Goal: Information Seeking & Learning: Learn about a topic

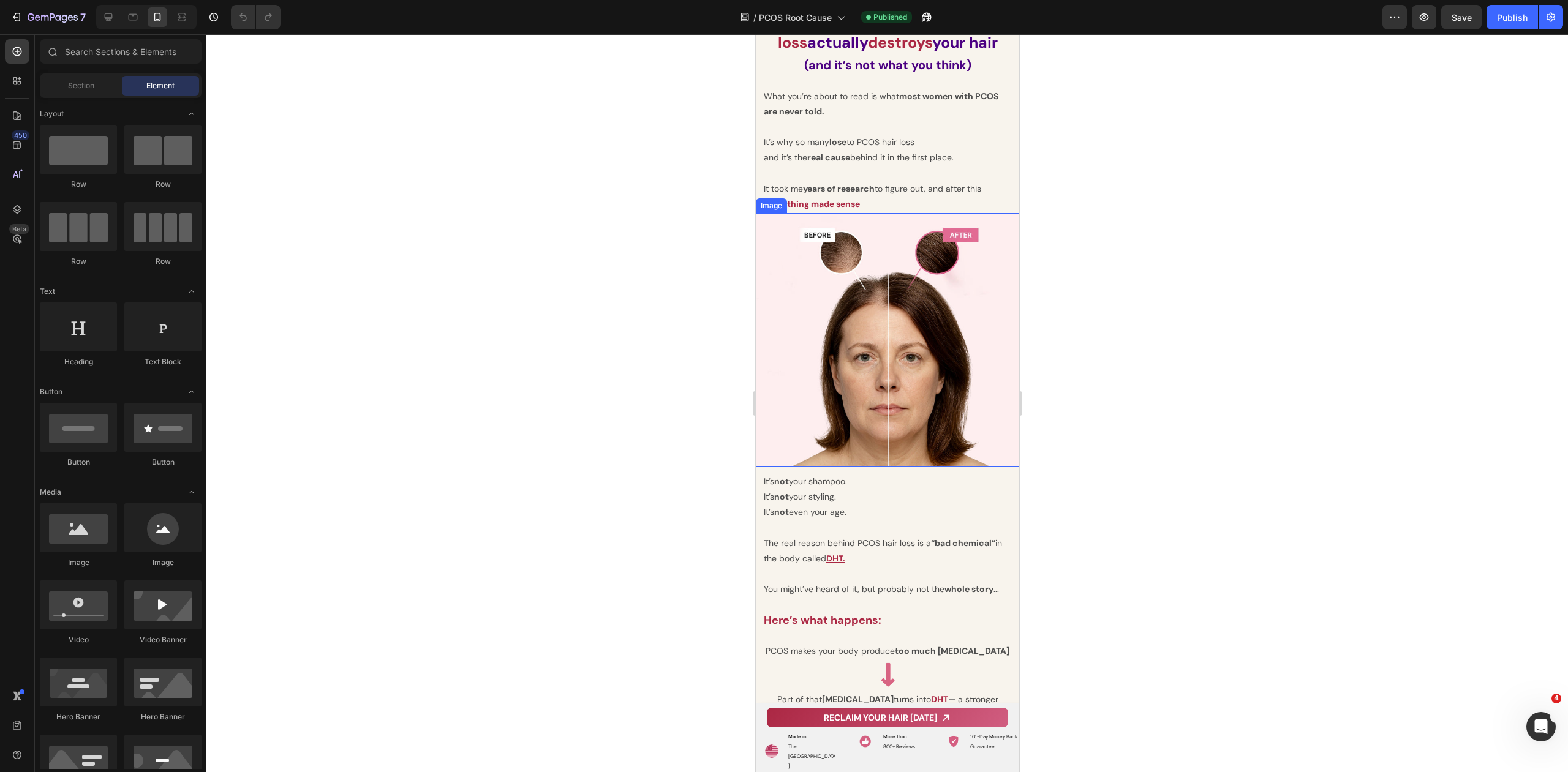
scroll to position [2010, 0]
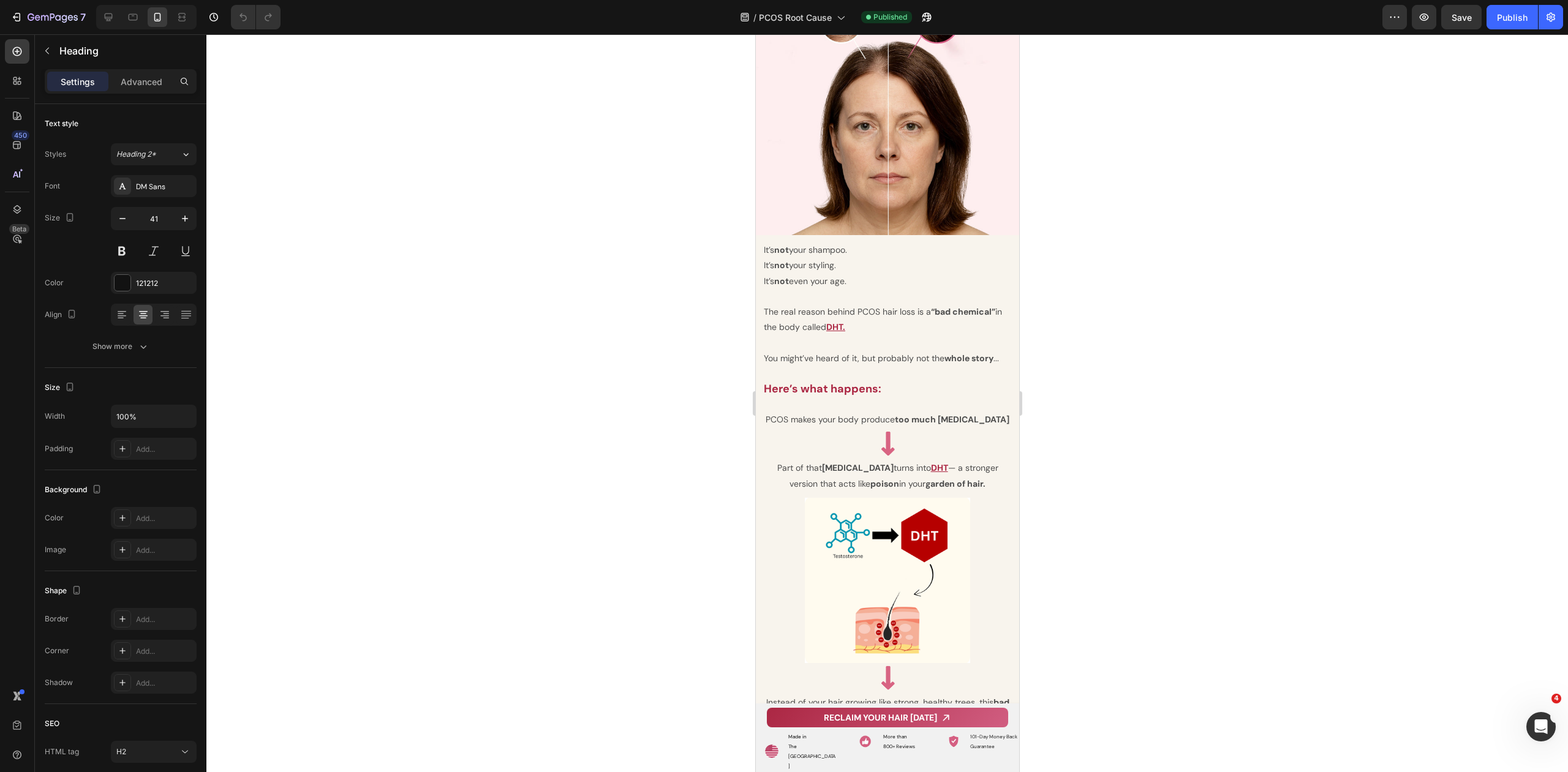
drag, startPoint x: 989, startPoint y: 139, endPoint x: 778, endPoint y: 106, distance: 213.6
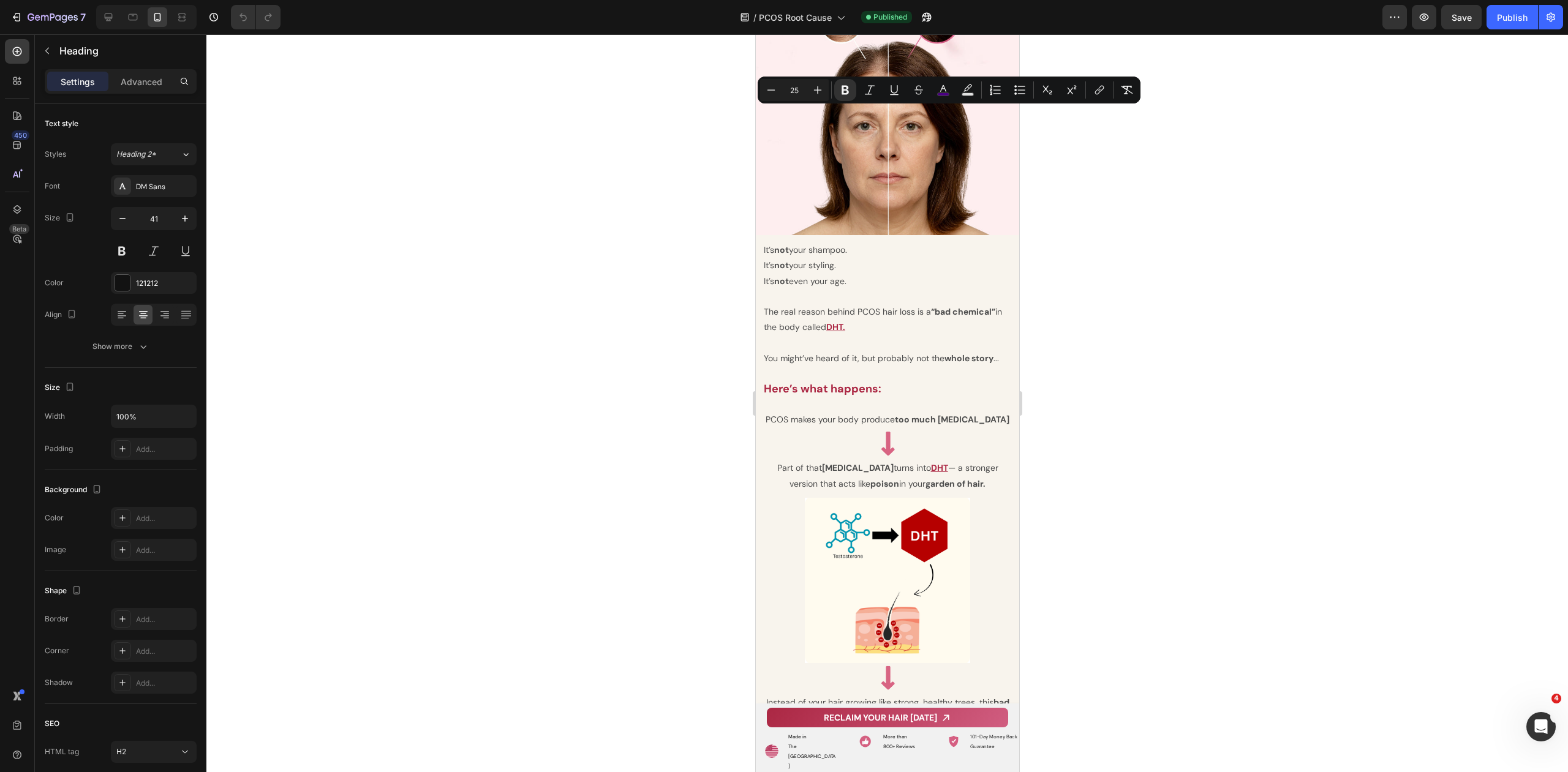
click at [1174, 152] on div at bounding box center [886, 403] width 1361 height 738
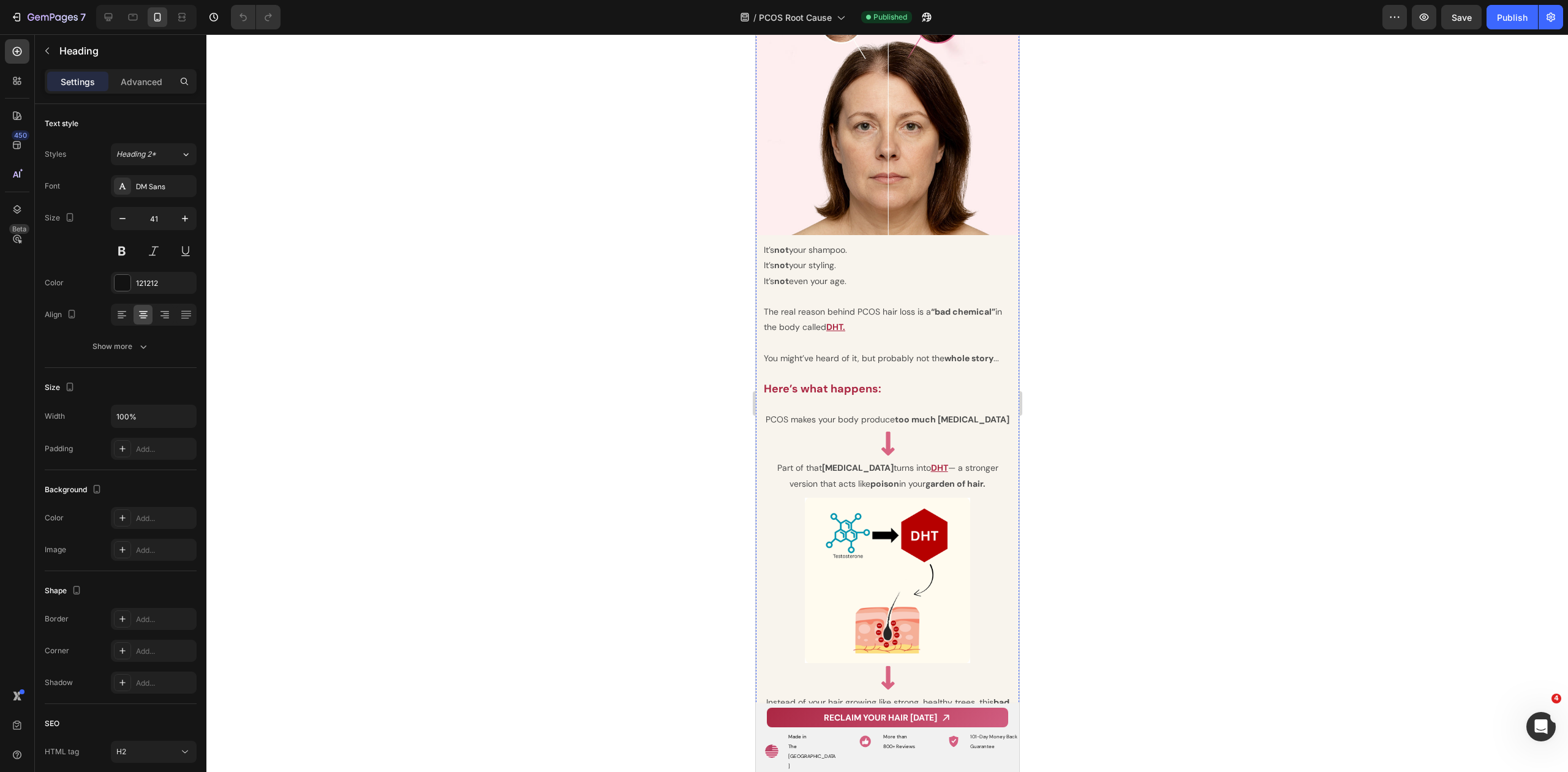
drag, startPoint x: 942, startPoint y: 139, endPoint x: 791, endPoint y: 109, distance: 154.0
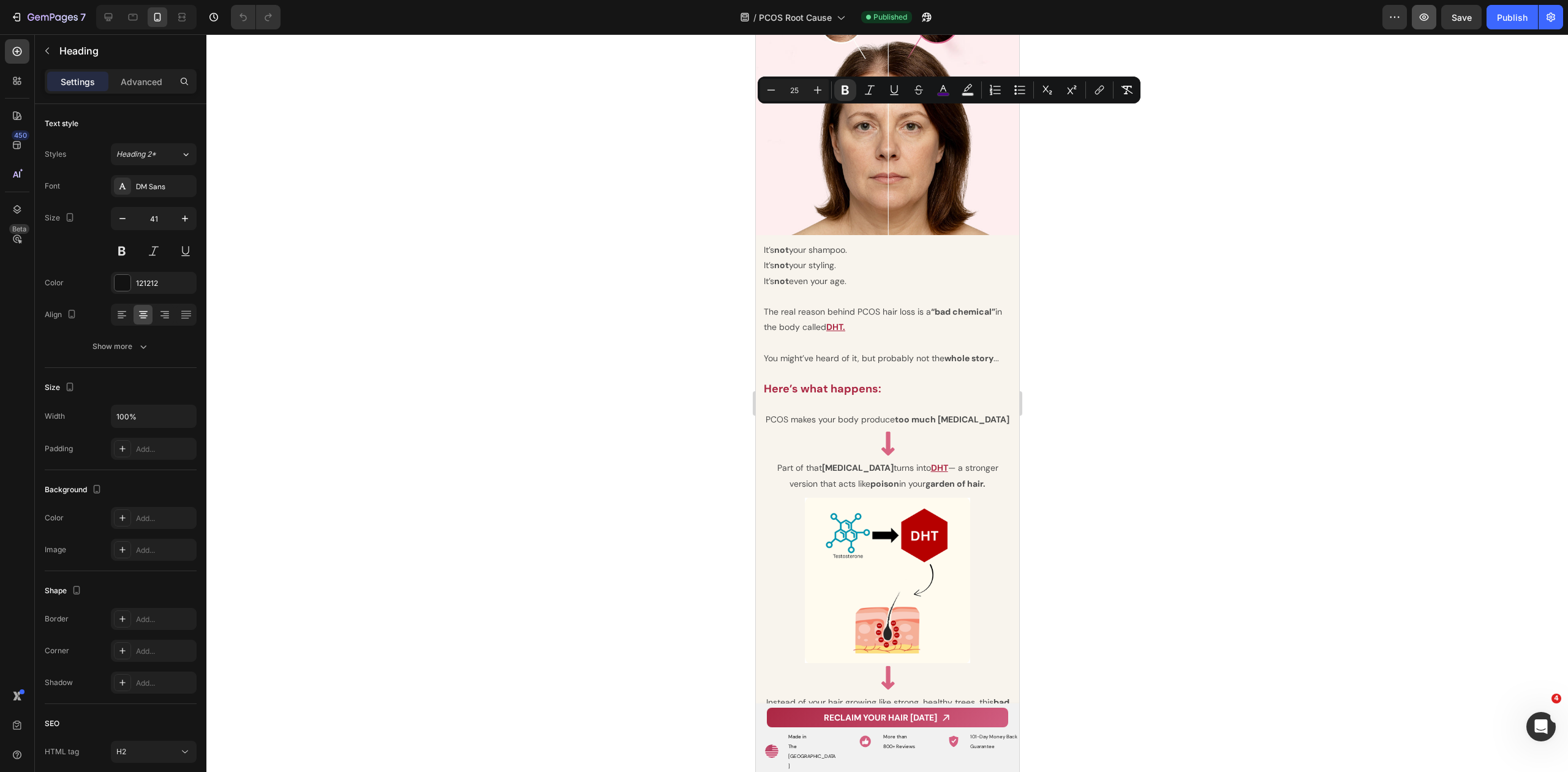
copy p "ow PCOS hair loss actually destroys your hair"
click at [1127, 275] on div at bounding box center [886, 403] width 1361 height 738
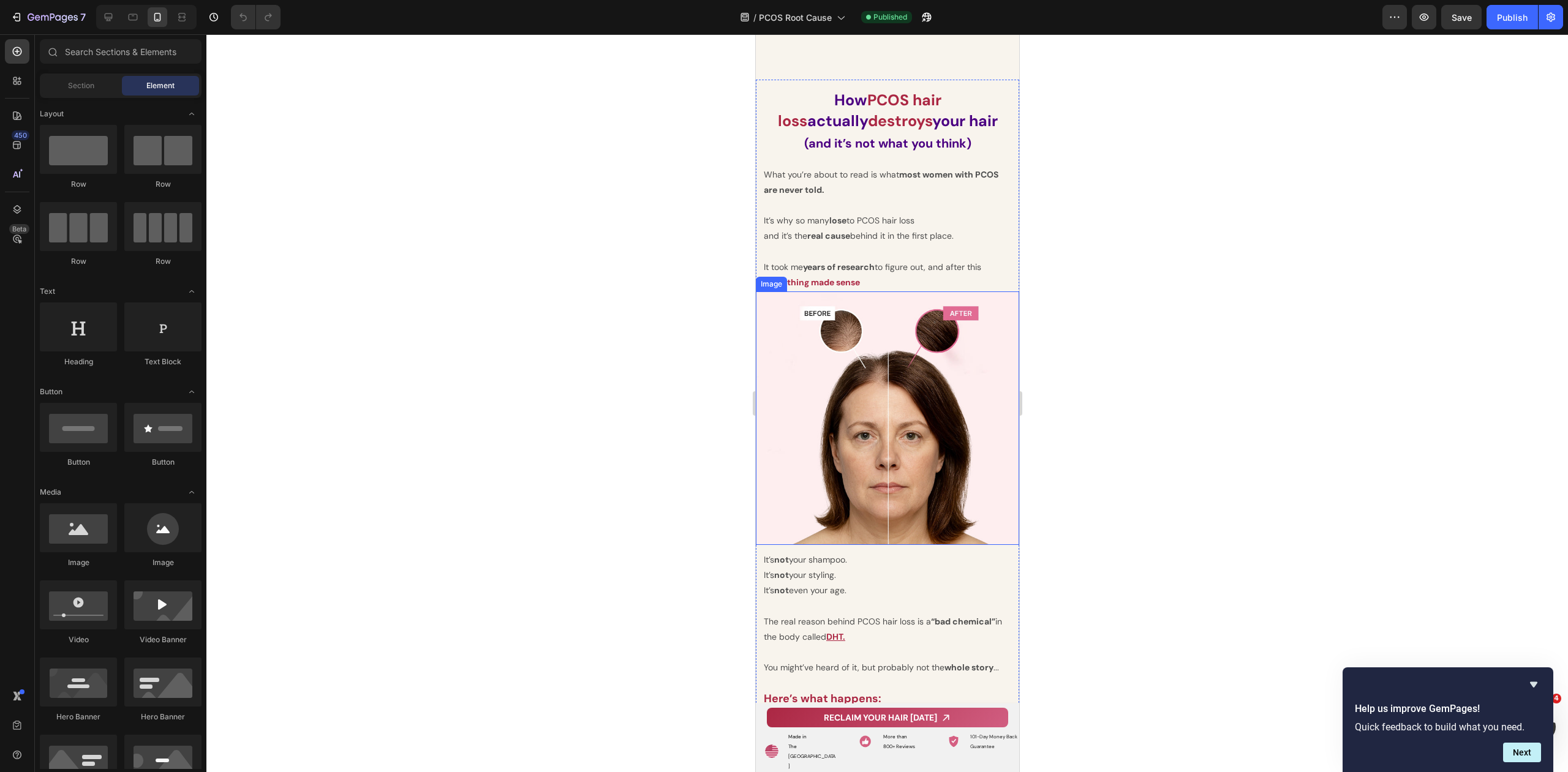
scroll to position [2123, 0]
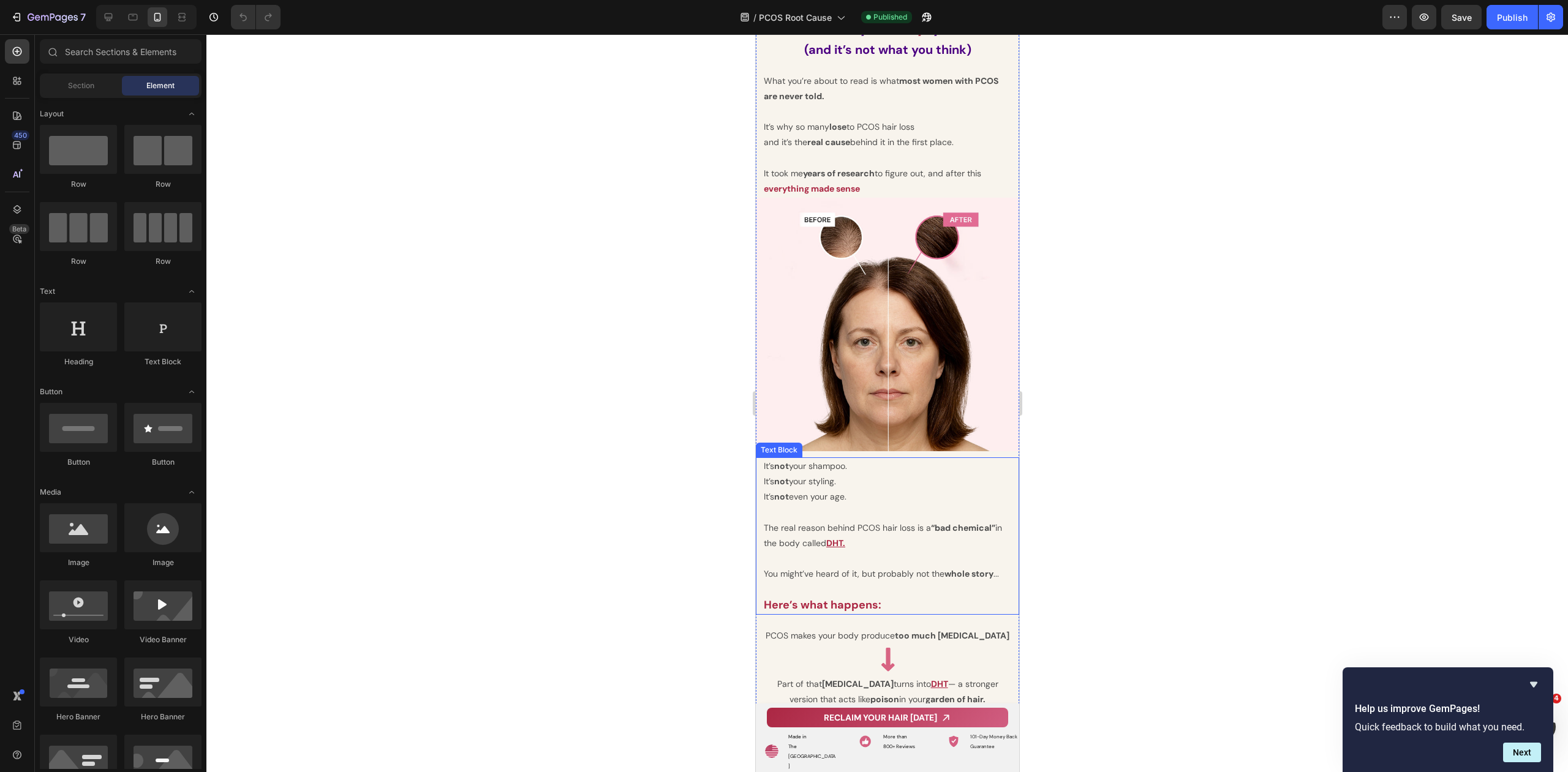
click at [826, 480] on p "It’s not your styling." at bounding box center [887, 481] width 247 height 15
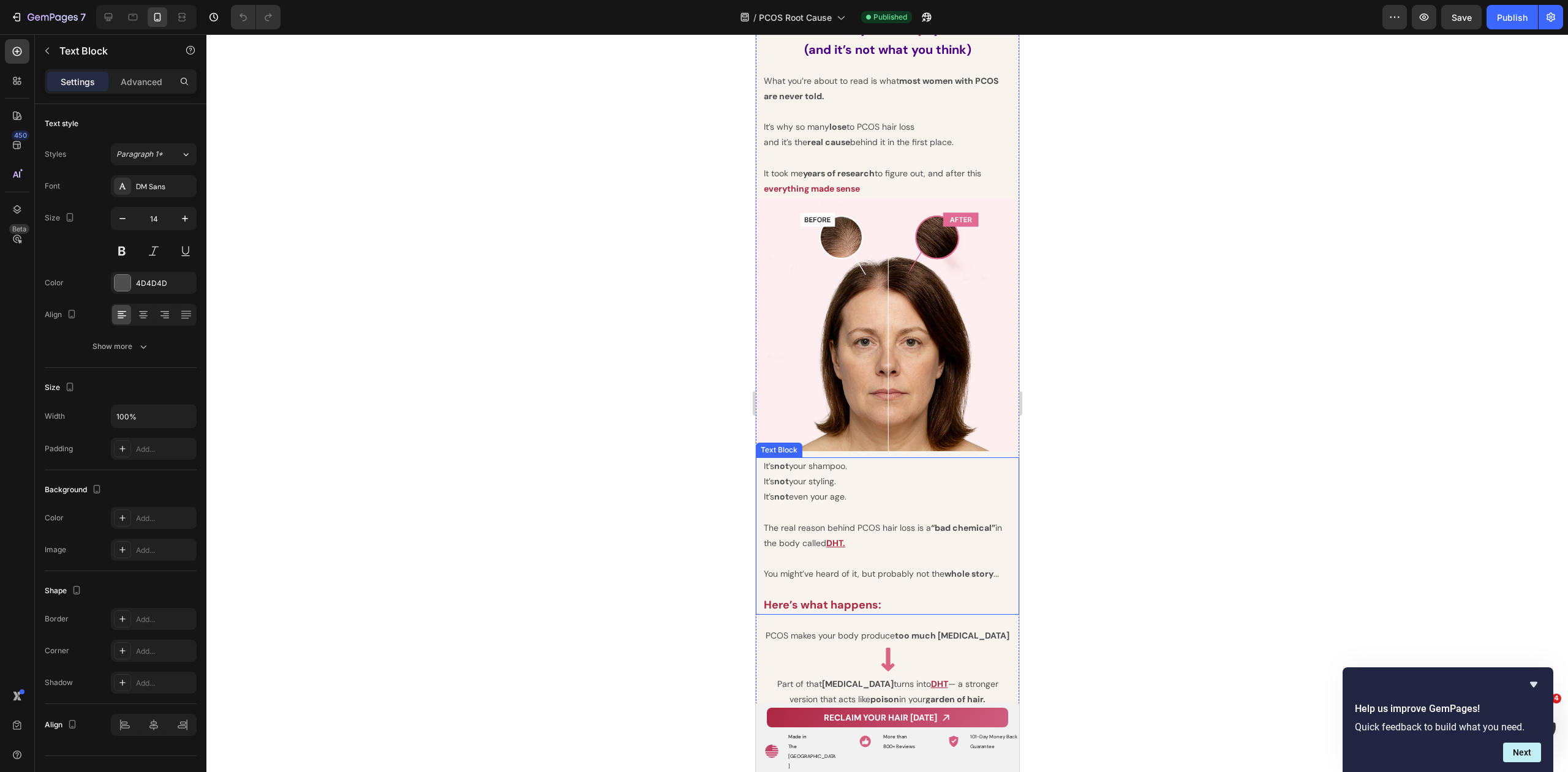
click at [826, 480] on p "It’s not your styling." at bounding box center [887, 481] width 247 height 15
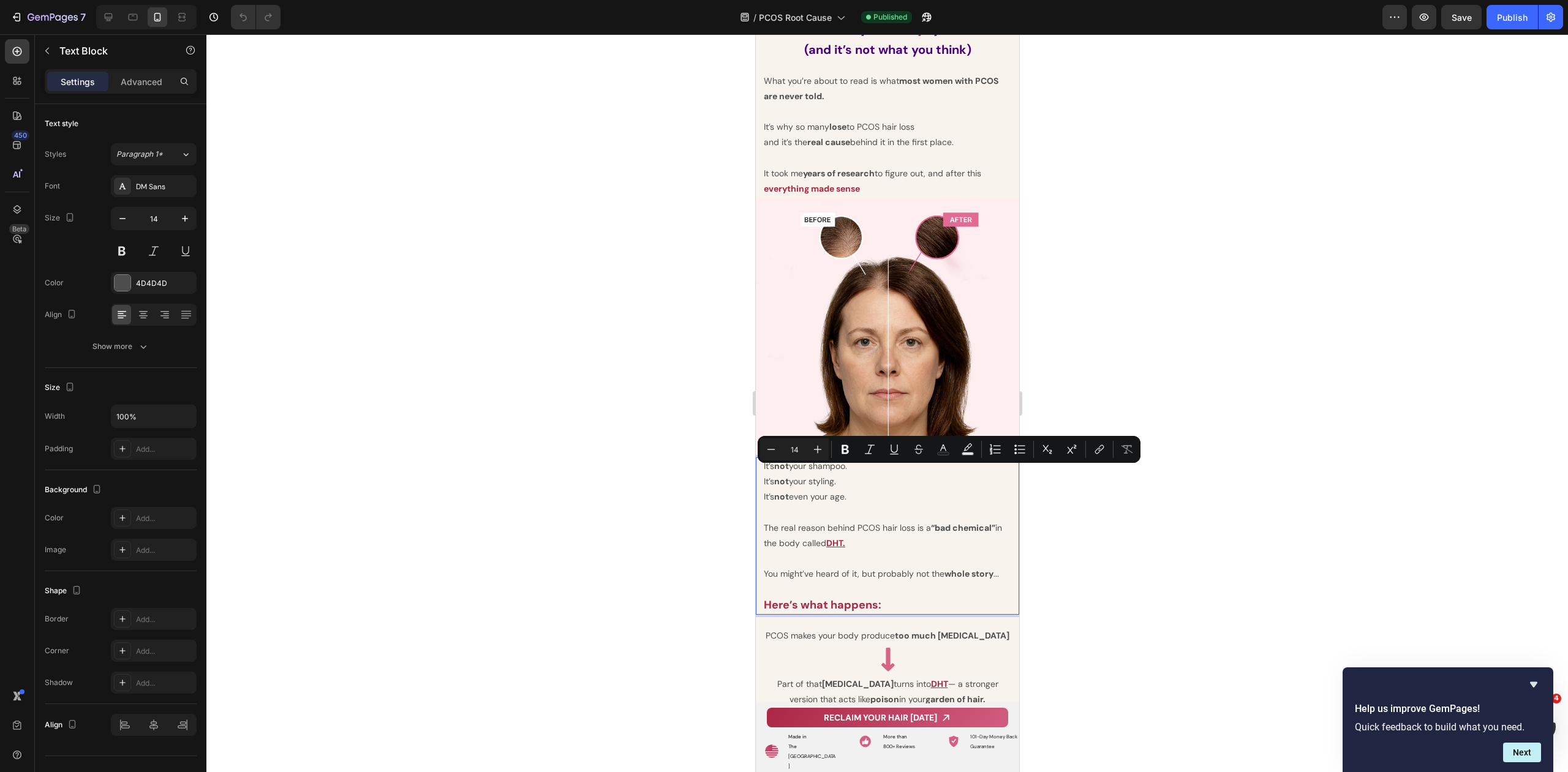
click at [770, 474] on p "It’s not your styling." at bounding box center [887, 481] width 247 height 15
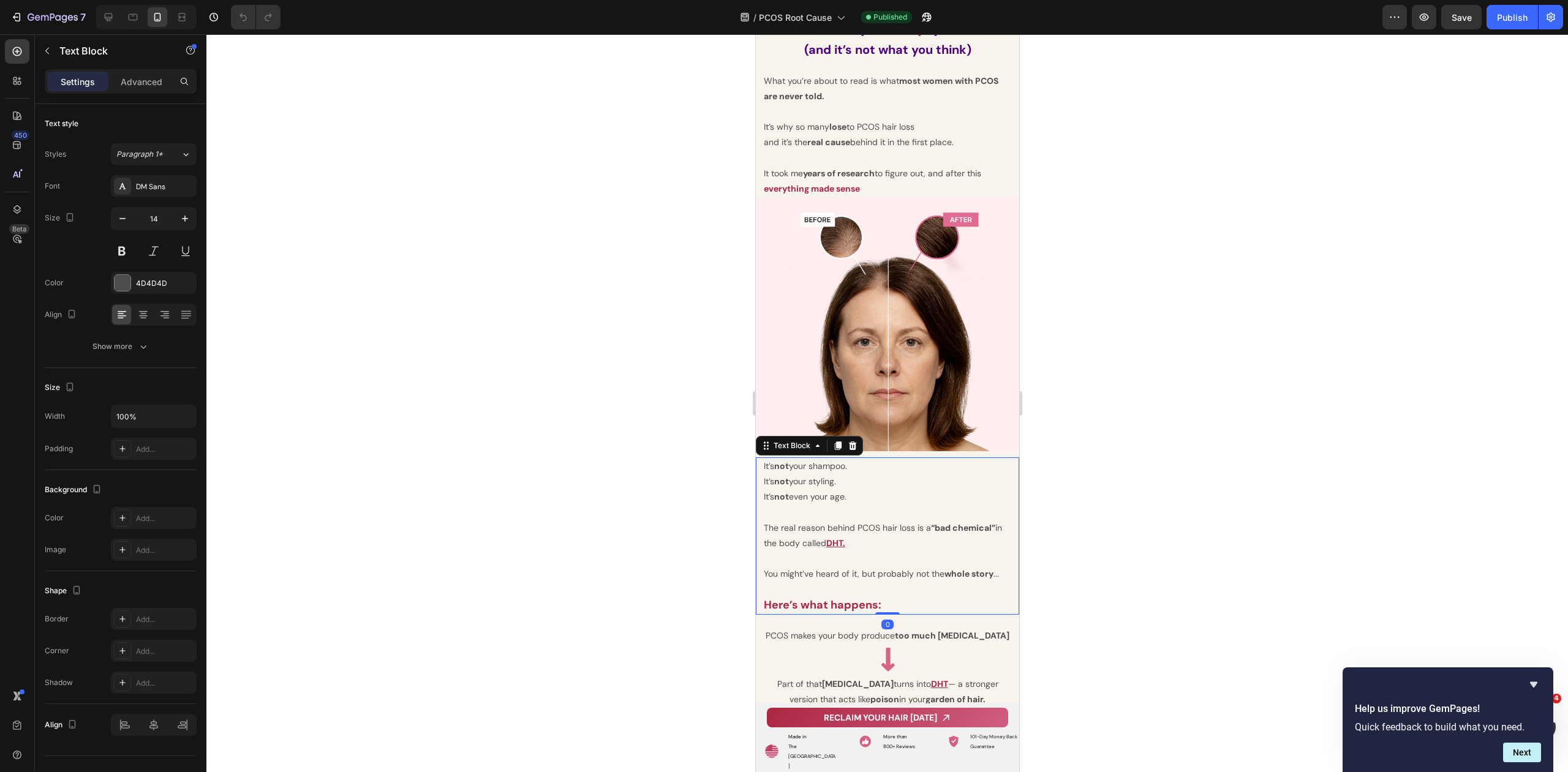
drag, startPoint x: 761, startPoint y: 457, endPoint x: 841, endPoint y: 490, distance: 86.5
click at [841, 490] on div "It’s not your shampoo. It’s not your styling. It’s not even your age. The real …" at bounding box center [887, 536] width 263 height 157
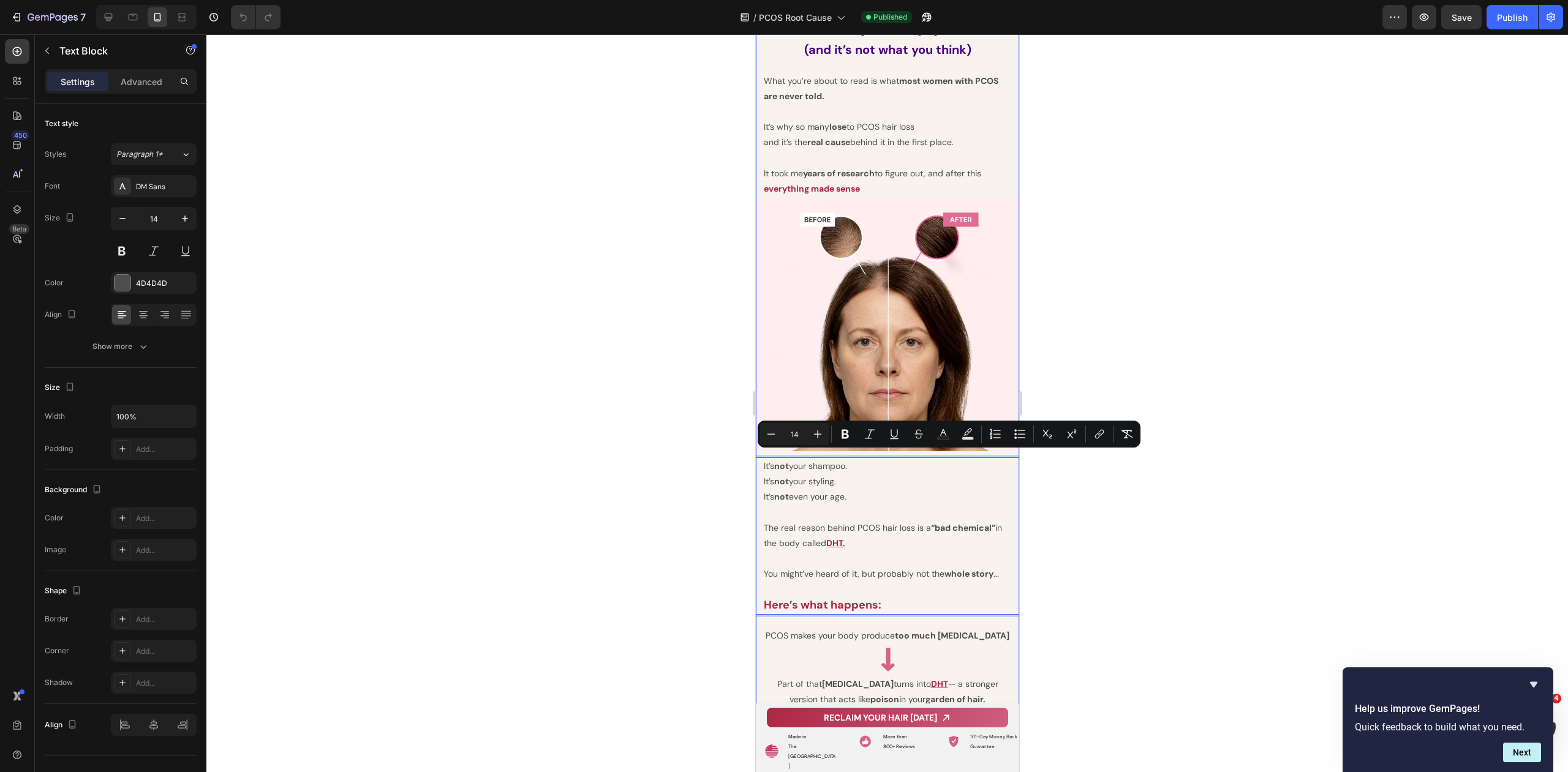
drag, startPoint x: 857, startPoint y: 490, endPoint x: 767, endPoint y: 449, distance: 98.9
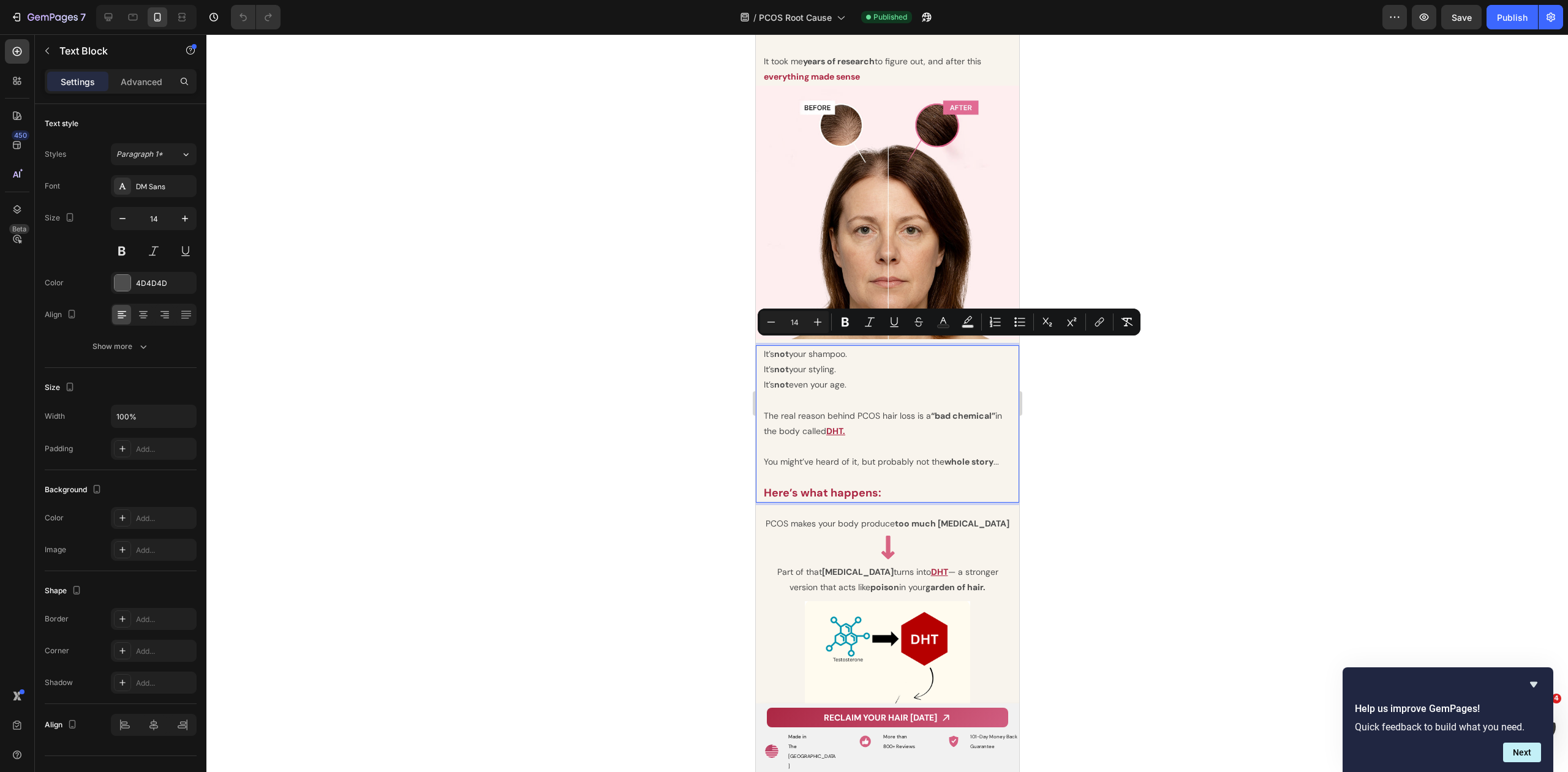
scroll to position [2240, 0]
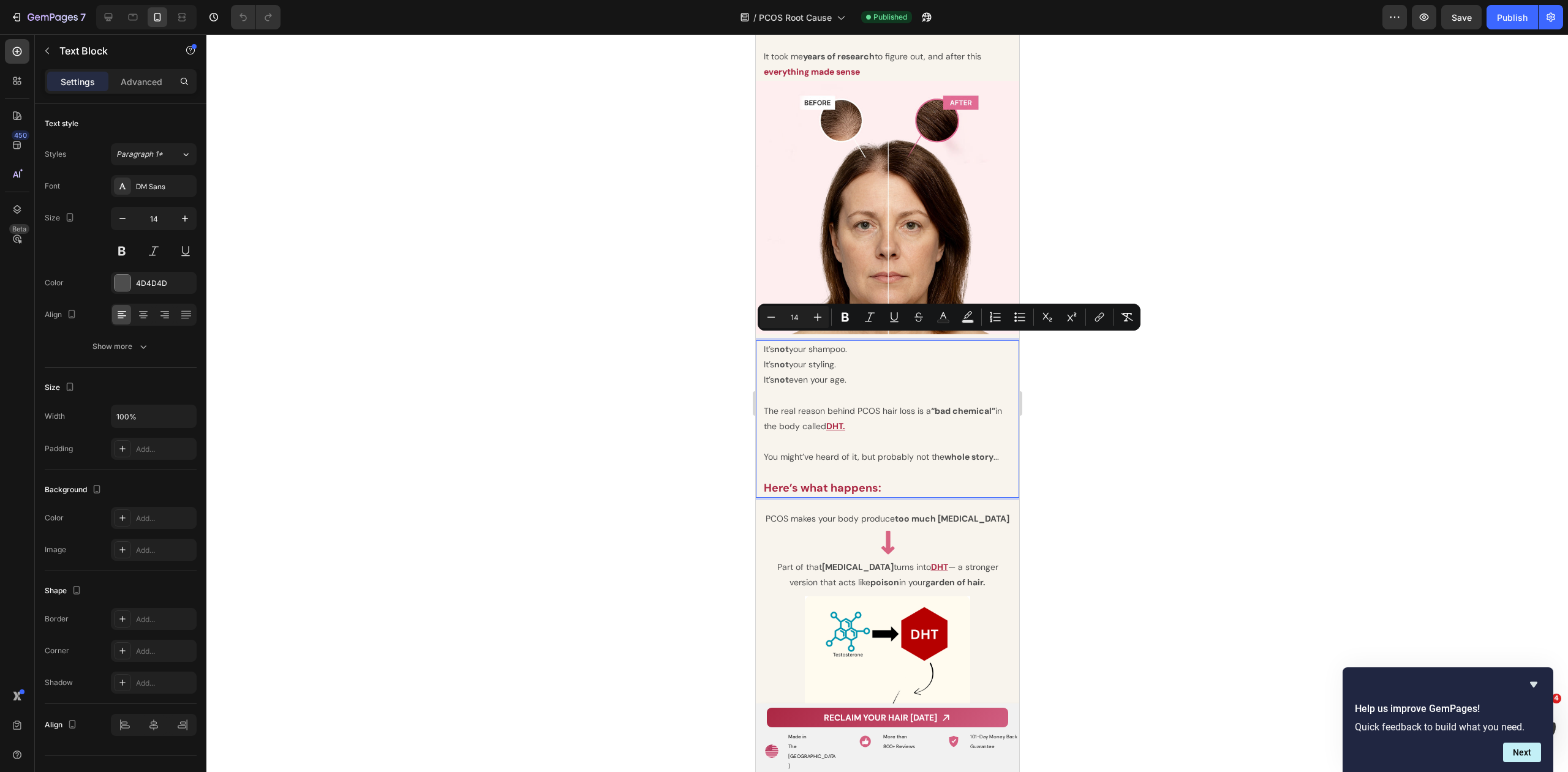
click at [837, 421] on u "DHT." at bounding box center [835, 426] width 19 height 11
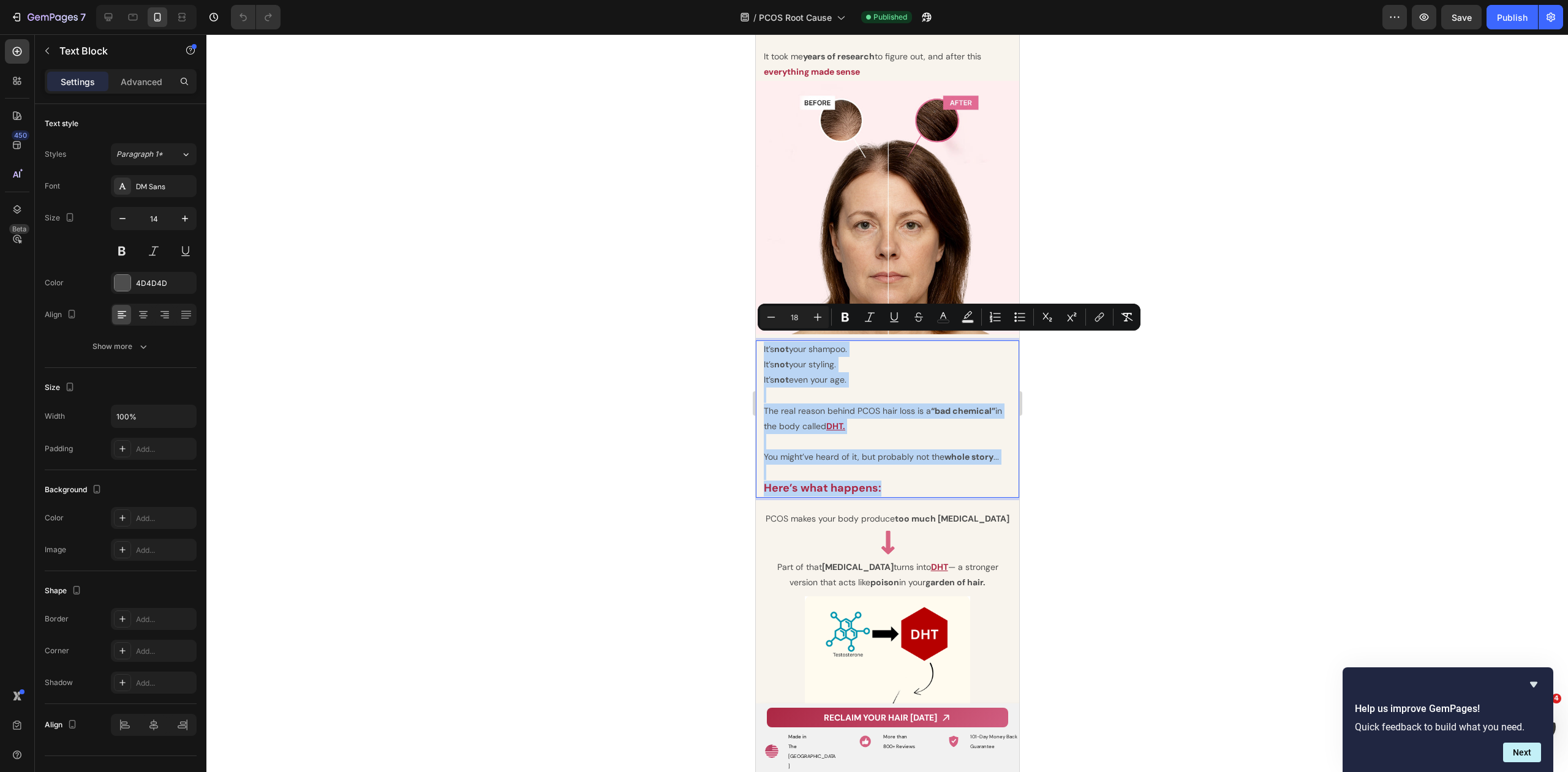
drag, startPoint x: 886, startPoint y: 479, endPoint x: 761, endPoint y: 340, distance: 186.9
click at [762, 340] on div "It’s not your shampoo. It’s not your styling. It’s not even your age. The real …" at bounding box center [886, 418] width 250 height 157
click at [1063, 367] on div at bounding box center [886, 403] width 1361 height 738
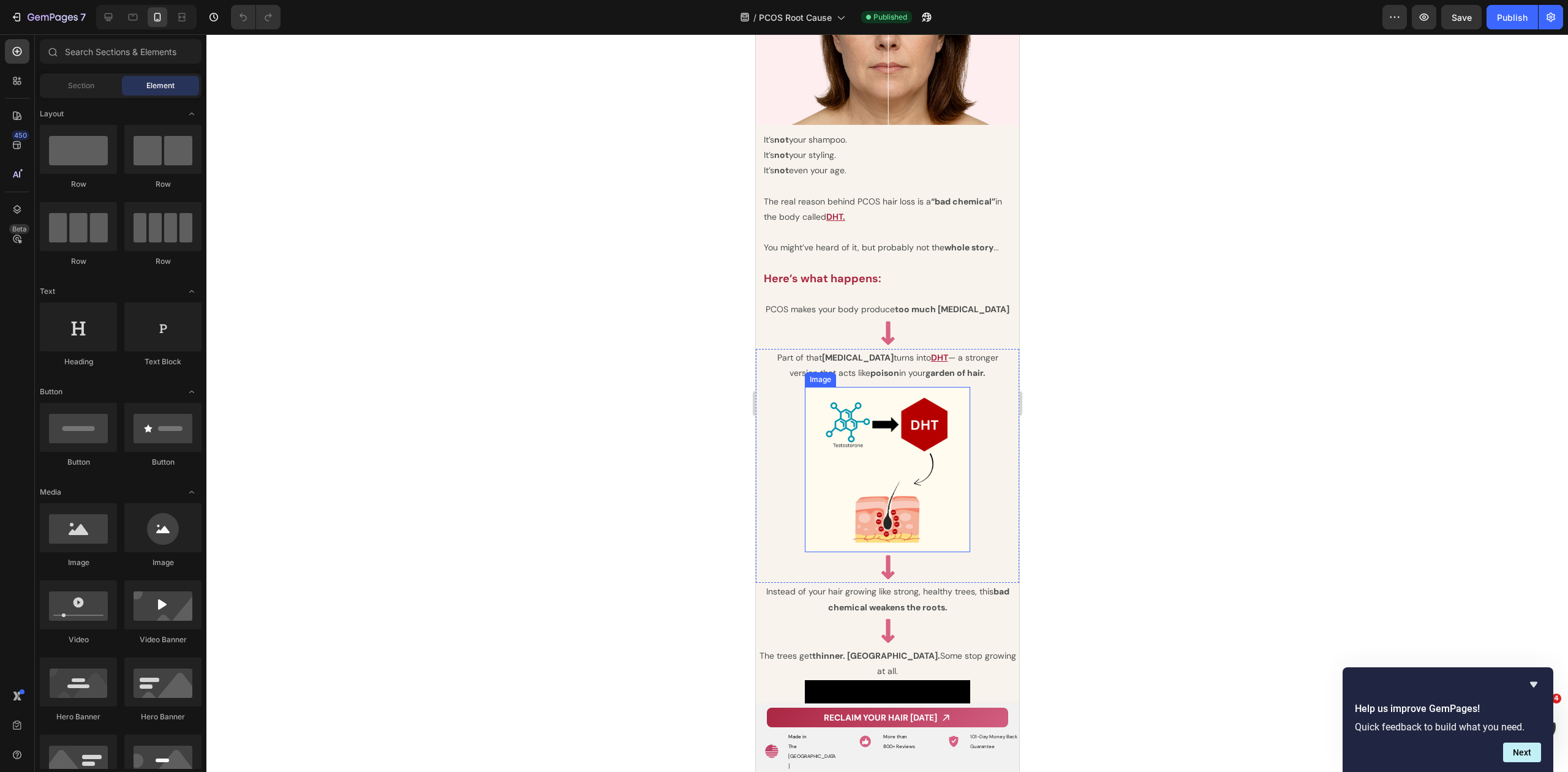
scroll to position [2458, 0]
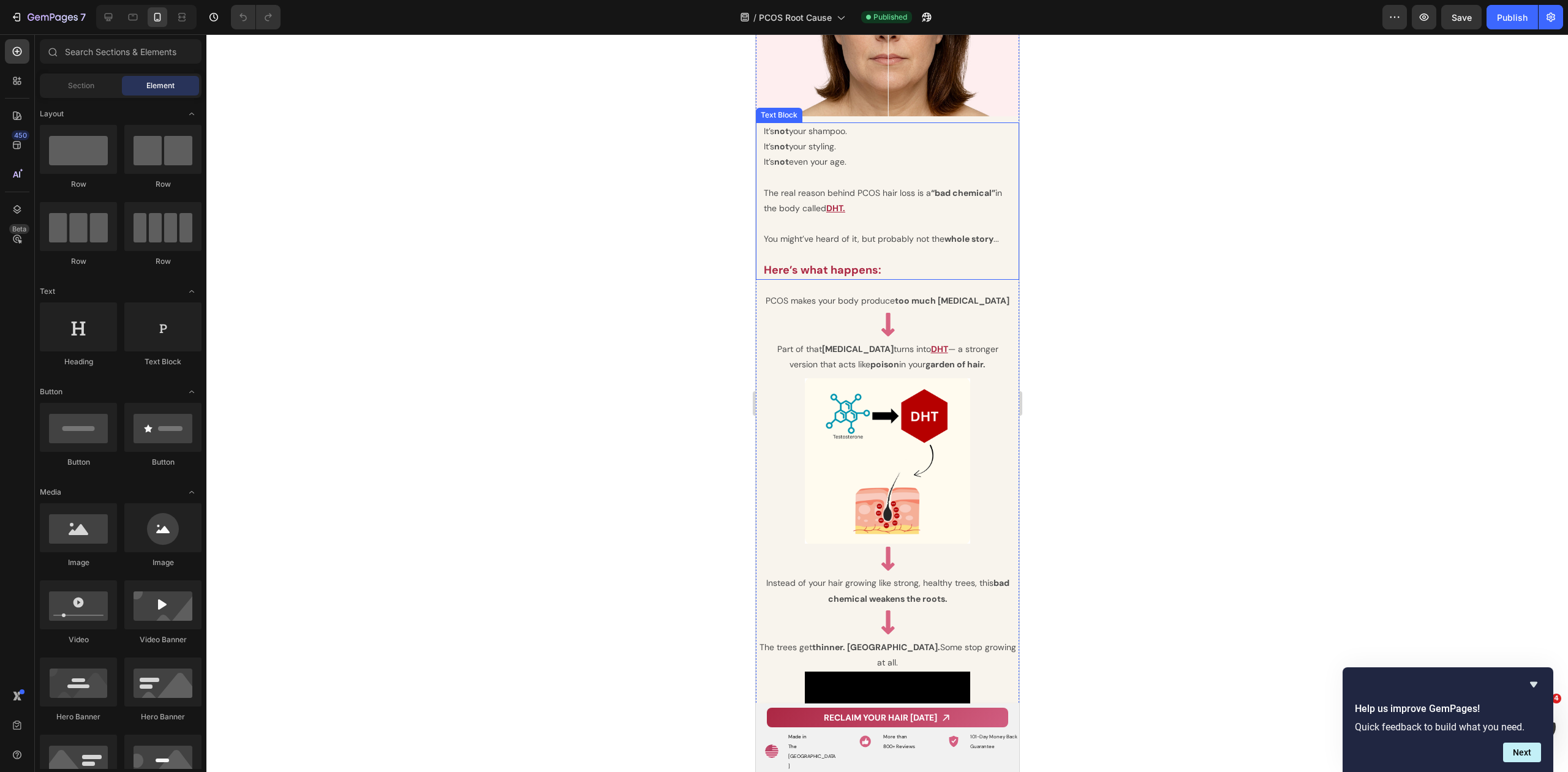
click at [883, 154] on p "It’s not even your age." at bounding box center [887, 161] width 247 height 15
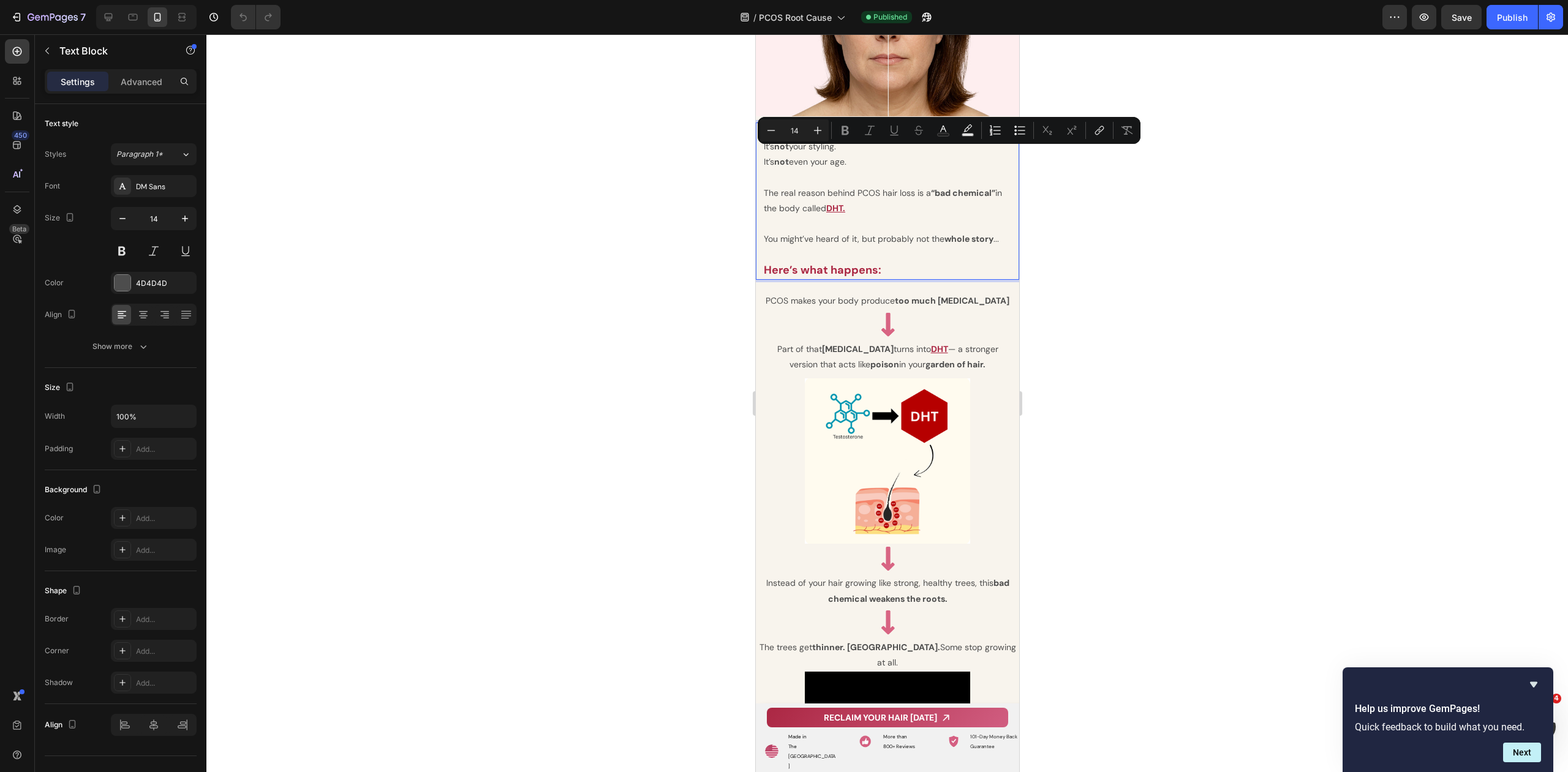
click at [872, 158] on p "It’s not even your age." at bounding box center [887, 161] width 247 height 15
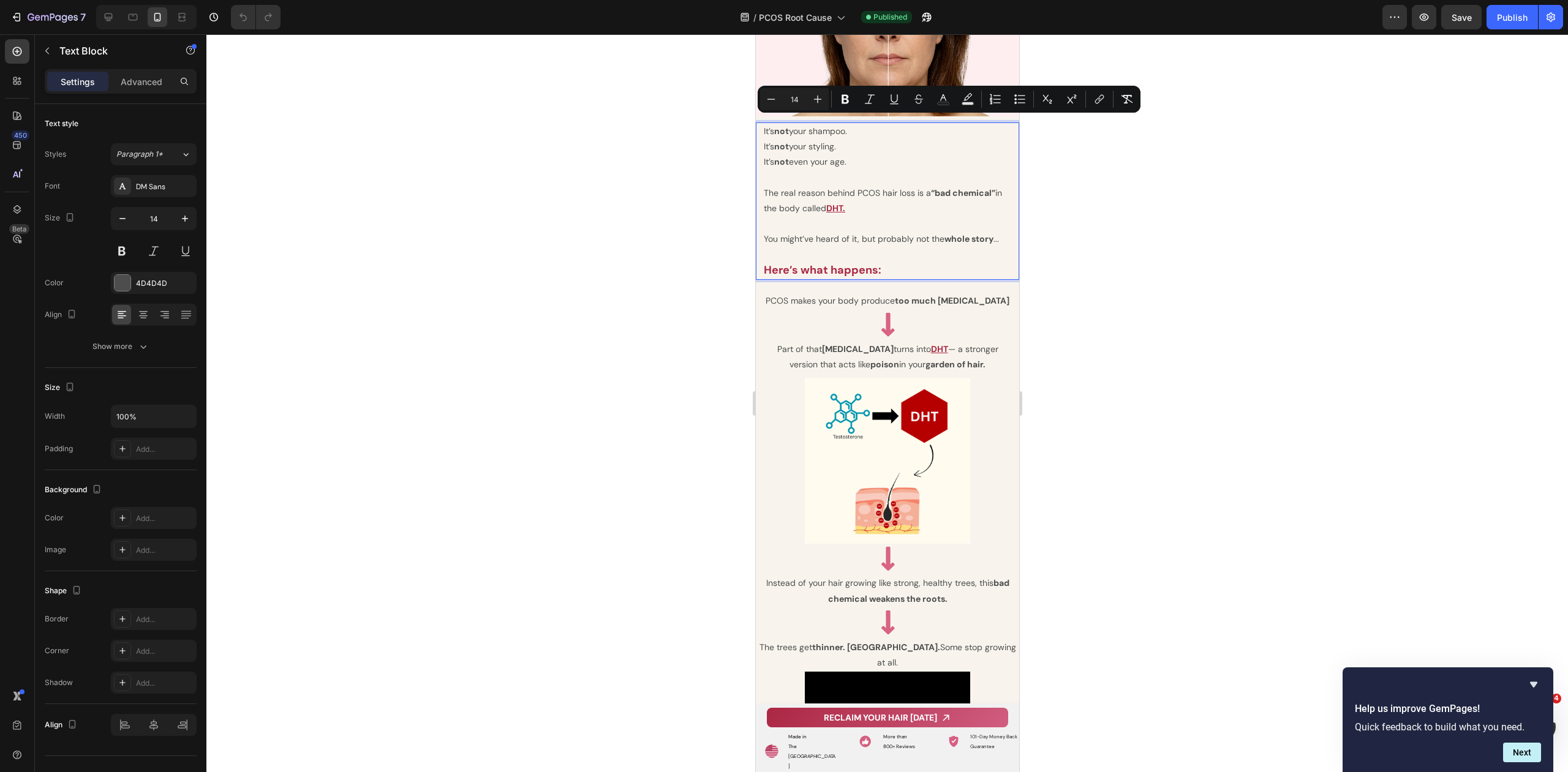
drag, startPoint x: 849, startPoint y: 156, endPoint x: 748, endPoint y: 126, distance: 105.4
copy div "It’s not your shampoo. It’s not your styling. It’s not even your age."
click at [1181, 279] on div at bounding box center [886, 403] width 1361 height 738
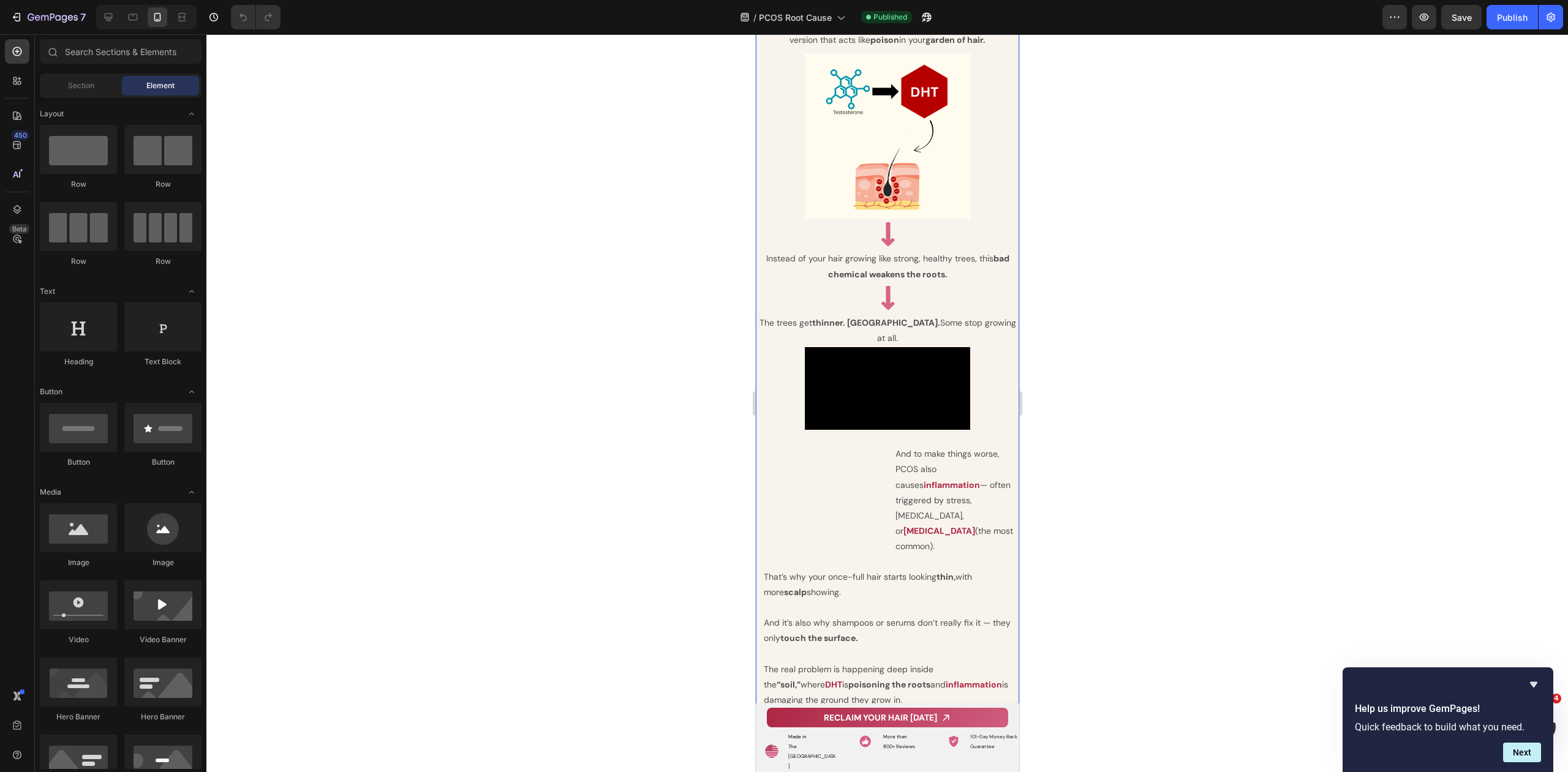
scroll to position [2810, 0]
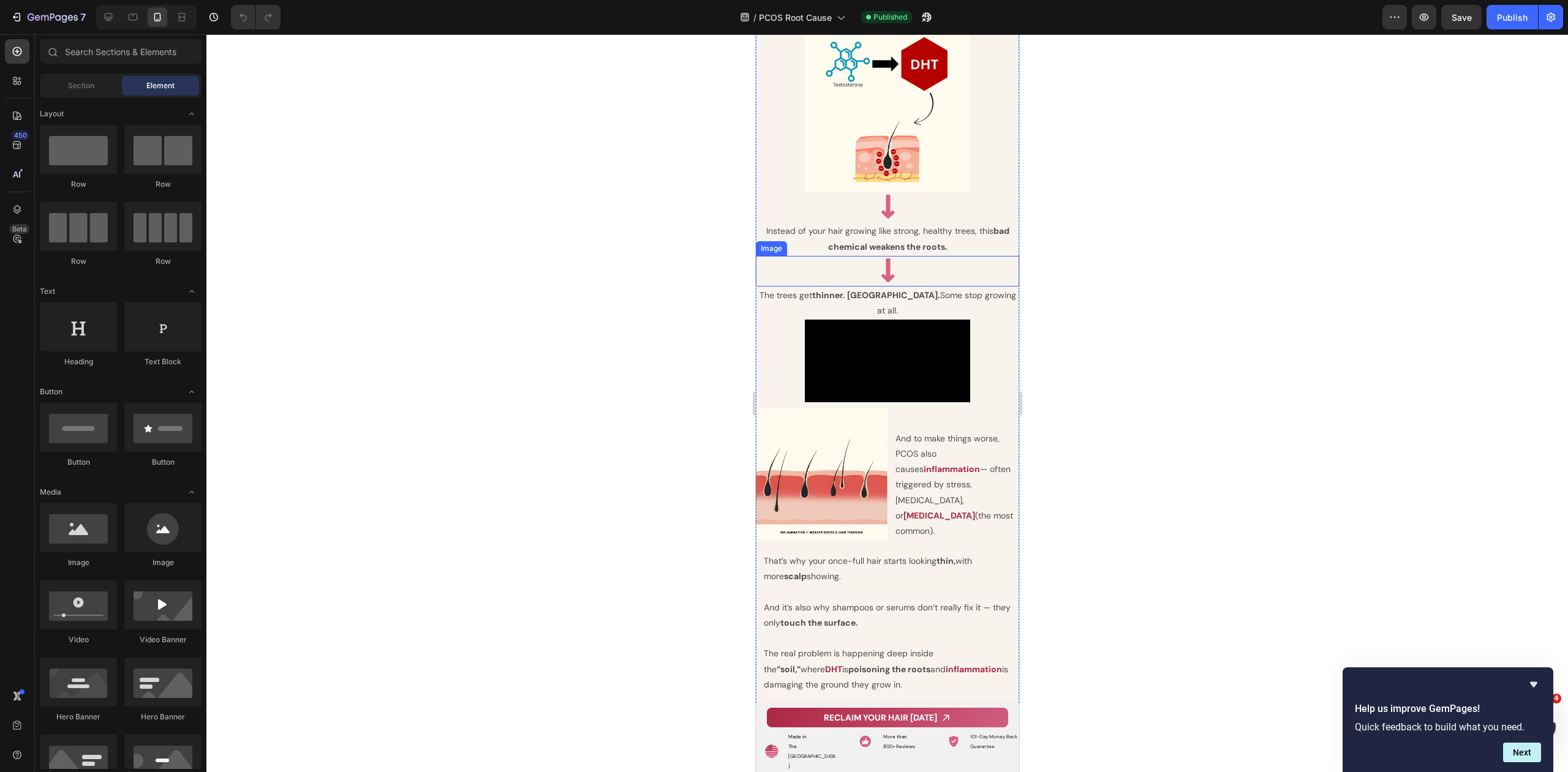
click at [819, 224] on p "Instead of your hair growing like strong, healthy trees, this bad chemical weak…" at bounding box center [886, 239] width 261 height 30
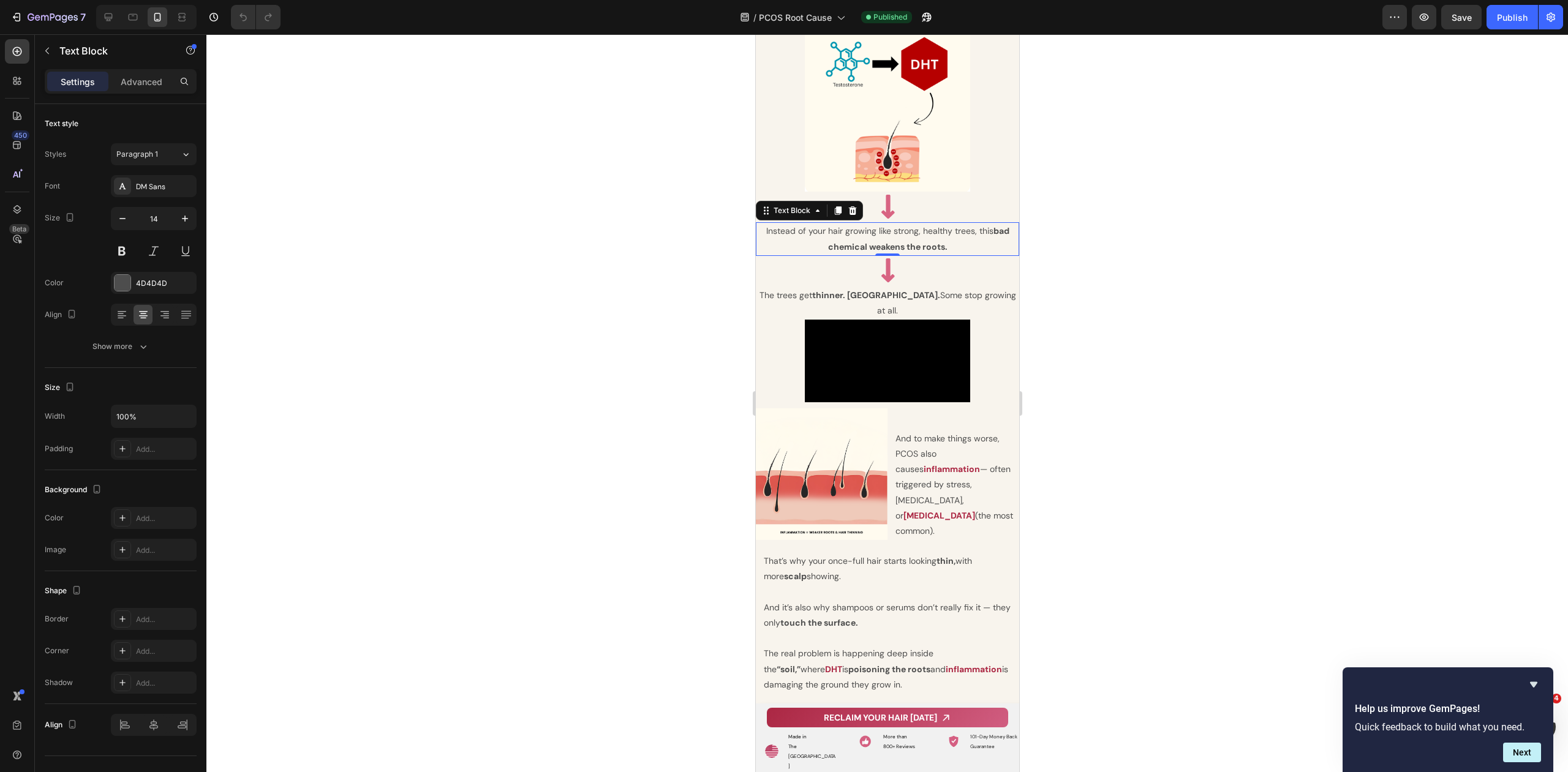
click at [819, 224] on p "Instead of your hair growing like strong, healthy trees, this bad chemical weak…" at bounding box center [886, 239] width 261 height 30
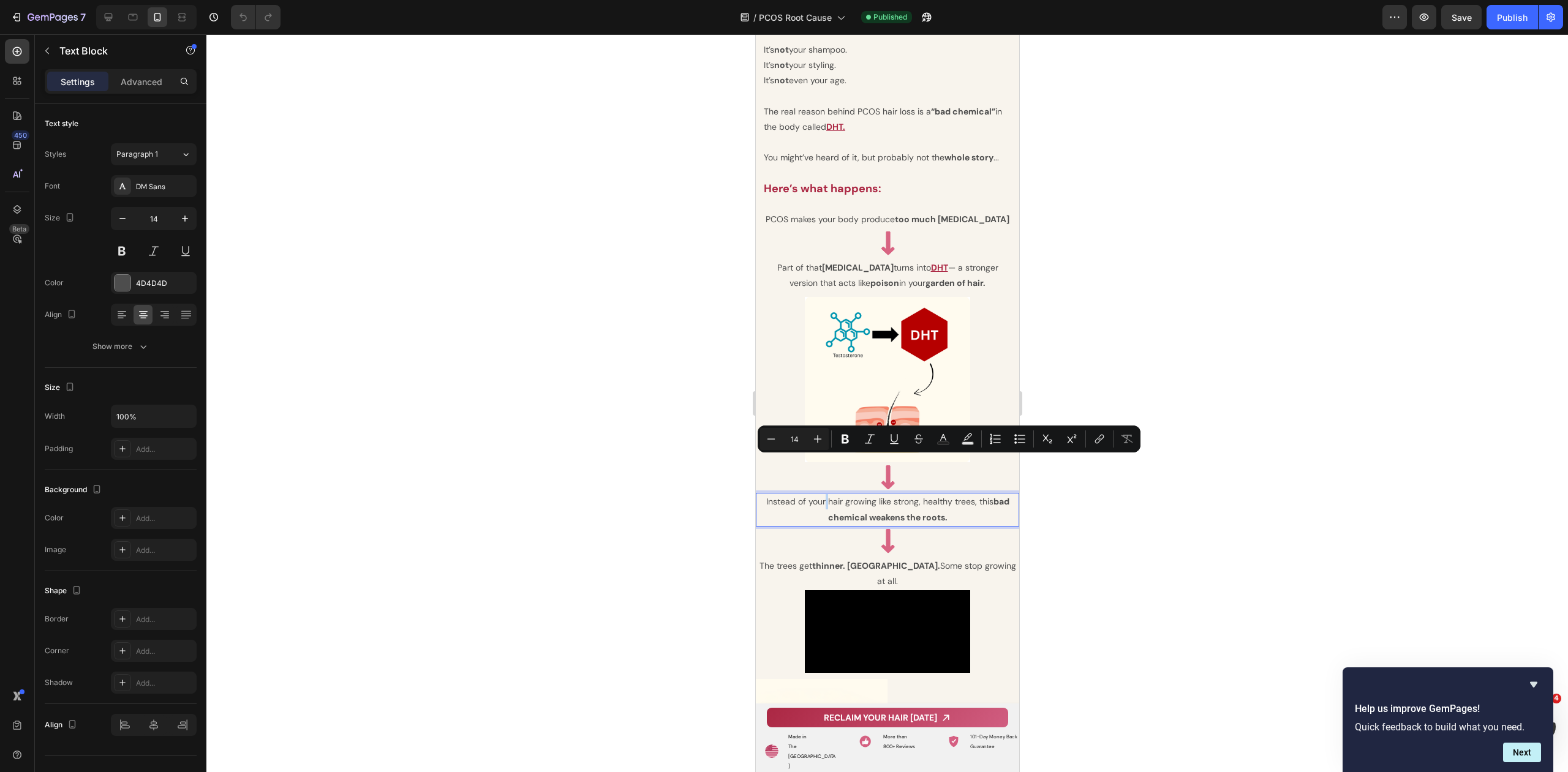
scroll to position [2535, 0]
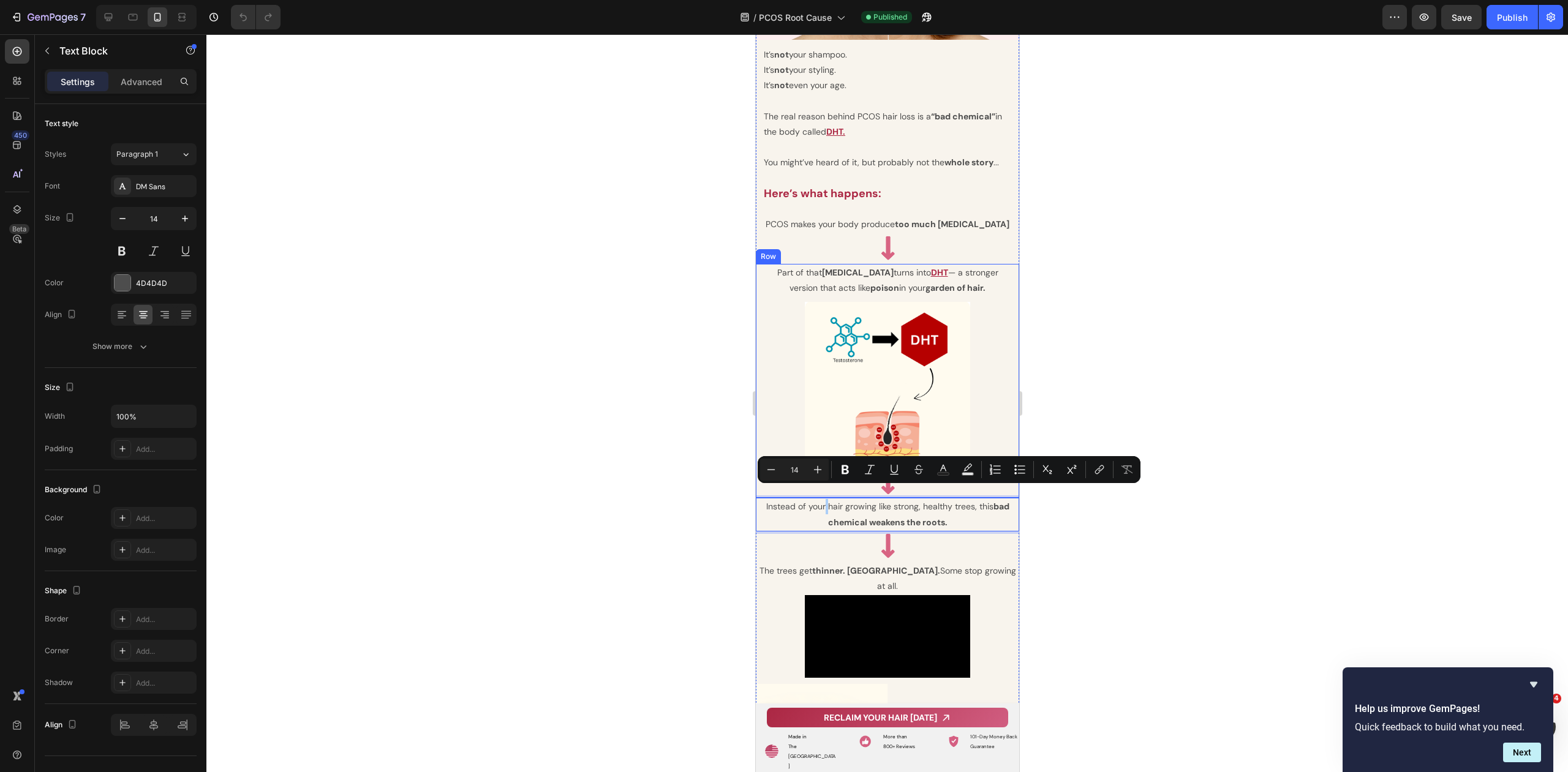
click at [627, 284] on div at bounding box center [886, 403] width 1361 height 738
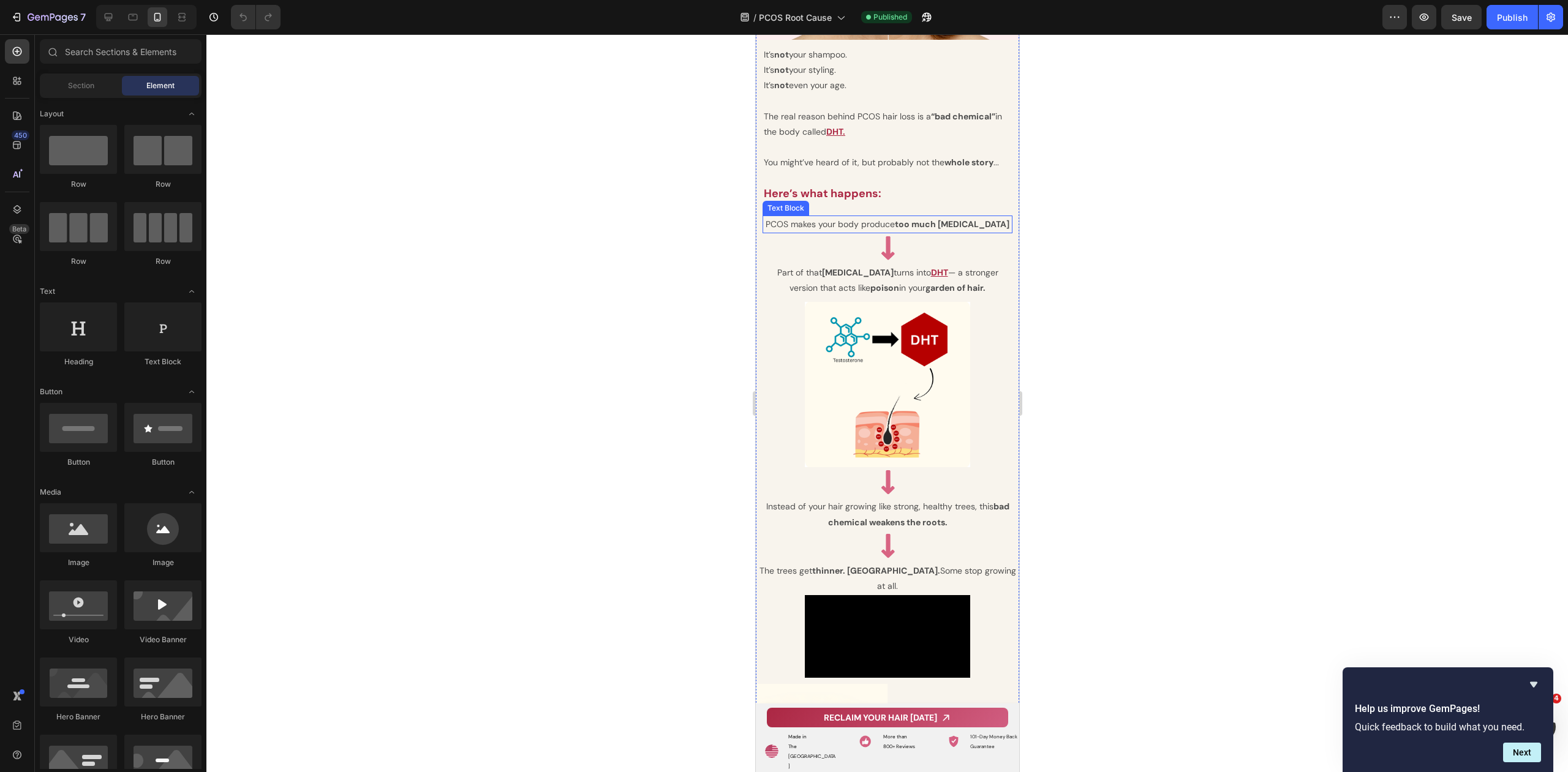
click at [790, 218] on p "PCOS makes your body produce too much [MEDICAL_DATA]" at bounding box center [887, 224] width 247 height 15
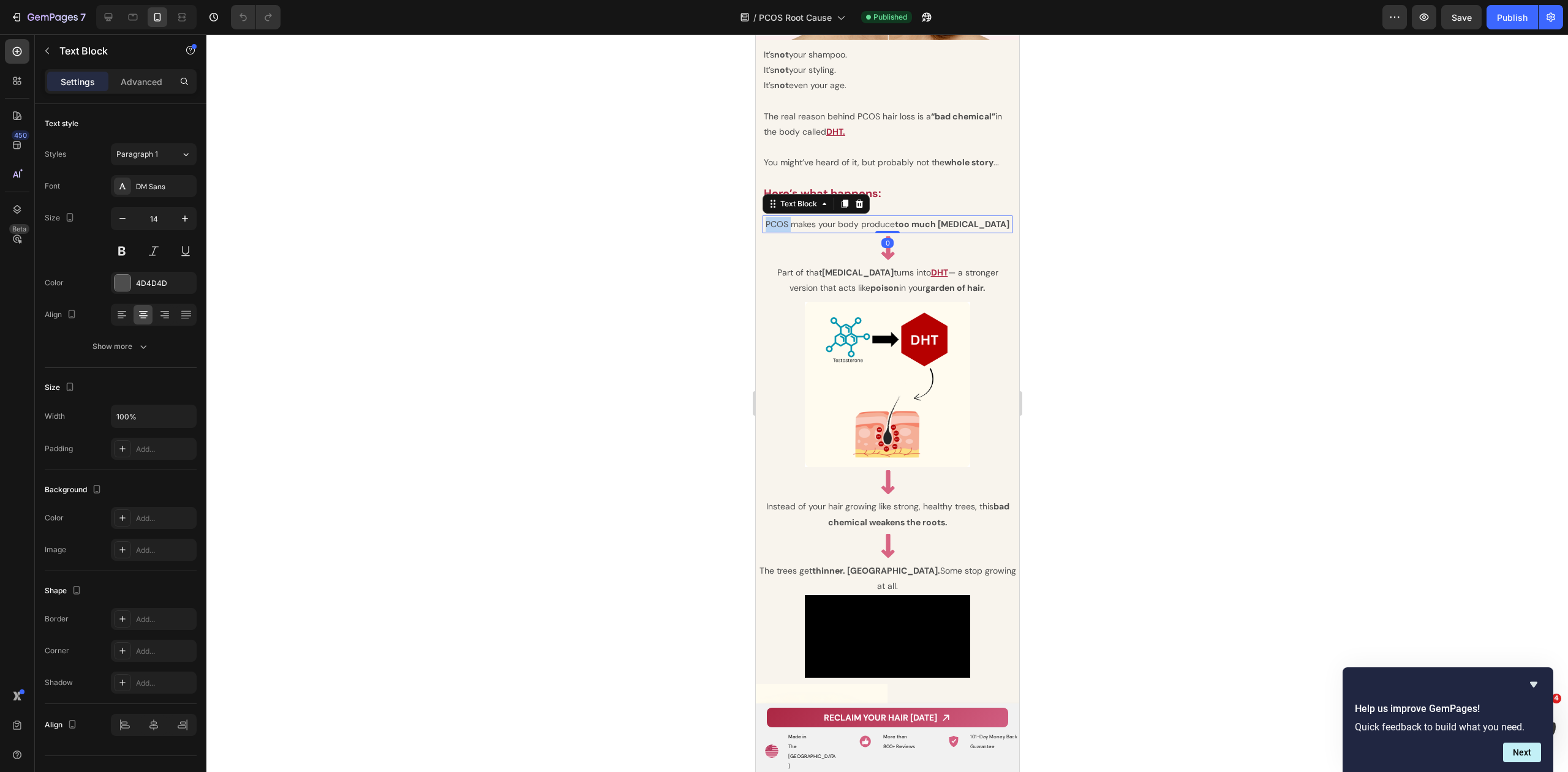
click at [790, 218] on p "PCOS makes your body produce too much [MEDICAL_DATA]" at bounding box center [887, 224] width 247 height 15
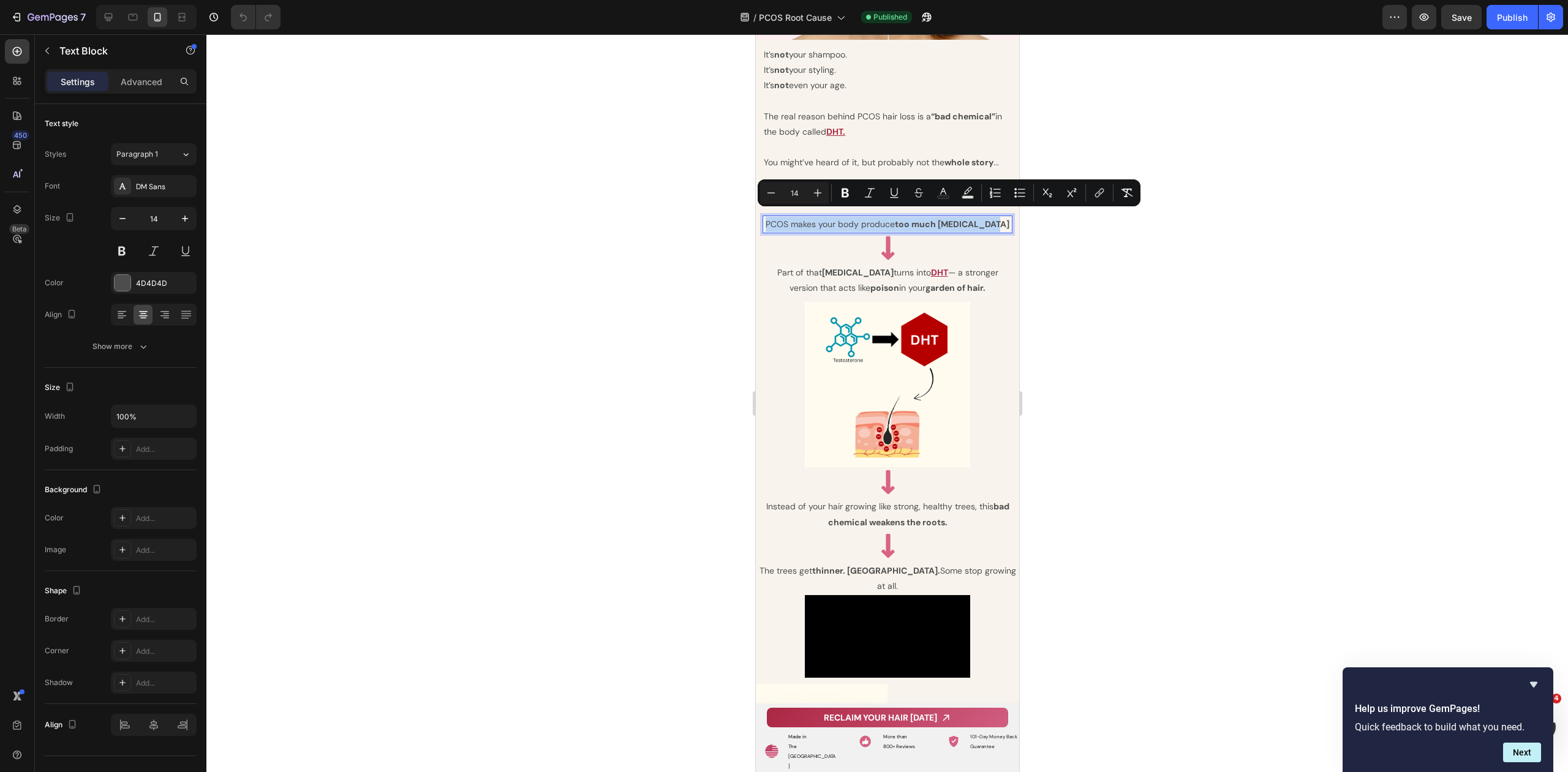
copy p "PCOS makes your body produce too much [MEDICAL_DATA]"
click at [812, 270] on p "Part of that [MEDICAL_DATA] turns into DHT — a stronger version that acts like …" at bounding box center [887, 280] width 247 height 30
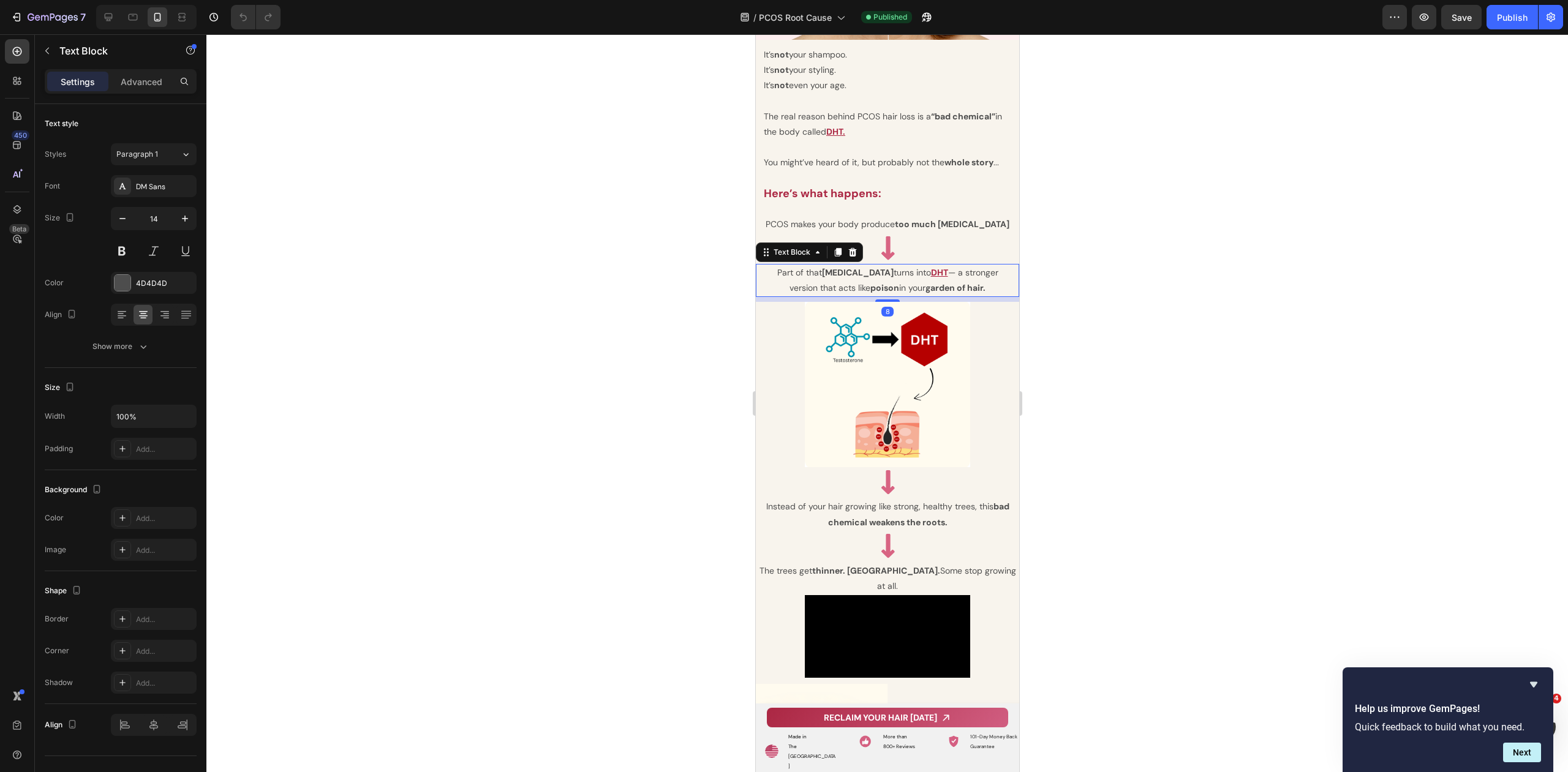
click at [812, 270] on p "Part of that [MEDICAL_DATA] turns into DHT — a stronger version that acts like …" at bounding box center [887, 280] width 247 height 30
click at [964, 283] on strong "garden of hair." at bounding box center [954, 288] width 60 height 11
drag, startPoint x: 988, startPoint y: 283, endPoint x: 1865, endPoint y: 147, distance: 887.5
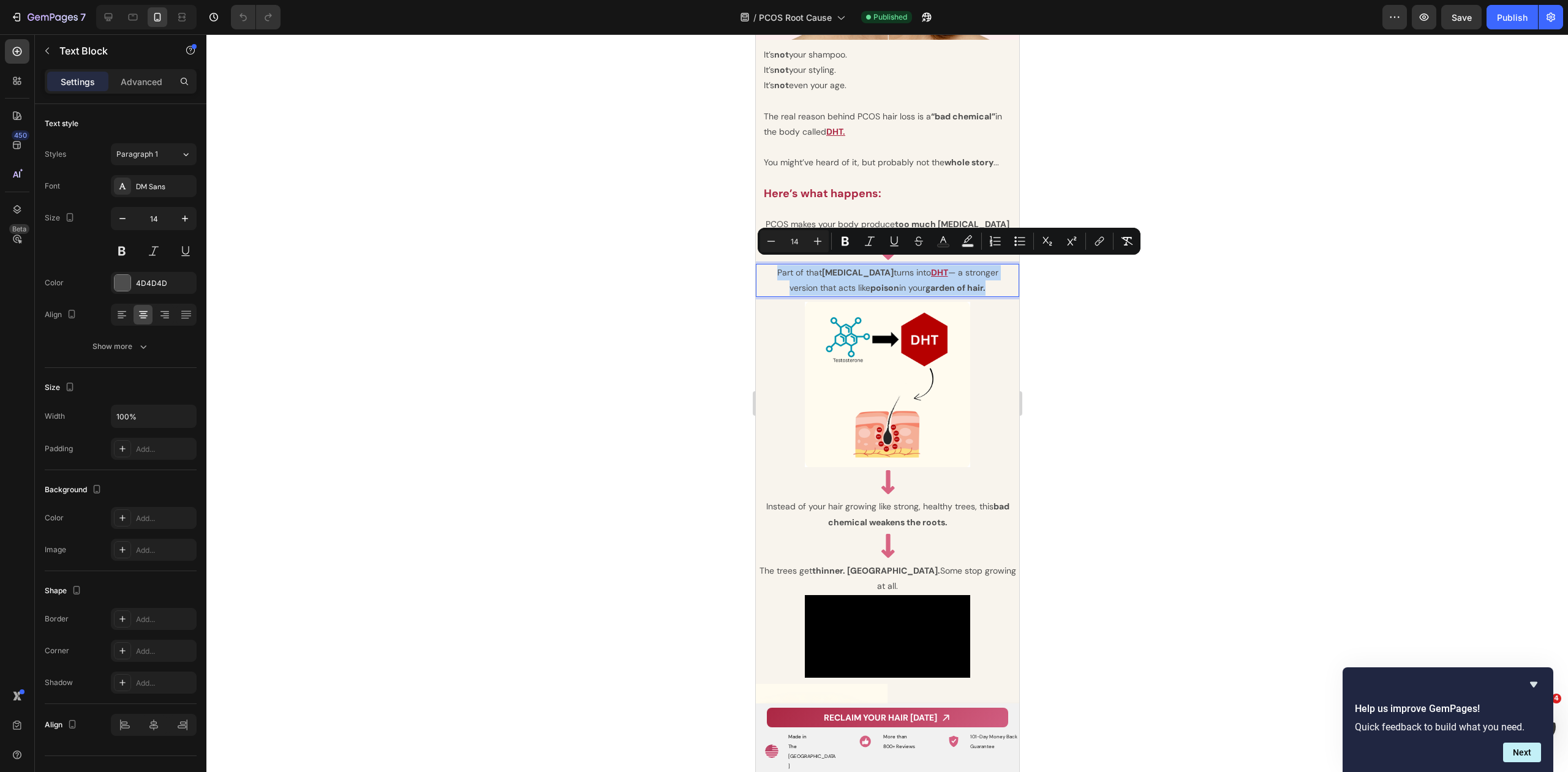
copy p "Part of that [MEDICAL_DATA] turns into DHT — a stronger version that acts like …"
click at [1098, 368] on div at bounding box center [886, 403] width 1361 height 738
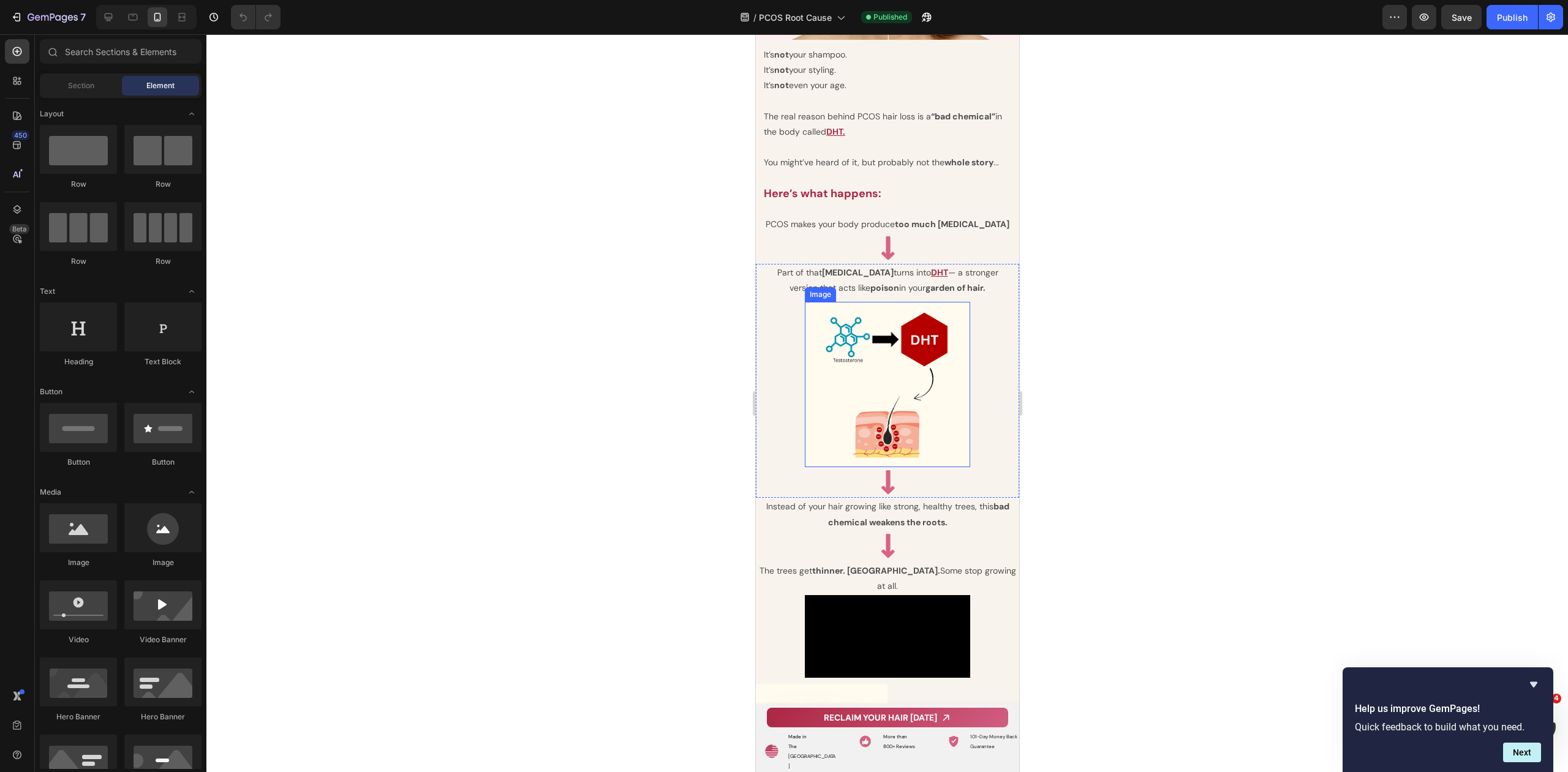
scroll to position [2568, 0]
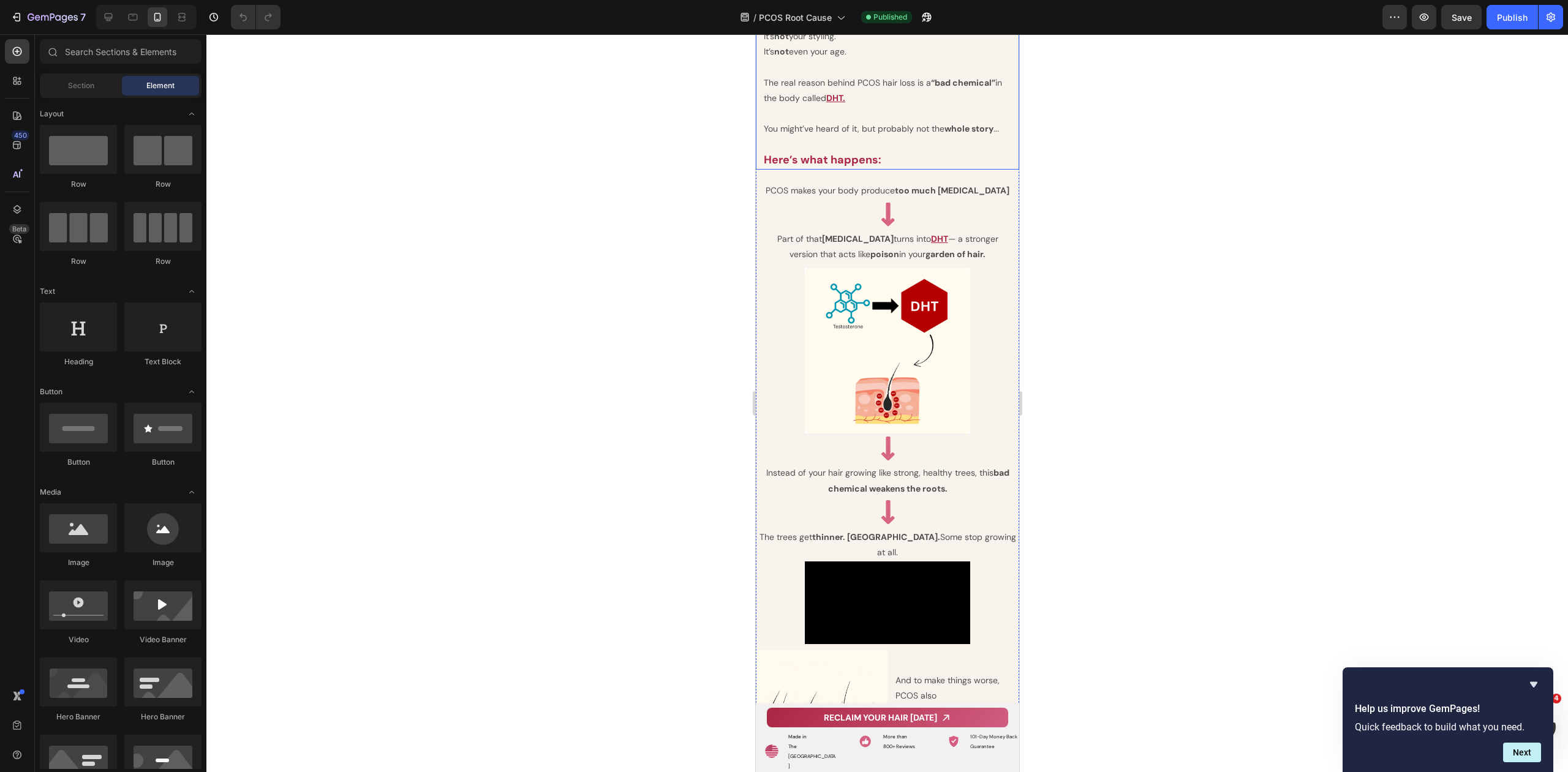
click at [835, 152] on strong "Here’s what happens:" at bounding box center [822, 160] width 117 height 14
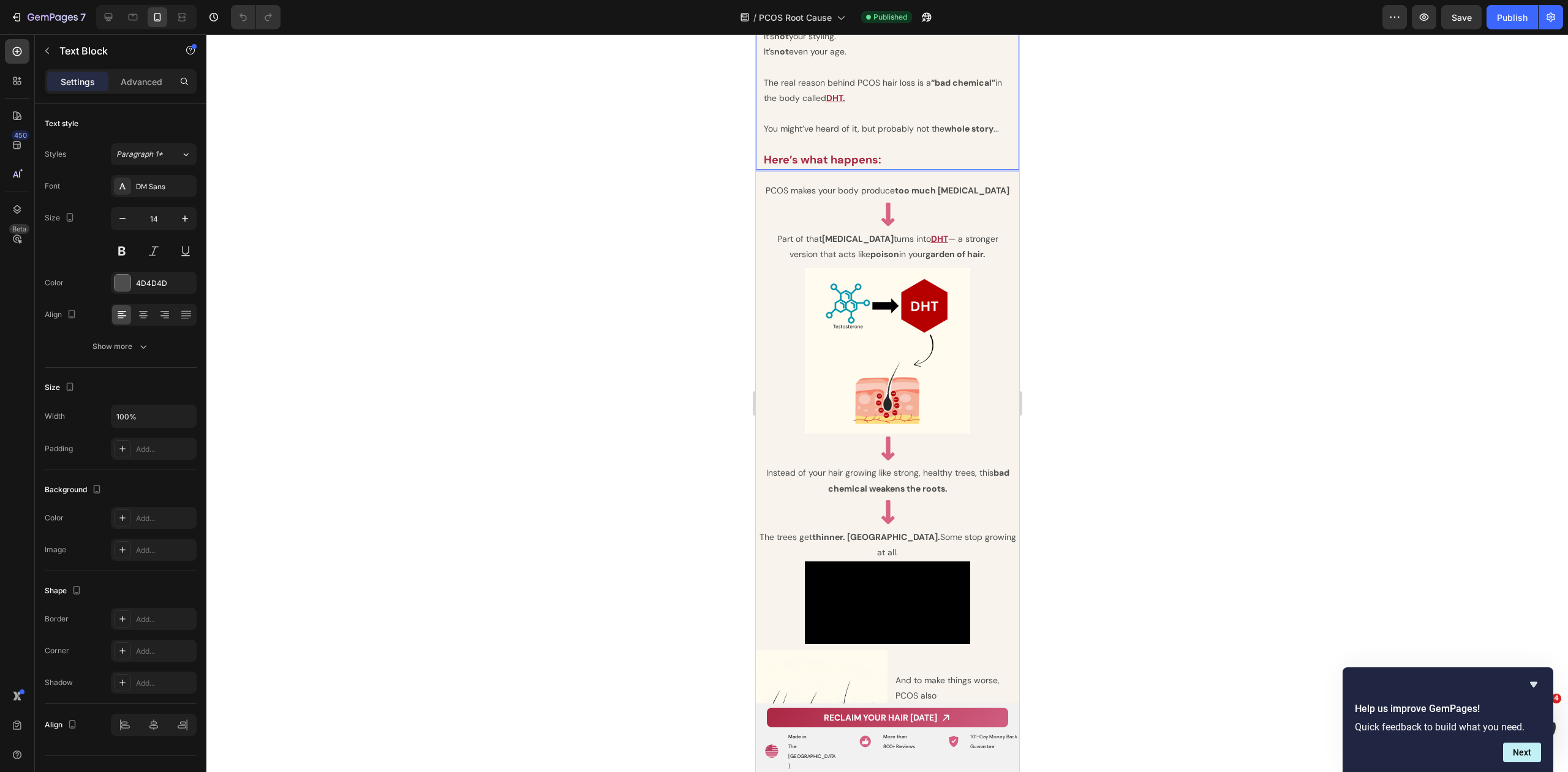
click at [866, 152] on strong "Here’s what happens:" at bounding box center [822, 160] width 117 height 14
drag, startPoint x: 894, startPoint y: 152, endPoint x: 736, endPoint y: 146, distance: 158.1
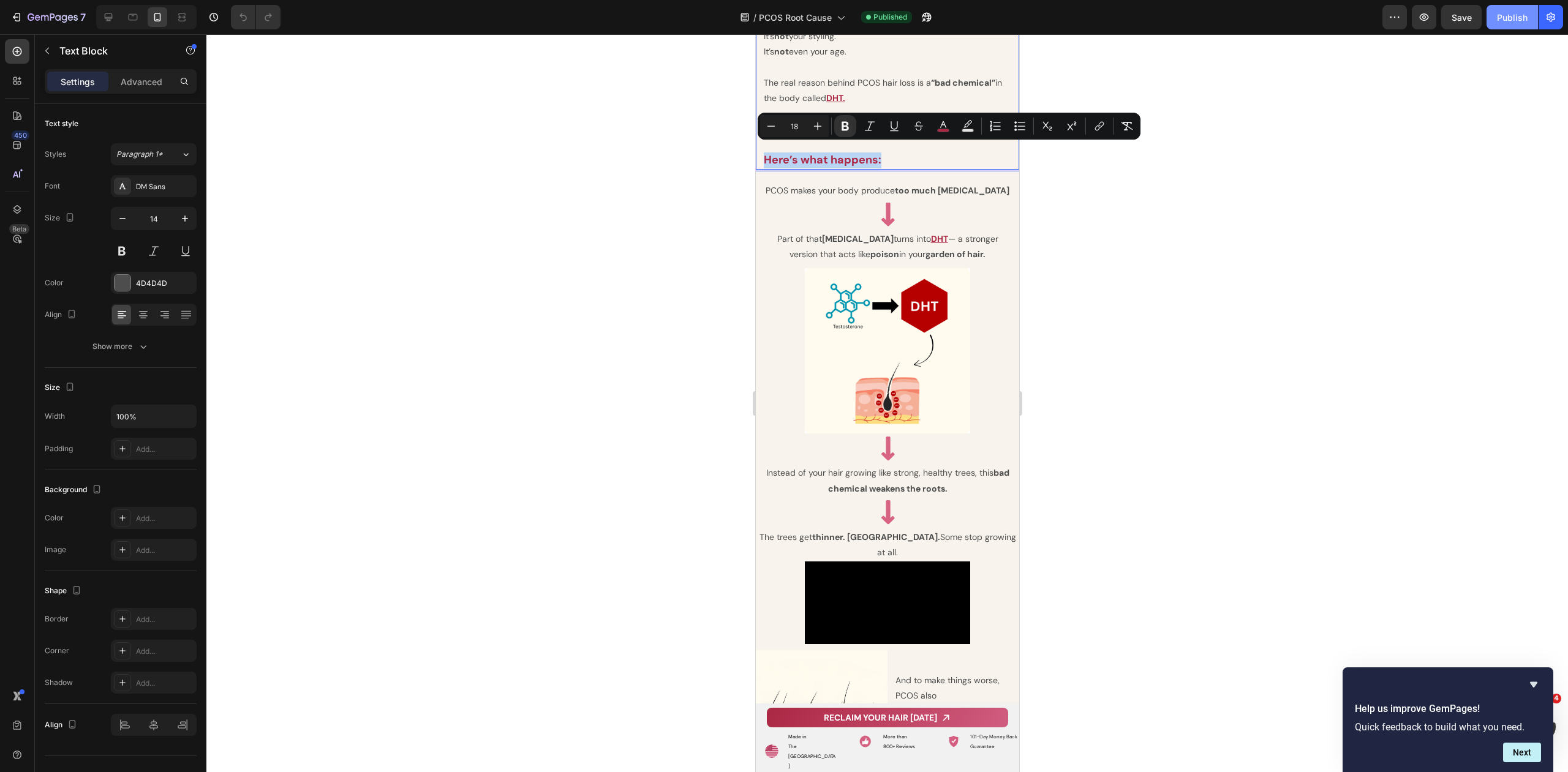
copy strong "Here’s what happens:"
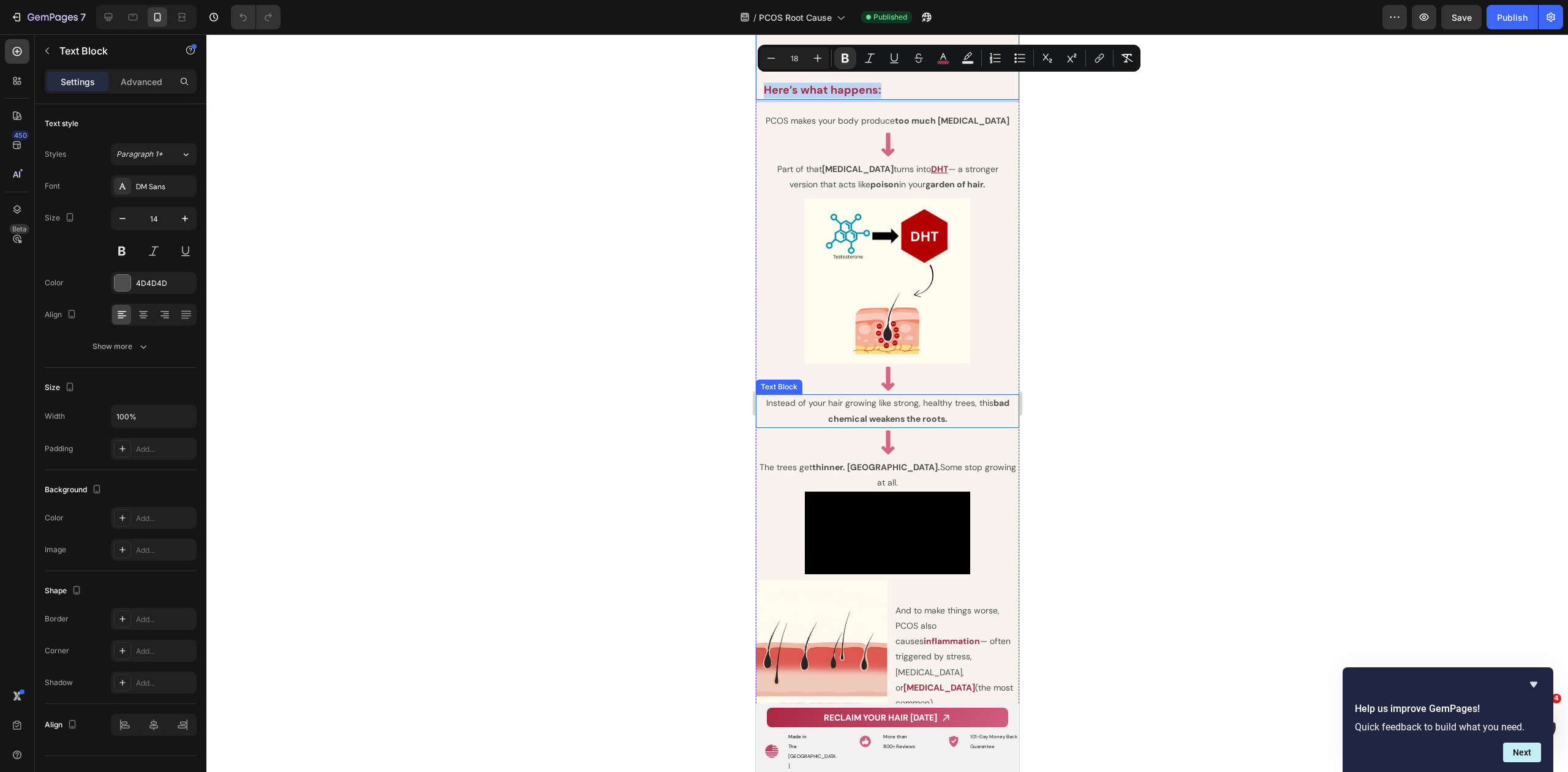
scroll to position [2638, 0]
click at [844, 396] on p "Instead of your hair growing like strong, healthy trees, this bad chemical weak…" at bounding box center [886, 411] width 261 height 30
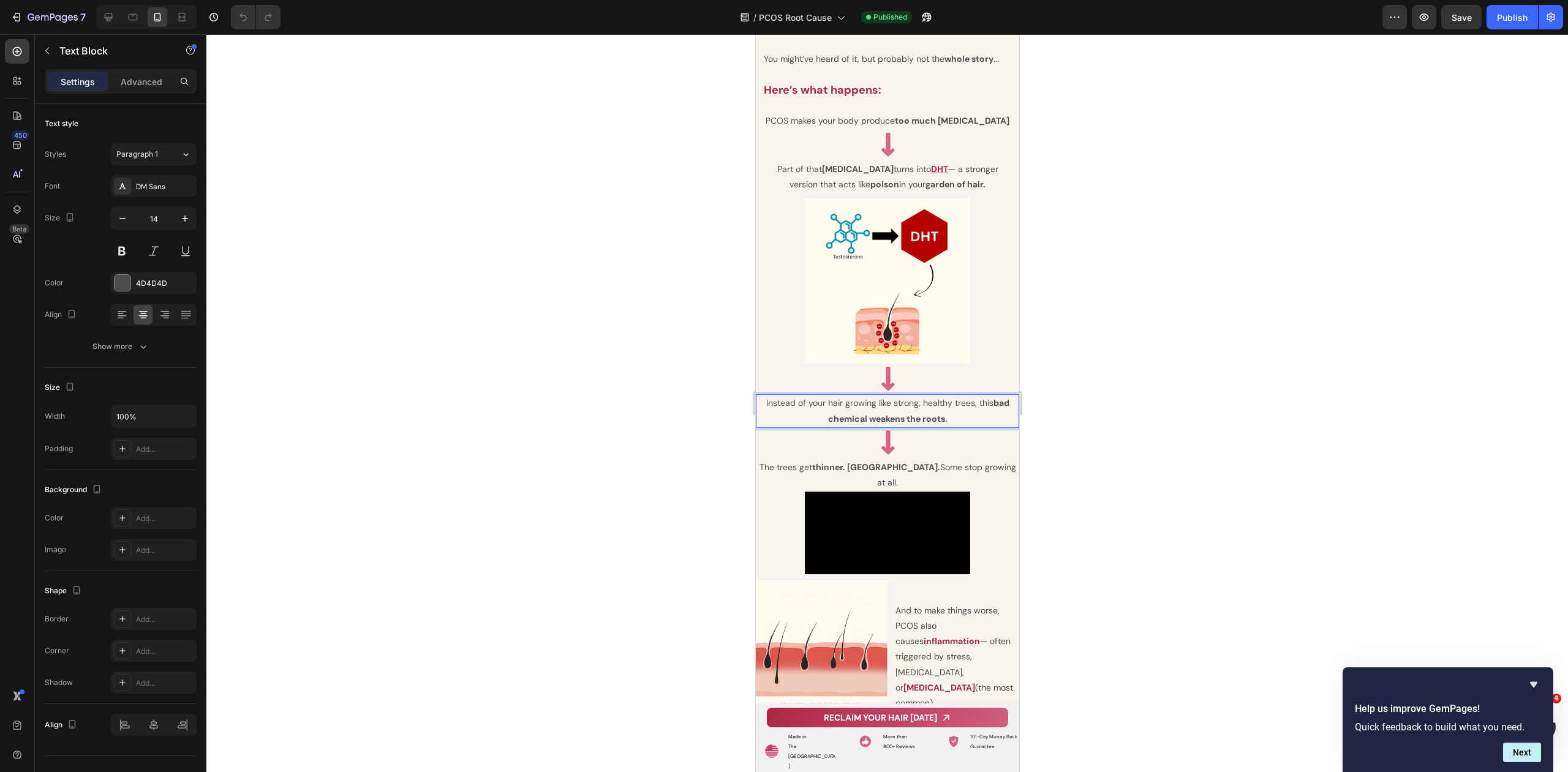
click at [798, 396] on p "Instead of your hair growing like strong, healthy trees, this bad chemical weak…" at bounding box center [886, 411] width 261 height 30
drag, startPoint x: 758, startPoint y: 388, endPoint x: 954, endPoint y: 407, distance: 196.9
click at [954, 407] on p "Instead of your hair growing like strong, healthy trees, this bad chemical weak…" at bounding box center [886, 411] width 261 height 30
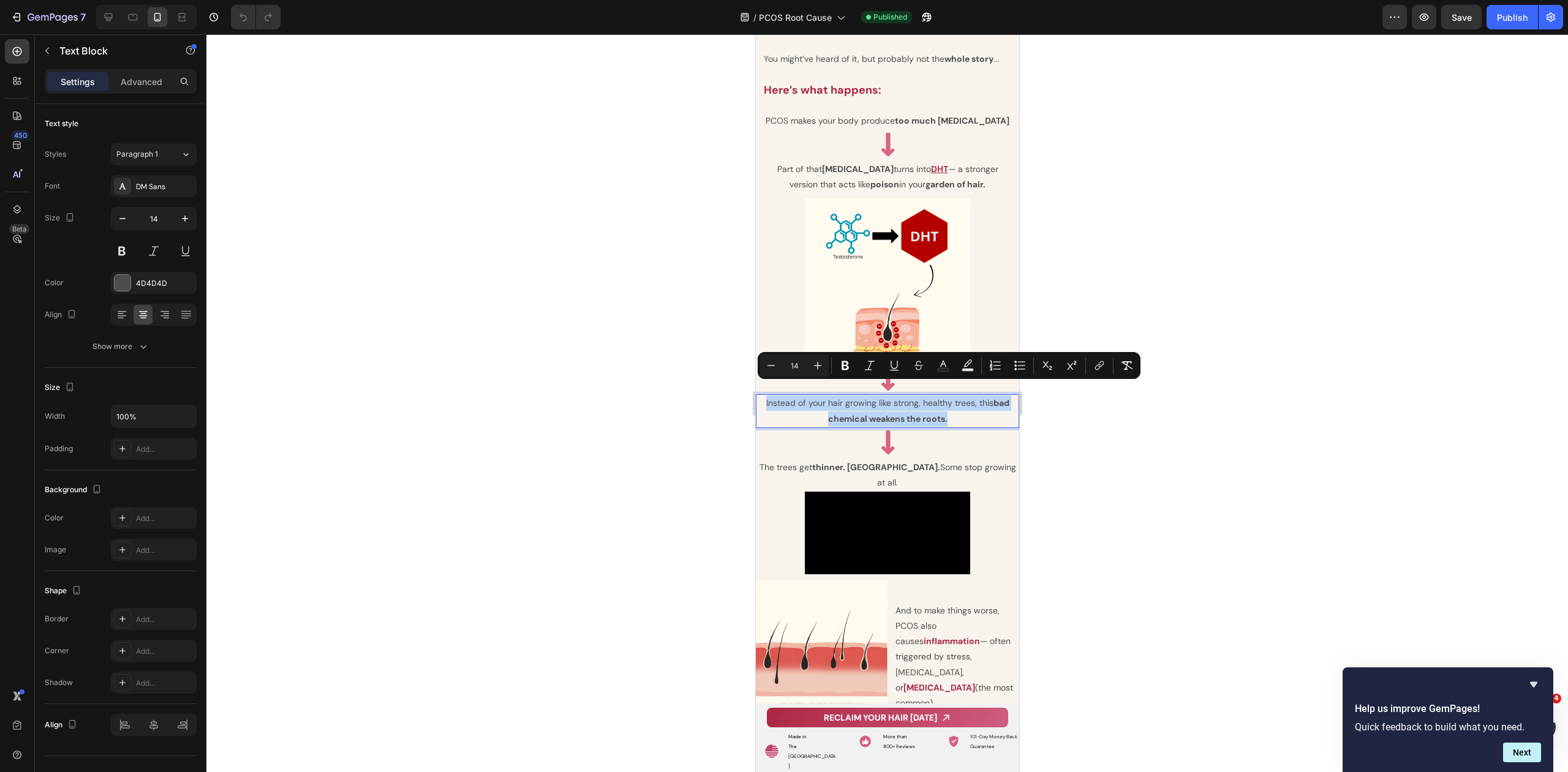
copy p "Instead of your hair growing like strong, healthy trees, this bad chemical weak…"
click at [810, 460] on p "The trees get thinner. [GEOGRAPHIC_DATA]. Some stop growing at all." at bounding box center [886, 475] width 261 height 30
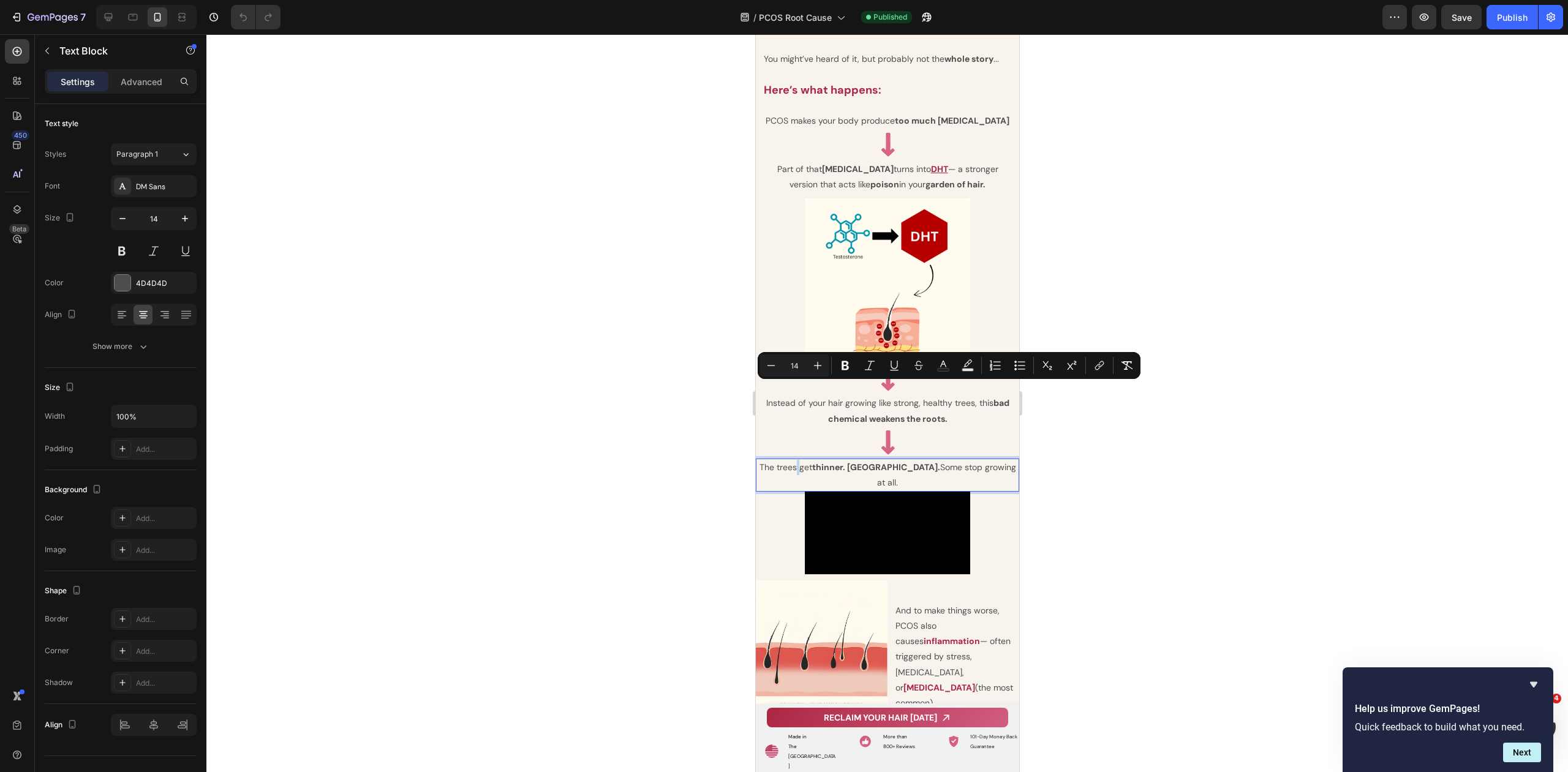
click at [810, 460] on p "The trees get thinner. [GEOGRAPHIC_DATA]. Some stop growing at all." at bounding box center [886, 475] width 261 height 30
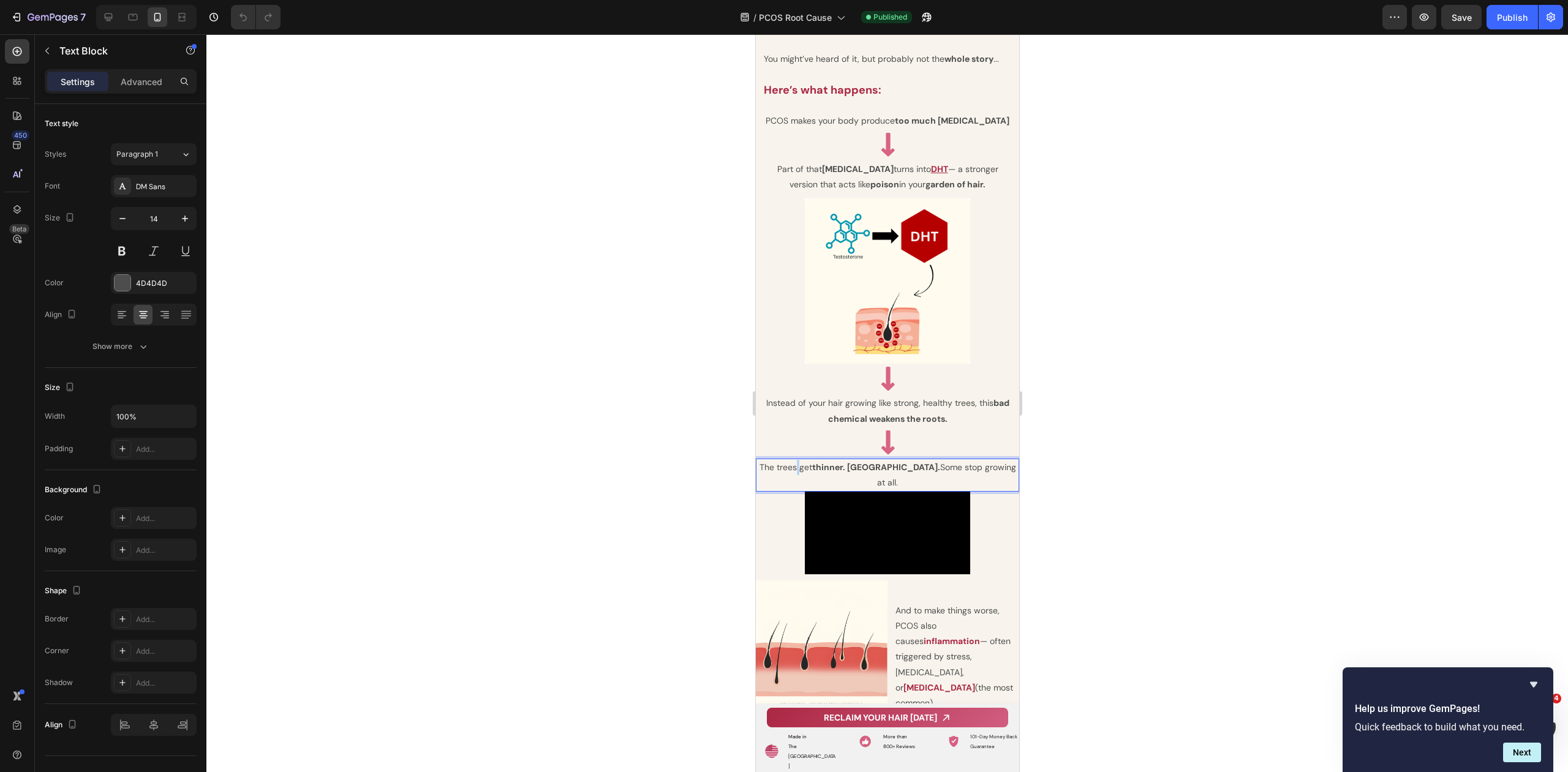
click at [810, 460] on p "The trees get thinner. [GEOGRAPHIC_DATA]. Some stop growing at all." at bounding box center [886, 475] width 261 height 30
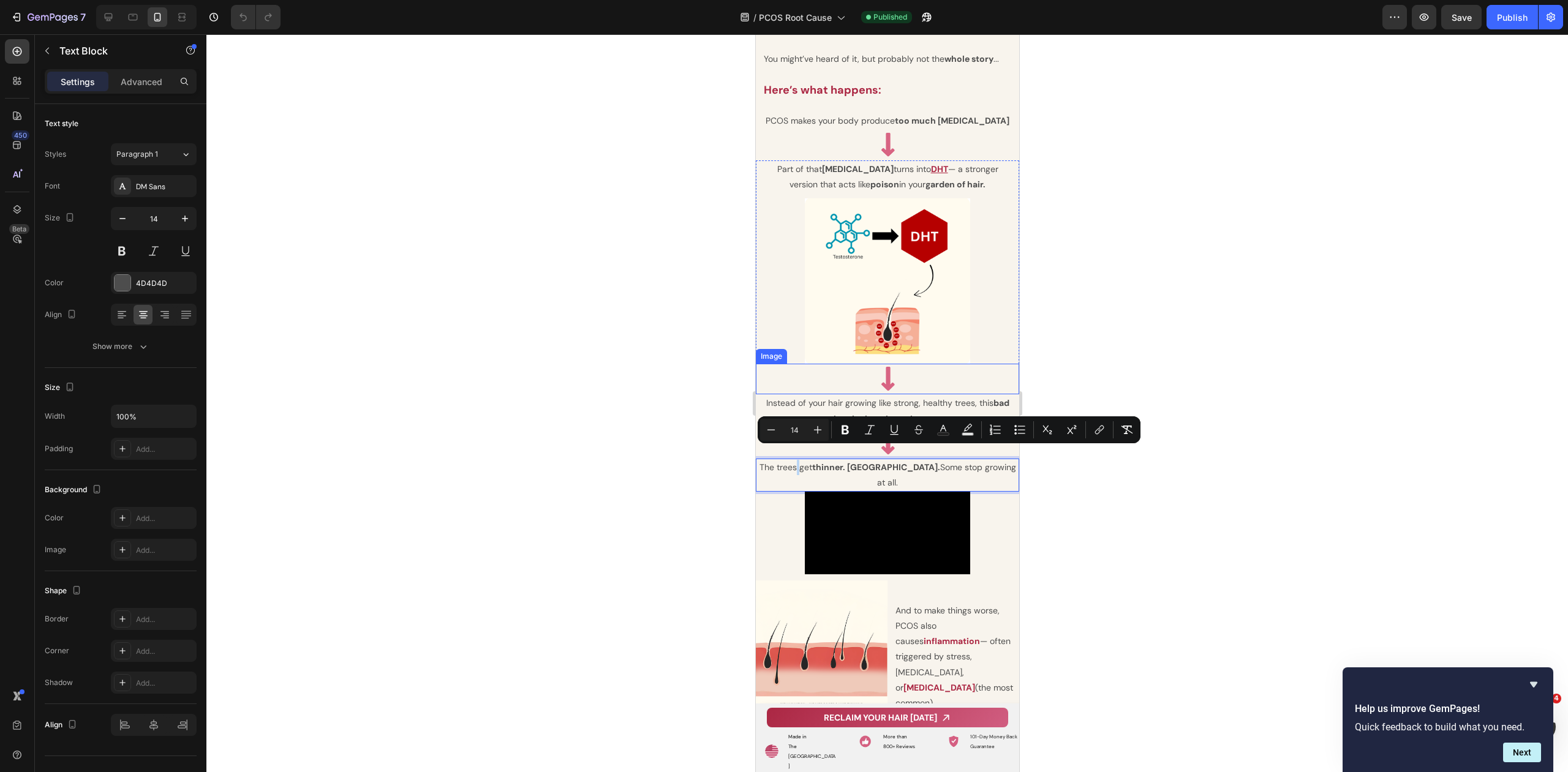
copy p "The trees get thinner. [GEOGRAPHIC_DATA]. Some stop growing at all."
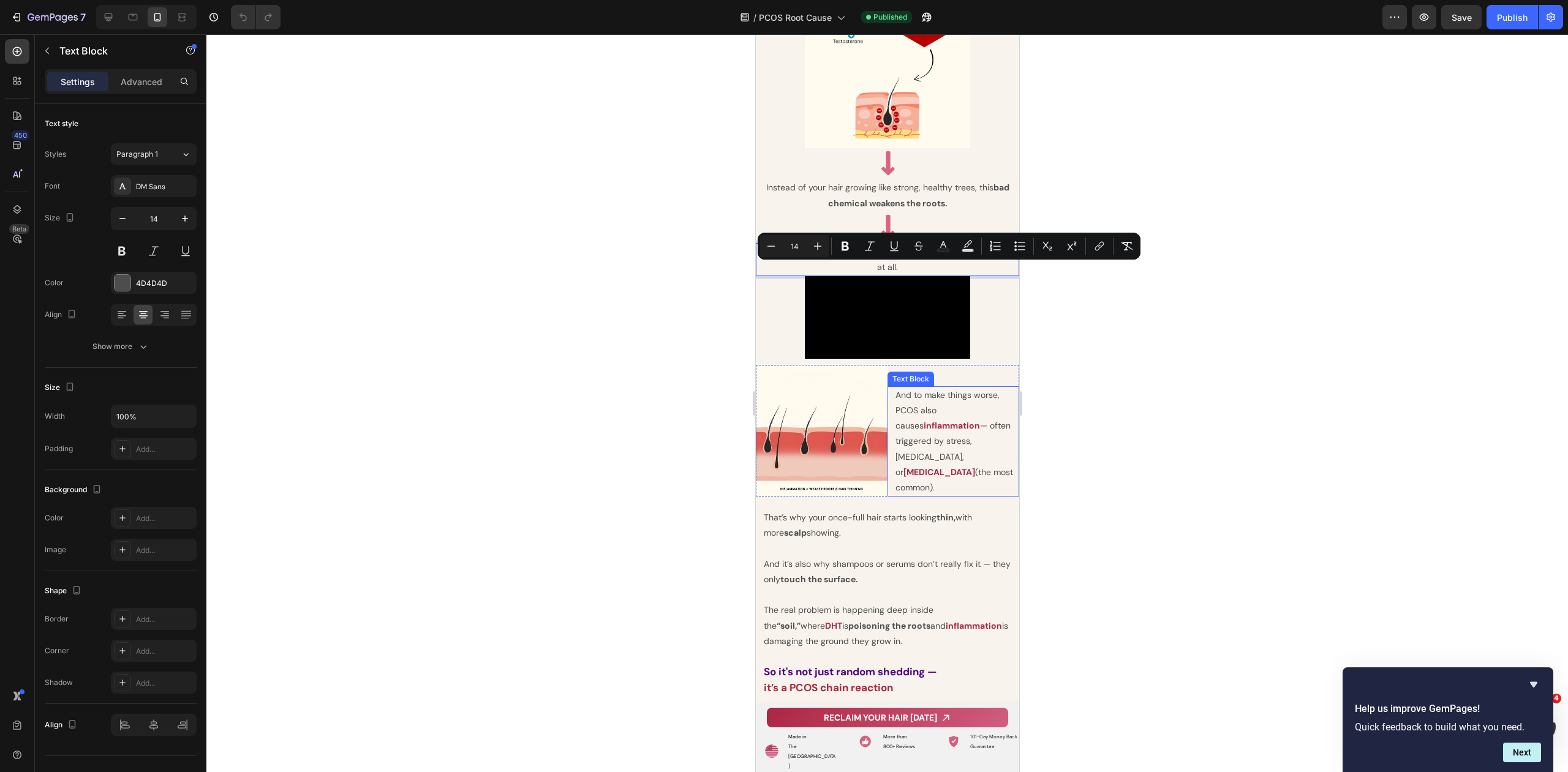
scroll to position [2893, 0]
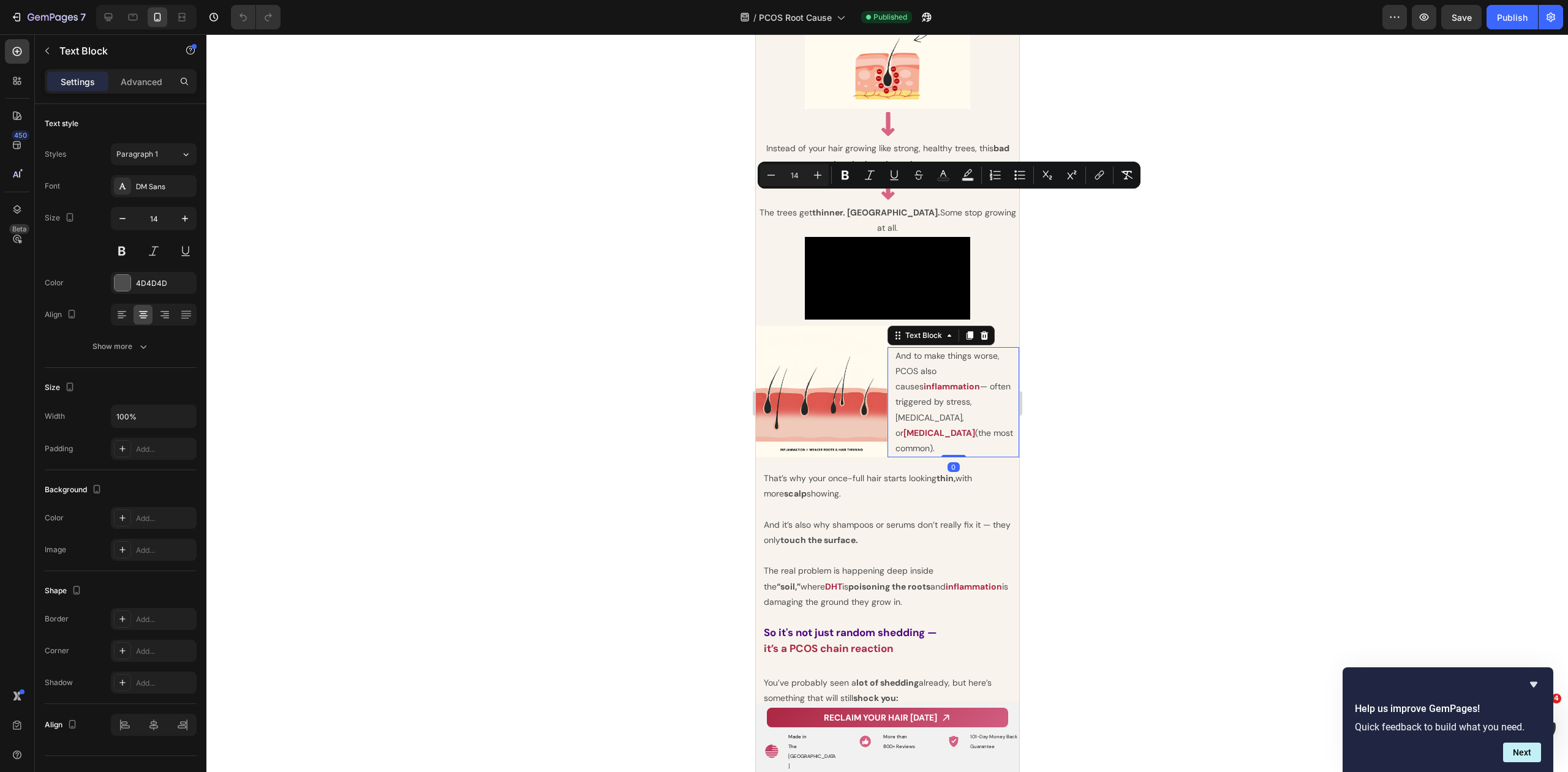
click at [951, 456] on p "And to make things worse, PCOS also causes inflammation — often triggered by st…" at bounding box center [956, 402] width 122 height 108
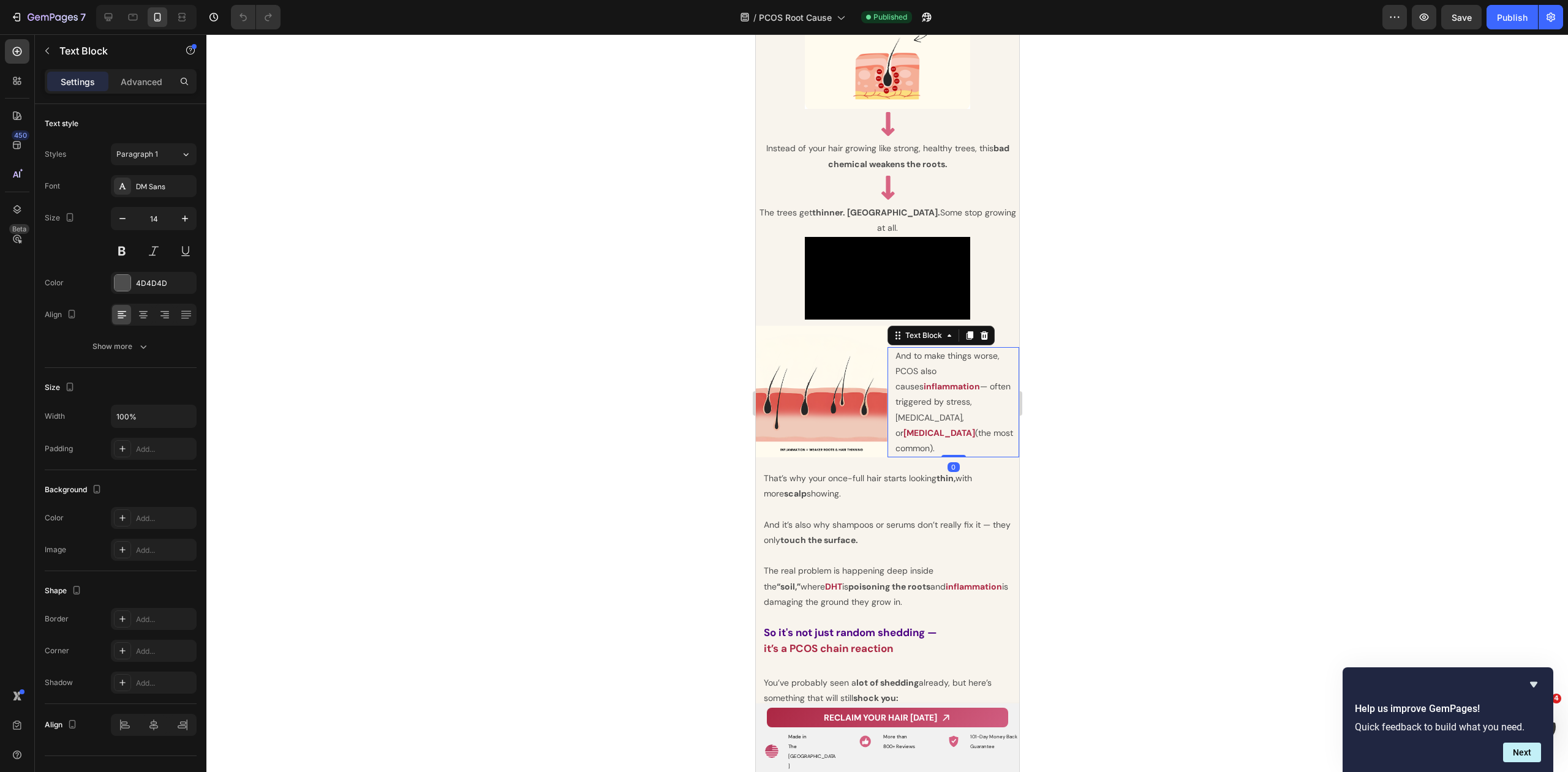
click at [951, 456] on p "And to make things worse, PCOS also causes inflammation — often triggered by st…" at bounding box center [956, 402] width 122 height 108
click at [940, 456] on p "And to make things worse, PCOS also causes inflammation — often triggered by st…" at bounding box center [956, 402] width 122 height 108
drag, startPoint x: 937, startPoint y: 535, endPoint x: 885, endPoint y: 442, distance: 106.6
click at [887, 442] on div "And to make things worse, PCOS also causes inflammation — often triggered by st…" at bounding box center [952, 402] width 132 height 110
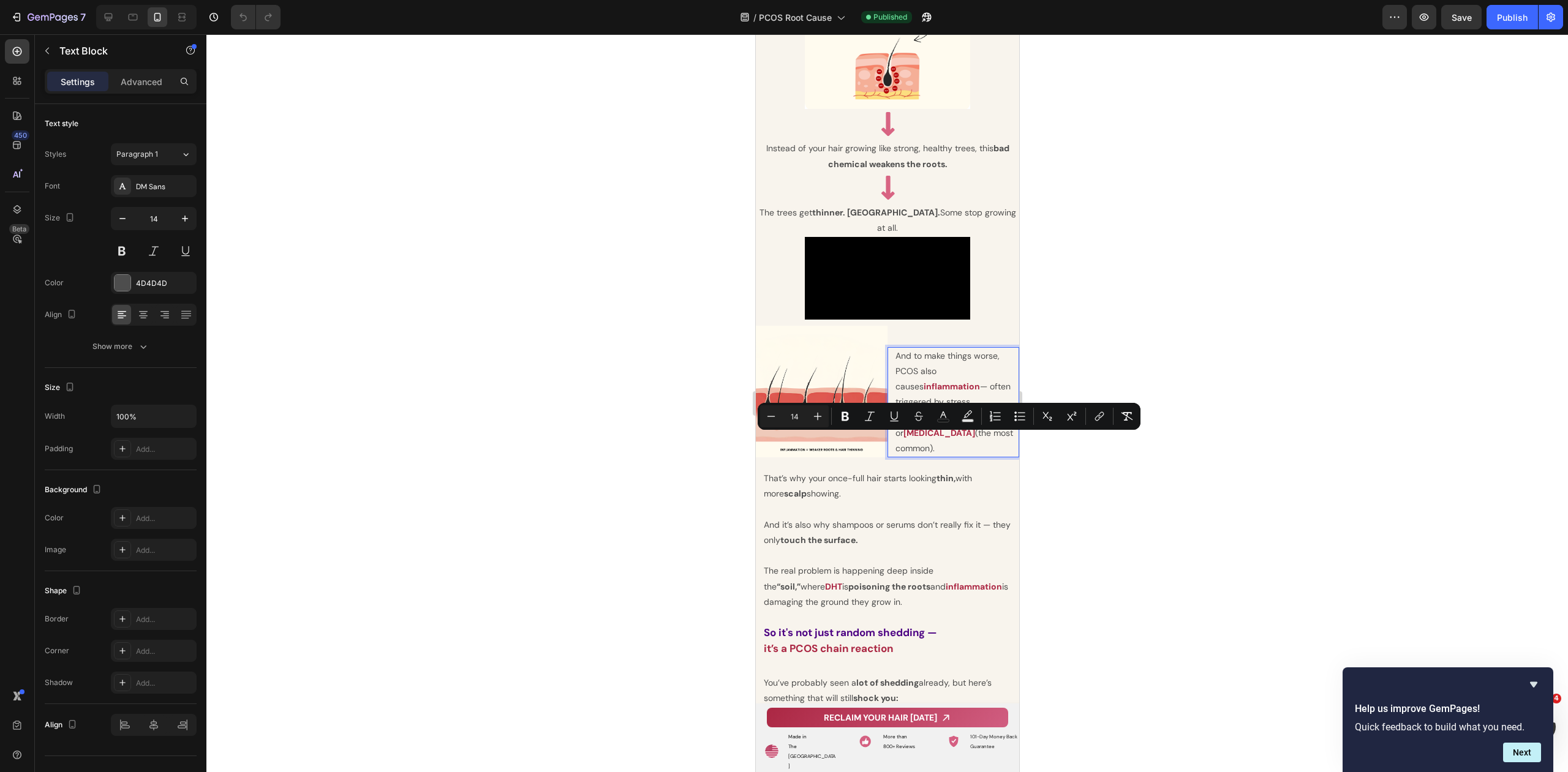
copy p "And to make things worse, PCOS also causes inflammation — often triggered by st…"
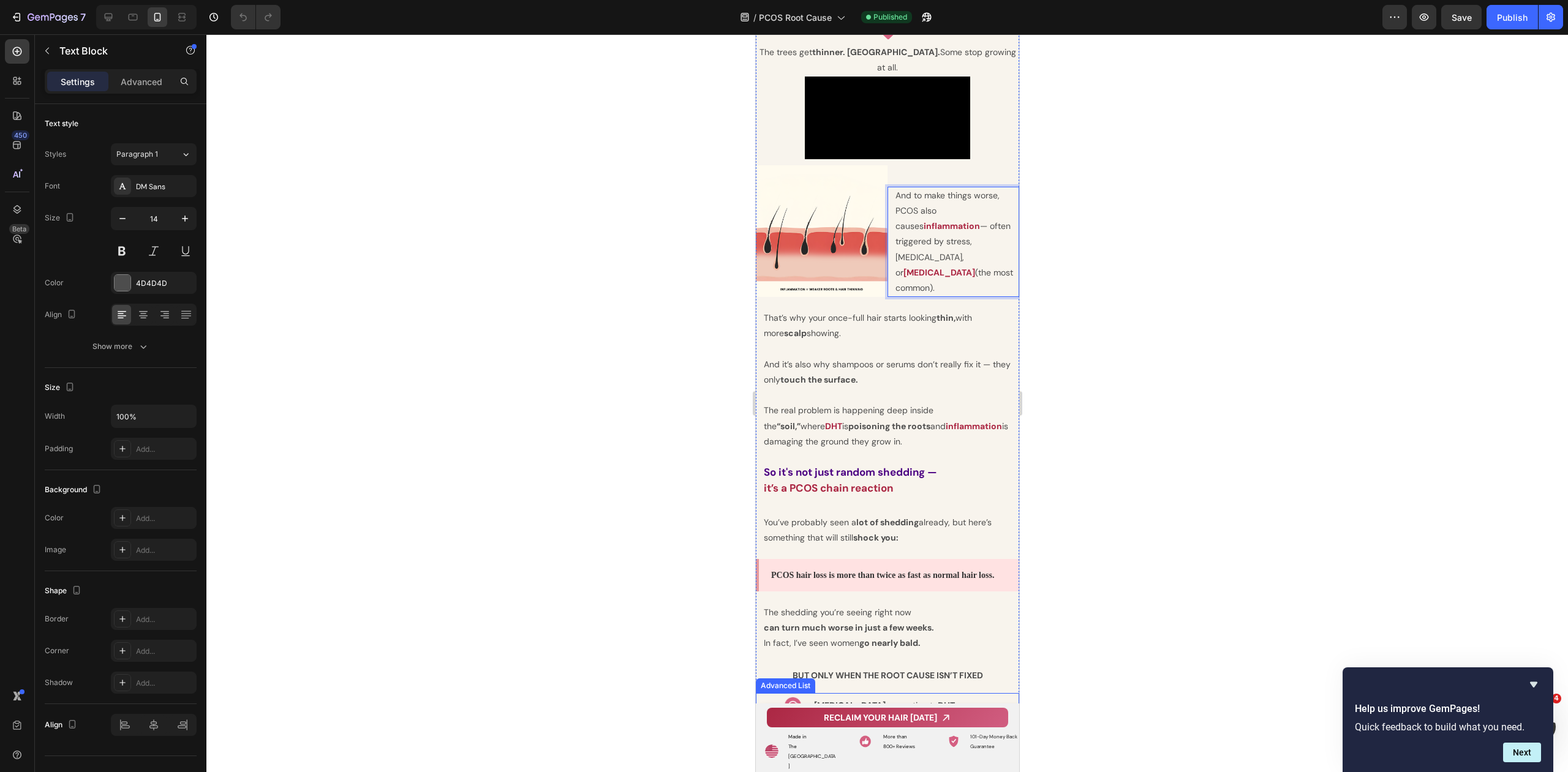
scroll to position [3696, 0]
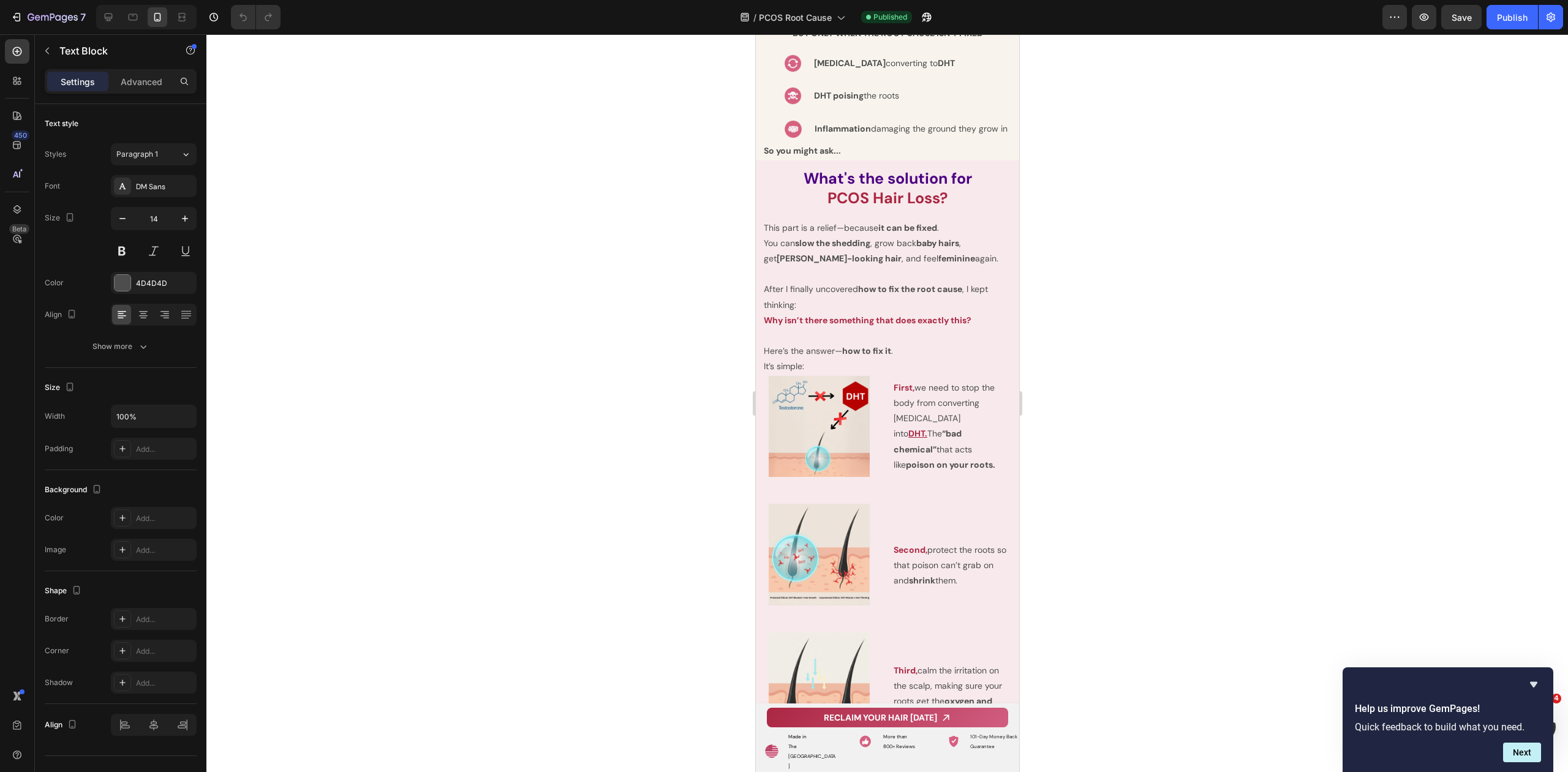
click at [1171, 381] on div at bounding box center [886, 403] width 1361 height 738
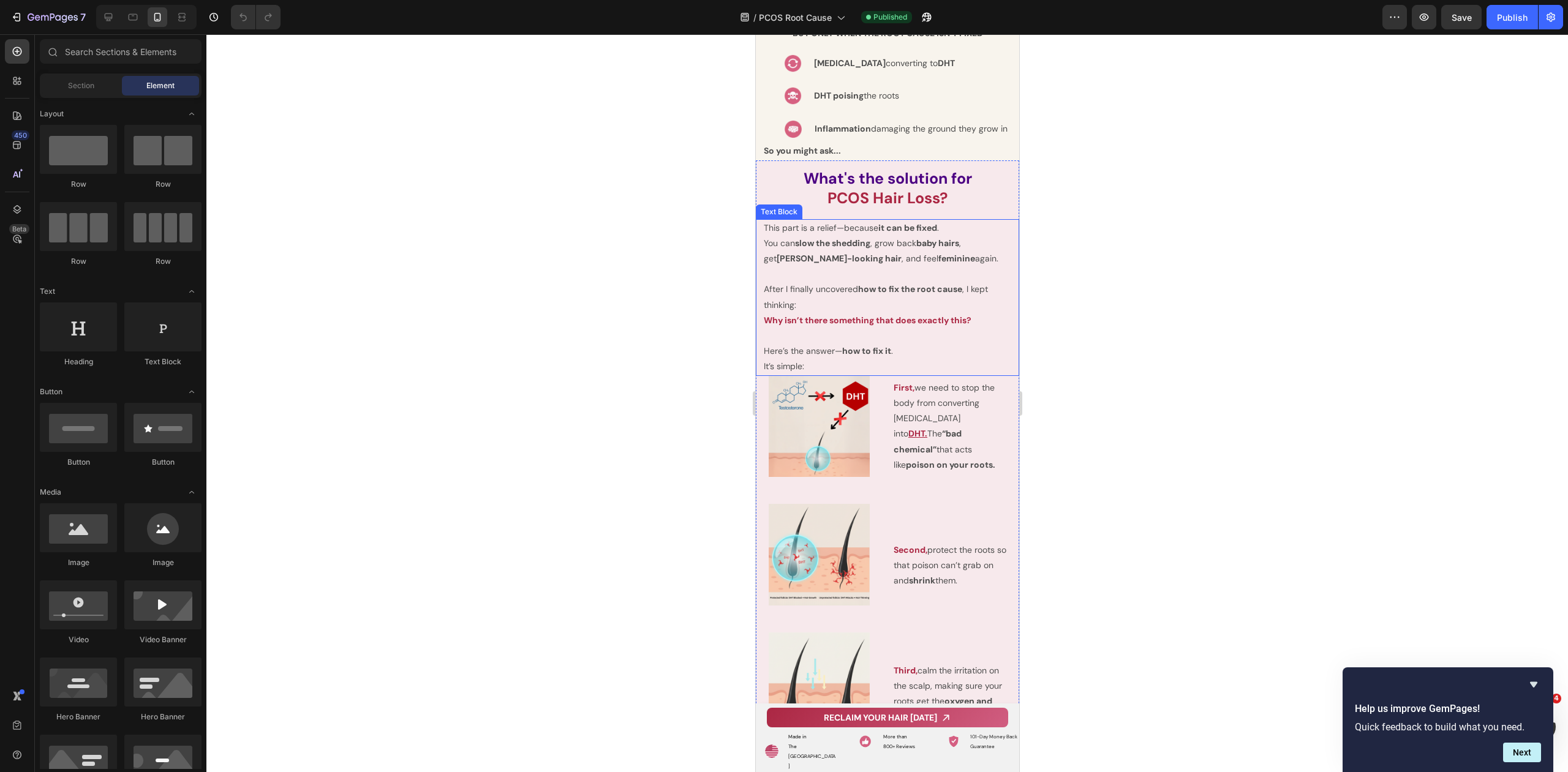
click at [829, 248] on strong "slow the shedding" at bounding box center [832, 243] width 75 height 11
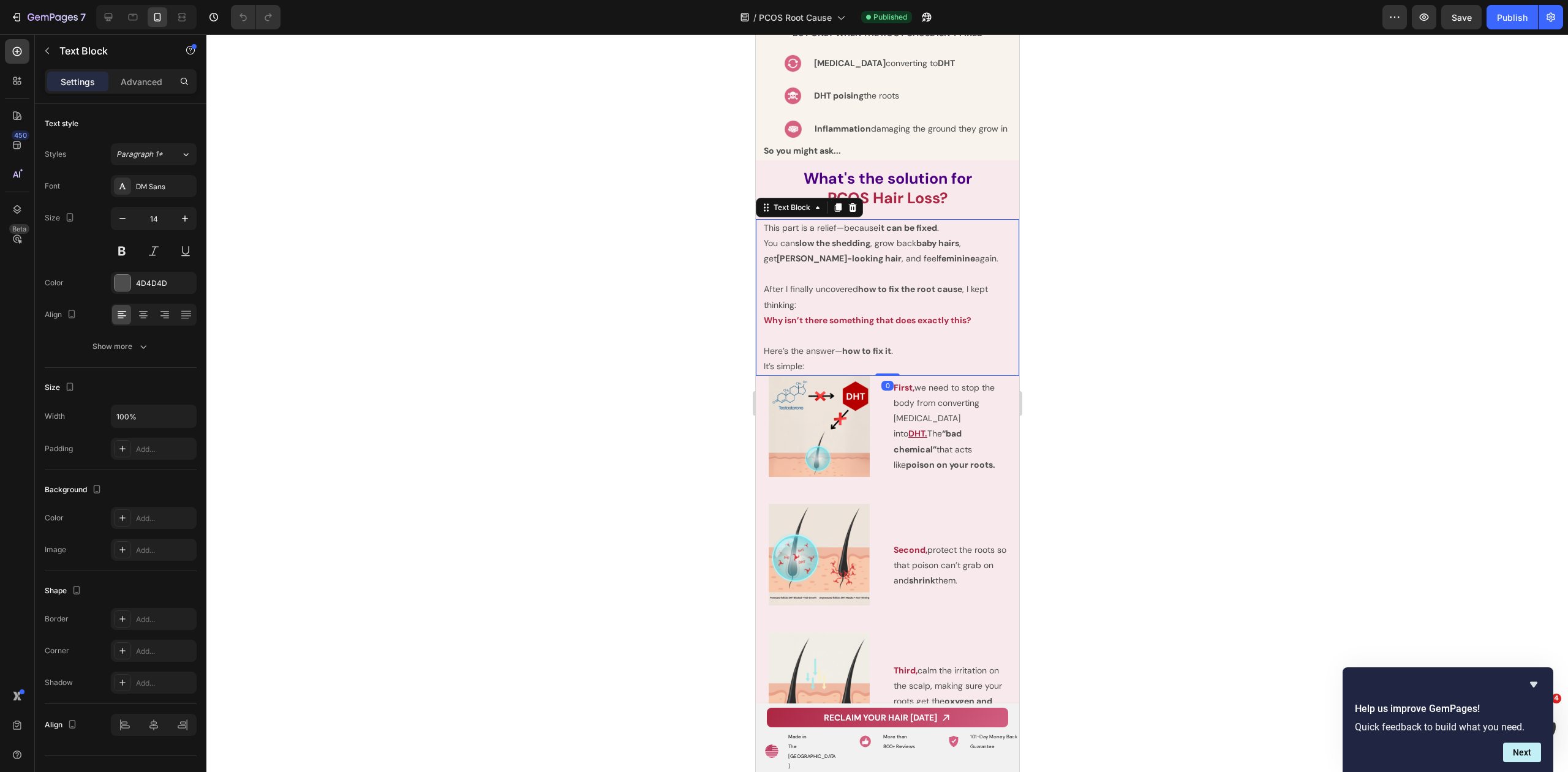
click at [821, 267] on p "This part is a relief—because it can be fixed . You can slow the shedding , gro…" at bounding box center [887, 243] width 247 height 46
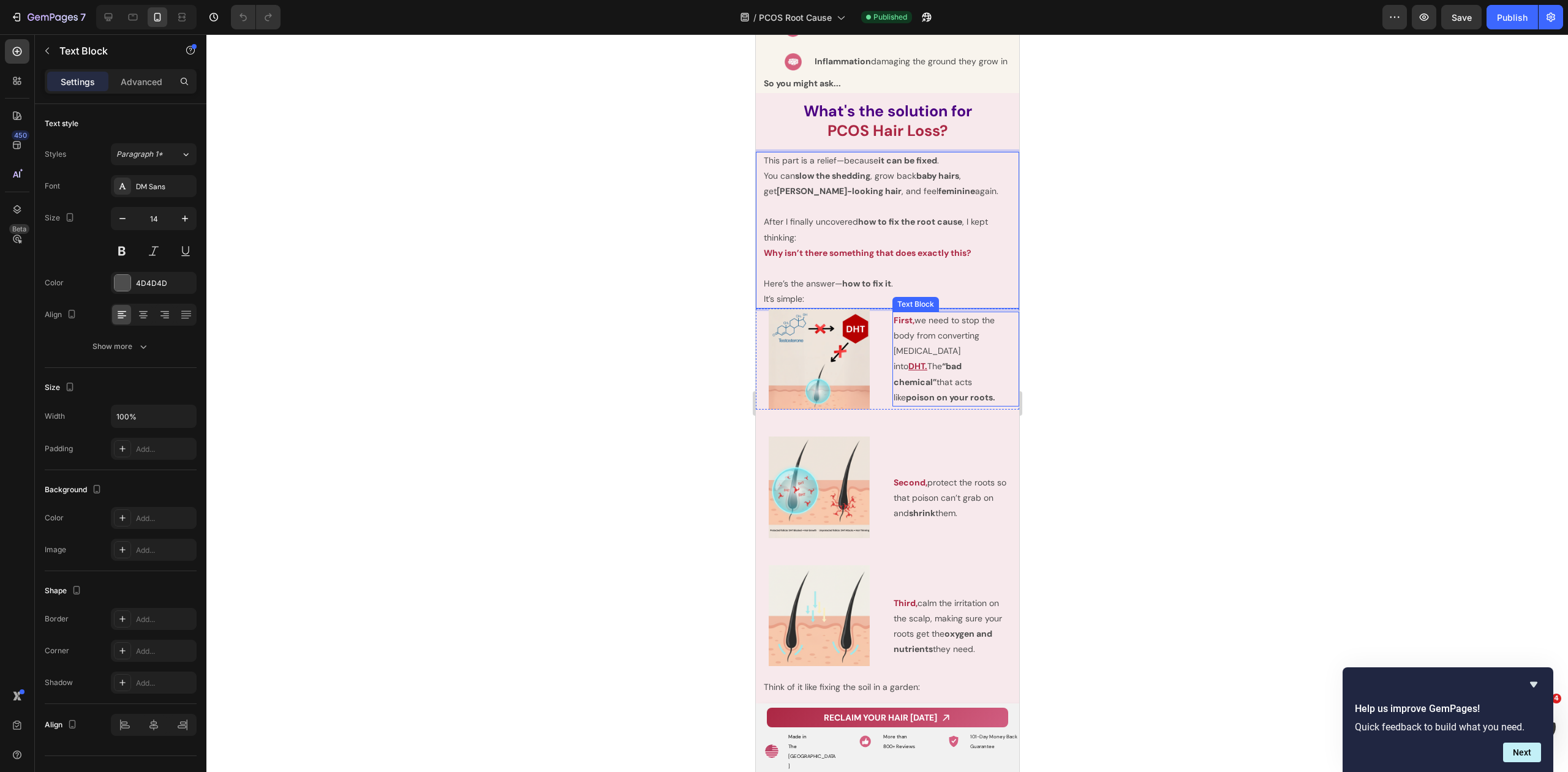
scroll to position [3763, 0]
click at [933, 405] on p "First, we need to stop the body from converting [MEDICAL_DATA] into DHT. The “b…" at bounding box center [951, 358] width 117 height 93
click at [972, 402] on strong "poison on your roots." at bounding box center [950, 397] width 89 height 11
drag, startPoint x: 994, startPoint y: 473, endPoint x: 879, endPoint y: 414, distance: 129.3
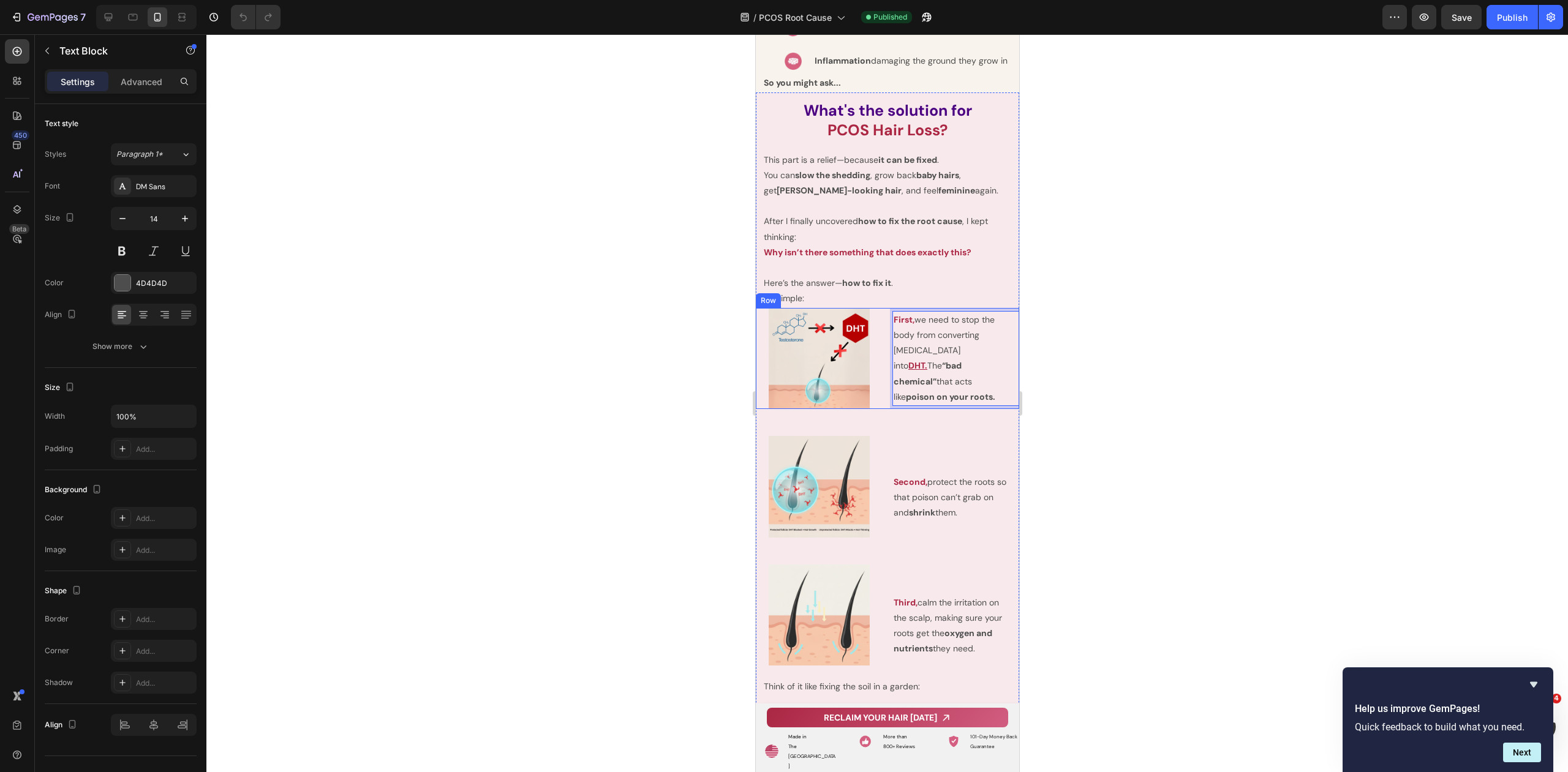
click at [879, 410] on div "Image First, we need to stop the body from converting [MEDICAL_DATA] into DHT. …" at bounding box center [887, 358] width 263 height 101
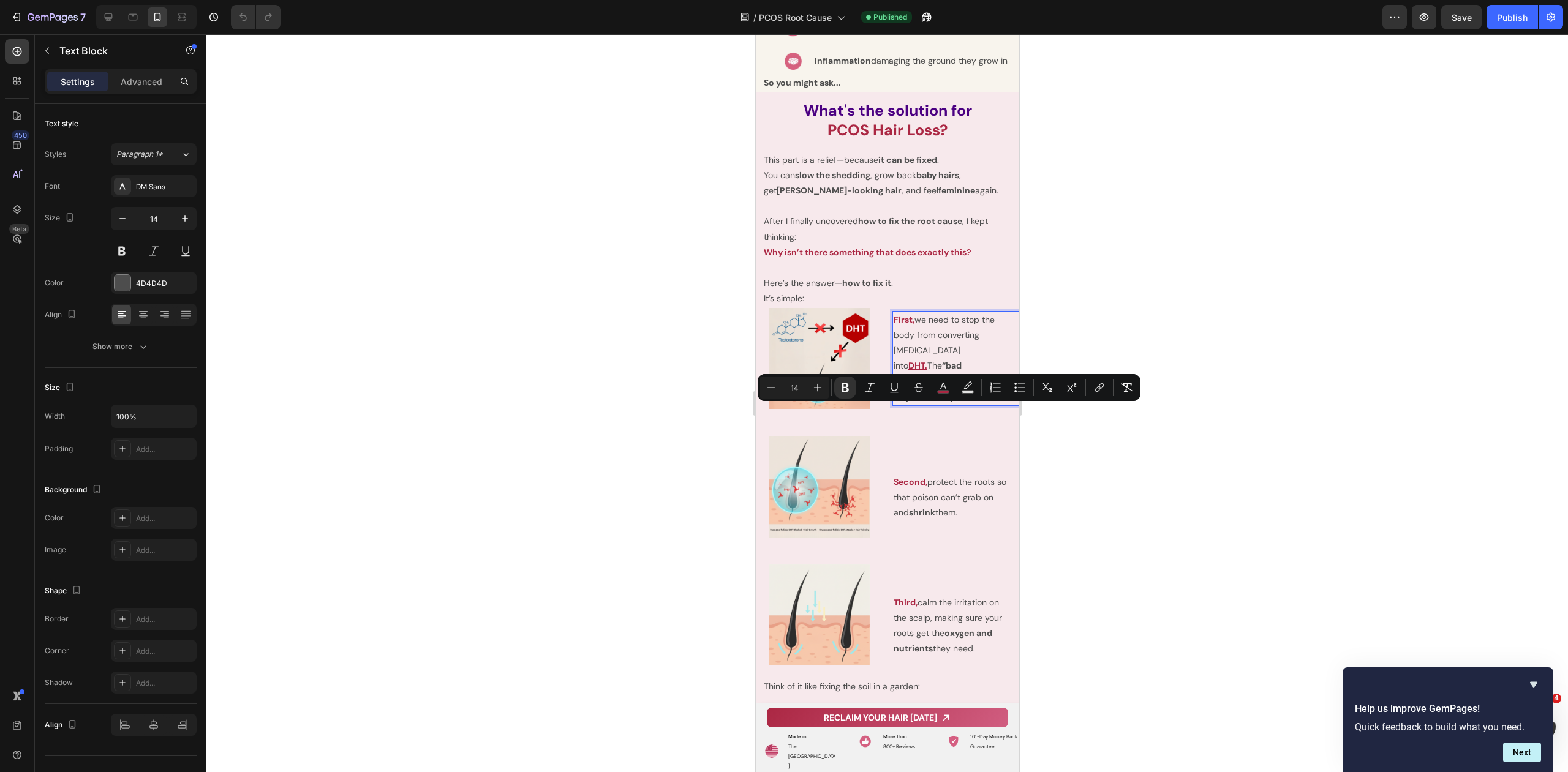
copy p "First, we need to stop the body from converting [MEDICAL_DATA] into DHT. The “b…"
click at [927, 537] on div "Second, protect the roots so that poison can’t grab on and shrink them. Text Bl…" at bounding box center [955, 486] width 127 height 101
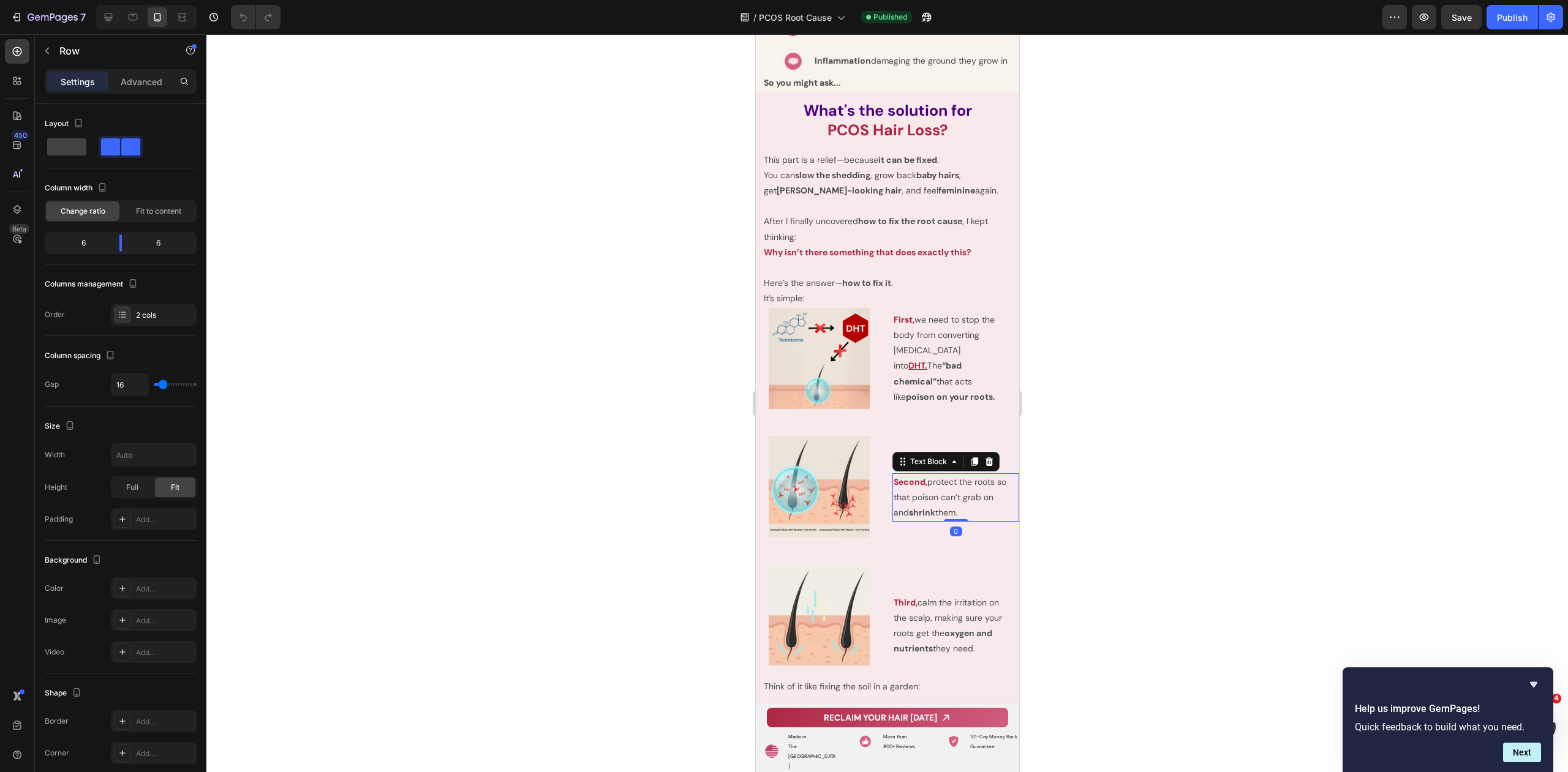
click at [941, 521] on p "Second, protect the roots so that poison can’t grab on and shrink them." at bounding box center [951, 497] width 117 height 46
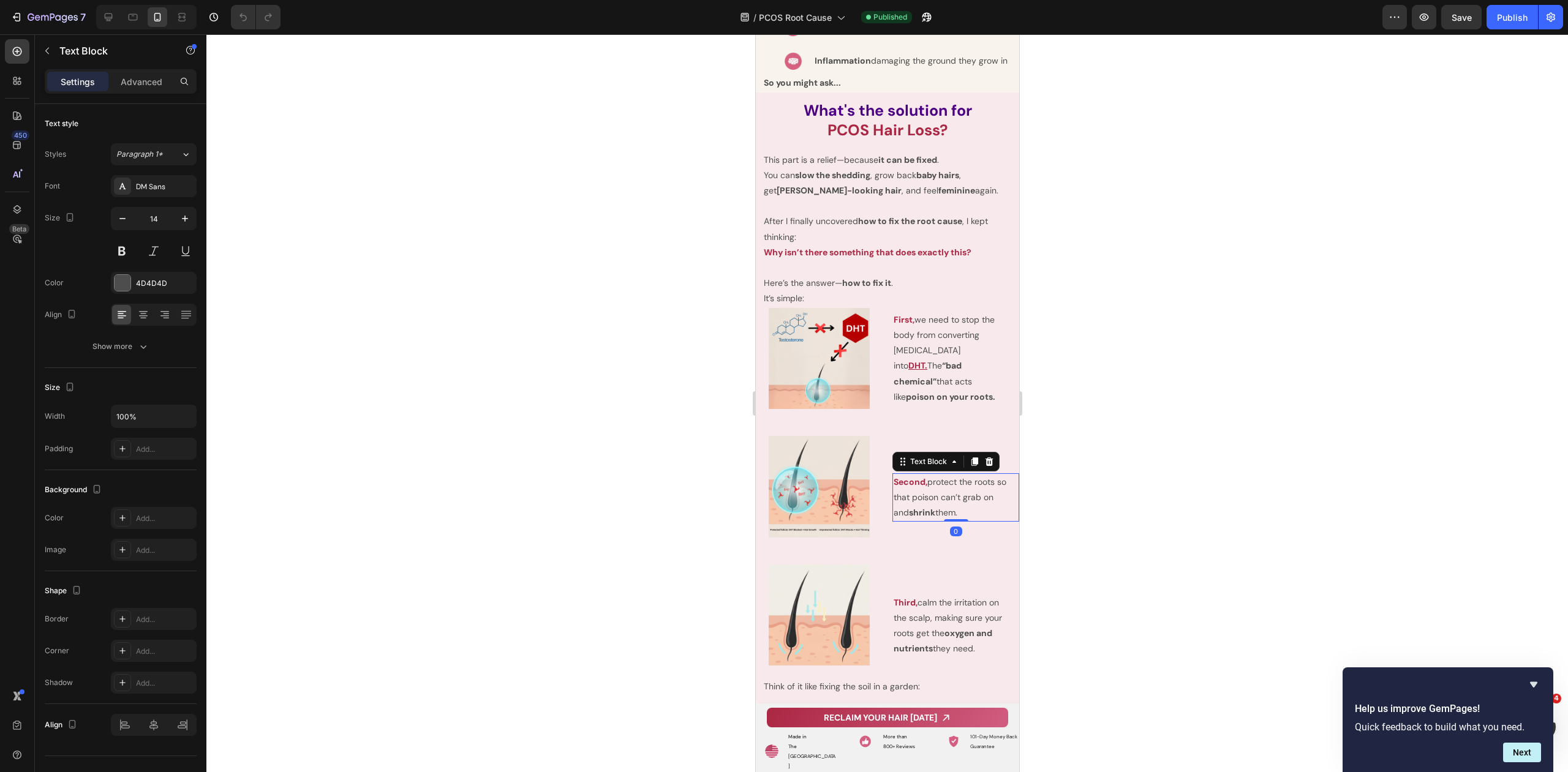
click at [941, 521] on p "Second, protect the roots so that poison can’t grab on and shrink them." at bounding box center [951, 497] width 117 height 46
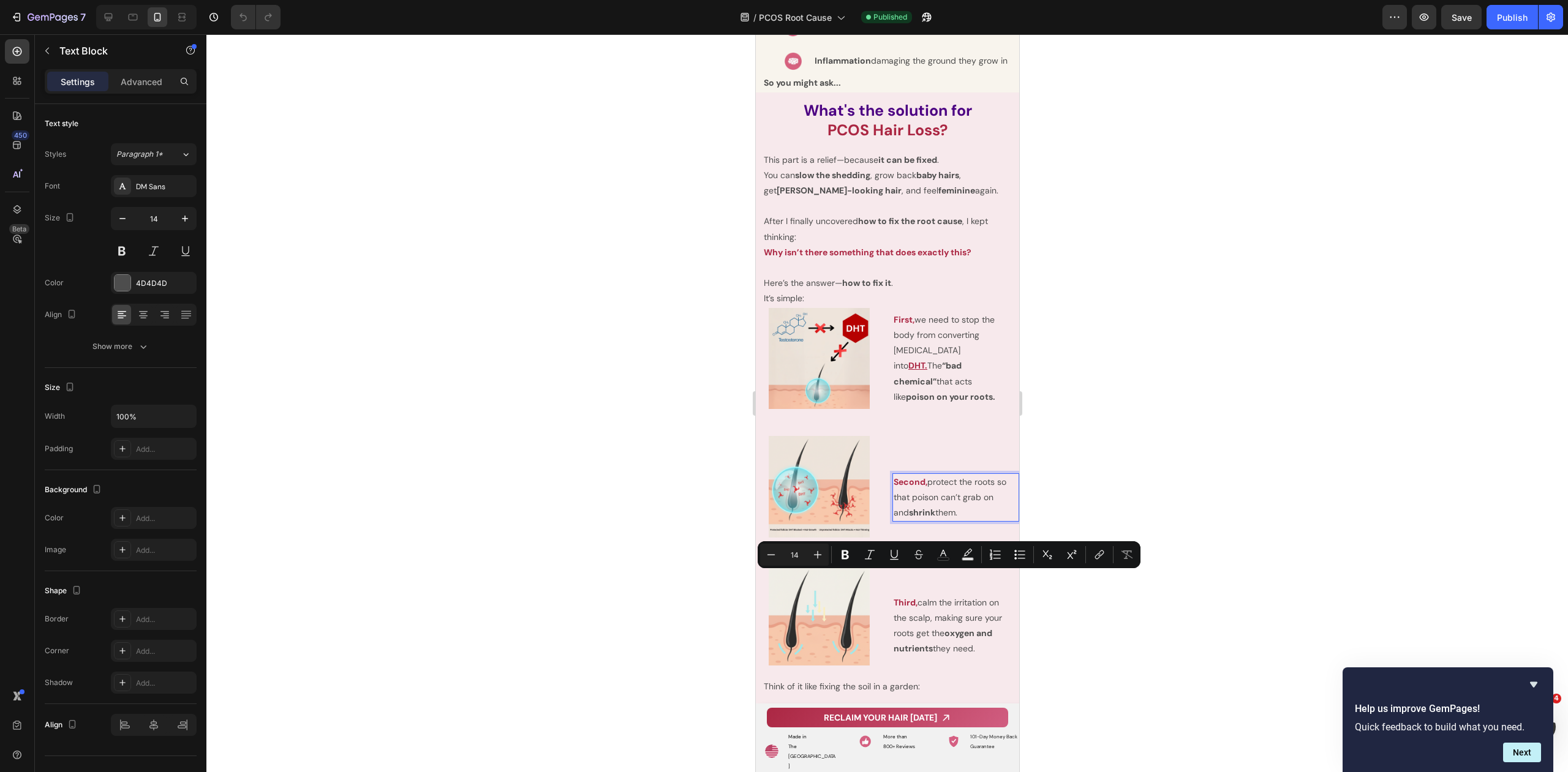
click at [980, 521] on p "Second, protect the roots so that poison can’t grab on and shrink them." at bounding box center [951, 497] width 117 height 46
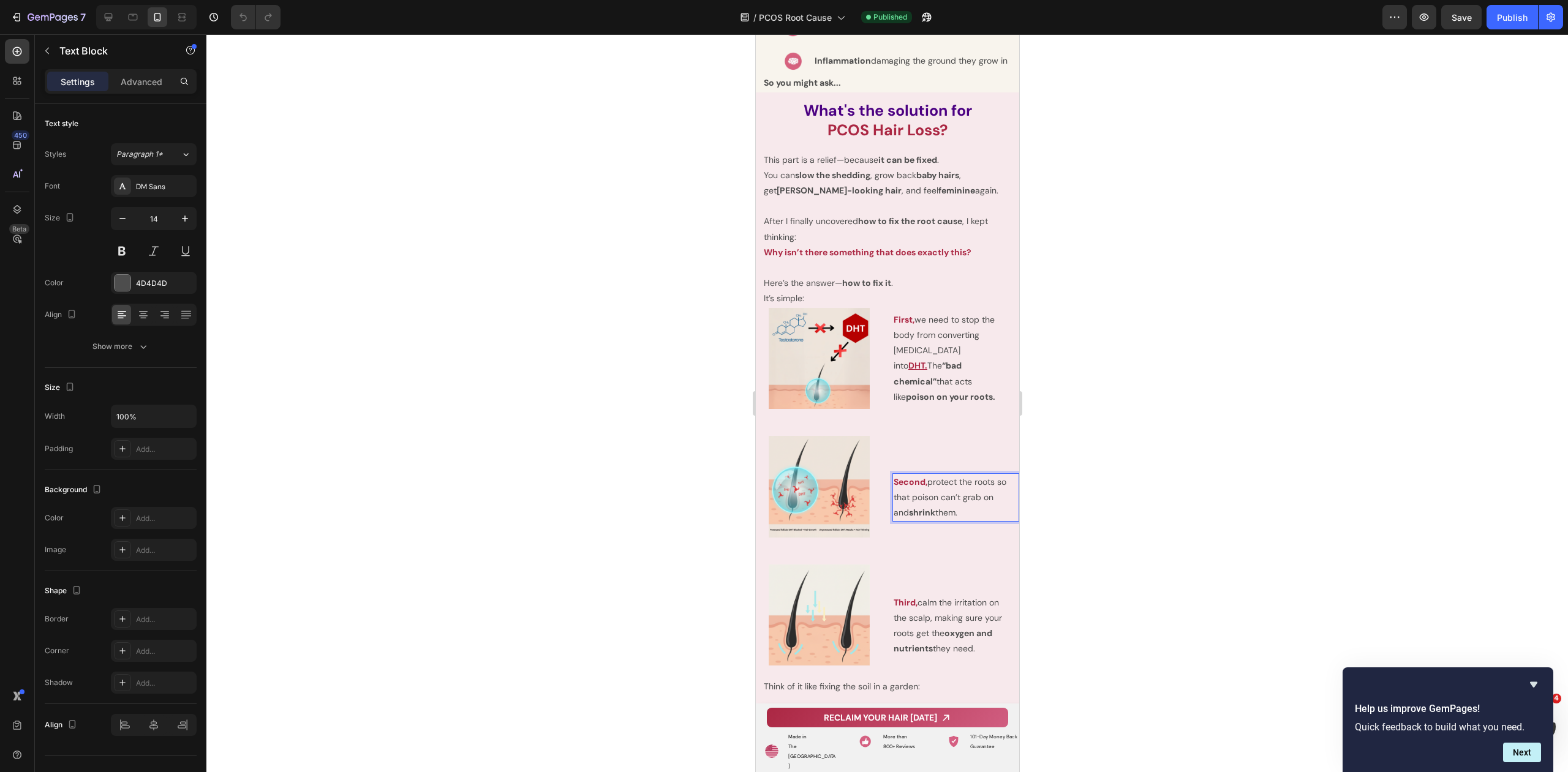
drag, startPoint x: 968, startPoint y: 596, endPoint x: 868, endPoint y: 557, distance: 107.3
click at [868, 537] on div "Image Second, protect the roots so that poison can’t grab on and shrink them. T…" at bounding box center [887, 486] width 263 height 101
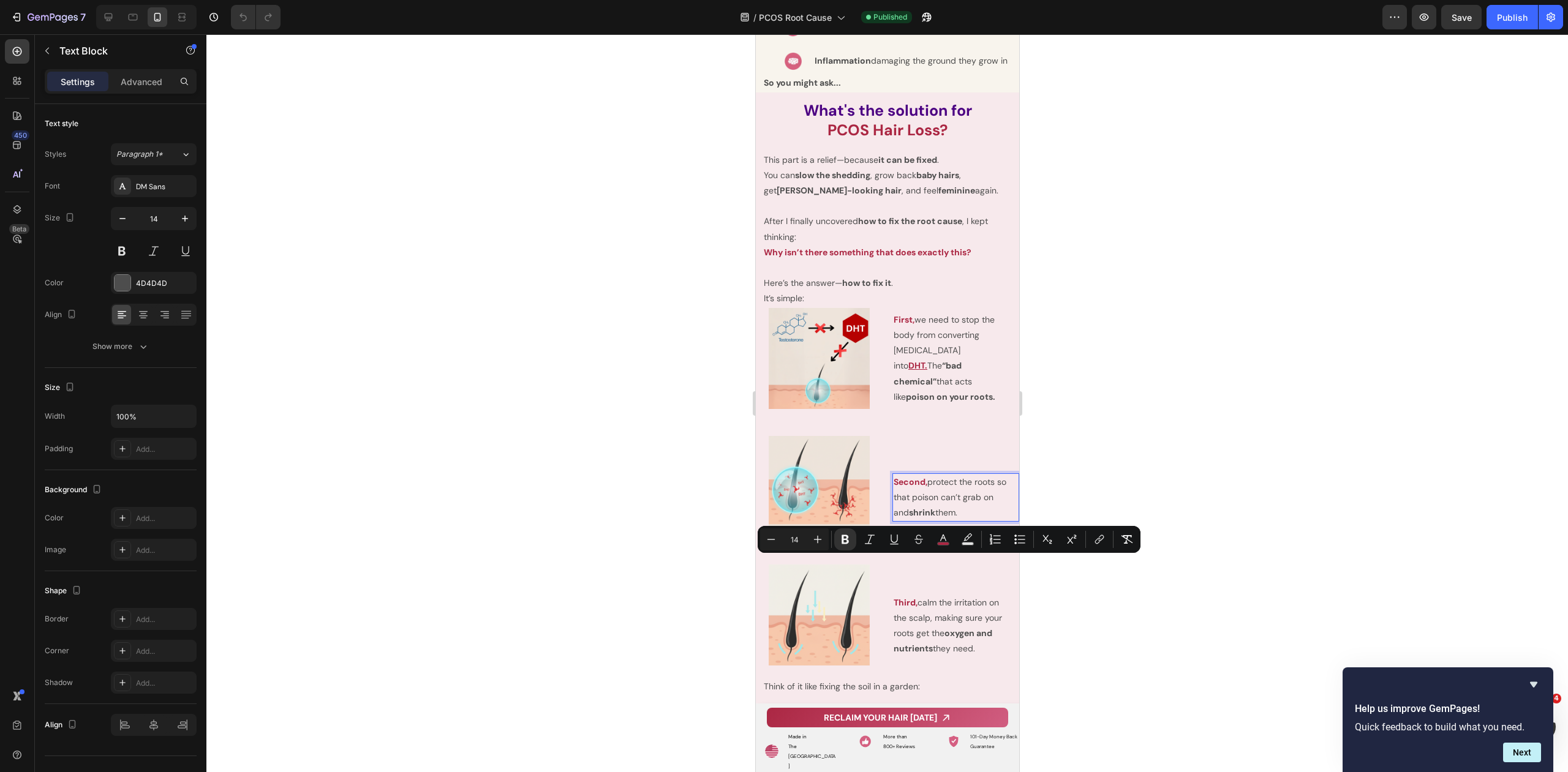
copy p "Second, protect the roots so that poison can’t grab on and shrink them."
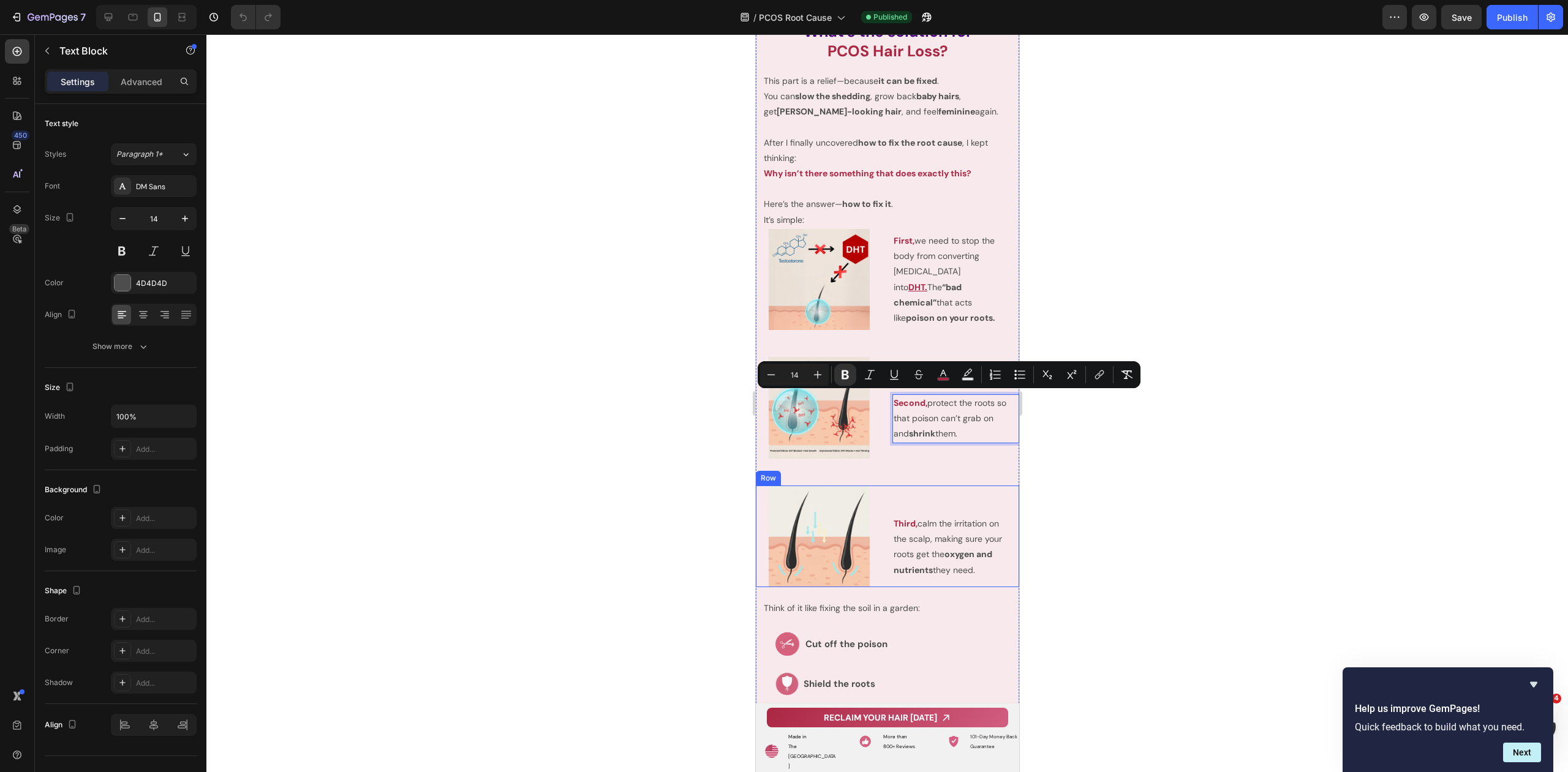
click at [919, 541] on p "Third, calm the irritation on the scalp, making sure your roots get the oxygen …" at bounding box center [951, 547] width 117 height 61
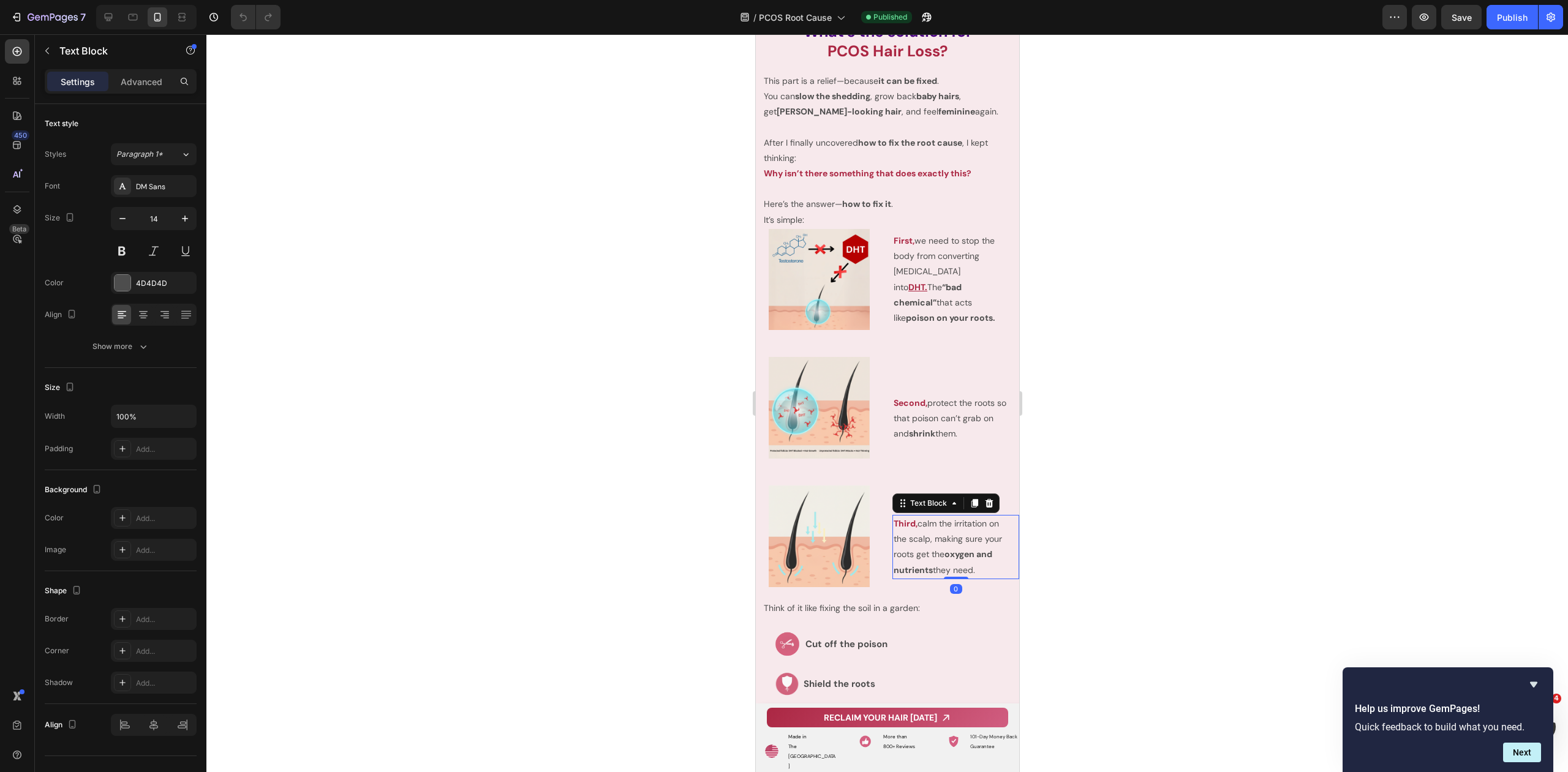
click at [919, 541] on p "Third, calm the irritation on the scalp, making sure your roots get the oxygen …" at bounding box center [951, 547] width 117 height 61
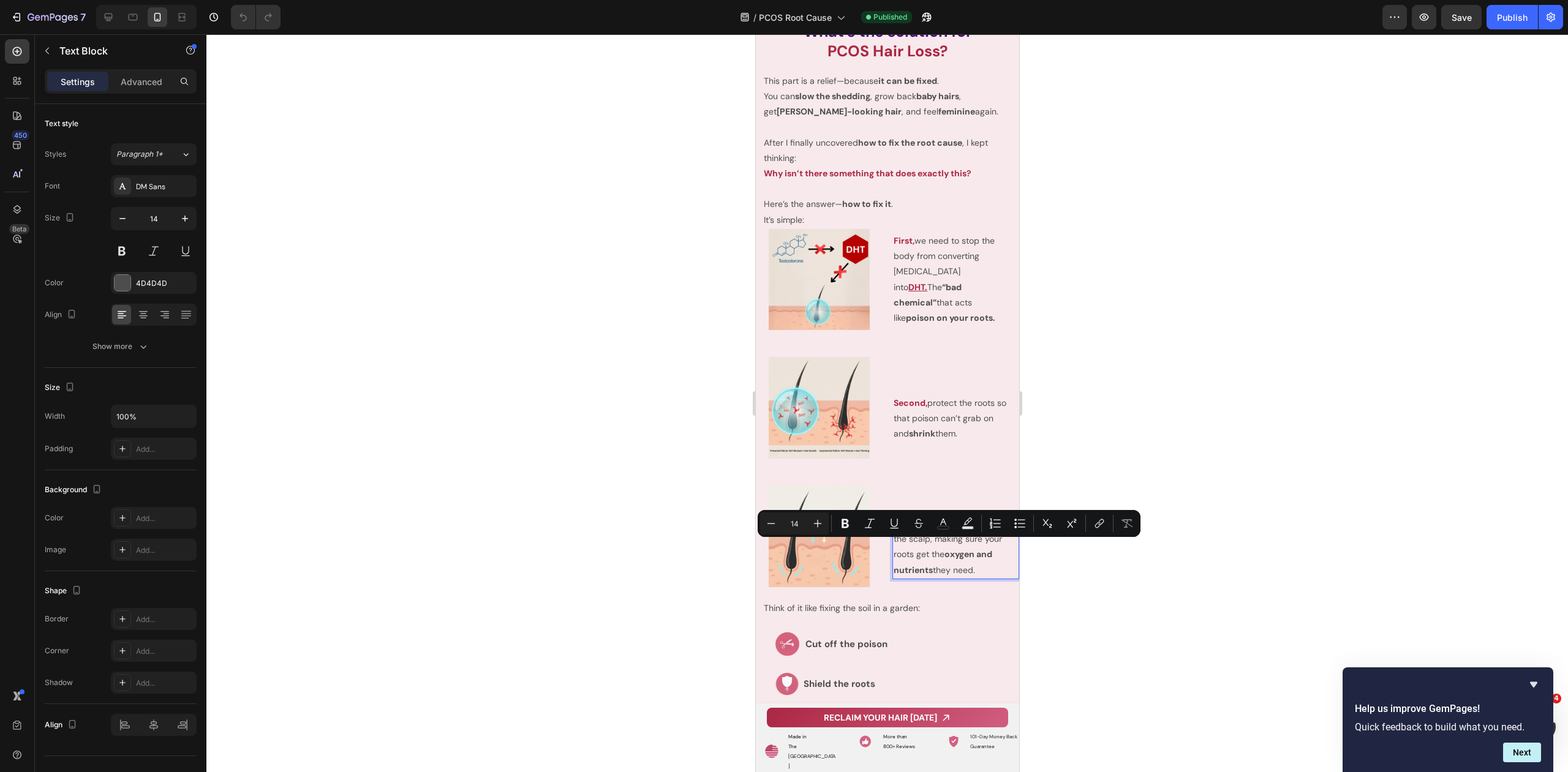
click at [918, 540] on p "Third, calm the irritation on the scalp, making sure your roots get the oxygen …" at bounding box center [951, 547] width 117 height 61
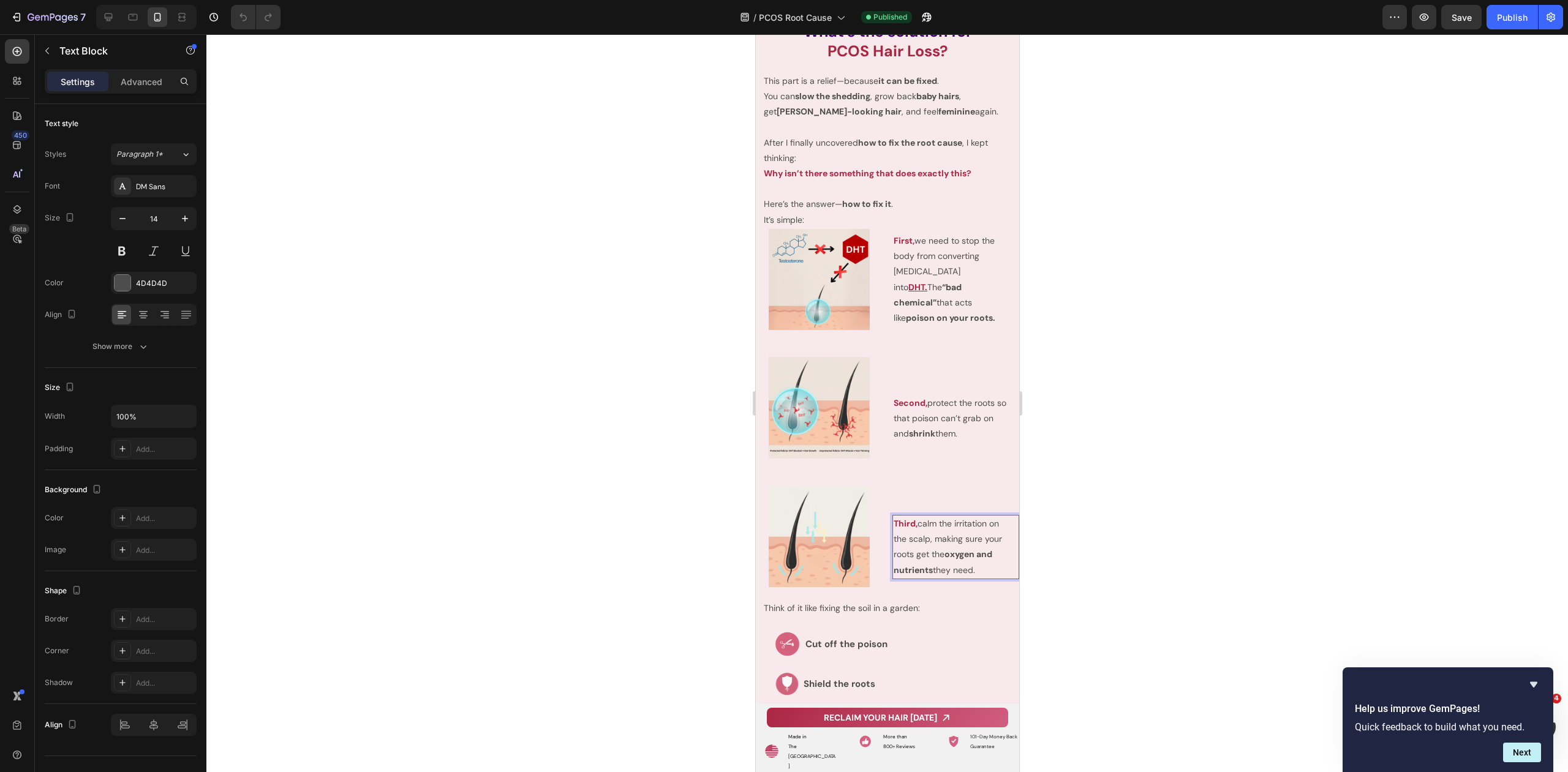
drag, startPoint x: 889, startPoint y: 513, endPoint x: 990, endPoint y: 567, distance: 114.5
click at [988, 567] on p "Third, calm the irritation on the scalp, making sure your roots get the oxygen …" at bounding box center [951, 547] width 117 height 61
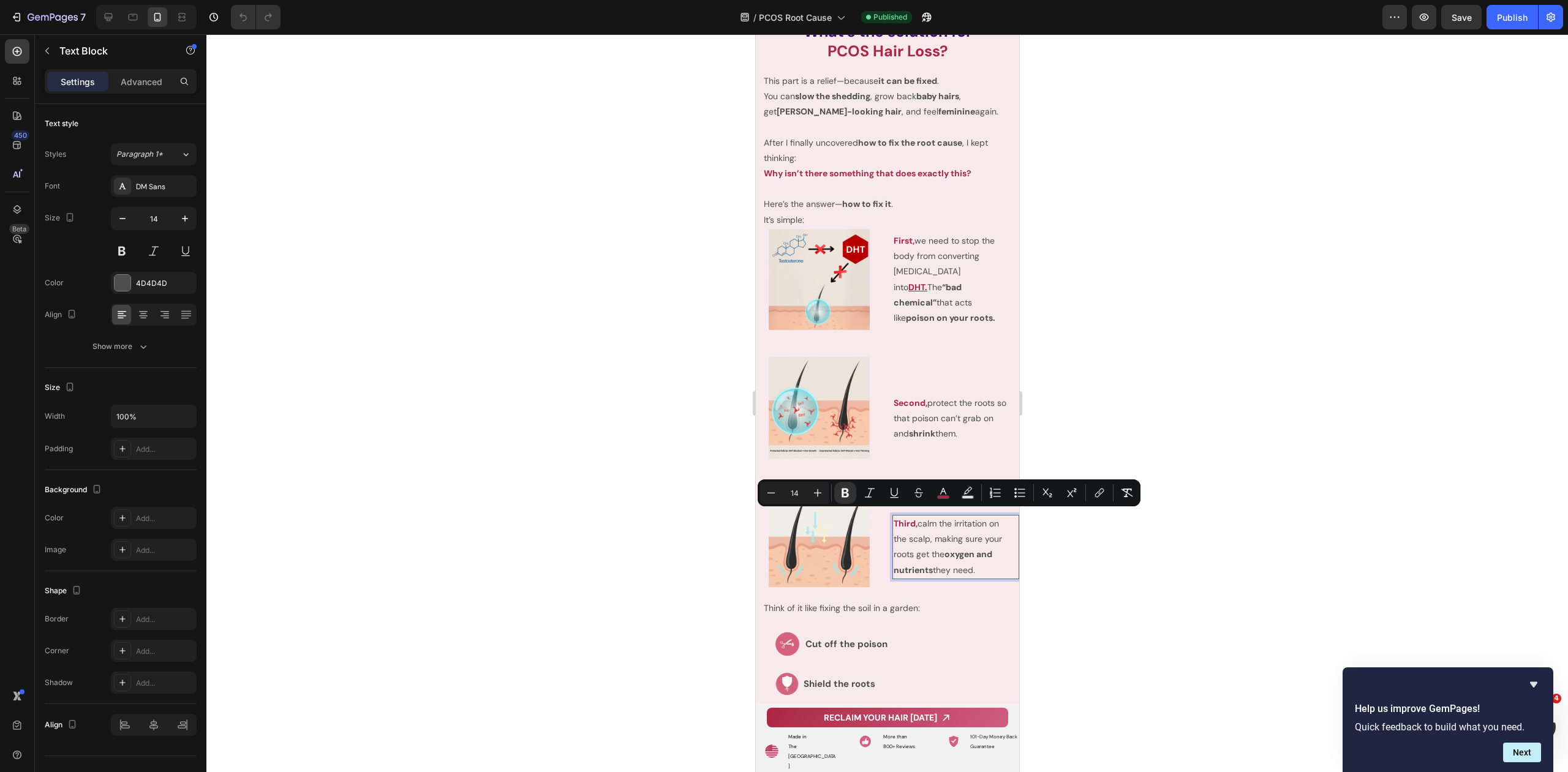
click at [1081, 551] on div at bounding box center [886, 403] width 1361 height 738
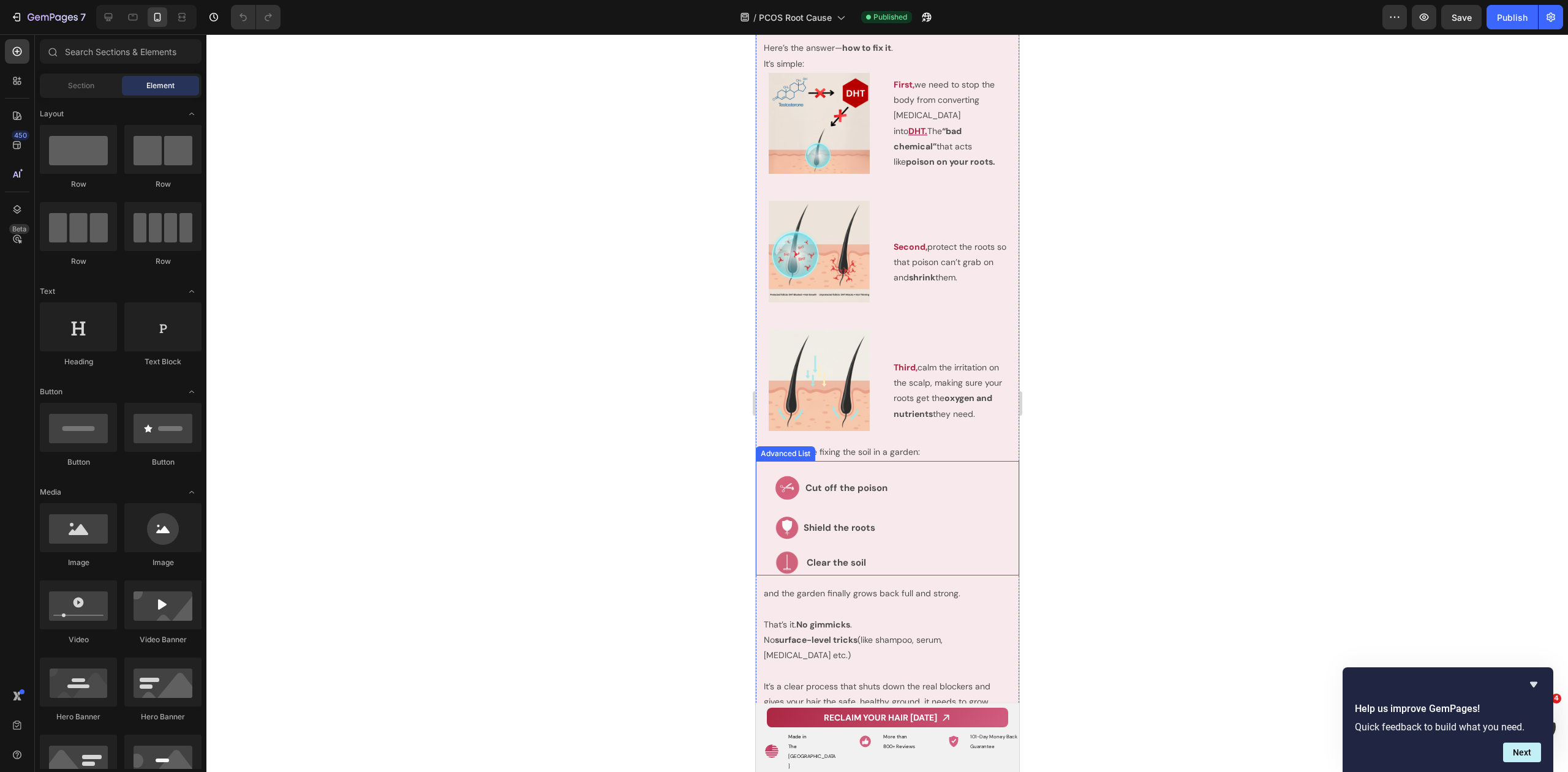
scroll to position [4120, 0]
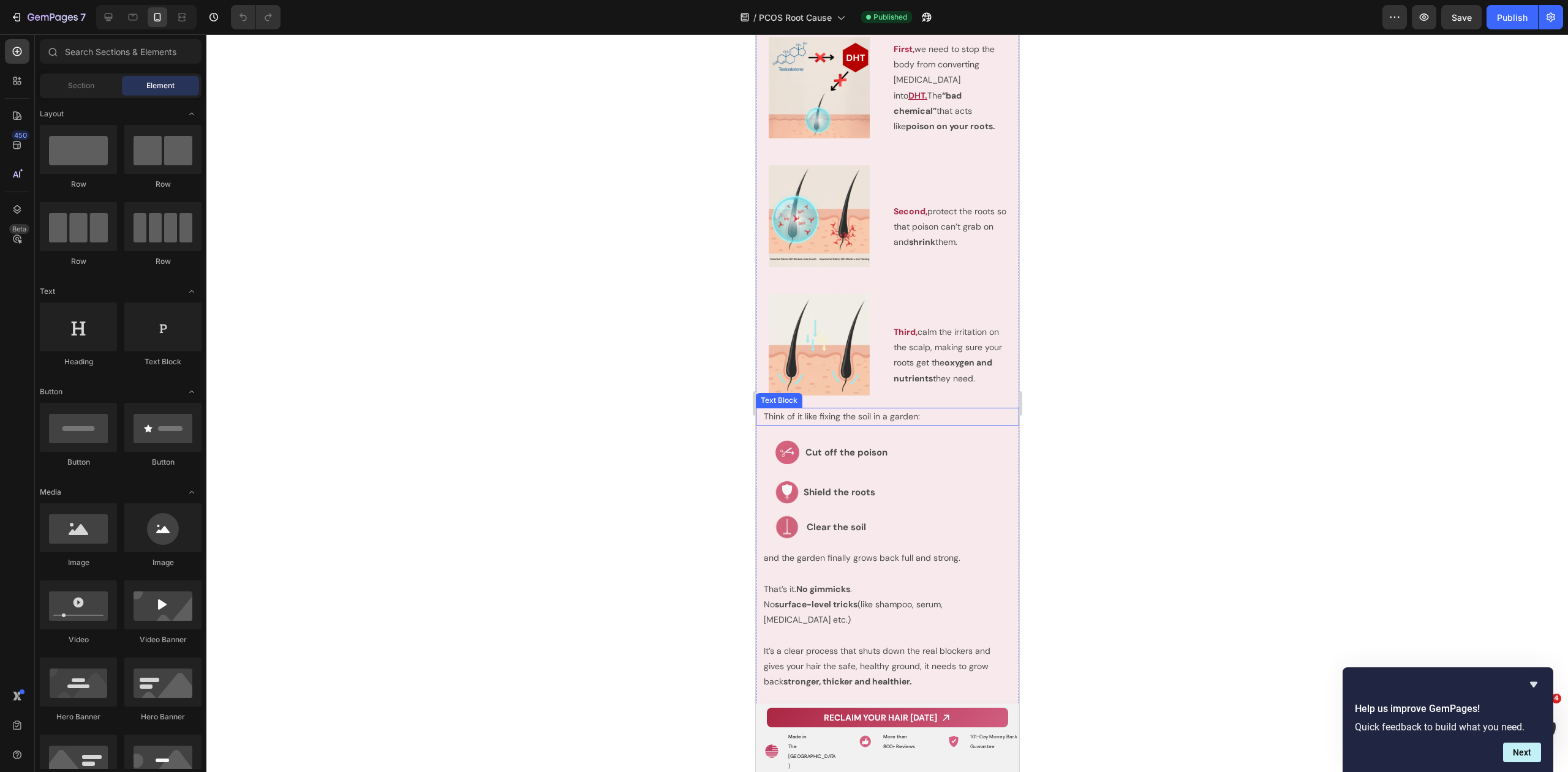
click at [840, 409] on p "Think of it like fixing the soil in a garden:" at bounding box center [890, 416] width 254 height 15
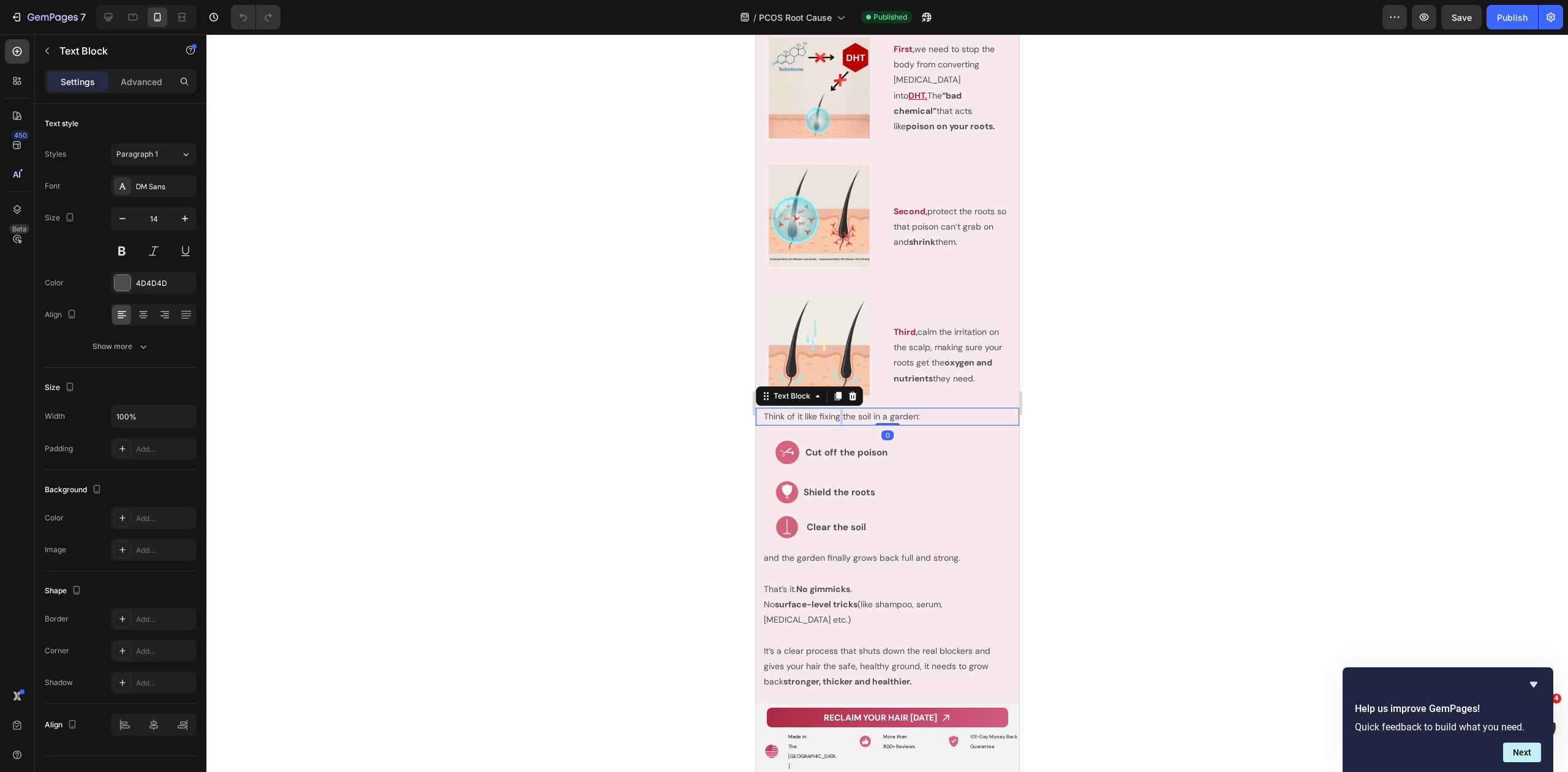
click at [840, 409] on p "Think of it like fixing the soil in a garden:" at bounding box center [890, 416] width 254 height 15
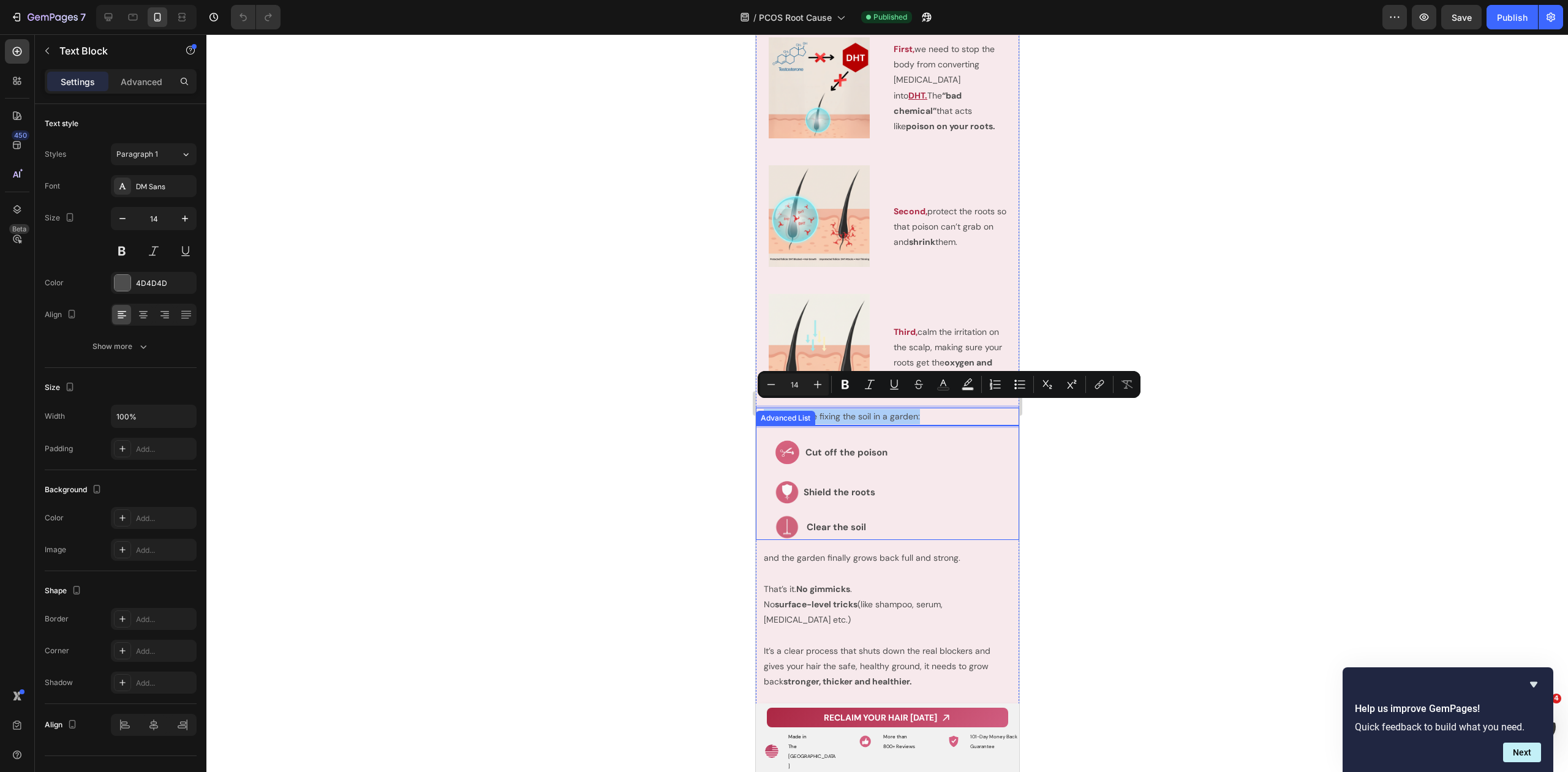
click at [824, 445] on p "Cut off the poison" at bounding box center [847, 453] width 85 height 17
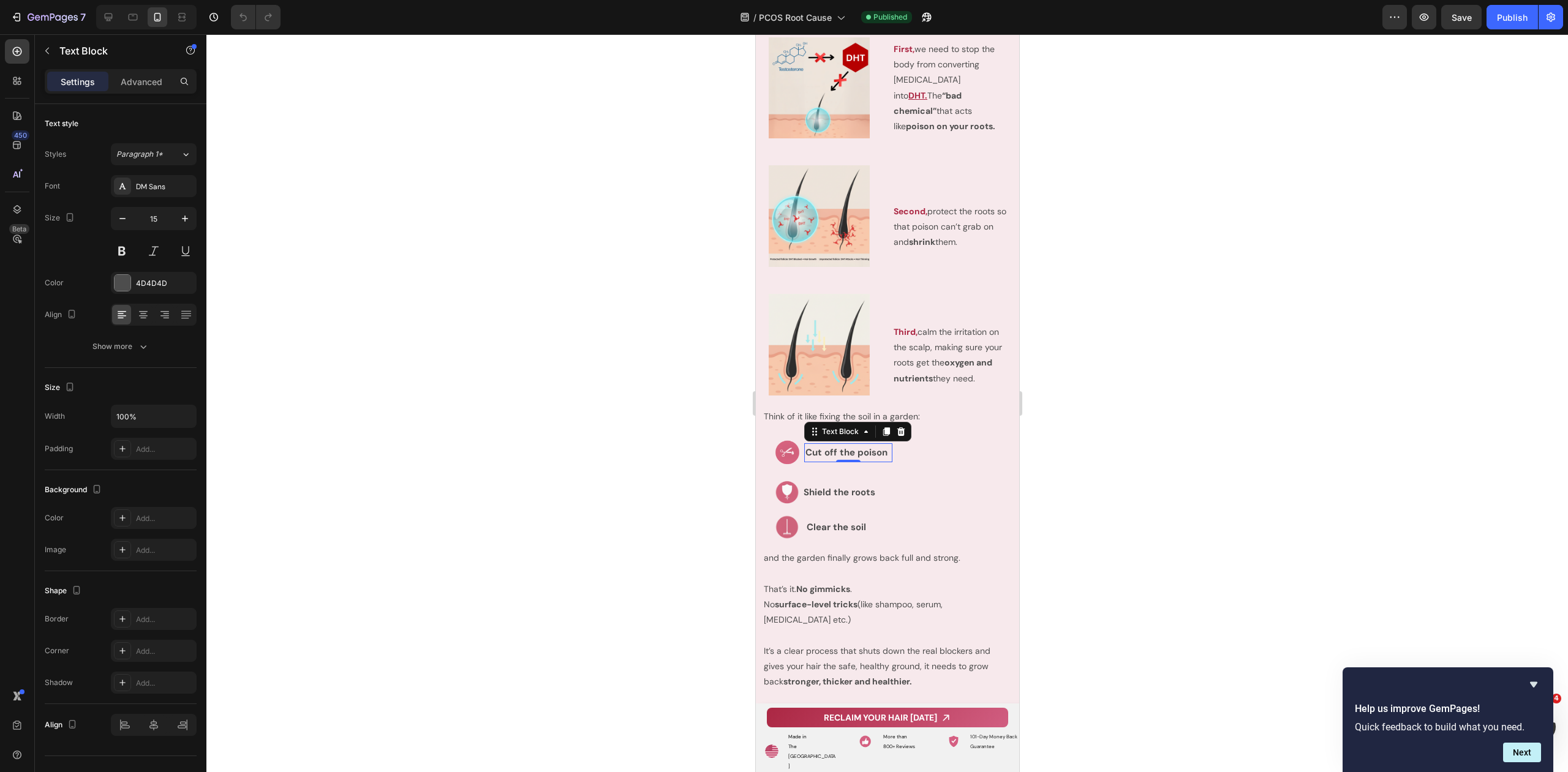
click at [824, 446] on strong "Cut off the poison" at bounding box center [845, 452] width 82 height 12
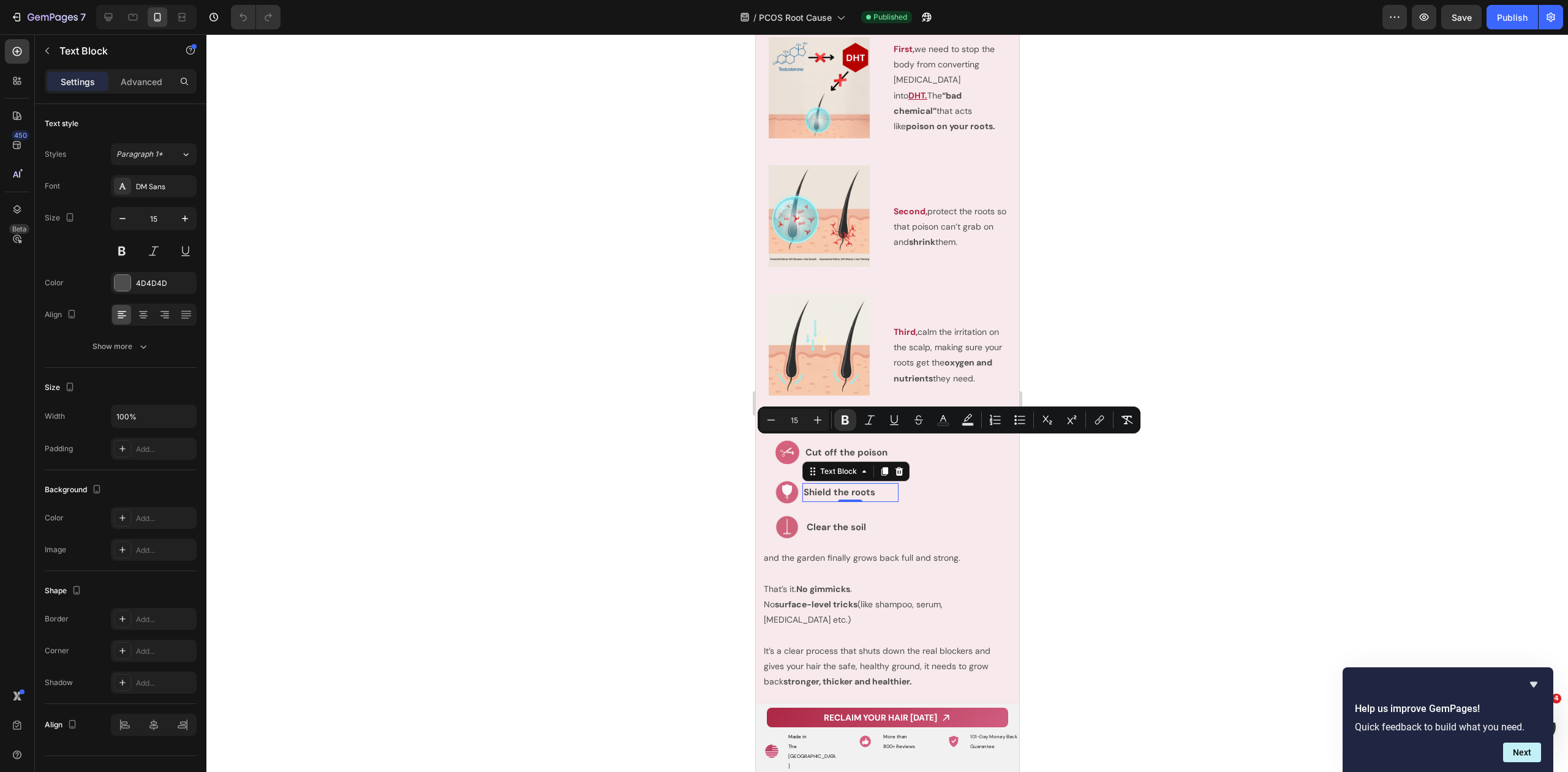
click at [844, 486] on strong "Shield the roots" at bounding box center [839, 492] width 72 height 12
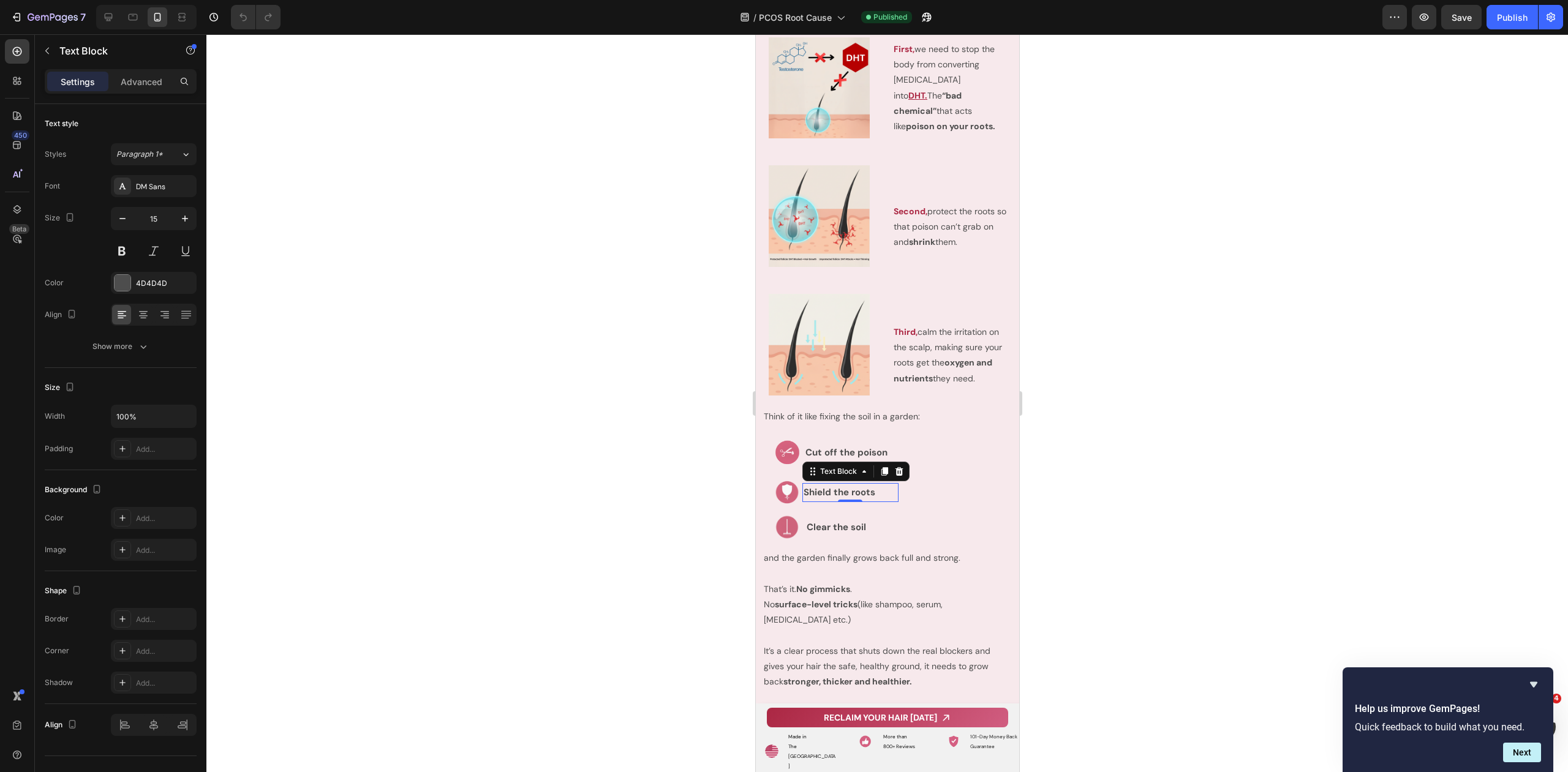
click at [844, 486] on strong "Shield the roots" at bounding box center [839, 492] width 72 height 12
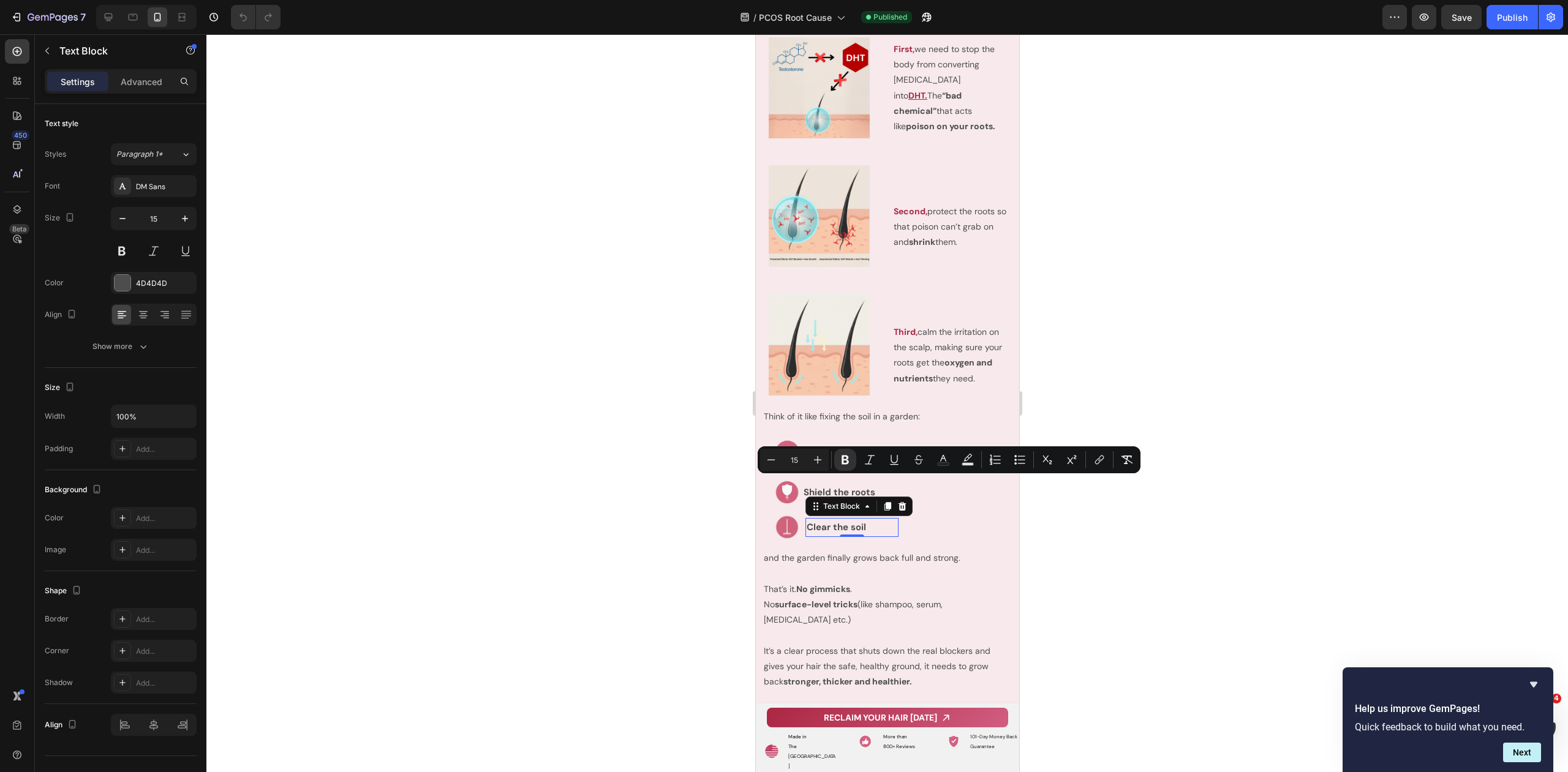
click at [829, 522] on strong "Clear the soil" at bounding box center [835, 527] width 59 height 12
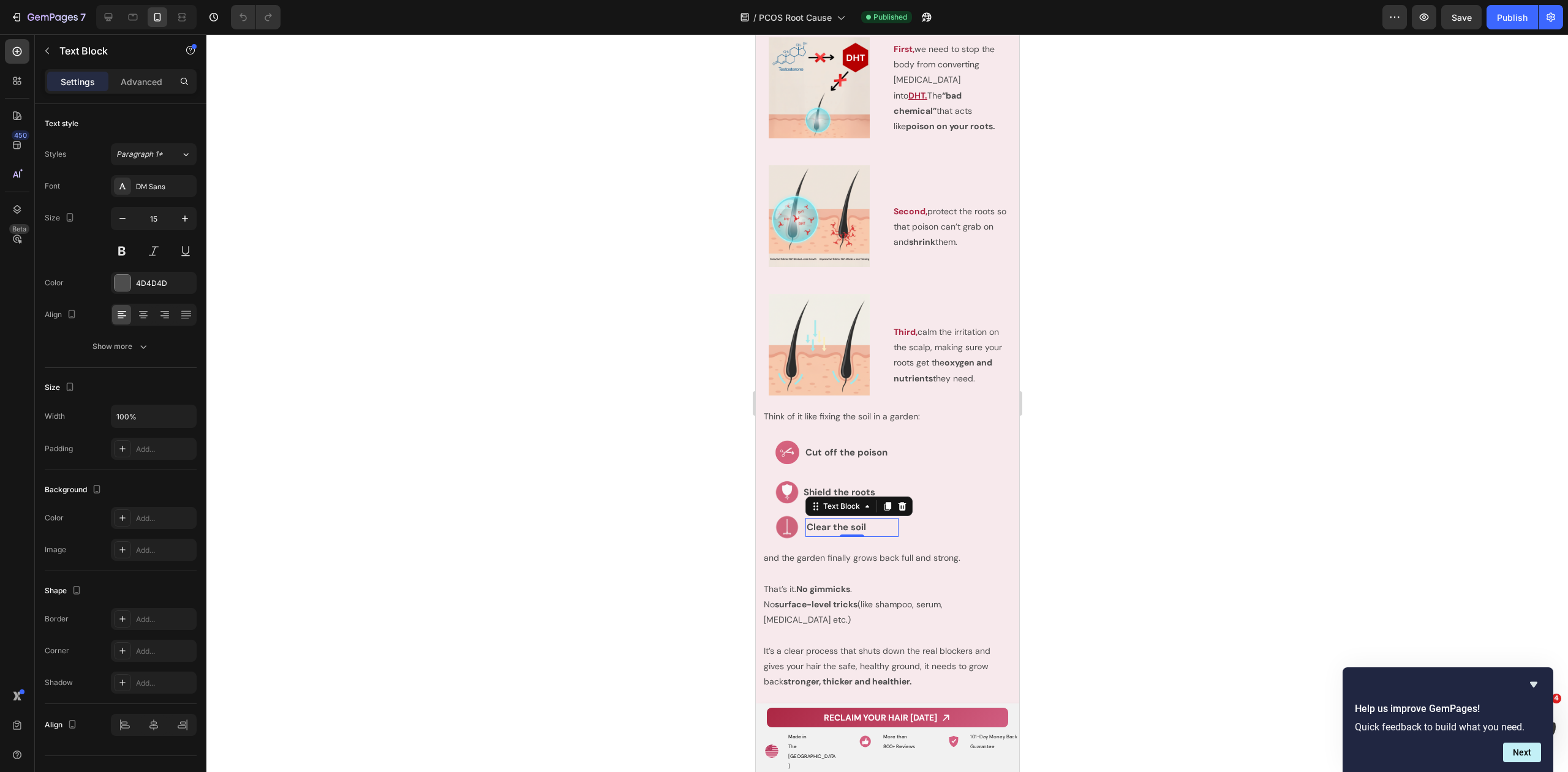
click at [829, 522] on strong "Clear the soil" at bounding box center [835, 527] width 59 height 12
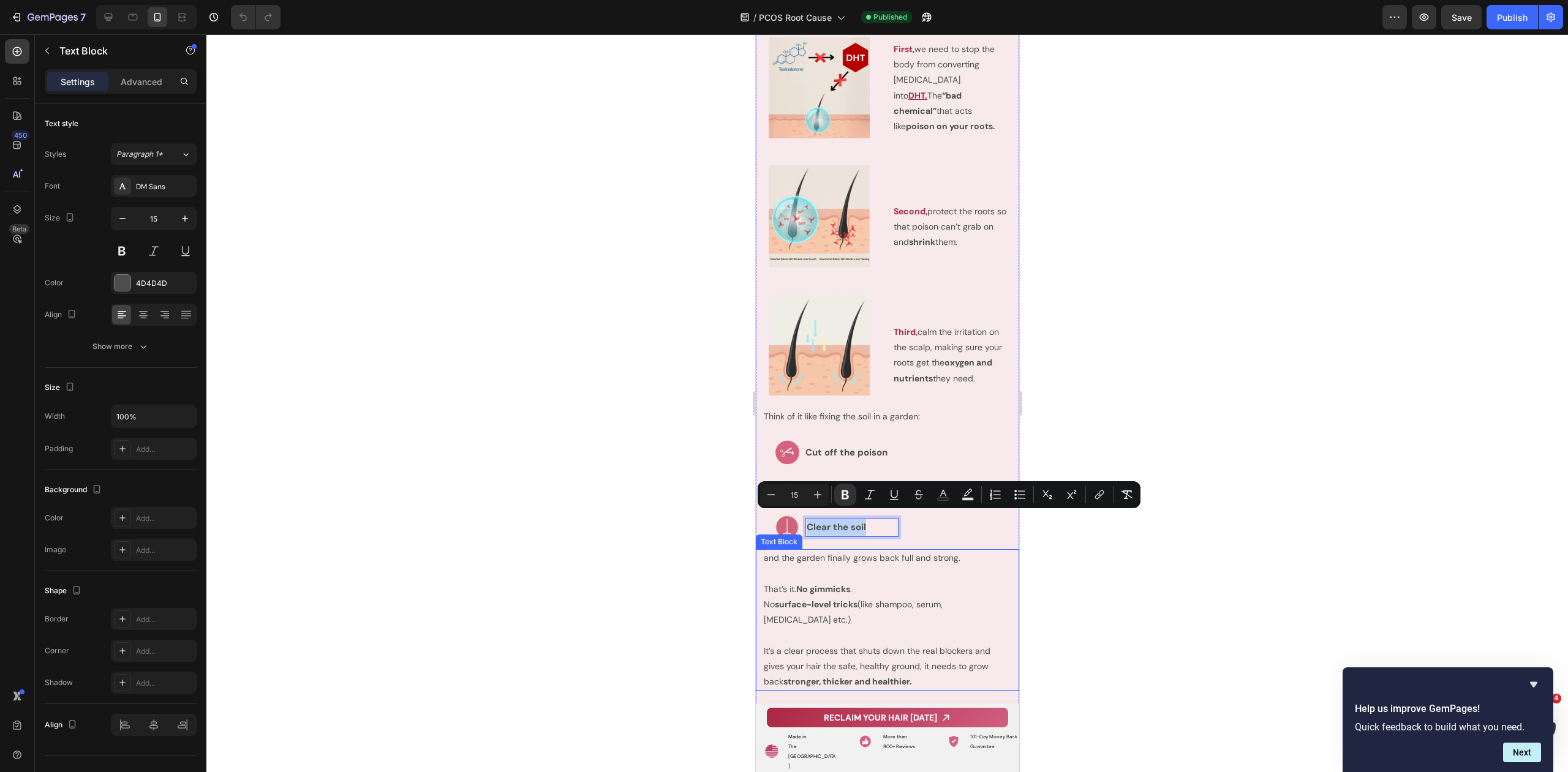
click at [818, 551] on p "and the garden finally grows back full and strong." at bounding box center [887, 558] width 247 height 15
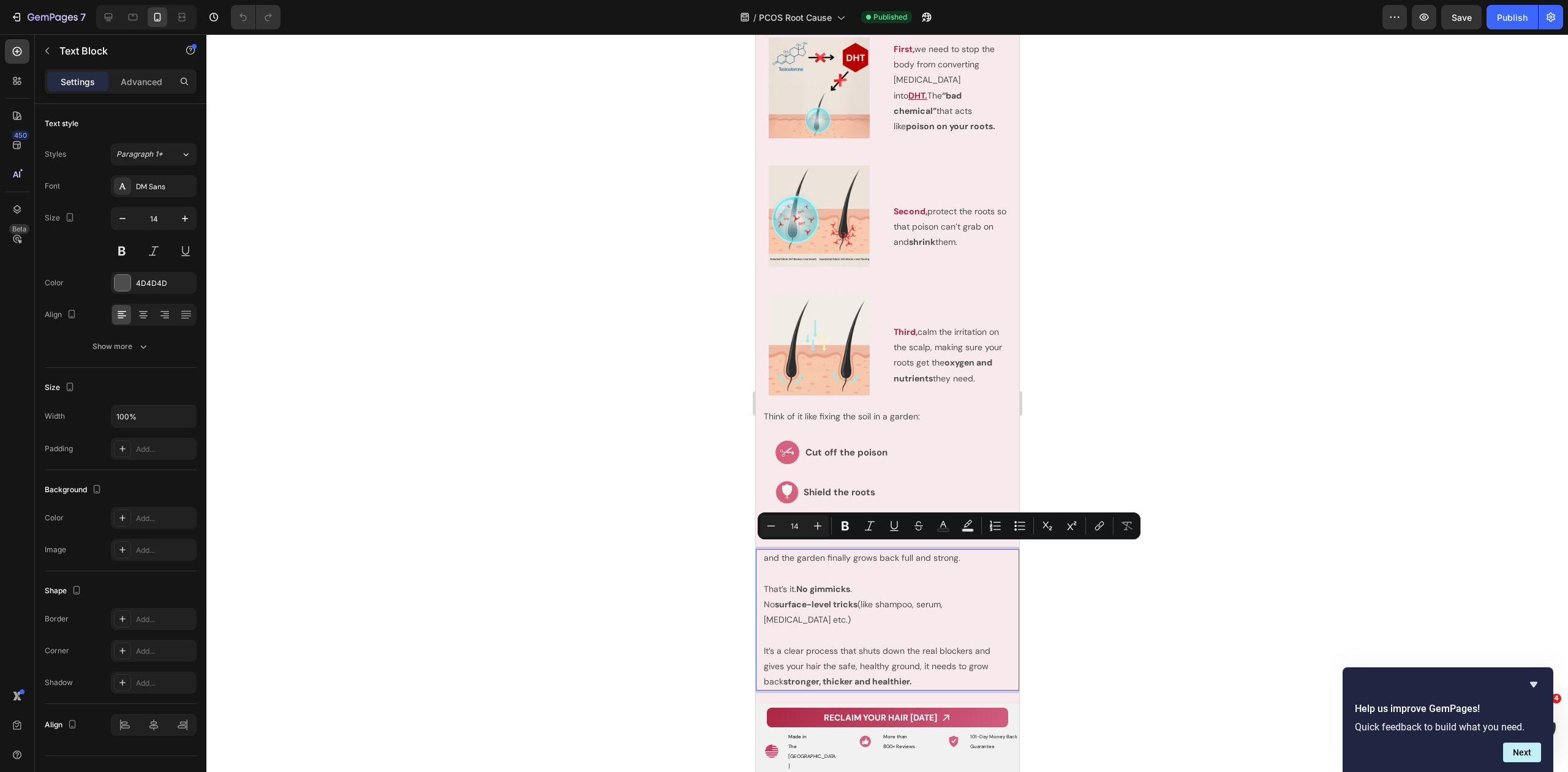
click at [856, 553] on p "and the garden finally grows back full and strong." at bounding box center [887, 558] width 247 height 15
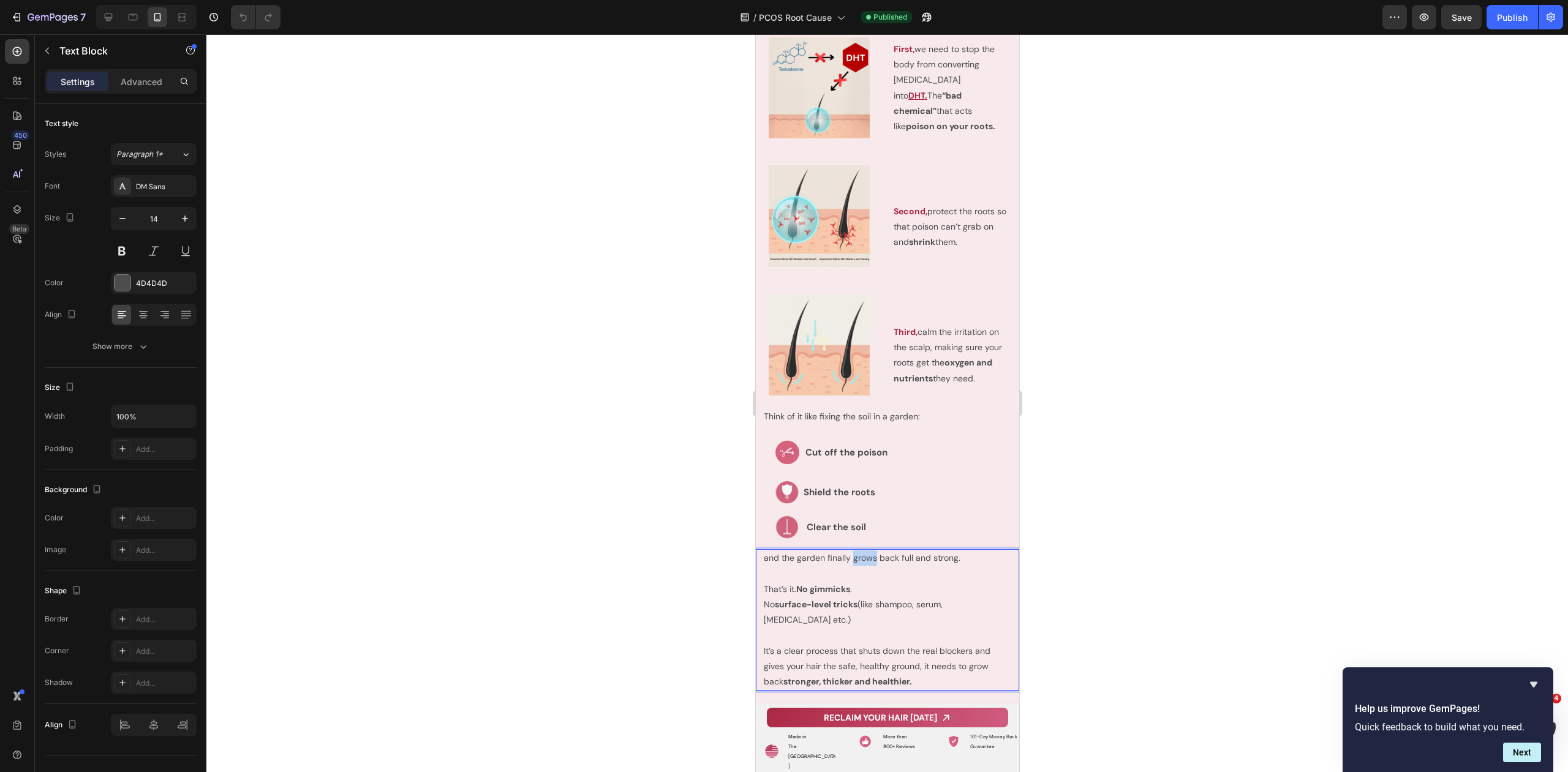
click at [856, 553] on p "and the garden finally grows back full and strong." at bounding box center [887, 558] width 247 height 15
click at [856, 552] on p "and the garden finally grows back full and strong." at bounding box center [887, 558] width 247 height 15
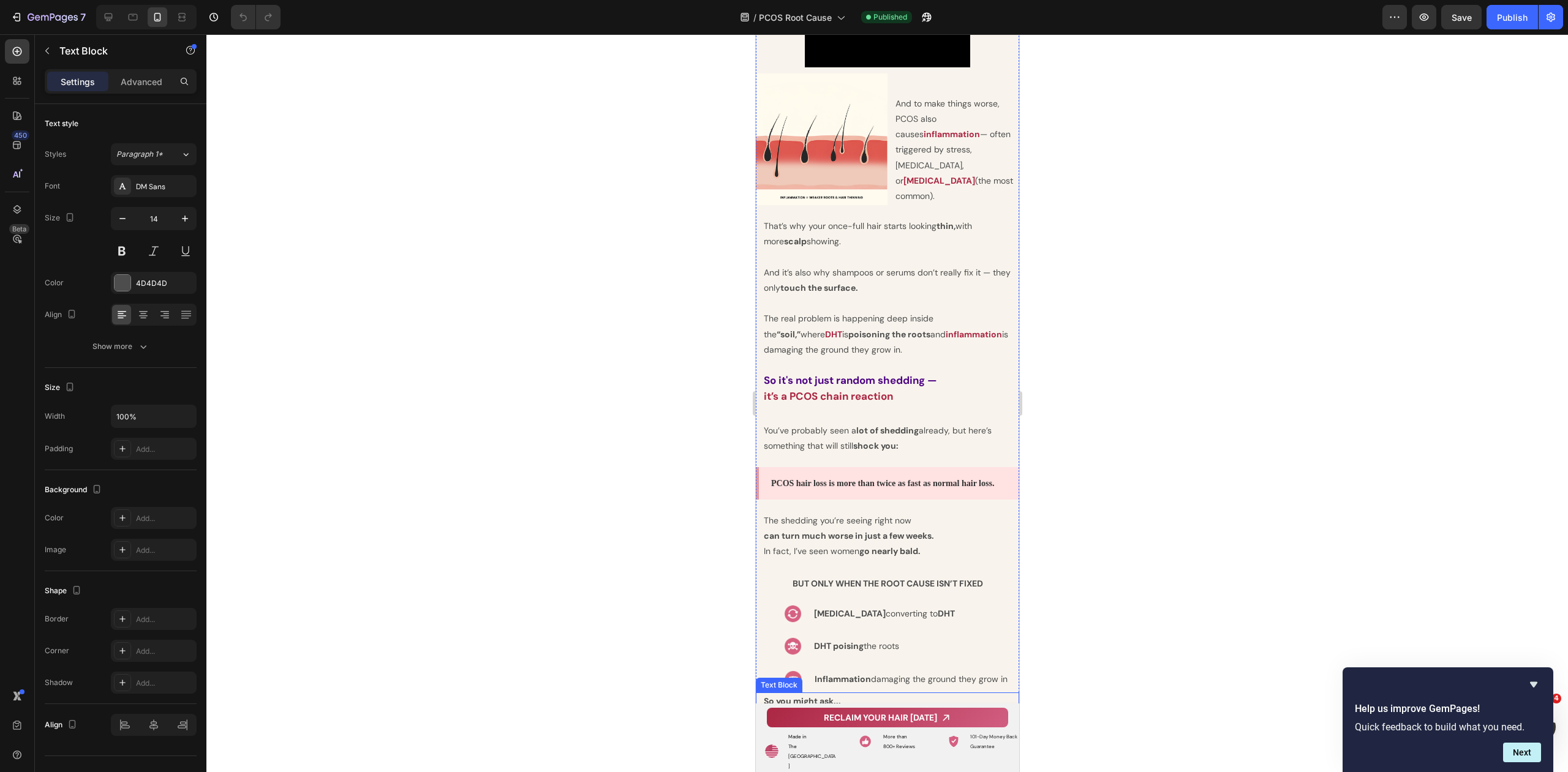
type input "16"
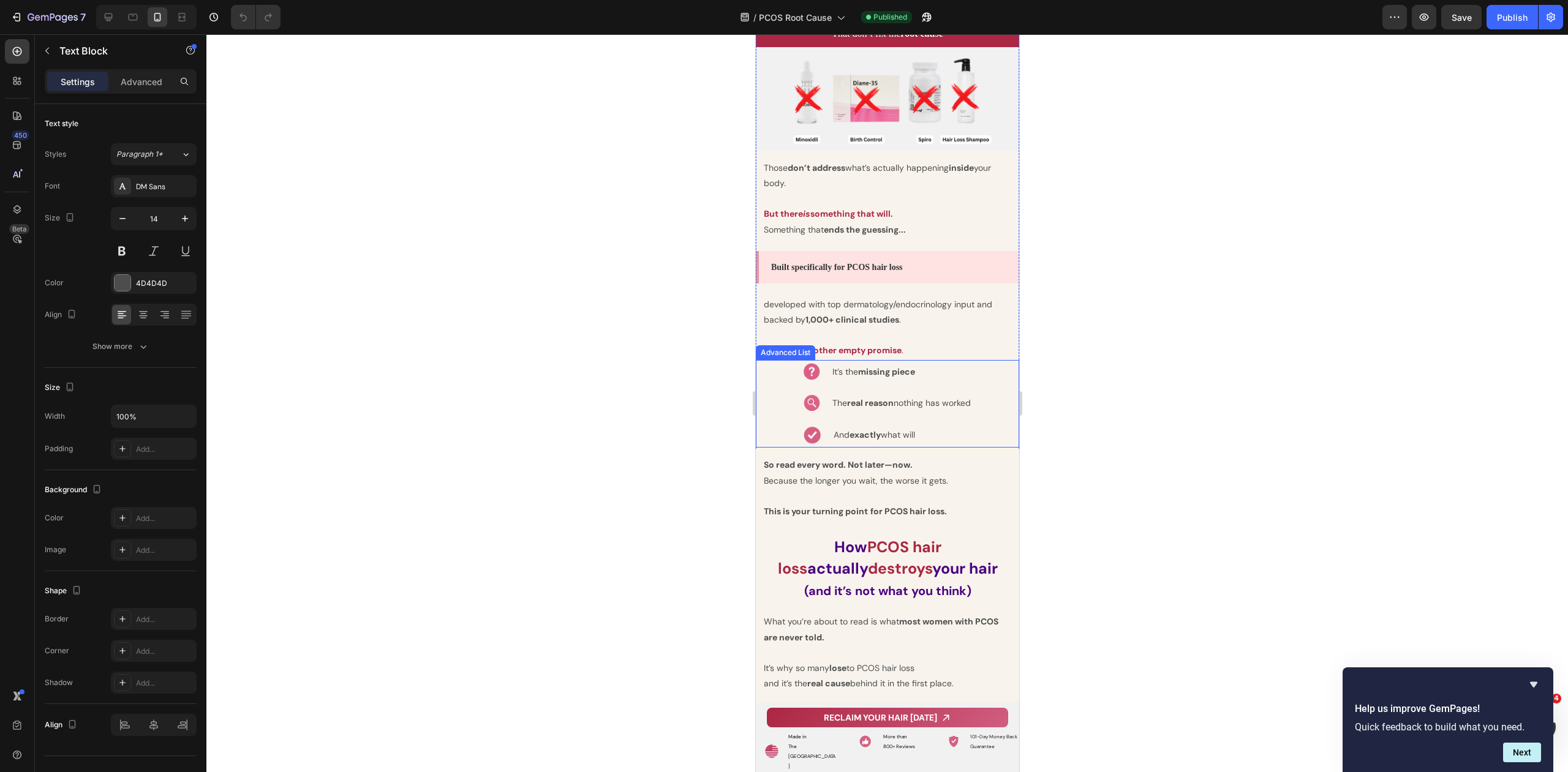
scroll to position [1609, 0]
click at [911, 299] on p "developed with top dermatology/endocrinology input and backed by 1,000+ clinica…" at bounding box center [887, 314] width 247 height 30
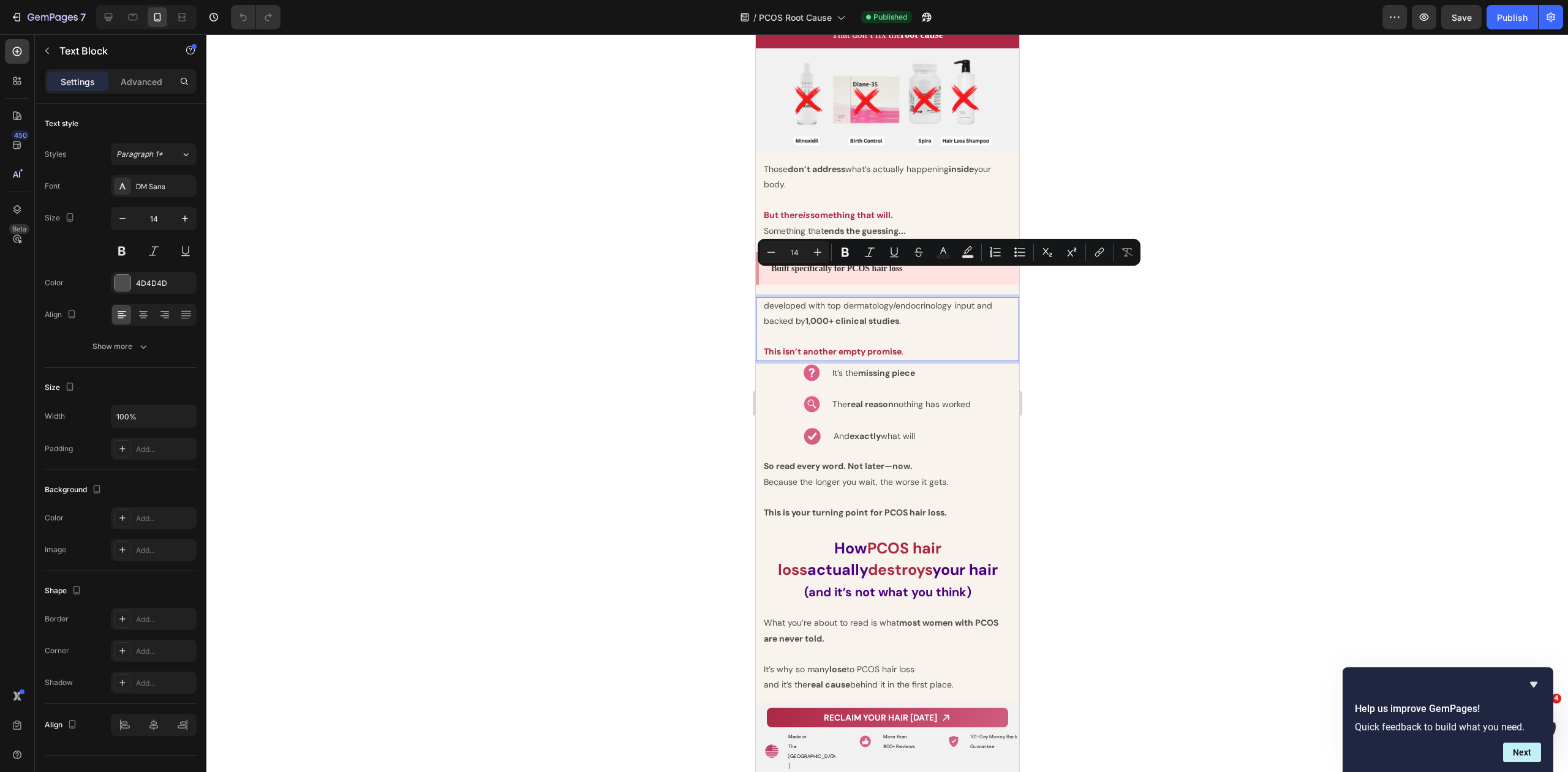
click at [966, 299] on p "developed with top dermatology/endocrinology input and backed by 1,000+ clinica…" at bounding box center [887, 314] width 247 height 30
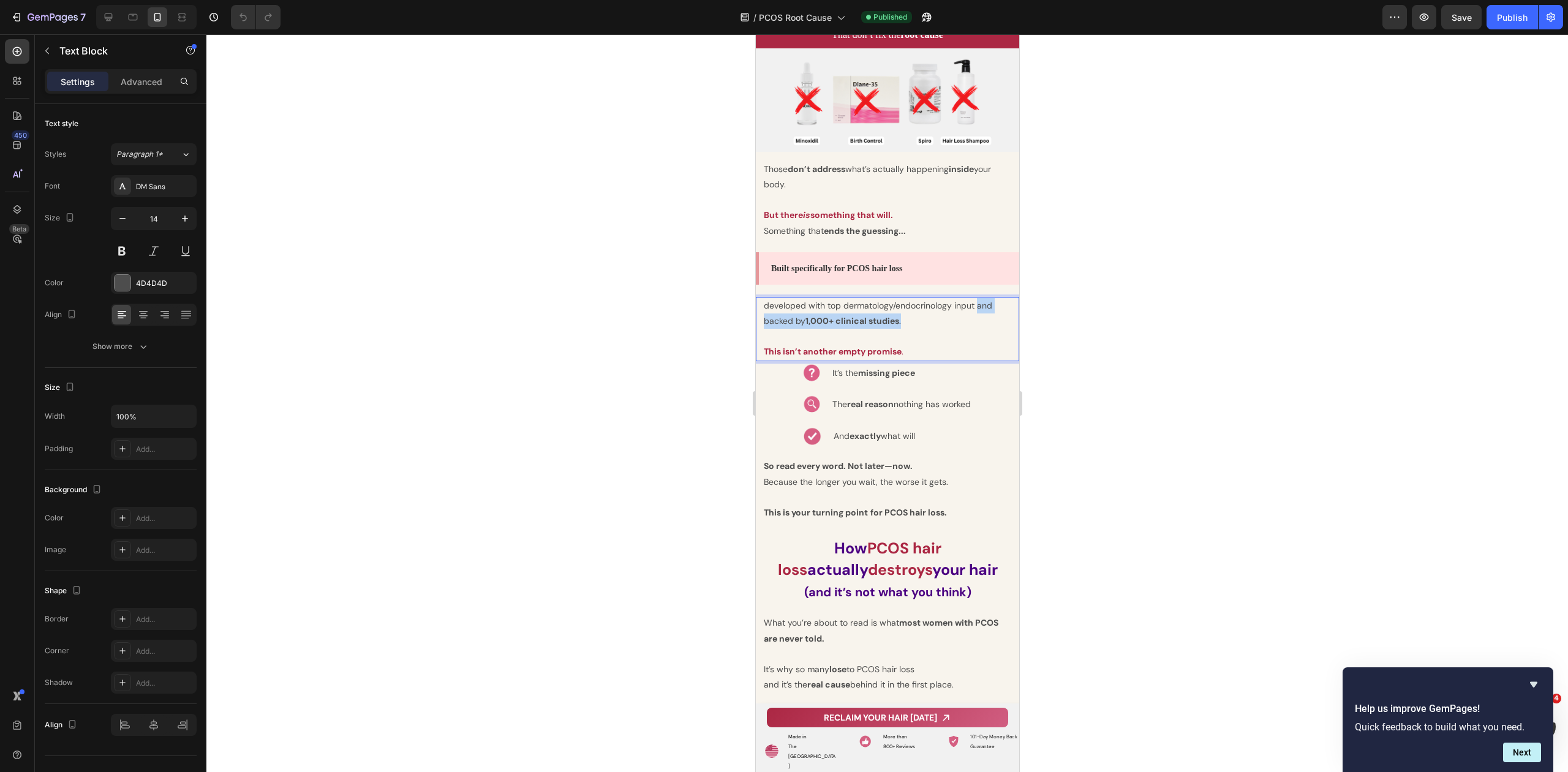
drag, startPoint x: 983, startPoint y: 278, endPoint x: 991, endPoint y: 288, distance: 12.8
click at [991, 299] on p "developed with top dermatology/endocrinology input and backed by 1,000+ clinica…" at bounding box center [887, 314] width 247 height 30
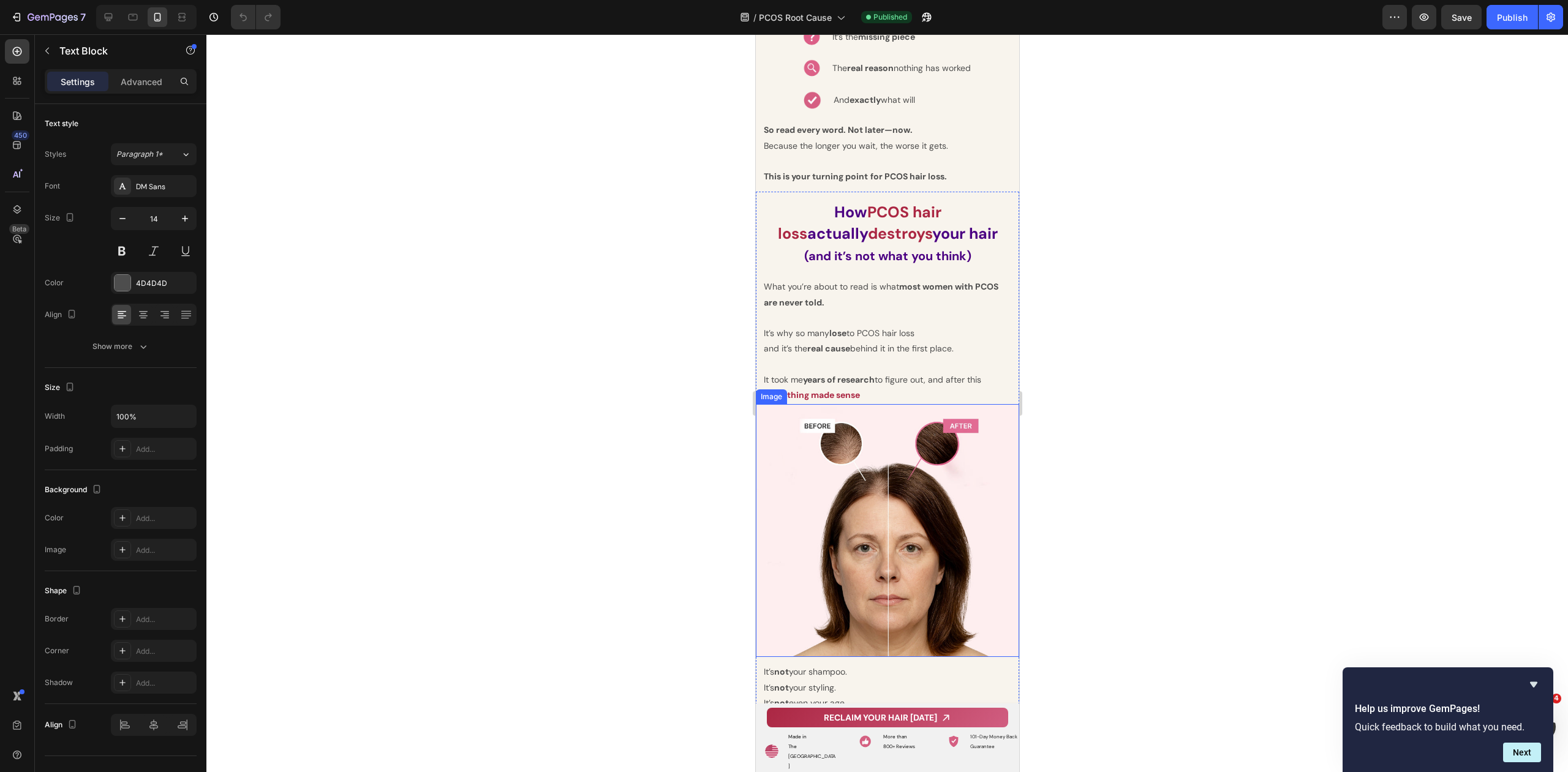
type input "16"
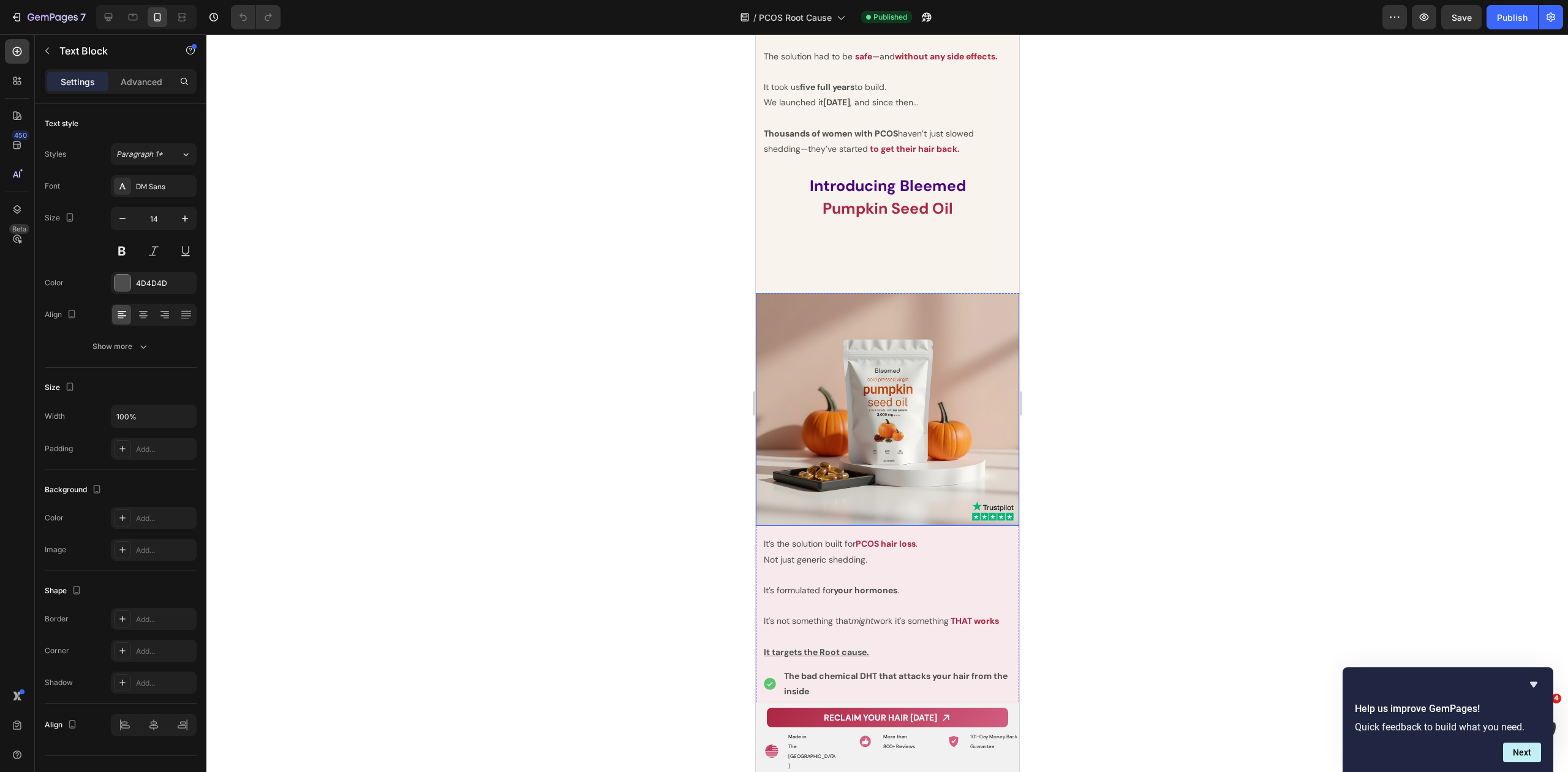
scroll to position [6137, 0]
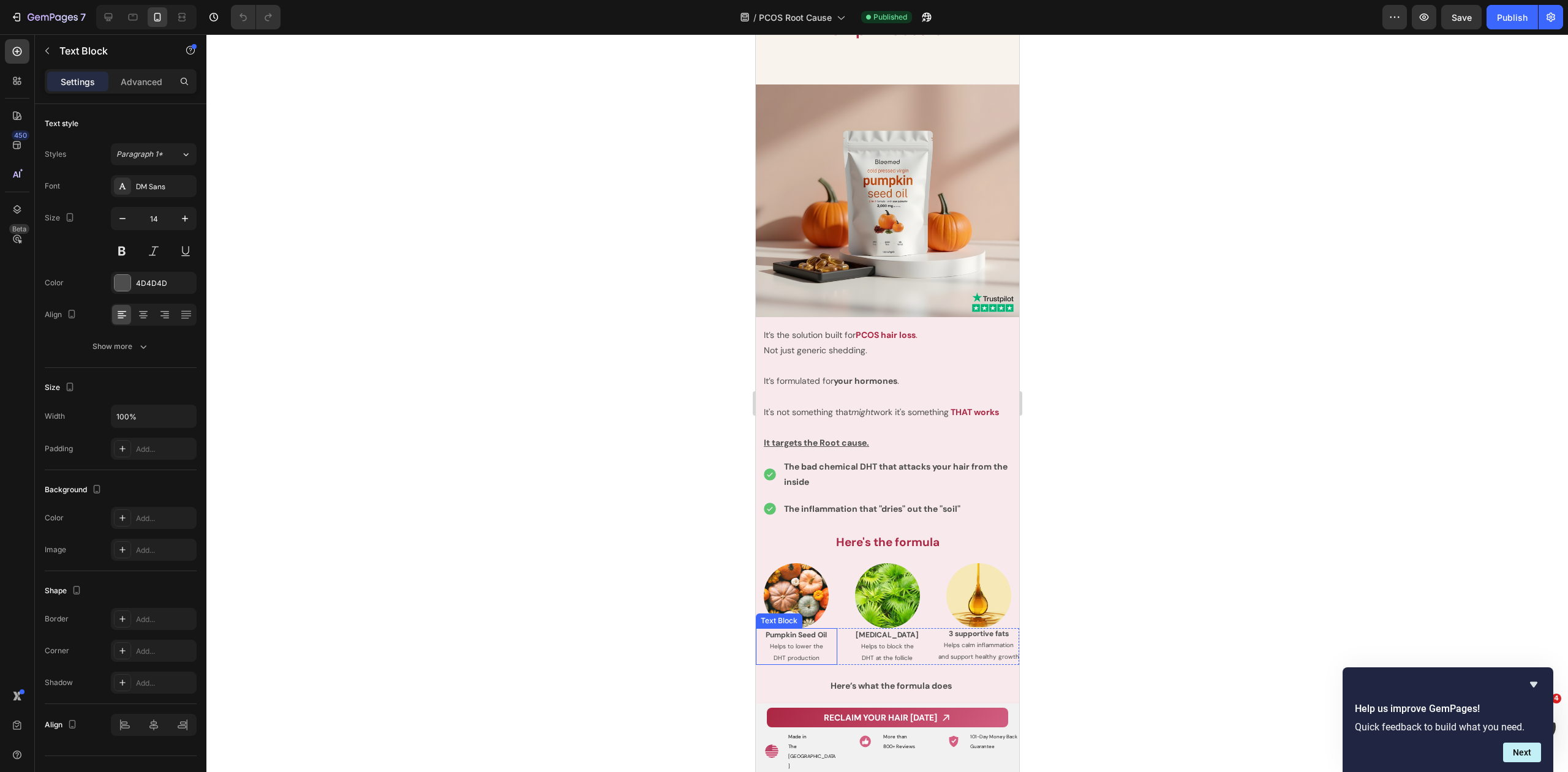
click at [790, 643] on span "Helps to lower the" at bounding box center [795, 647] width 53 height 8
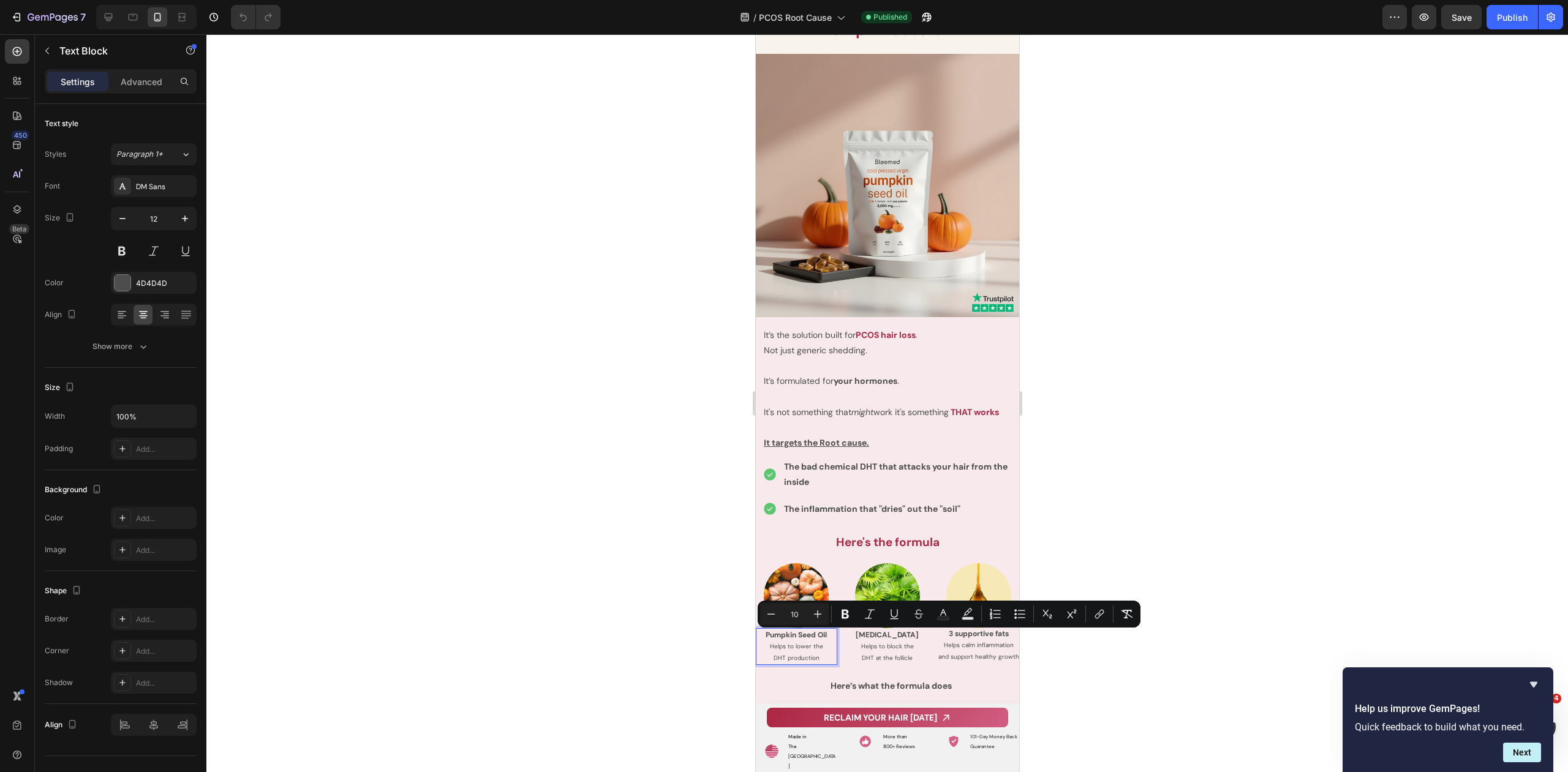
click at [810, 643] on span "Helps to lower the" at bounding box center [795, 647] width 53 height 8
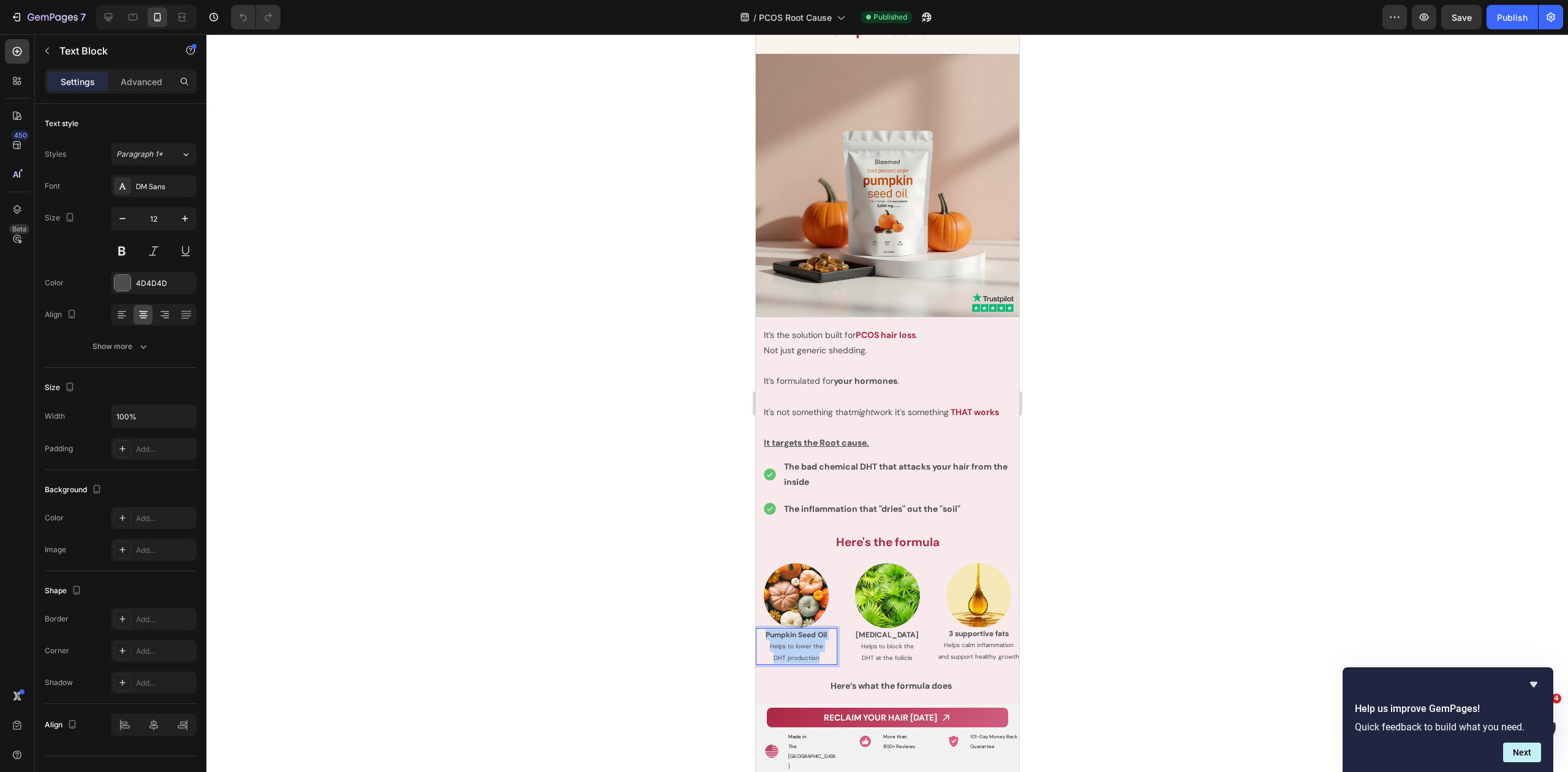
drag, startPoint x: 824, startPoint y: 651, endPoint x: 795, endPoint y: 582, distance: 74.8
click at [760, 628] on div "Pumpkin Seed Oil Helps to lower the DHT production" at bounding box center [796, 647] width 81 height 37
click at [889, 654] on span "DHT at the follicle" at bounding box center [886, 658] width 51 height 8
drag, startPoint x: 909, startPoint y: 648, endPoint x: 848, endPoint y: 616, distance: 68.9
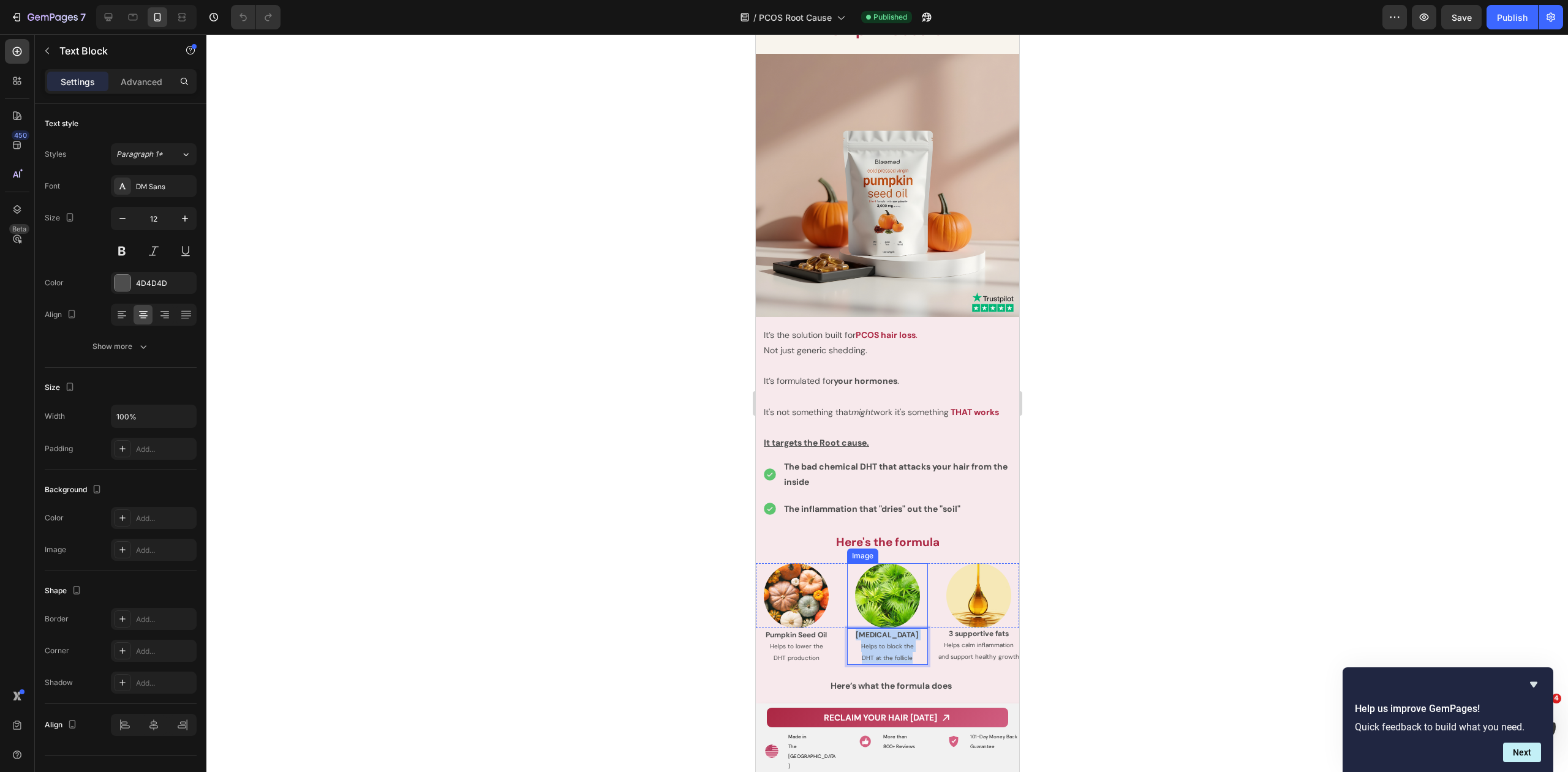
click at [848, 616] on div "Image It’s the solution built for PCOS hair loss . Not just generic shedding. I…" at bounding box center [887, 786] width 263 height 1404
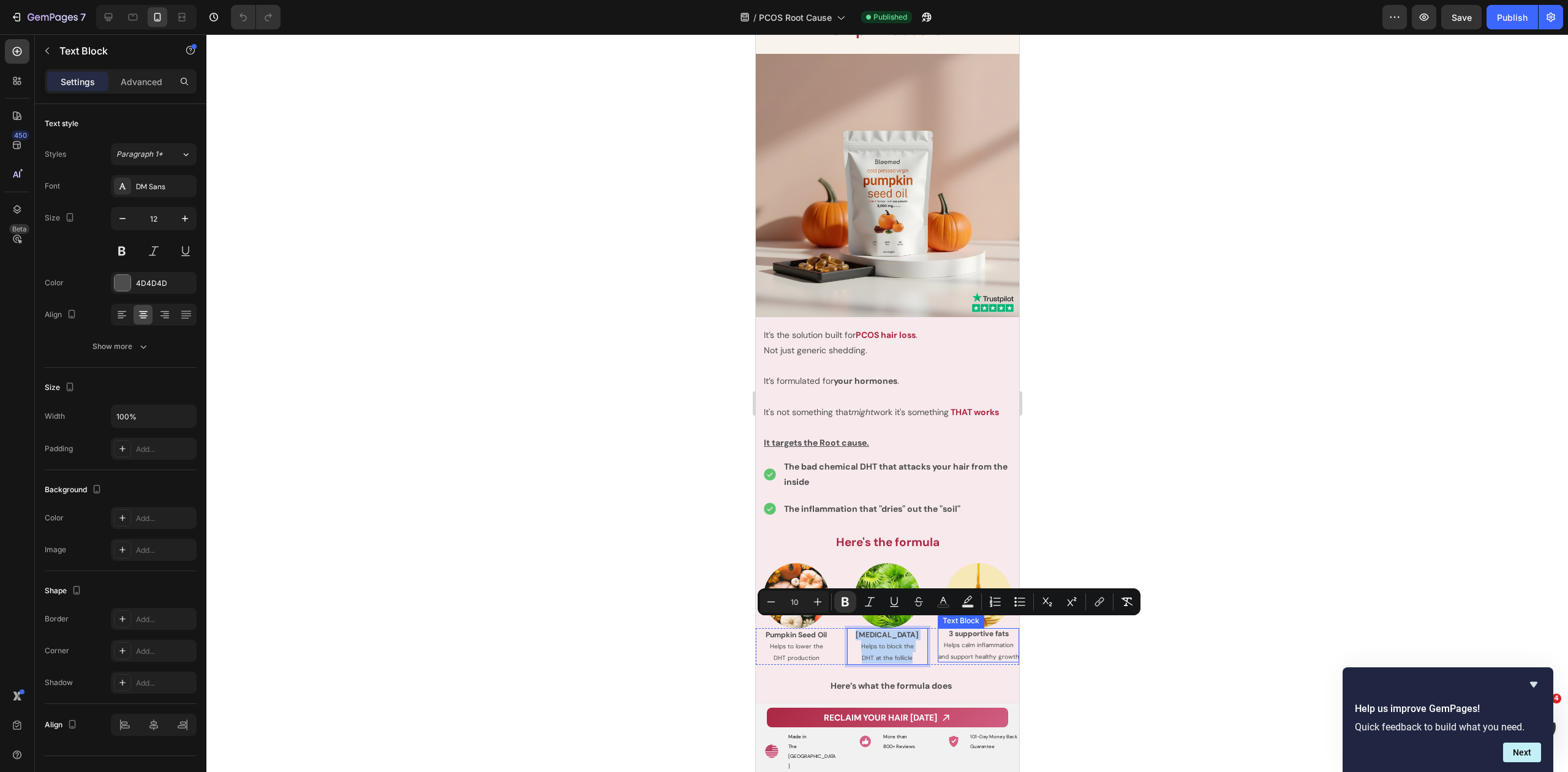
click at [958, 641] on span "Helps calm inflammation and support healthy growth" at bounding box center [977, 651] width 81 height 20
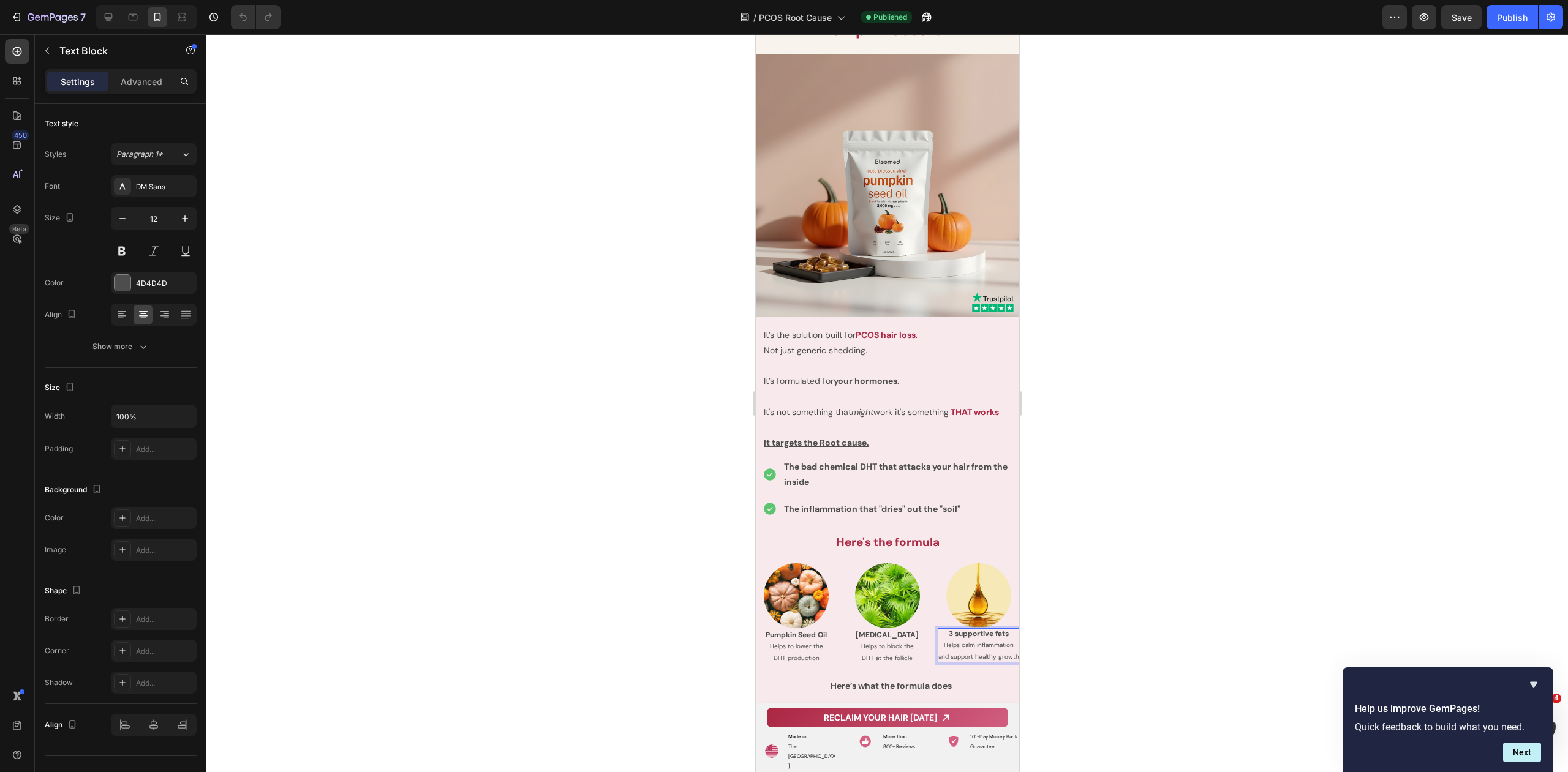
click at [958, 641] on span "Helps calm inflammation and support healthy growth" at bounding box center [977, 651] width 81 height 20
click at [984, 641] on p "Helps calm inflammation and support healthy growth" at bounding box center [978, 651] width 81 height 23
click at [1012, 647] on span "Helps calm inflammation and support healthy growth" at bounding box center [977, 651] width 81 height 20
click at [1036, 638] on div at bounding box center [886, 403] width 1361 height 738
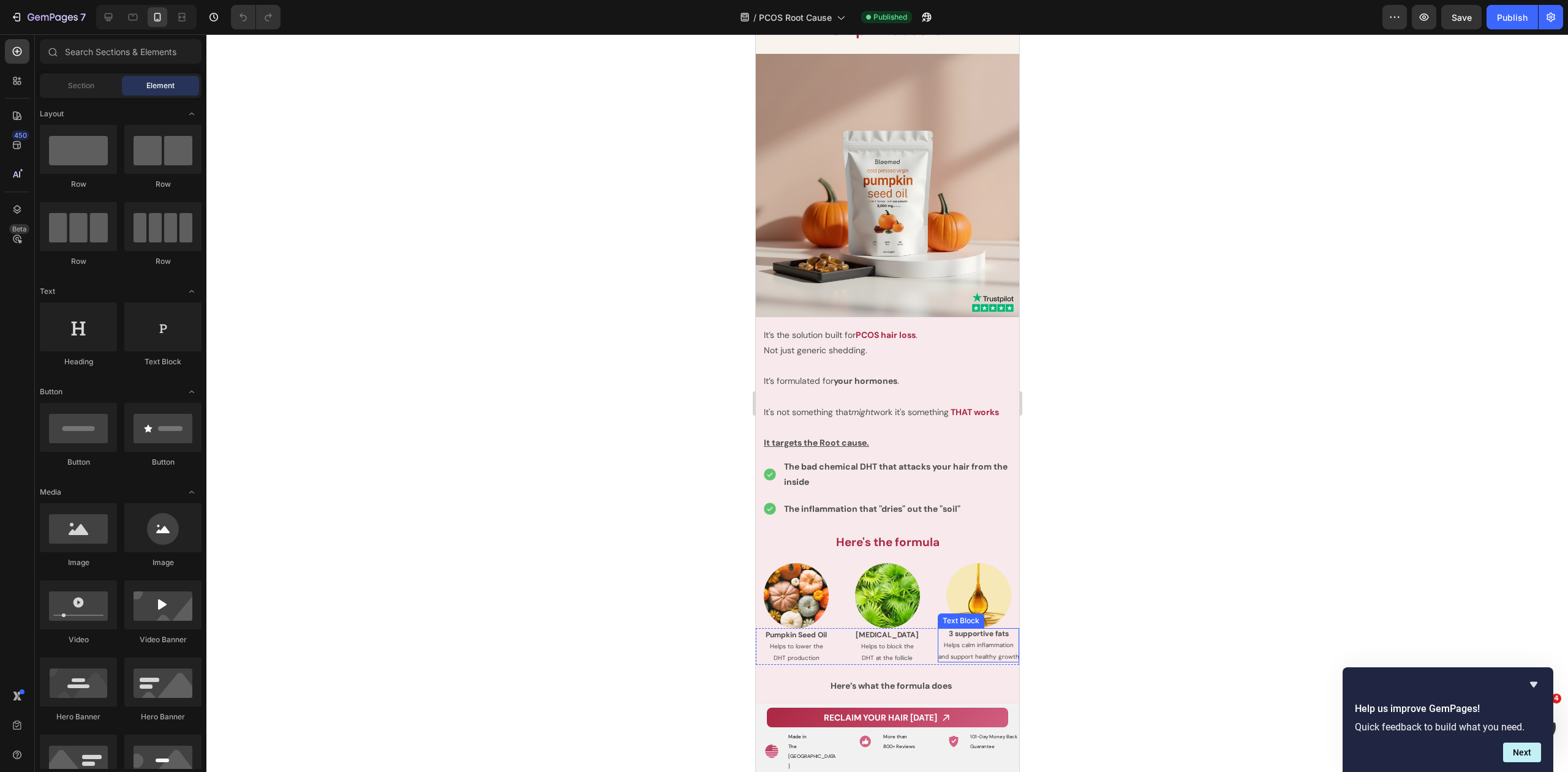
click at [987, 646] on span "Helps calm inflammation and support healthy growth" at bounding box center [977, 651] width 81 height 20
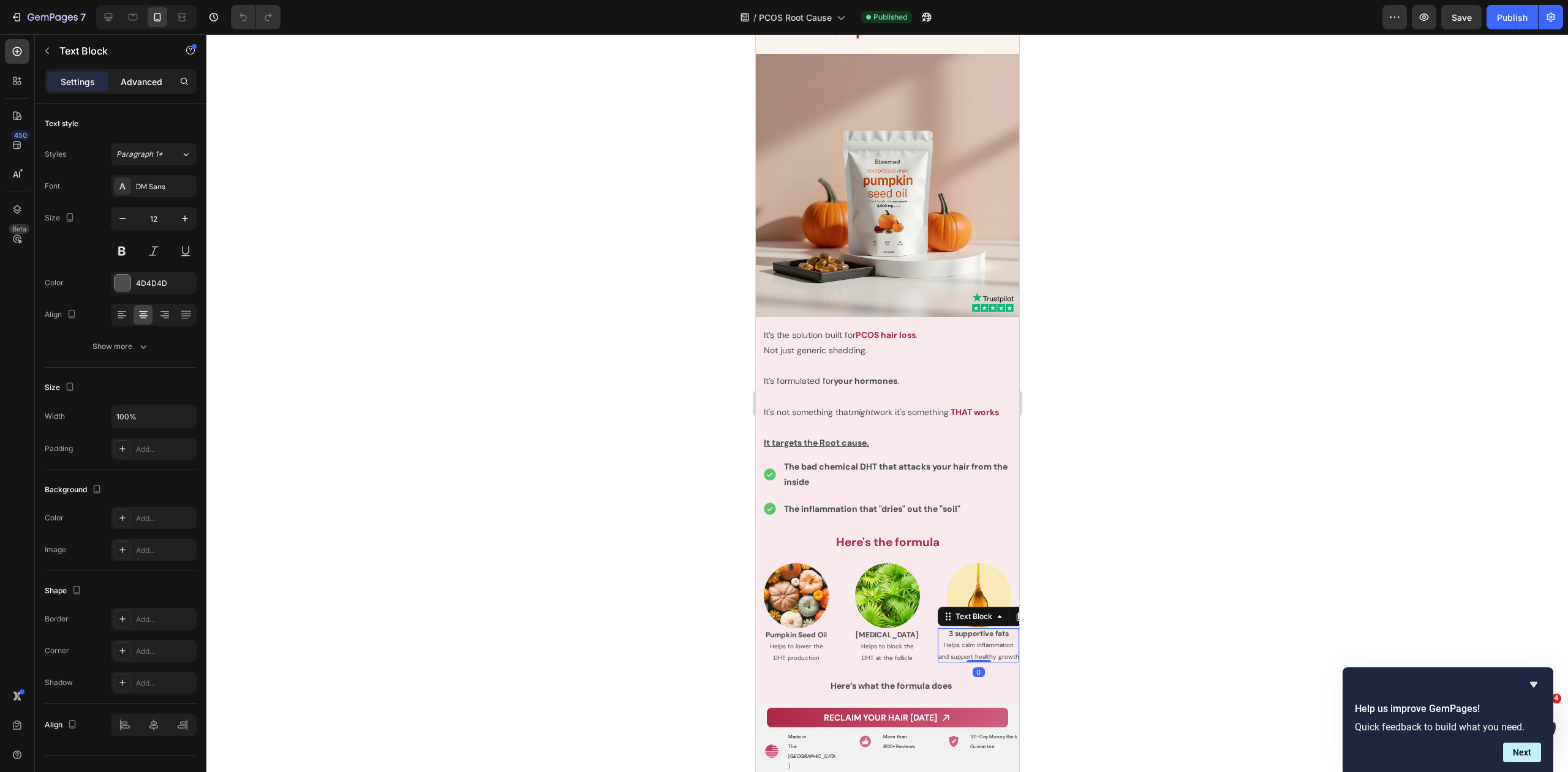
click at [149, 85] on p "Advanced" at bounding box center [141, 81] width 42 height 13
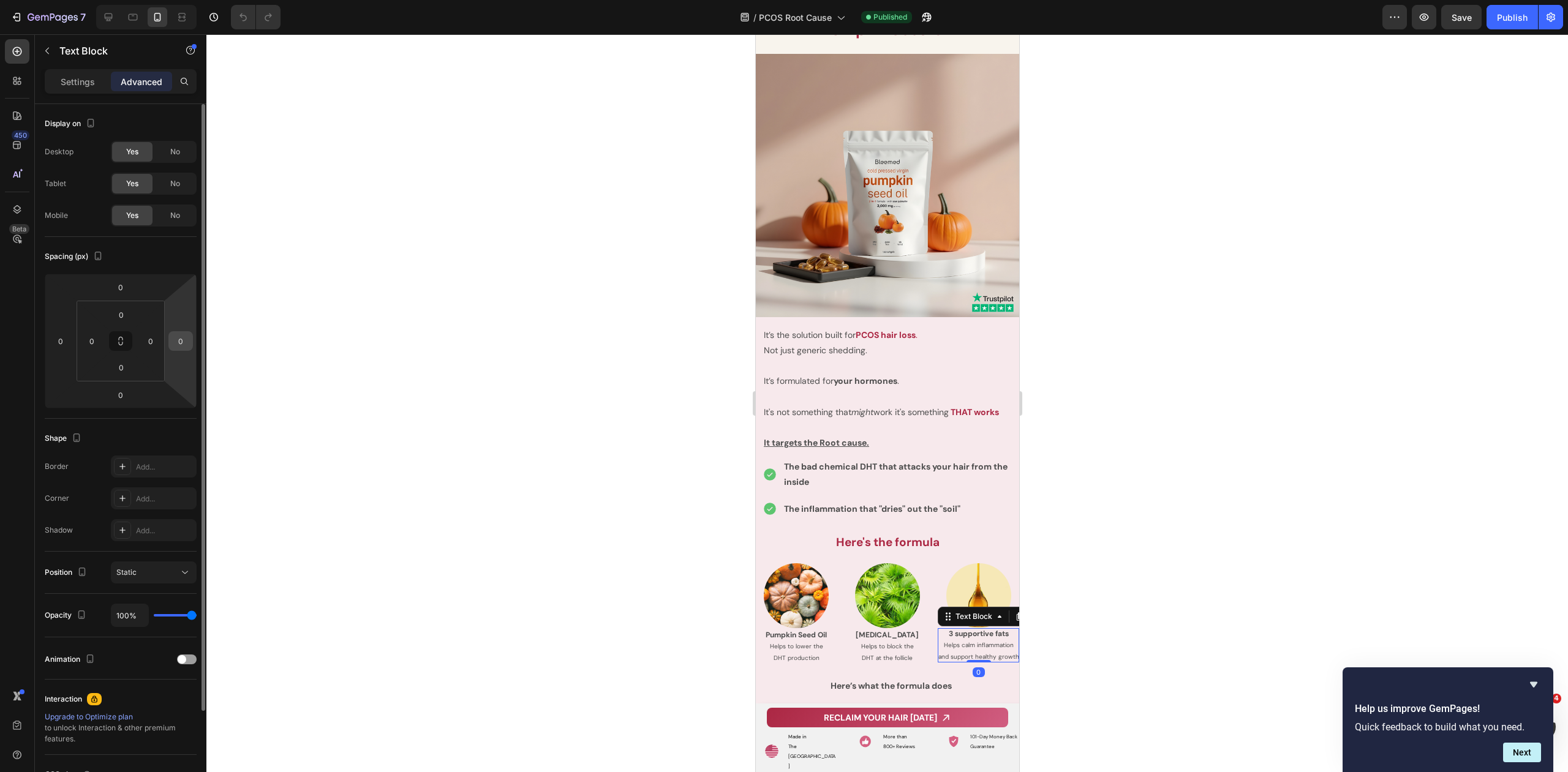
click at [189, 343] on input "0" at bounding box center [180, 341] width 18 height 18
click at [55, 343] on input "0" at bounding box center [60, 341] width 18 height 18
click at [177, 345] on input "11" at bounding box center [180, 341] width 18 height 18
type input "0"
click at [154, 343] on input "0" at bounding box center [150, 341] width 18 height 18
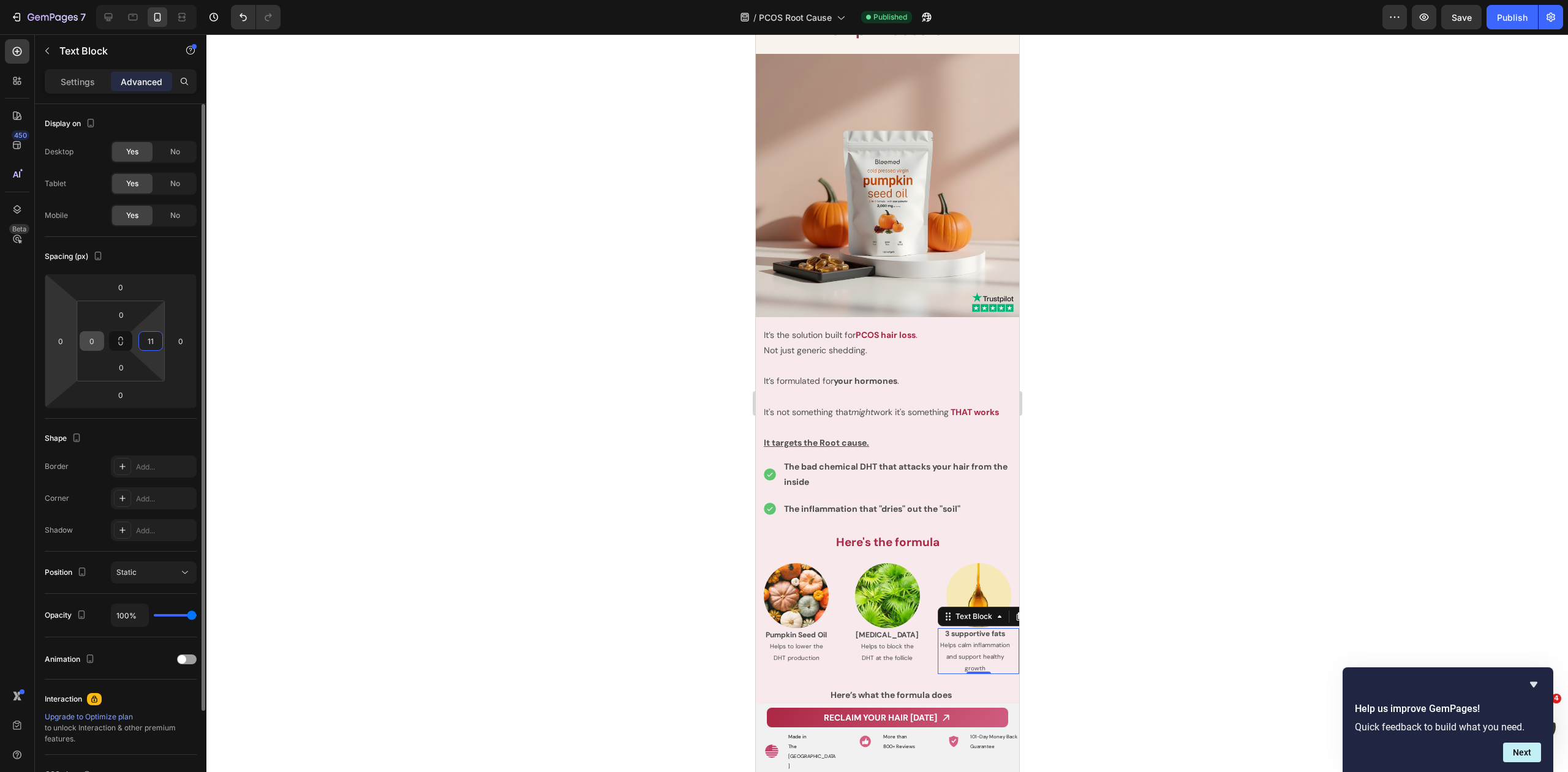
type input "11"
click at [85, 339] on input "0" at bounding box center [92, 341] width 18 height 18
type input "11"
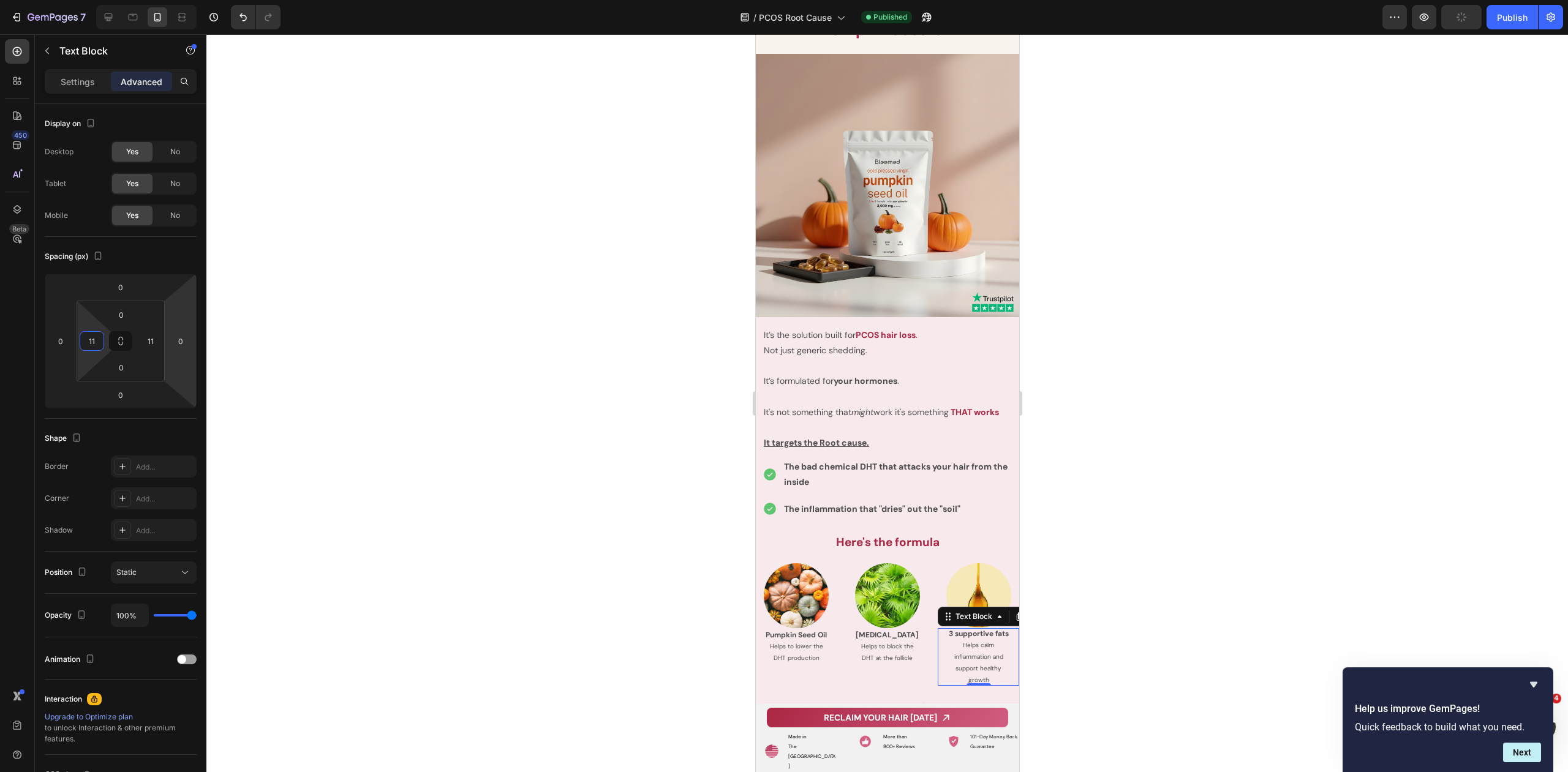
type input "1"
click at [1113, 435] on div at bounding box center [886, 403] width 1361 height 738
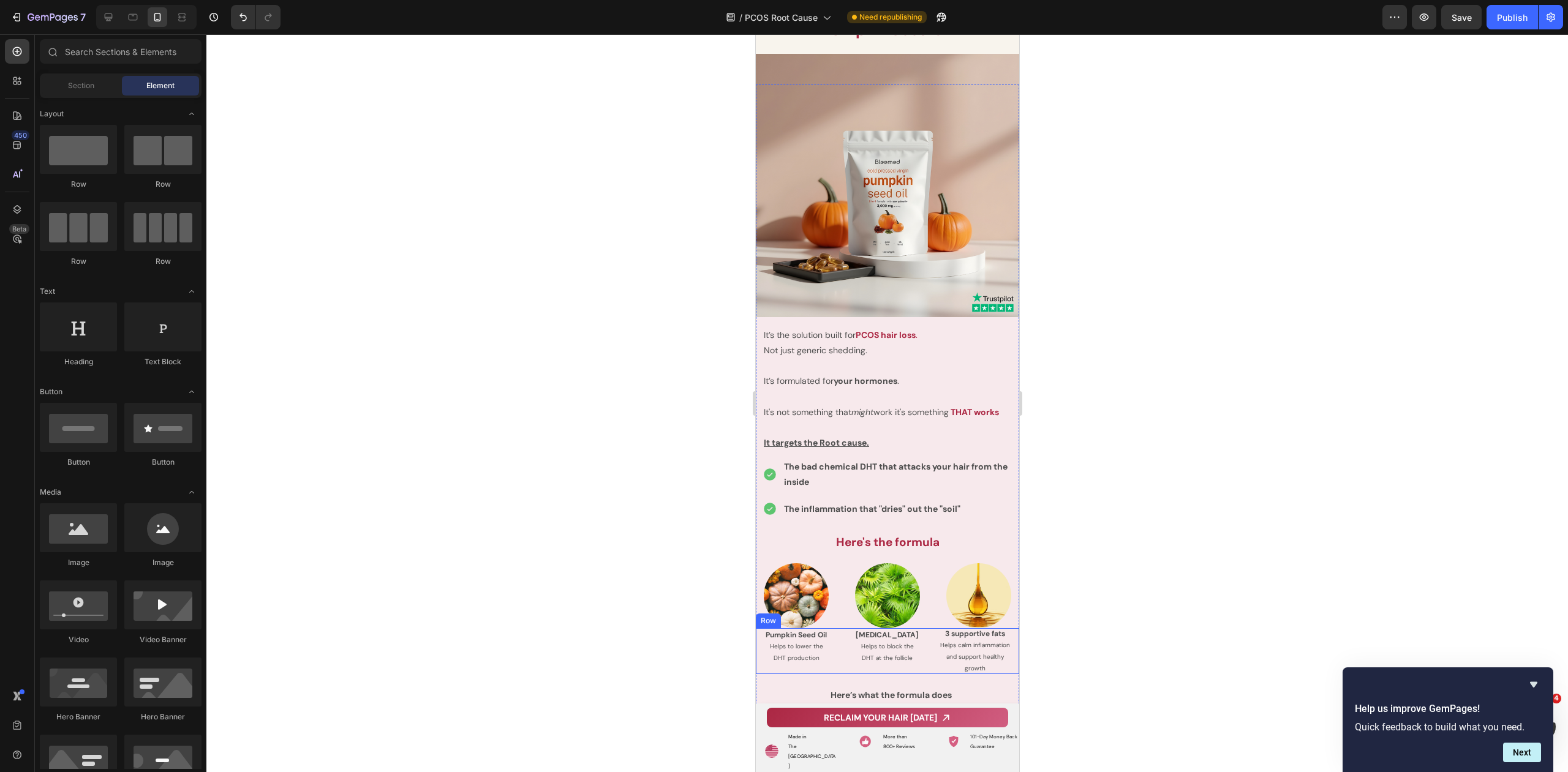
click at [972, 641] on span "Helps calm inflammation and support healthy growth" at bounding box center [974, 656] width 69 height 31
drag, startPoint x: 972, startPoint y: 633, endPoint x: 973, endPoint y: 643, distance: 10.0
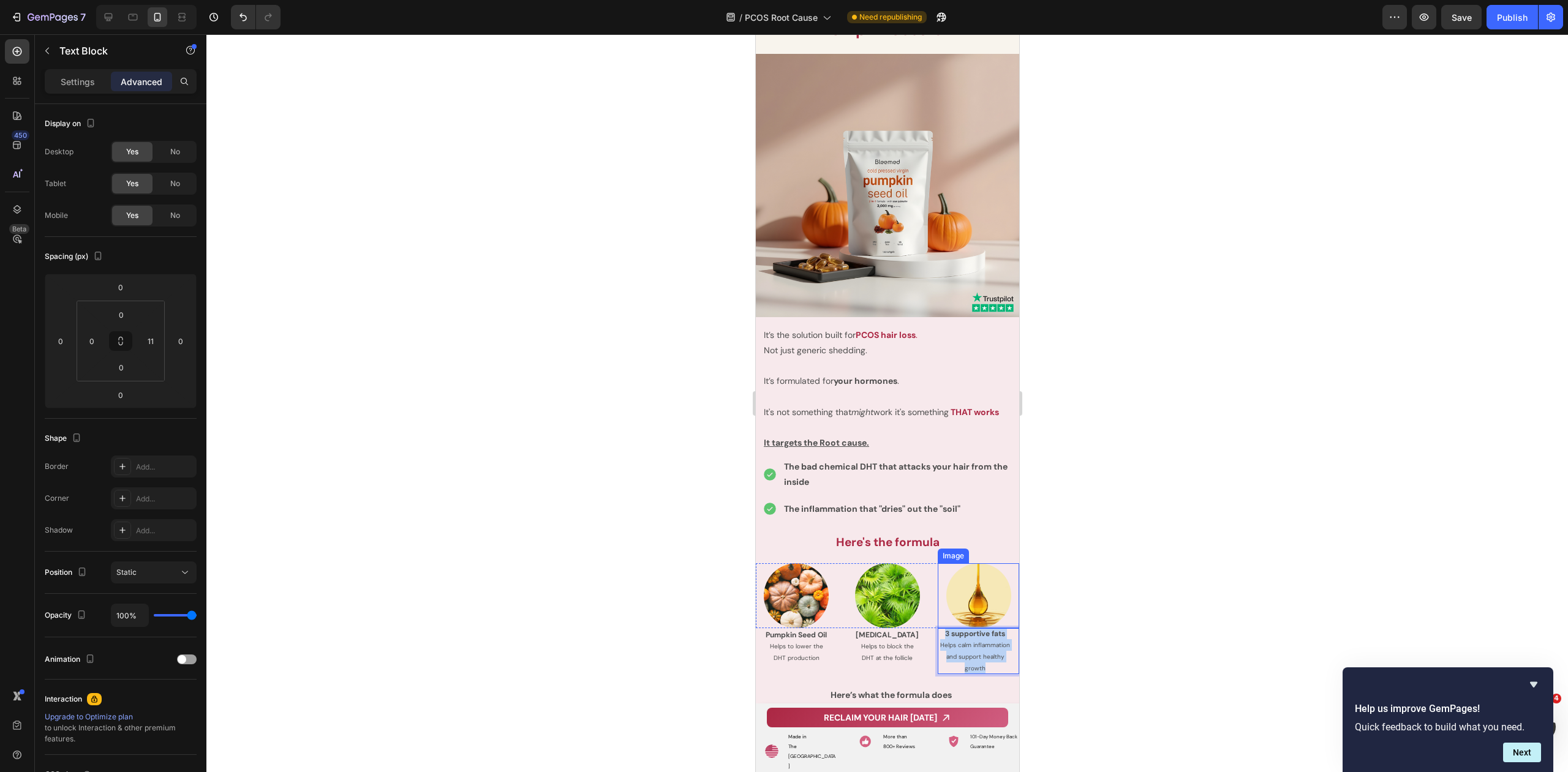
drag, startPoint x: 984, startPoint y: 661, endPoint x: 930, endPoint y: 604, distance: 78.5
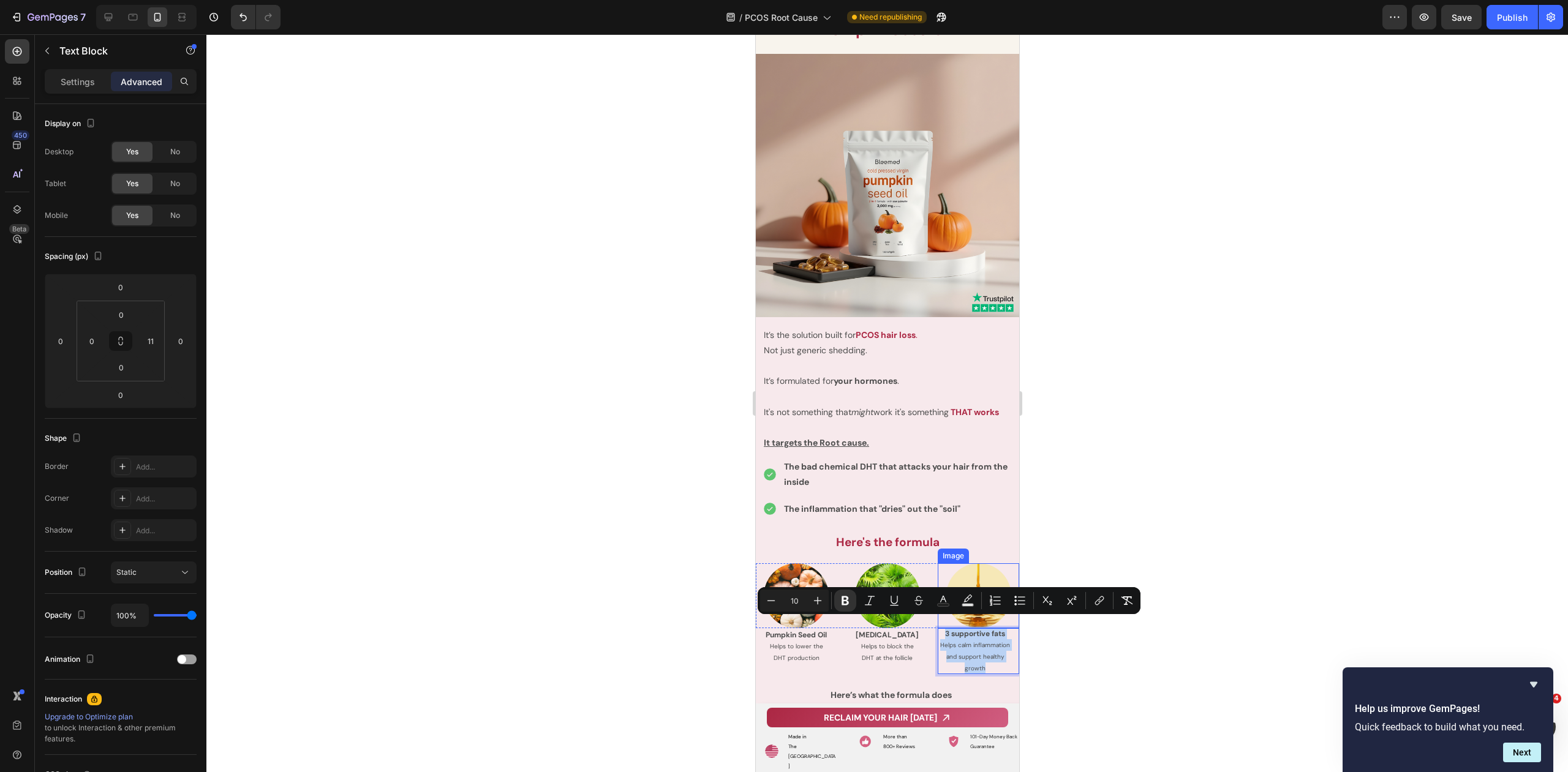
copy div "3 supportive fats Helps calm inflammation and support healthy growth"
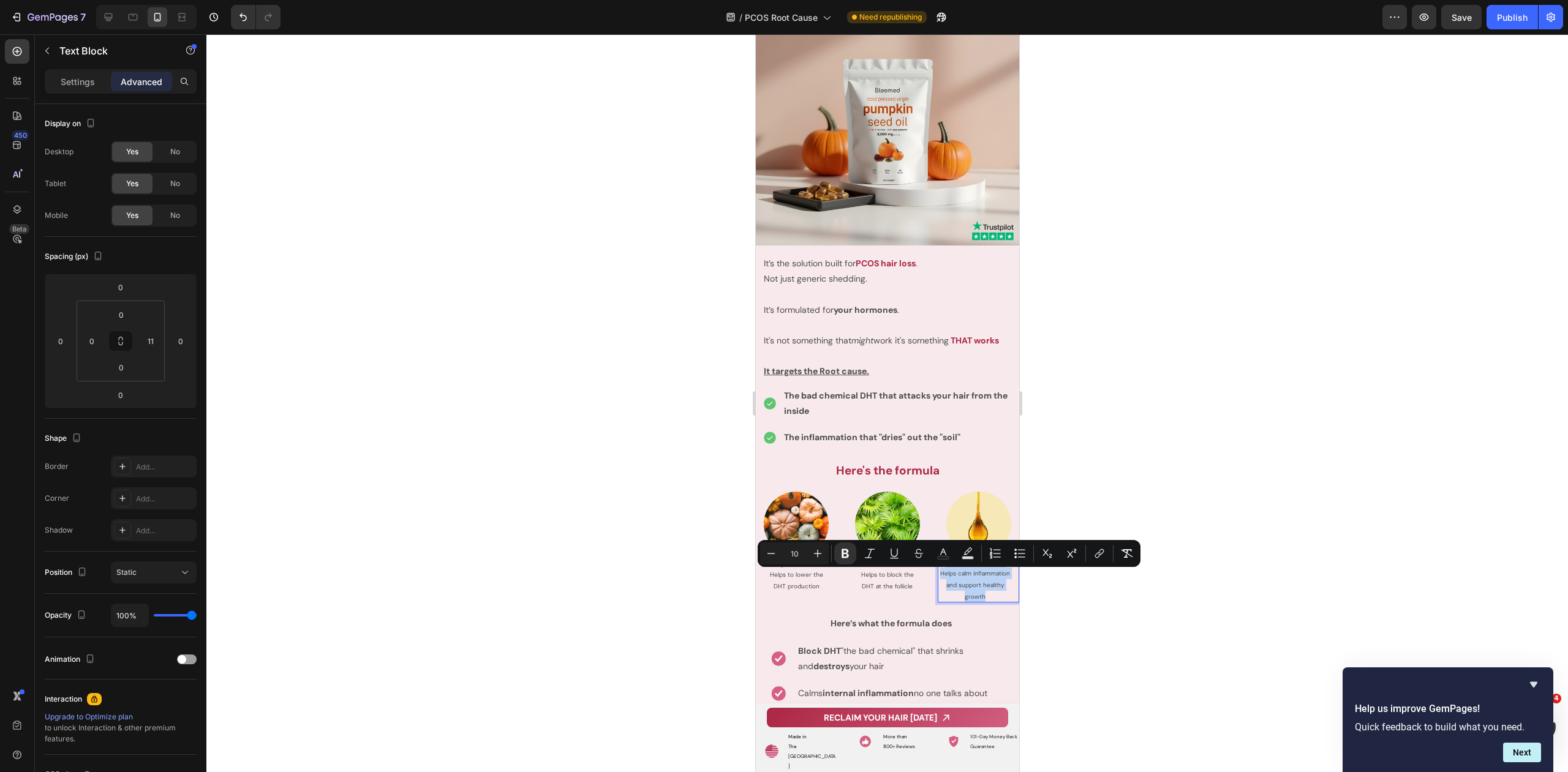
scroll to position [6290, 0]
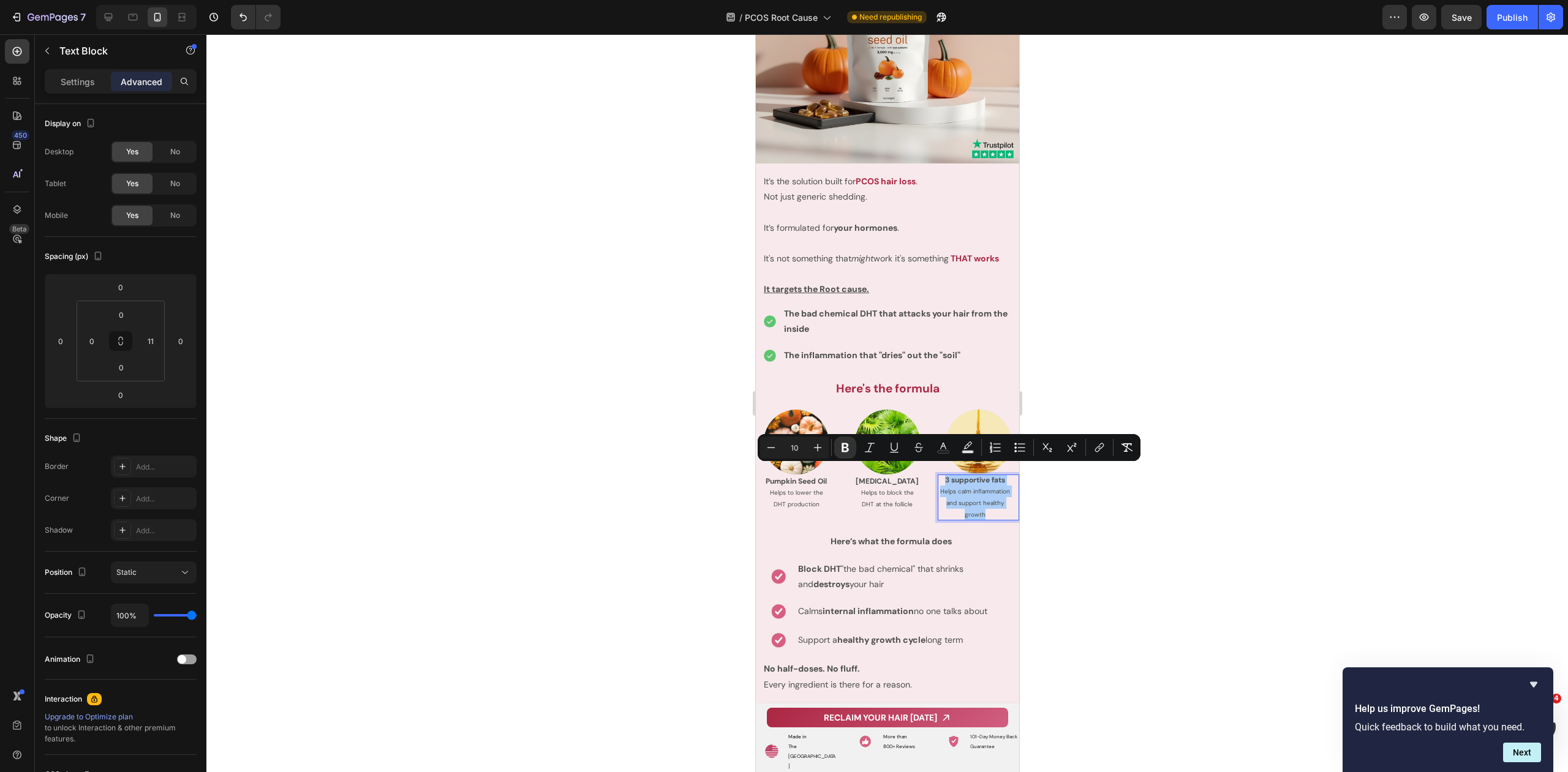
click at [1250, 343] on div at bounding box center [886, 403] width 1361 height 738
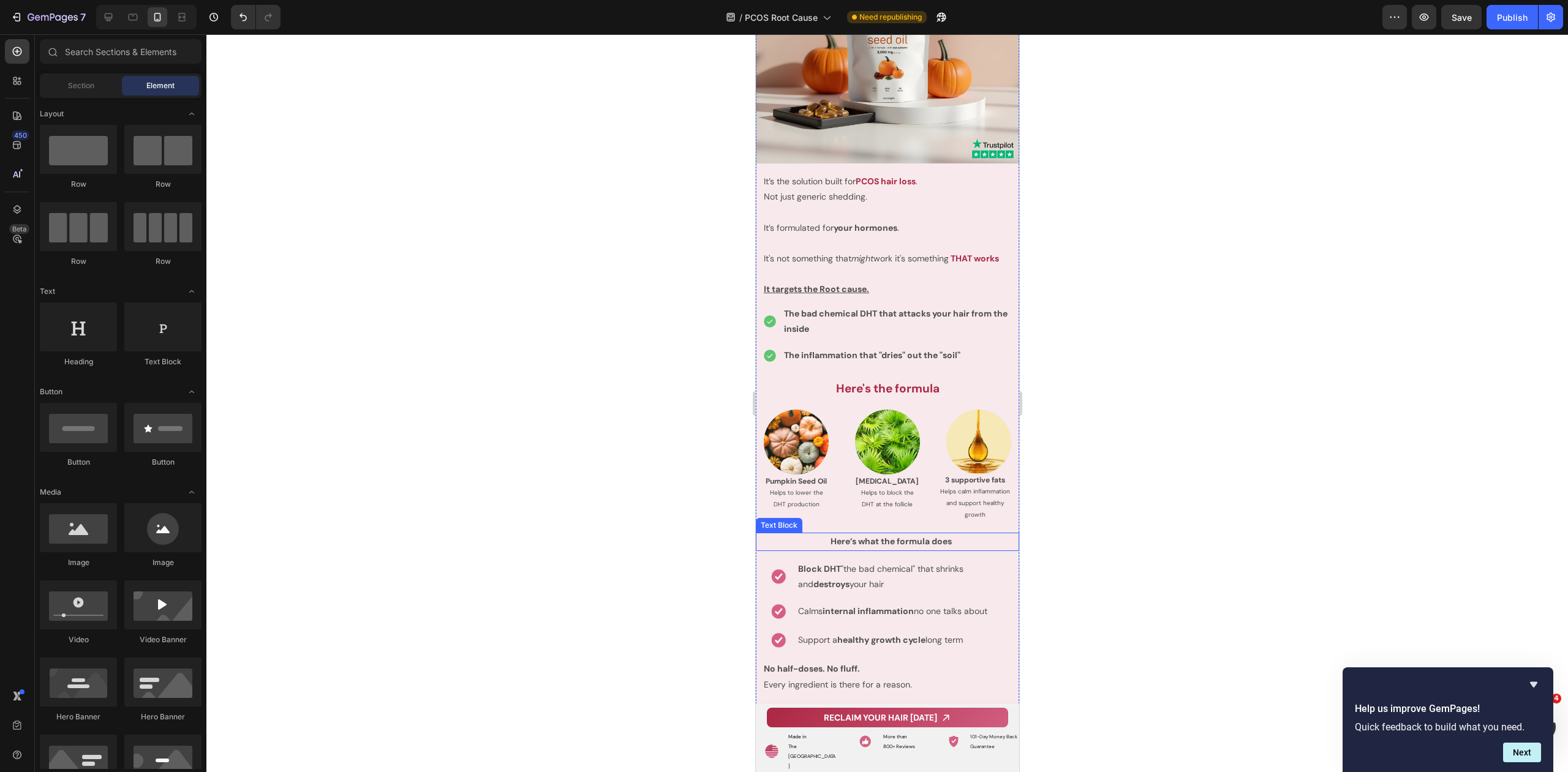
click at [901, 536] on strong "Here’s what the formula does" at bounding box center [890, 541] width 121 height 11
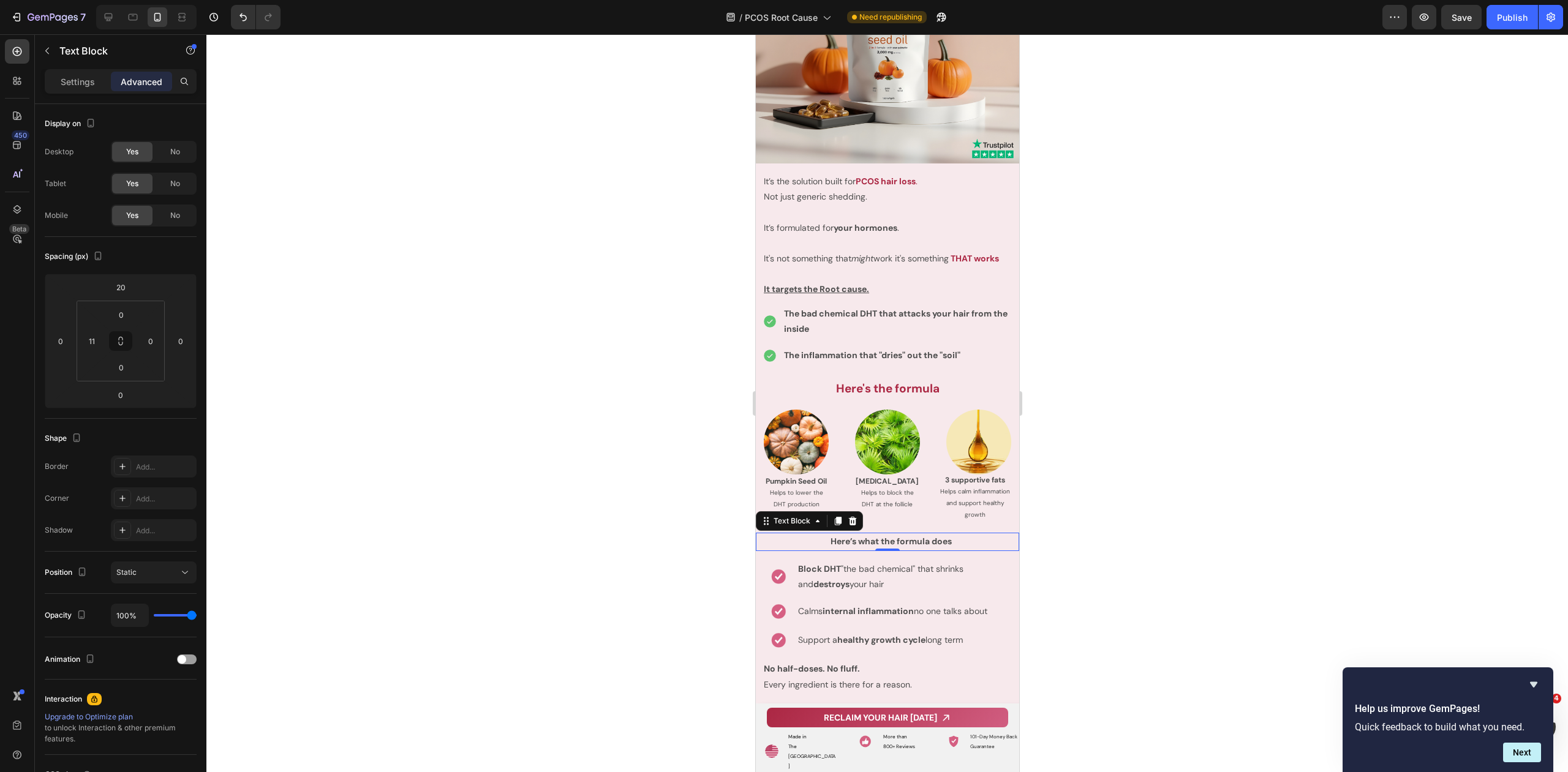
click at [901, 536] on strong "Here’s what the formula does" at bounding box center [890, 541] width 121 height 11
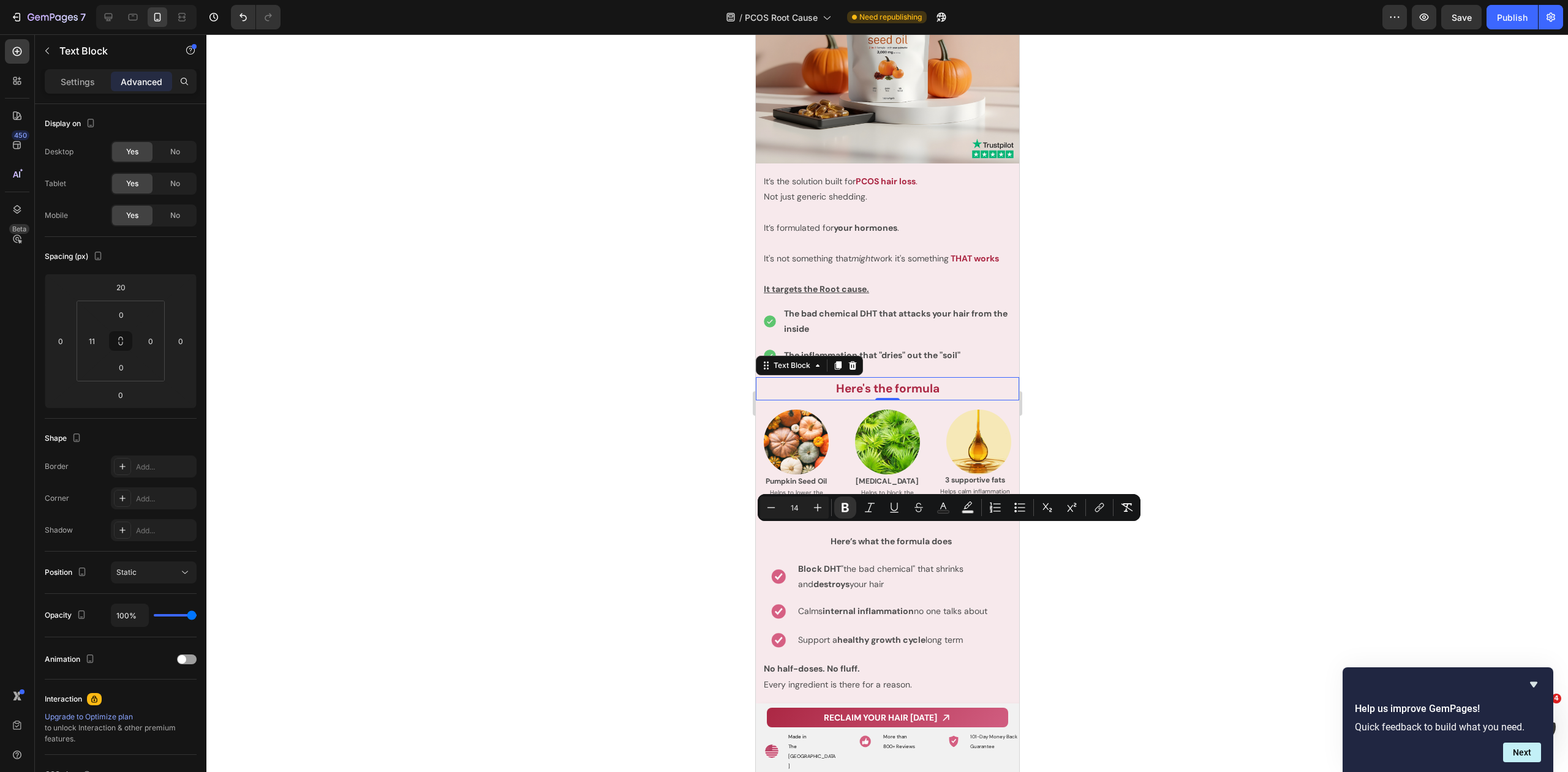
click at [865, 390] on p "Here's the formula" at bounding box center [886, 389] width 261 height 21
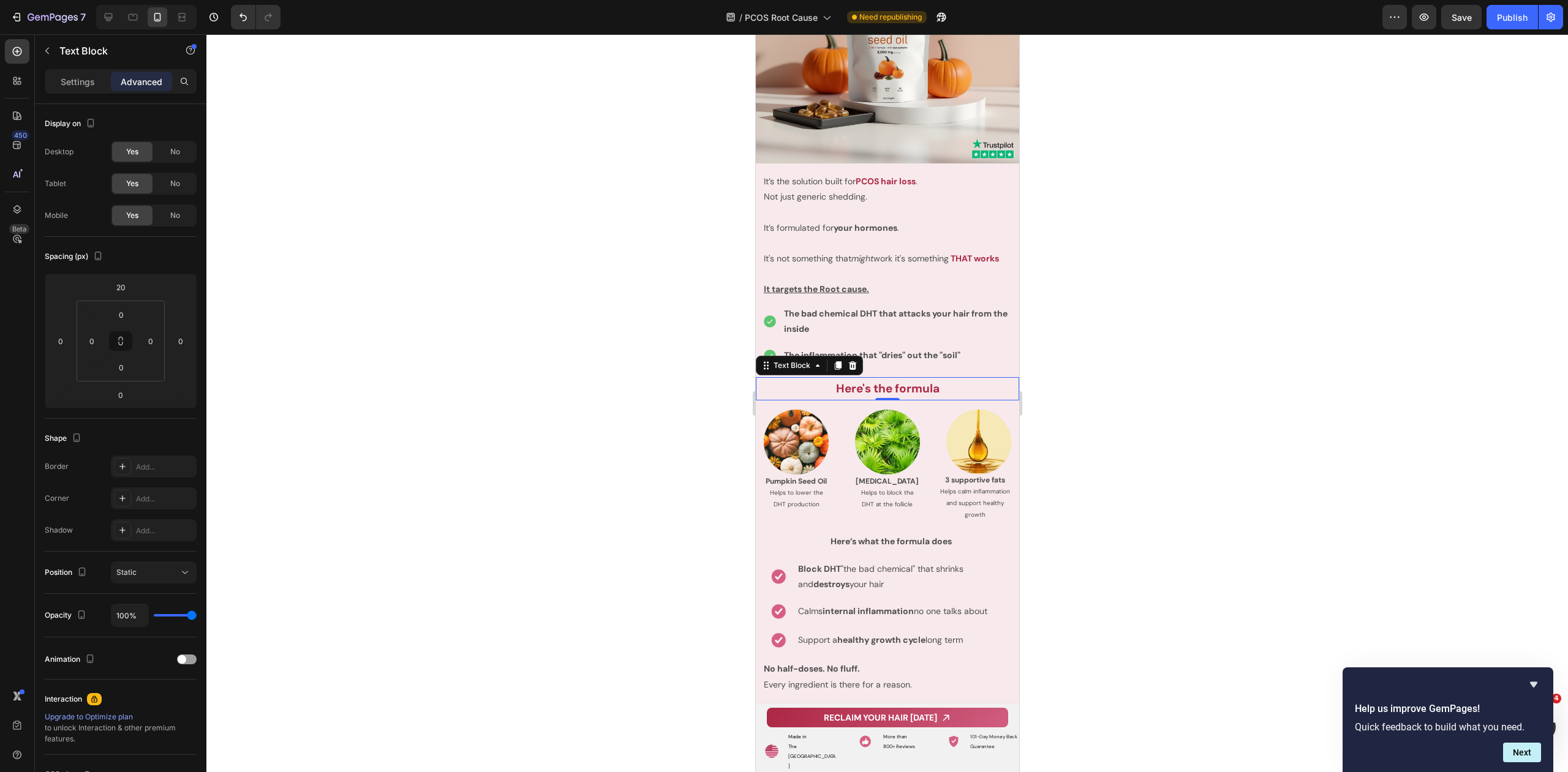
click at [865, 390] on p "Here's the formula" at bounding box center [886, 389] width 261 height 21
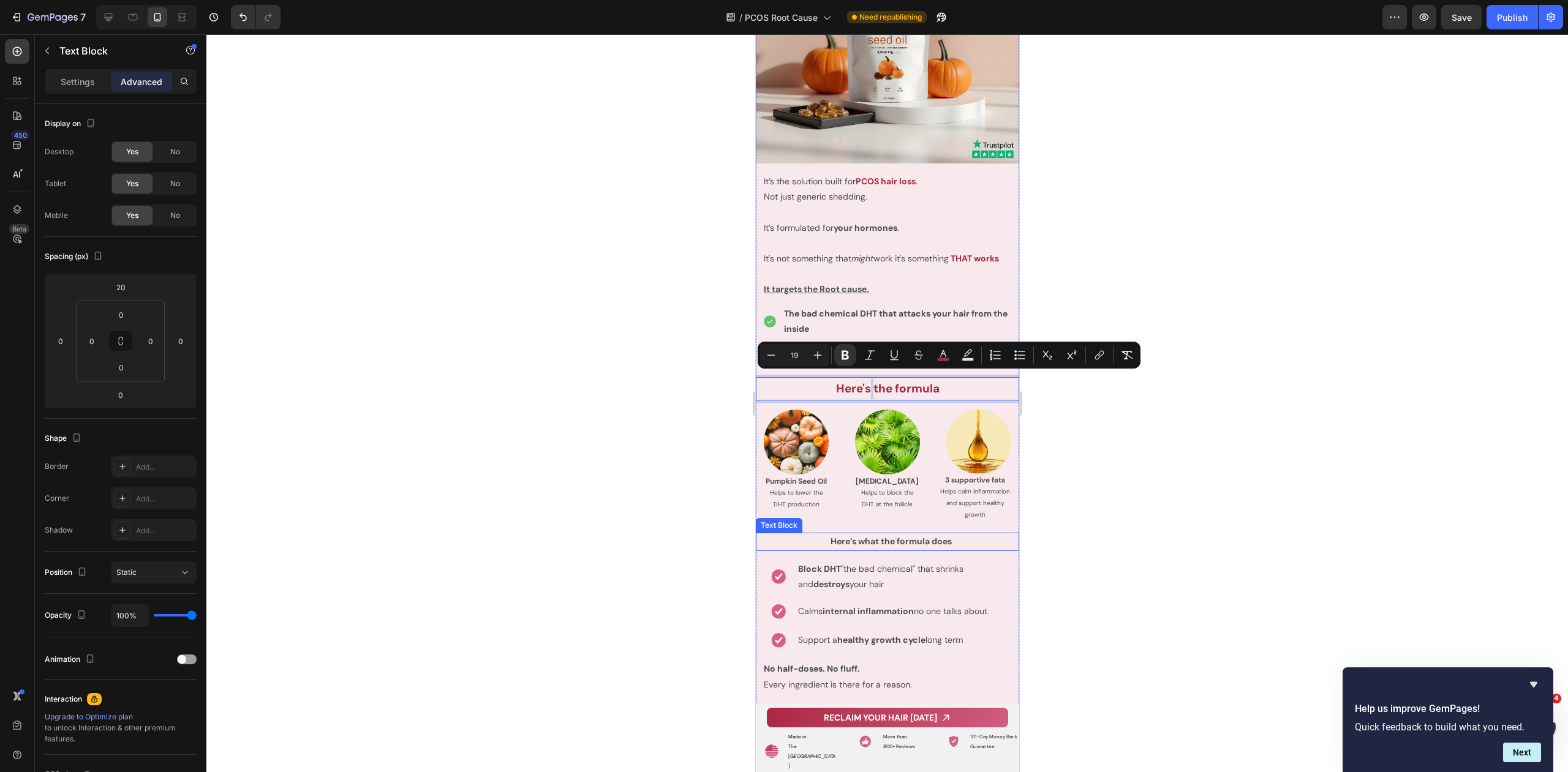
click at [890, 536] on strong "Here’s what the formula does" at bounding box center [890, 541] width 121 height 11
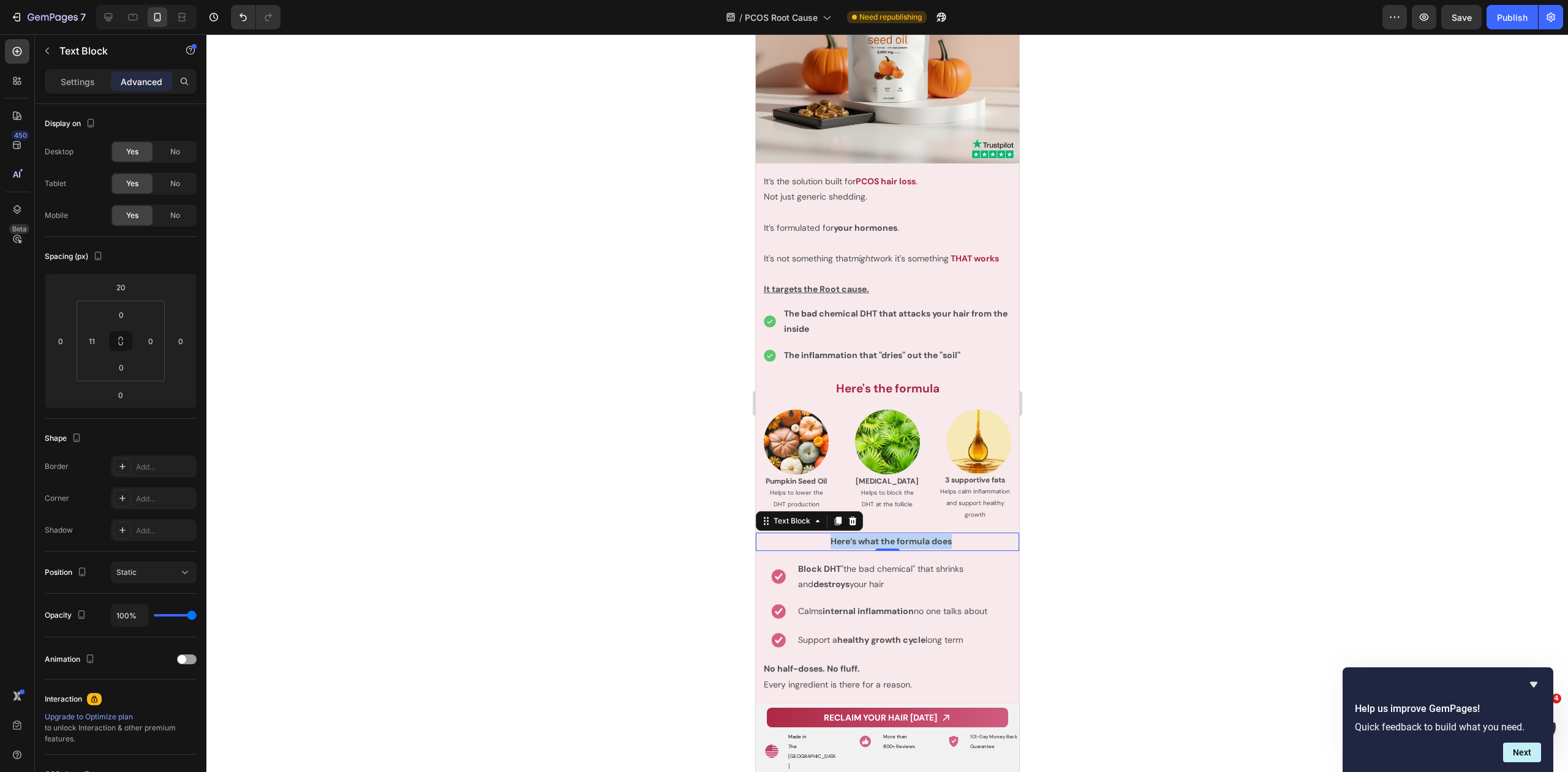
click at [890, 536] on strong "Here’s what the formula does" at bounding box center [890, 541] width 121 height 11
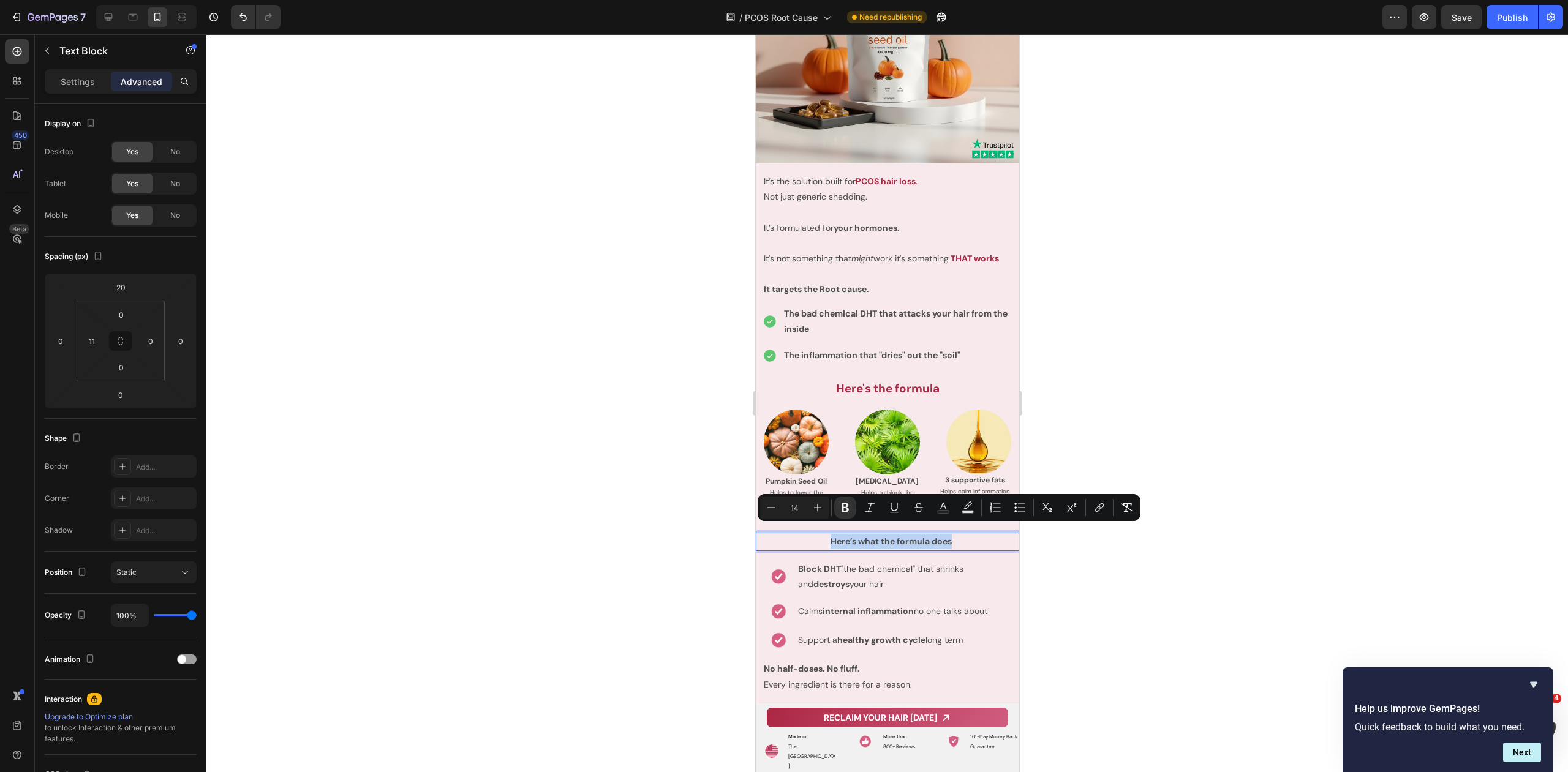
copy strong "Here’s what the formula does"
click at [845, 570] on p "Block DHT "the bad chemical" that shrinks and destroys your hair" at bounding box center [901, 576] width 208 height 30
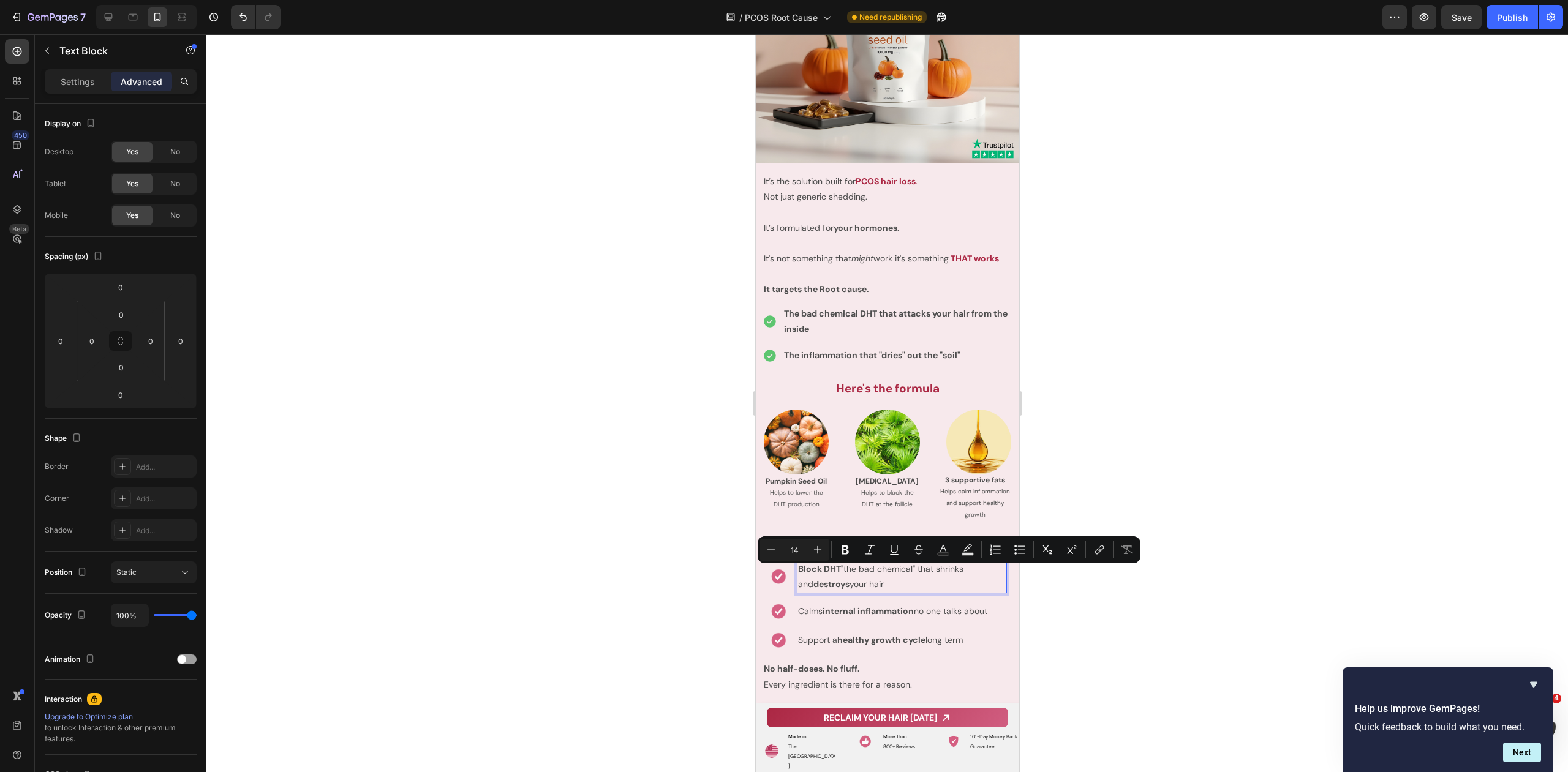
click at [879, 574] on p "Block DHT "the bad chemical" that shrinks and destroys your hair" at bounding box center [901, 576] width 208 height 30
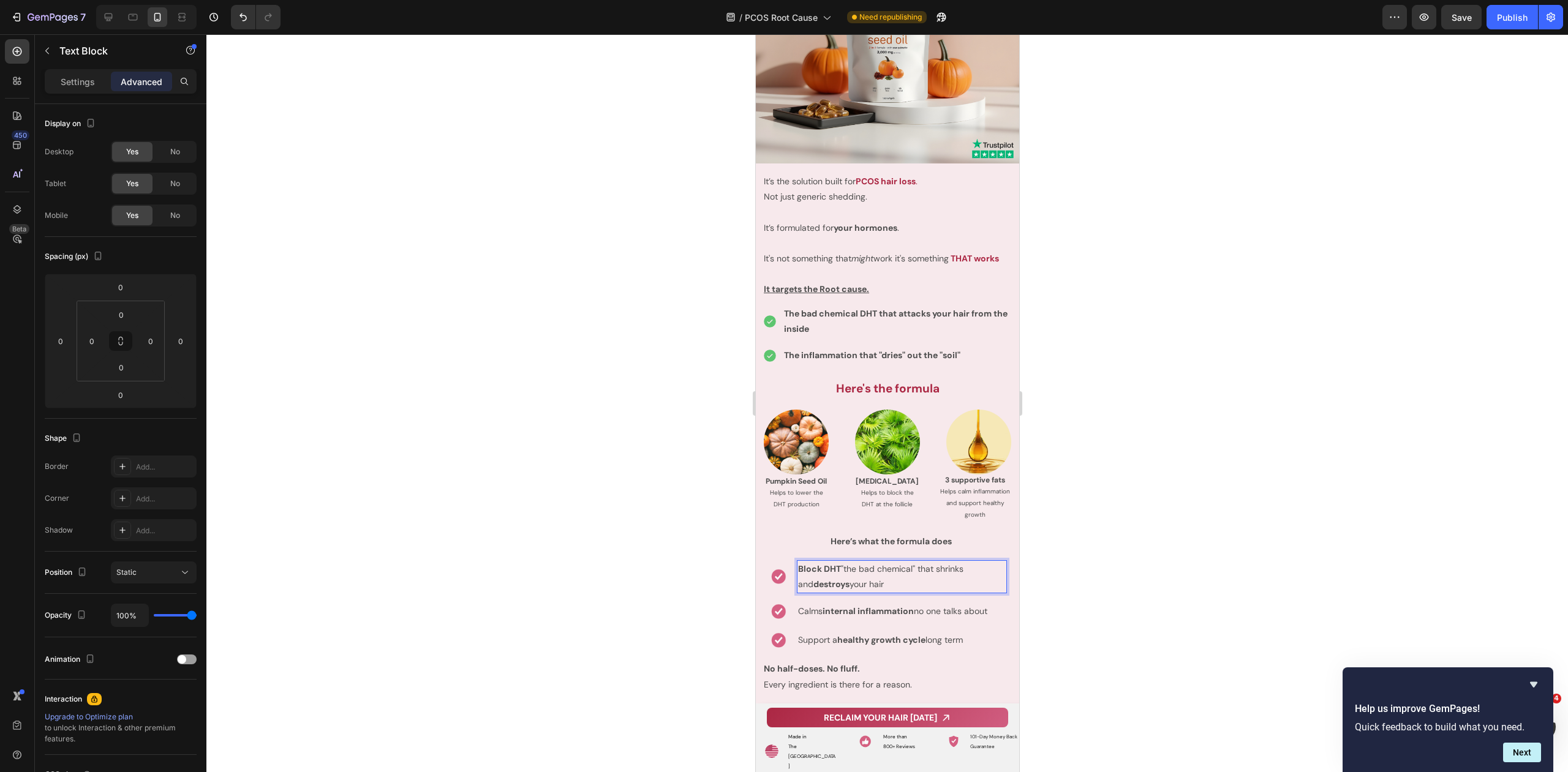
click at [879, 574] on p "Block DHT "the bad chemical" that shrinks and destroys your hair" at bounding box center [901, 576] width 208 height 30
click at [887, 568] on p "Block DHT "the bad chemical" that shrinks and destroys your hair" at bounding box center [901, 576] width 208 height 30
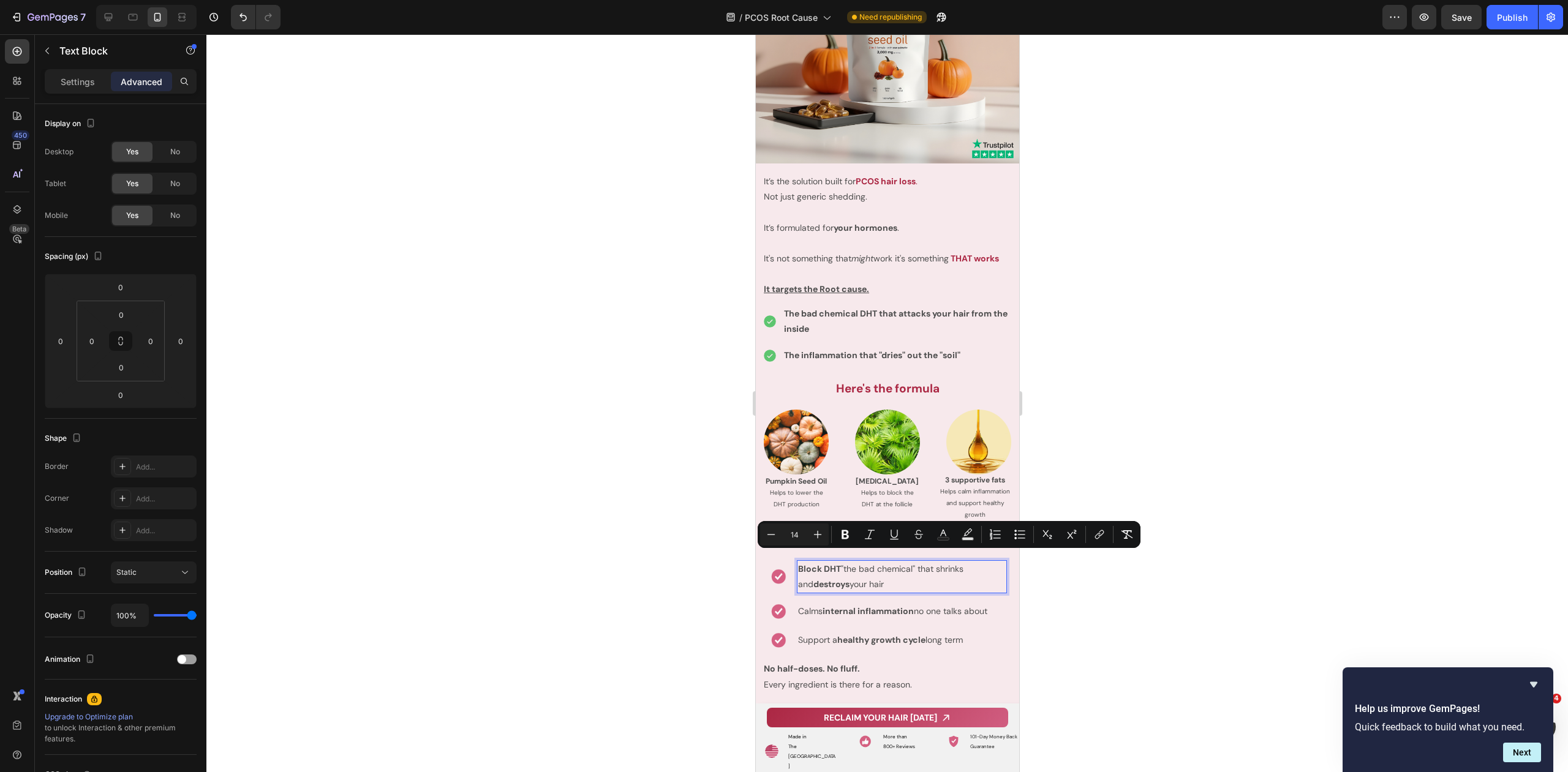
click at [883, 576] on p "Block DHT "the bad chemical" that shrinks and destroys your hair" at bounding box center [901, 576] width 208 height 30
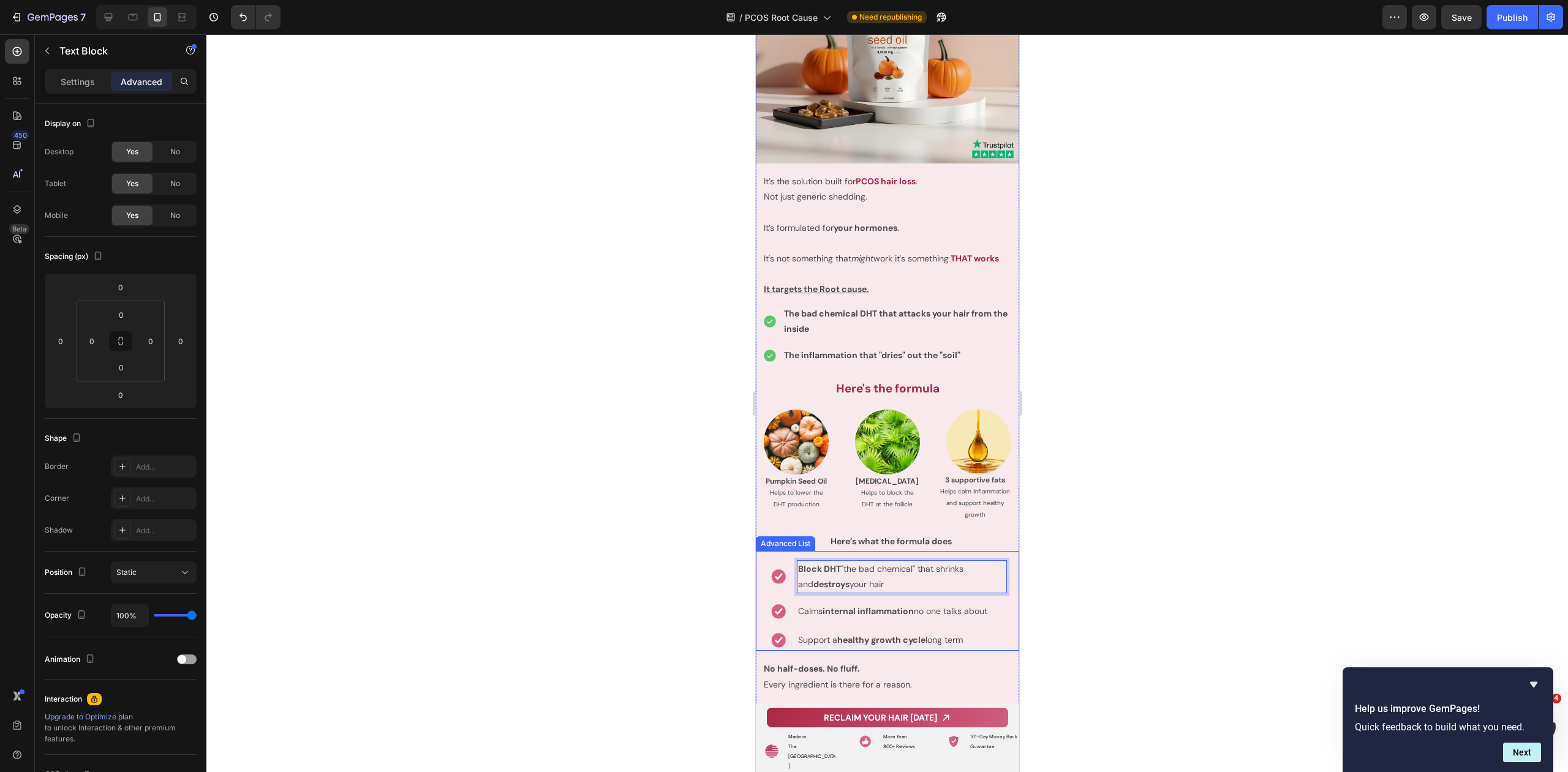
drag, startPoint x: 827, startPoint y: 559, endPoint x: 786, endPoint y: 549, distance: 42.2
click at [786, 551] on div "Image Block DHT "the bad chemical" that shrinks and destroys your hair Text Blo…" at bounding box center [887, 601] width 263 height 101
copy p "Block DHT "the bad chemical" that shrinks and destroys your hair"
click at [942, 604] on p "Calms internal inflammation no one talks about" at bounding box center [901, 611] width 208 height 15
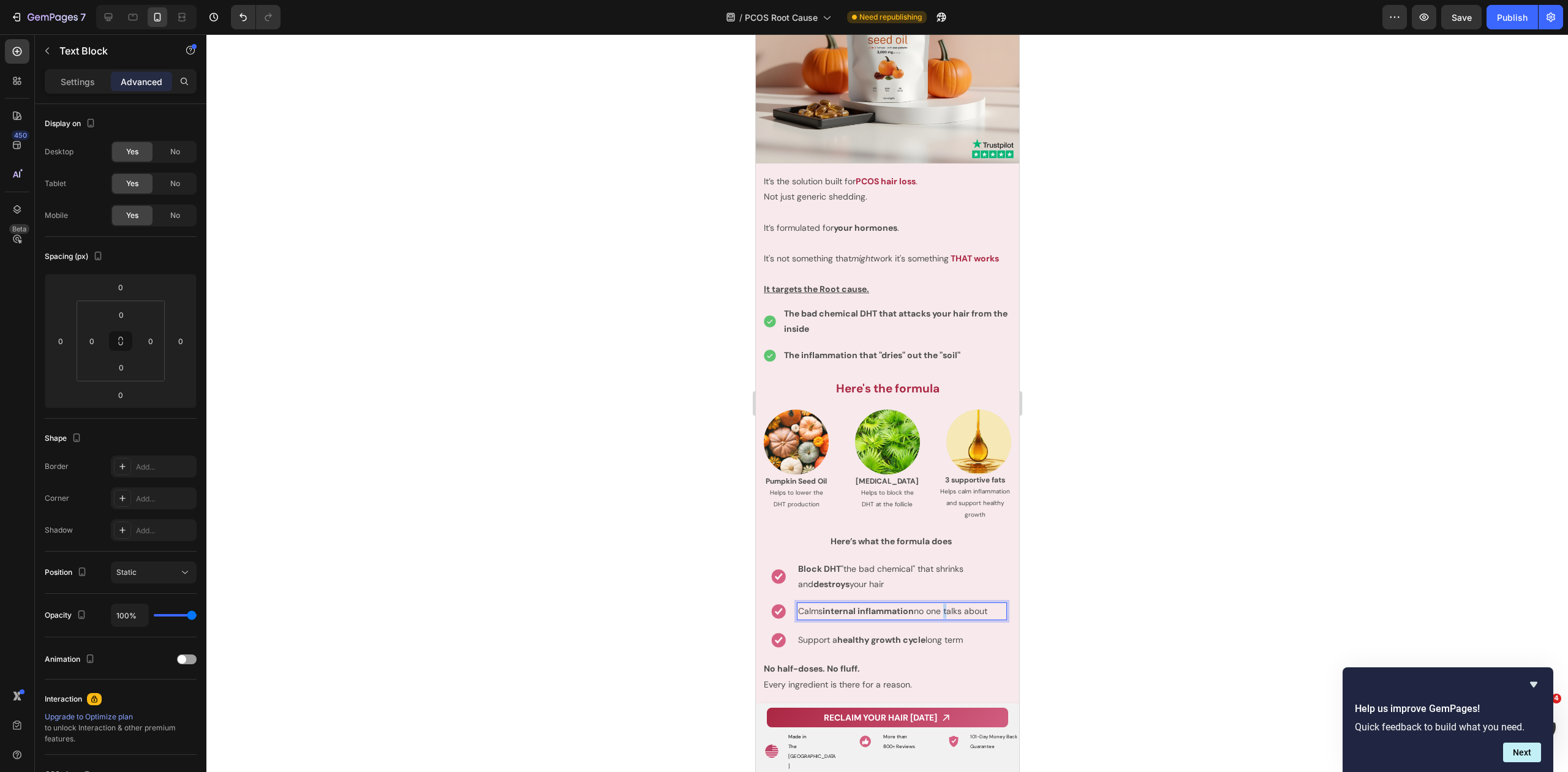
click at [942, 604] on p "Calms internal inflammation no one talks about" at bounding box center [901, 611] width 208 height 15
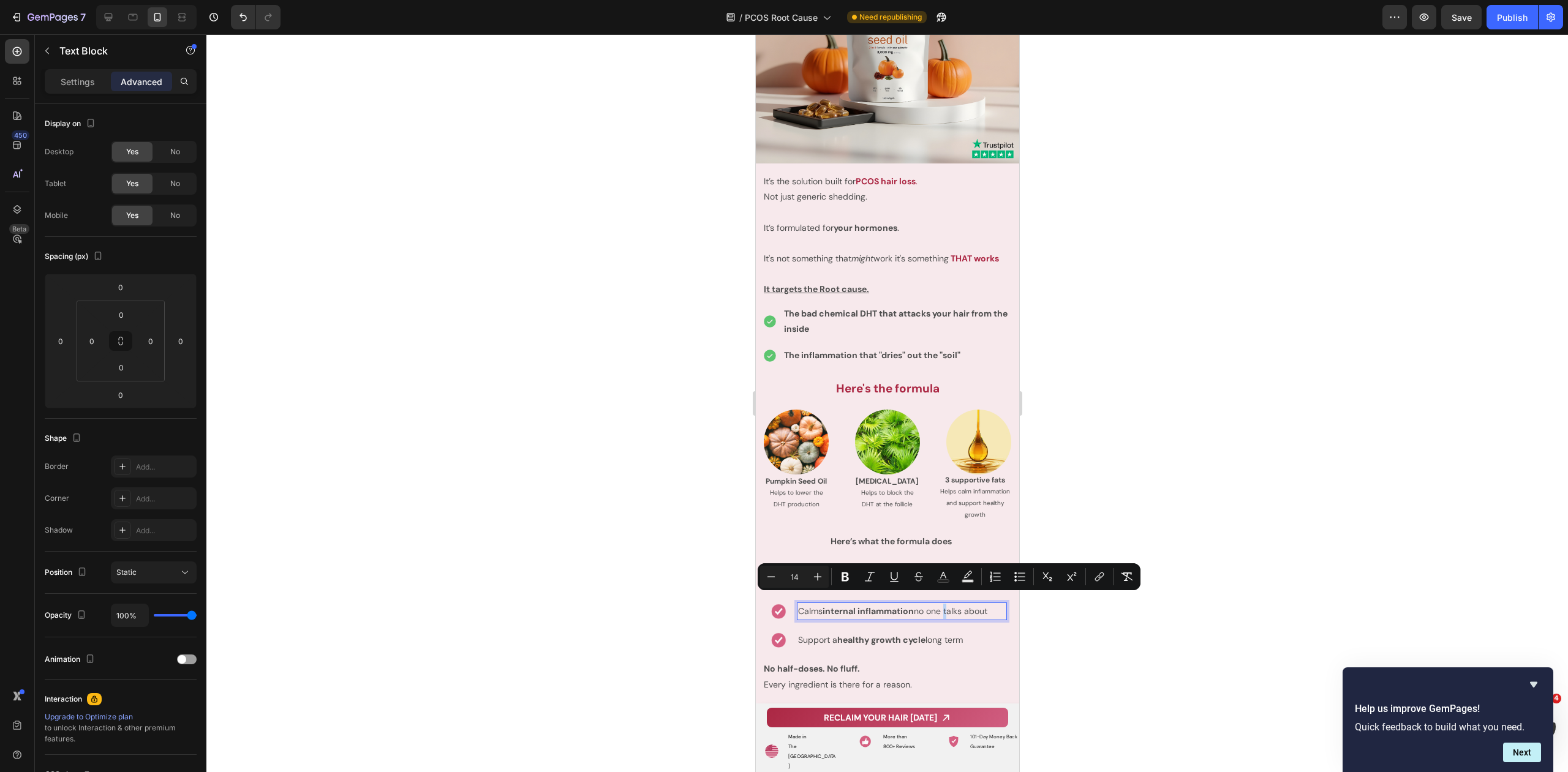
copy p "Calms internal inflammation no one talks about"
click at [901, 635] on strong "healthy growth cycle" at bounding box center [881, 640] width 88 height 11
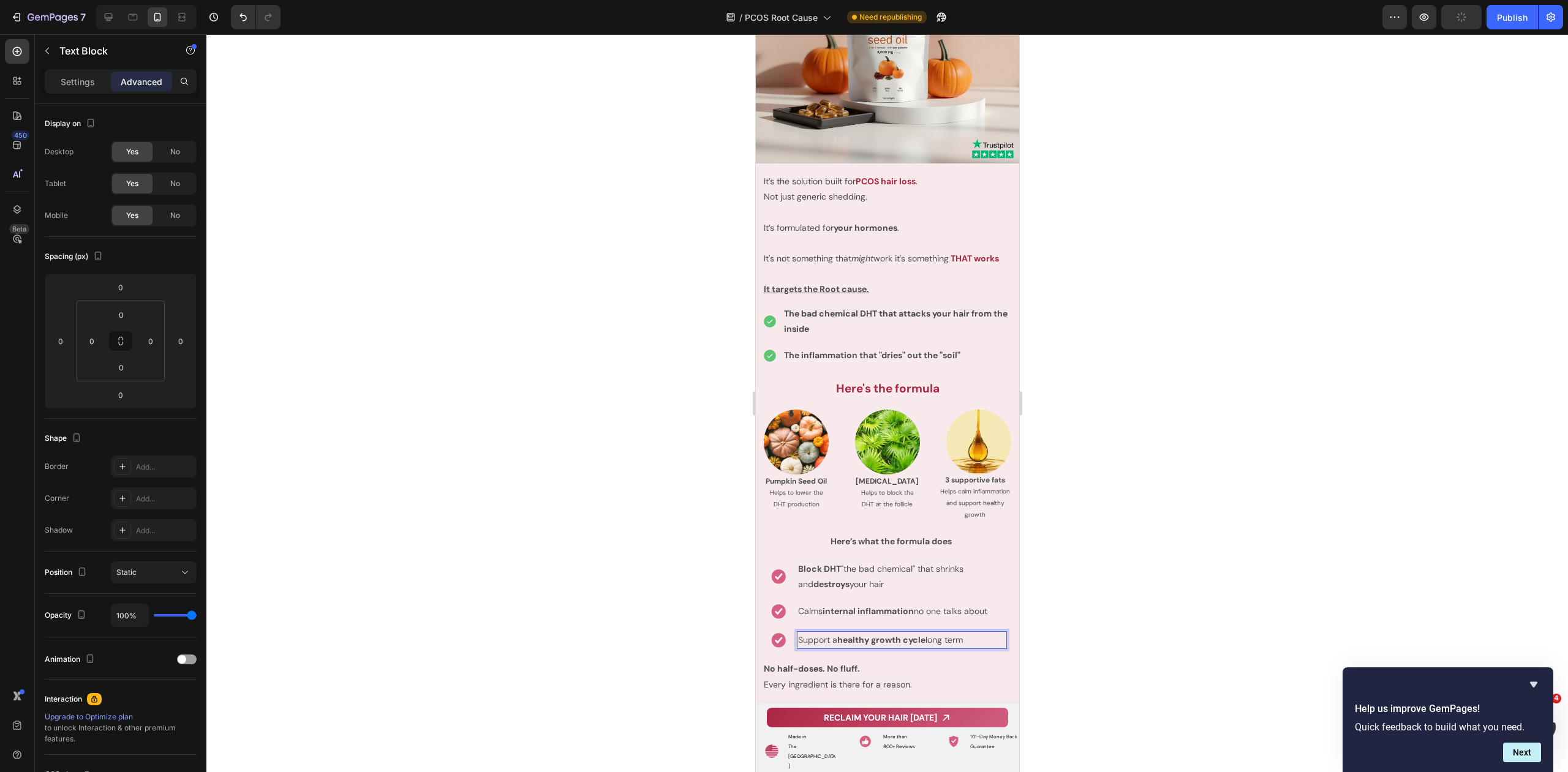
click at [901, 635] on strong "healthy growth cycle" at bounding box center [881, 640] width 88 height 11
copy p "Support a healthy growth cycle long term"
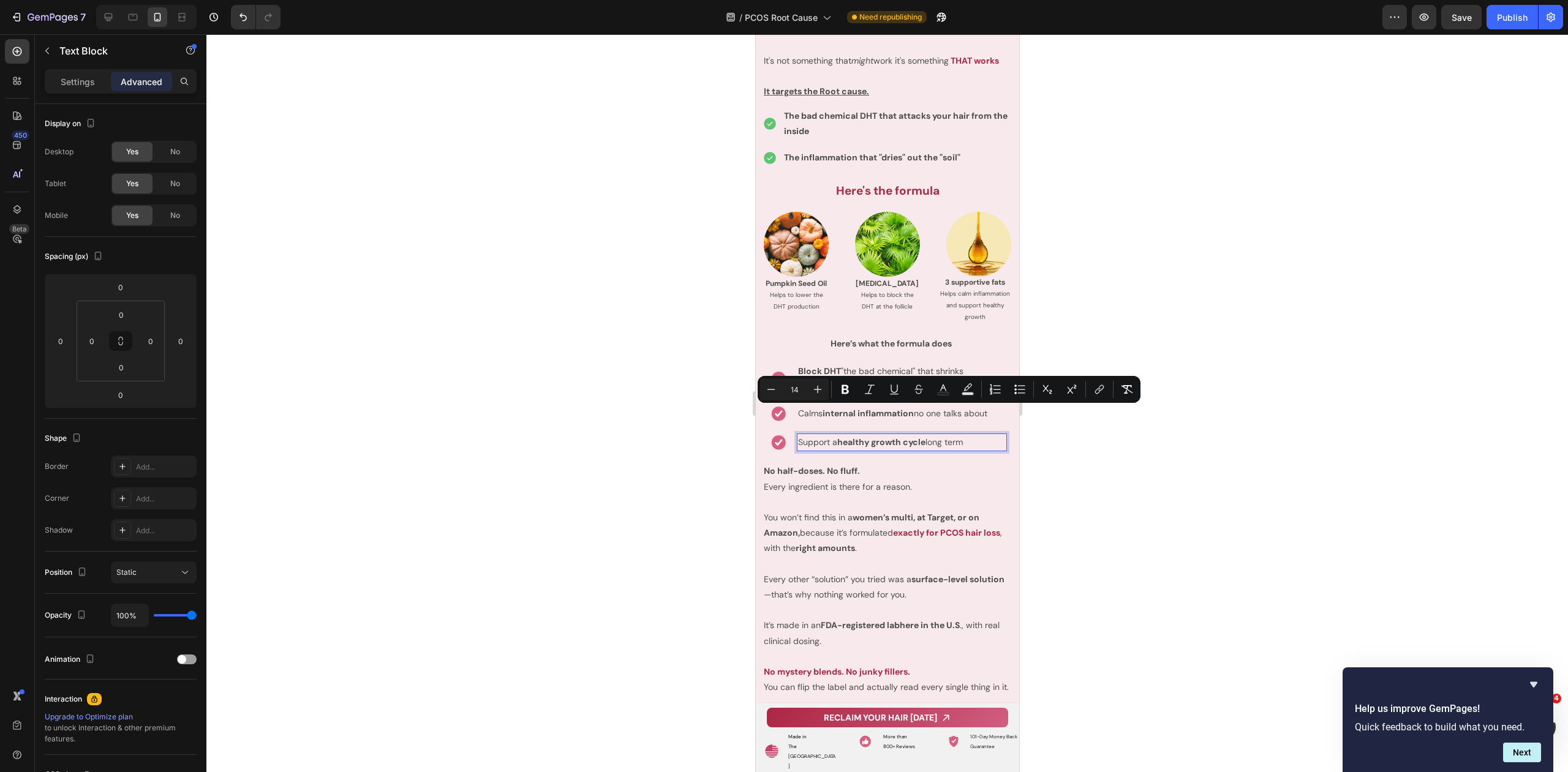
scroll to position [6526, 0]
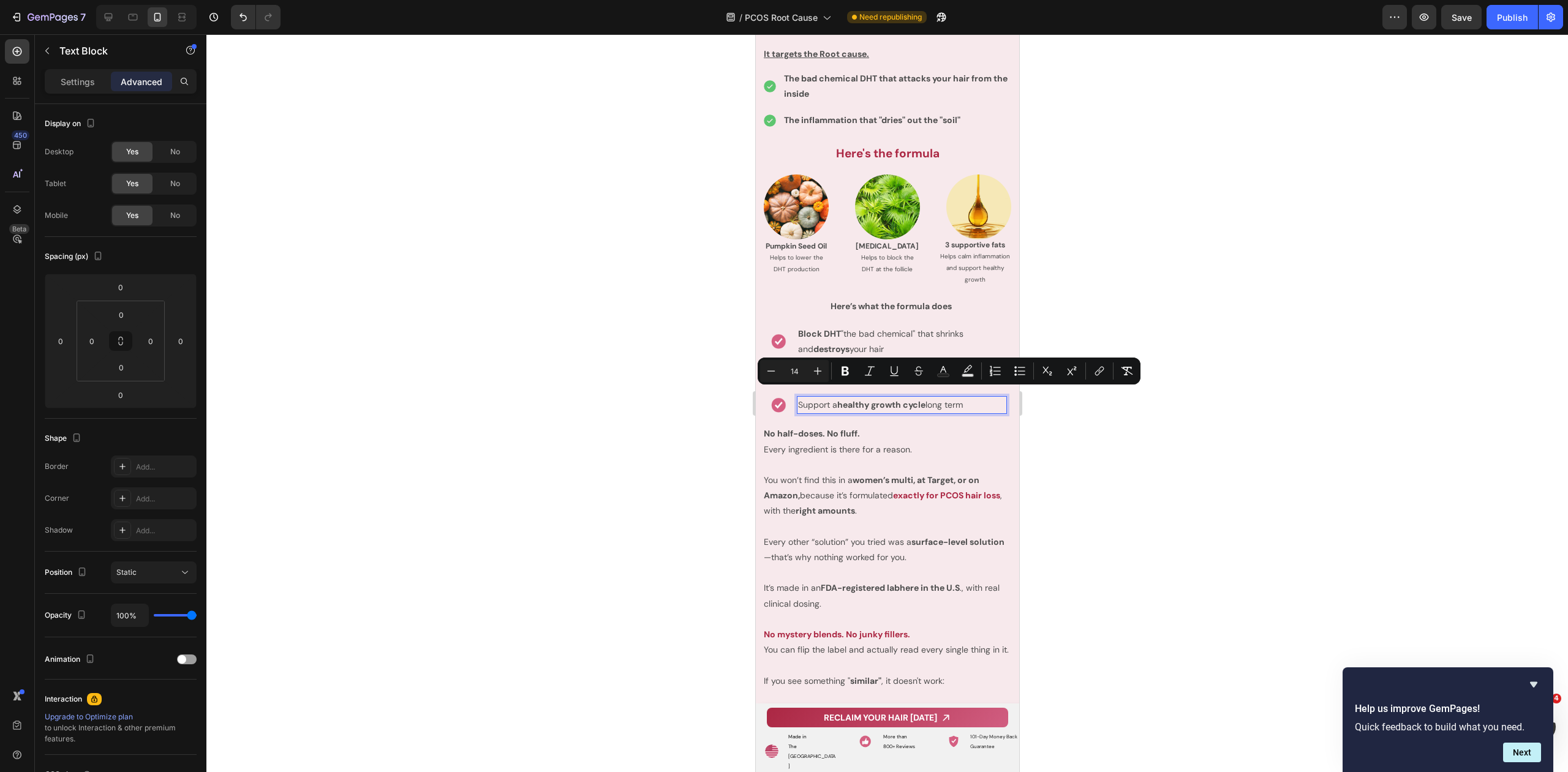
click at [1111, 197] on div at bounding box center [886, 403] width 1361 height 738
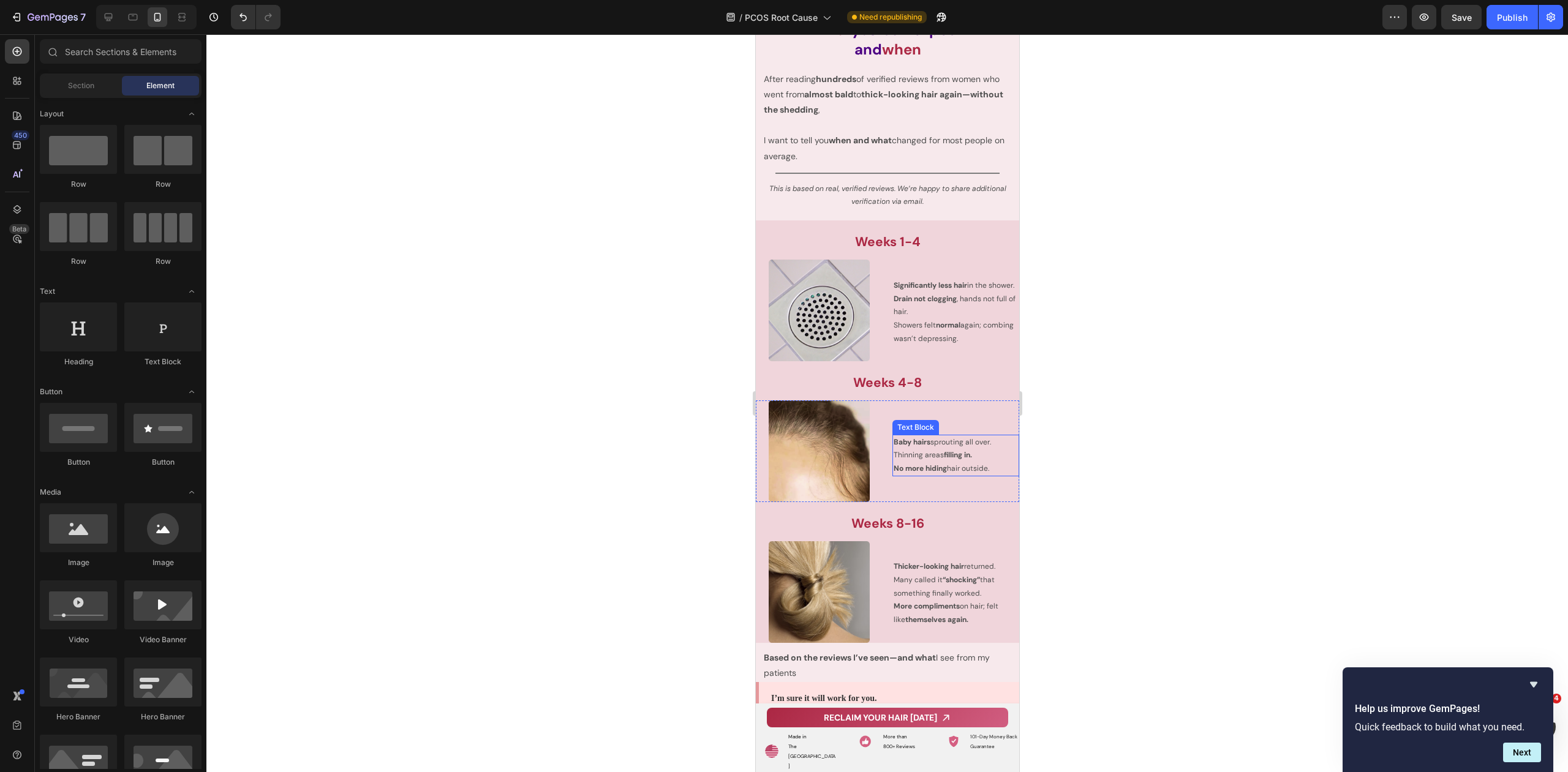
scroll to position [8031, 0]
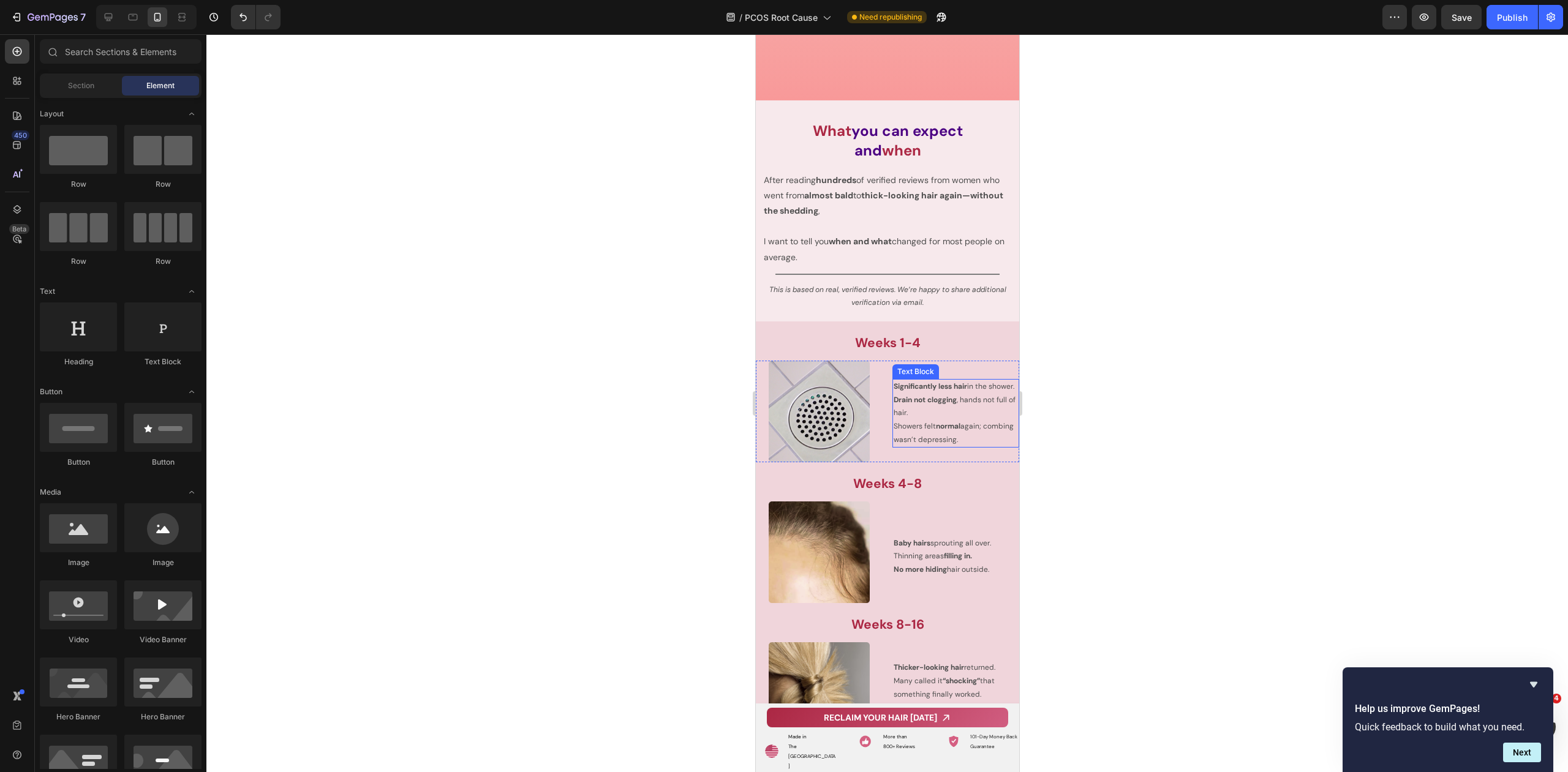
click at [926, 402] on strong "Drain not clogging" at bounding box center [924, 400] width 63 height 10
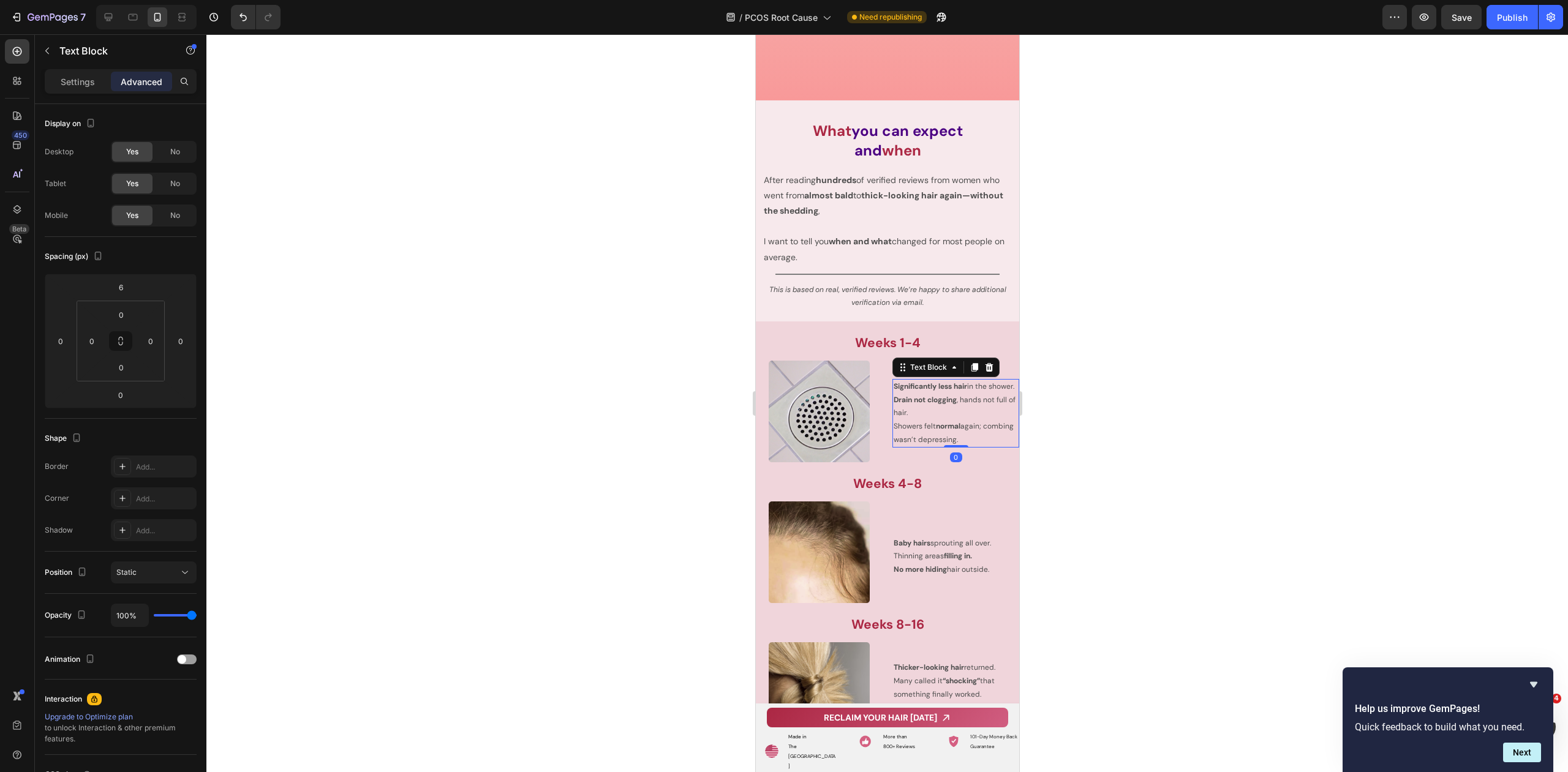
click at [926, 402] on strong "Drain not clogging" at bounding box center [924, 400] width 63 height 10
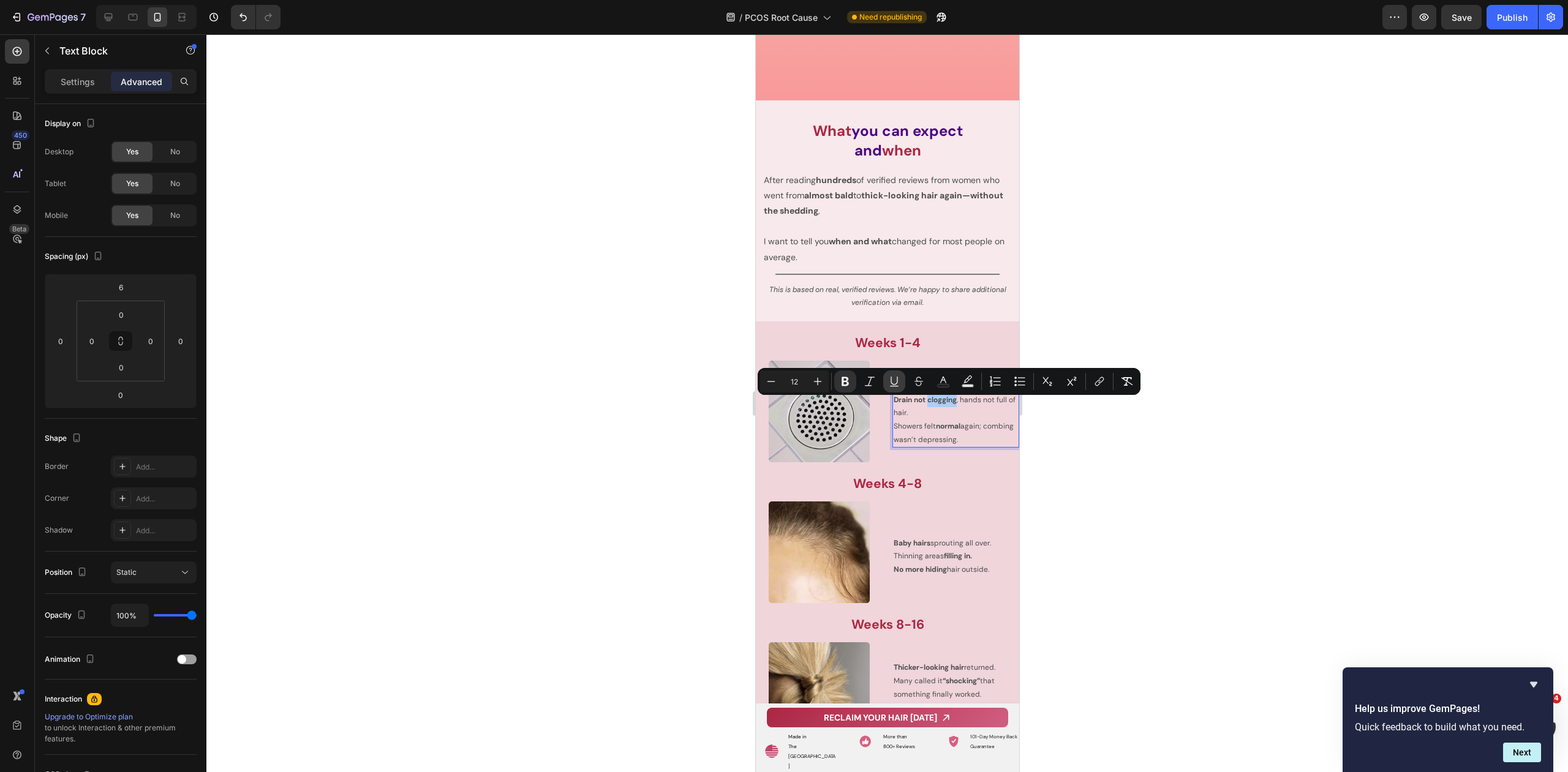
click at [900, 388] on button "Underline" at bounding box center [894, 382] width 22 height 22
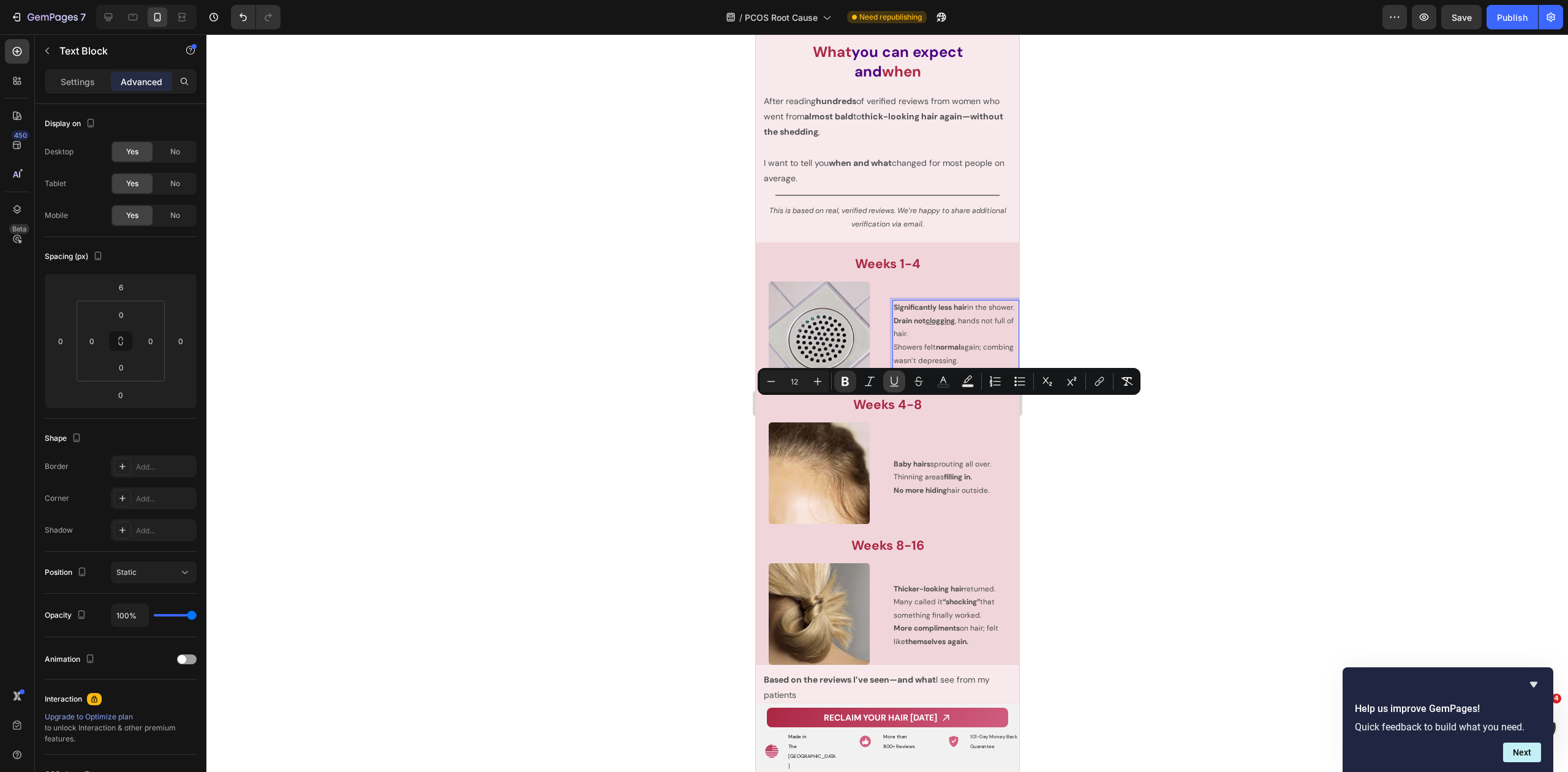
click at [893, 386] on icon "Editor contextual toolbar" at bounding box center [893, 381] width 12 height 12
drag, startPoint x: 1139, startPoint y: 469, endPoint x: 1104, endPoint y: 457, distance: 37.0
click at [1139, 469] on div at bounding box center [886, 403] width 1361 height 738
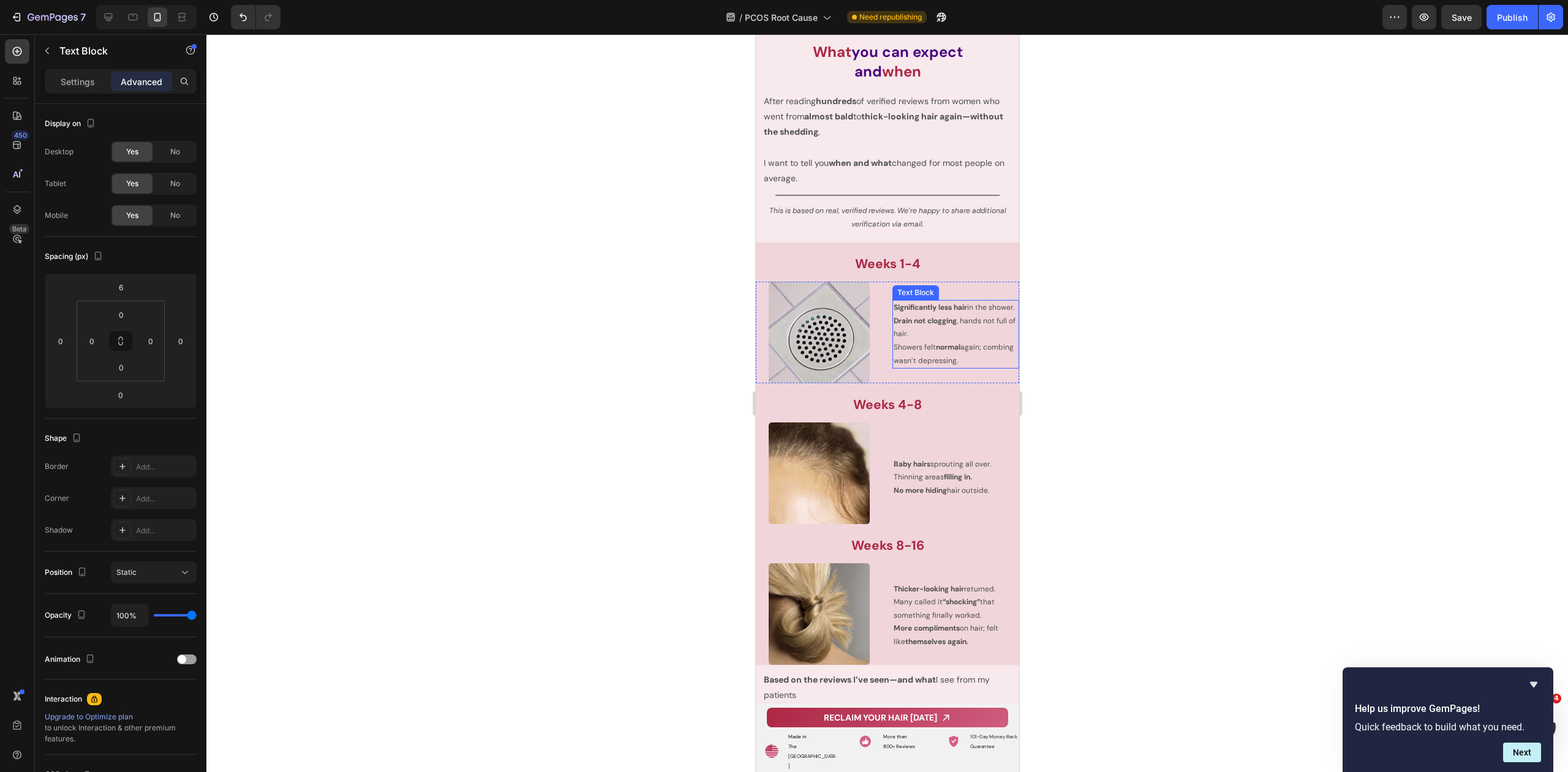
click at [948, 341] on p "Drain not clogging , hands not full of hair." at bounding box center [955, 327] width 125 height 26
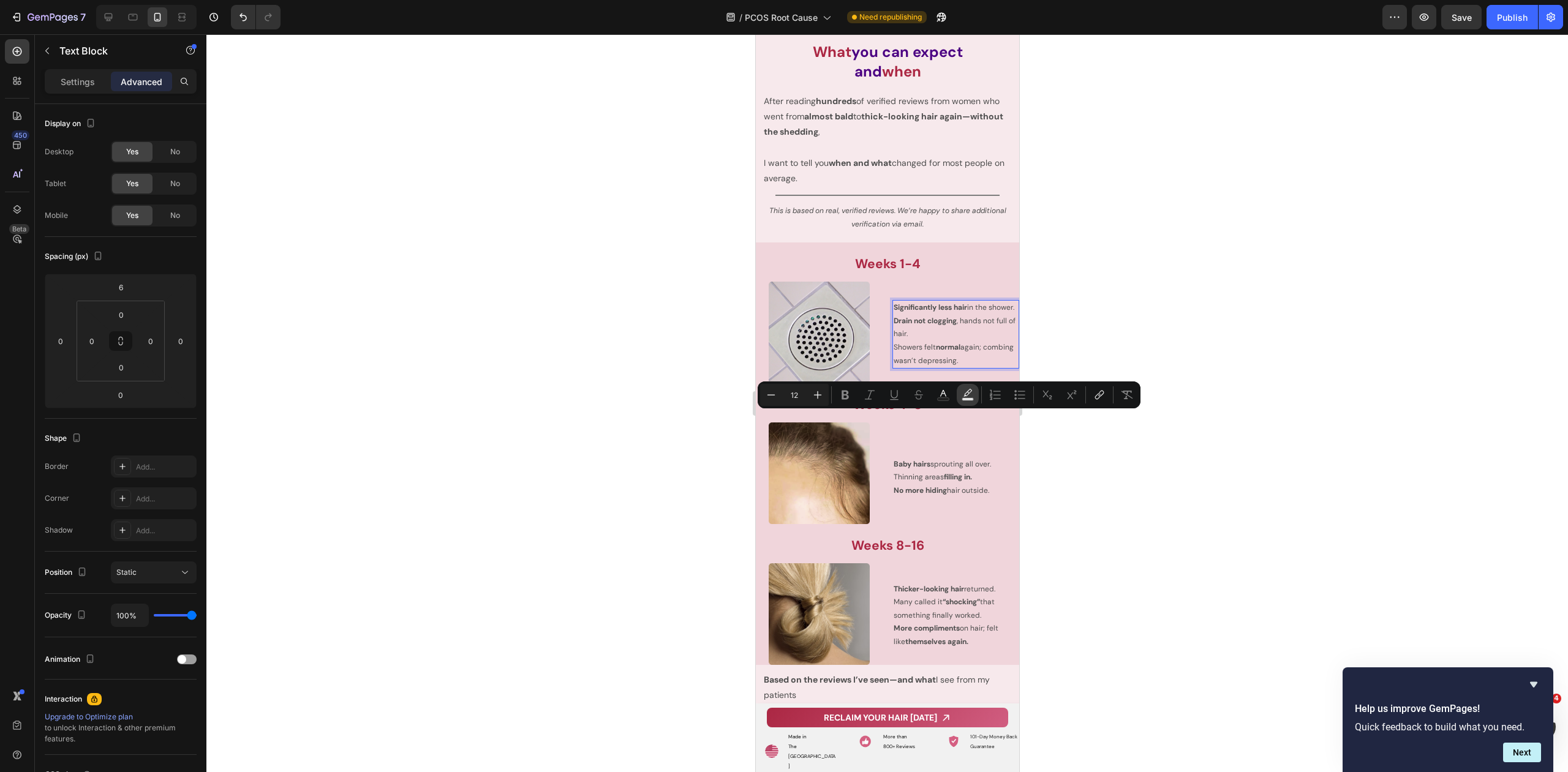
drag, startPoint x: 196, startPoint y: 377, endPoint x: 972, endPoint y: 398, distance: 776.3
click at [973, 397] on button "Text Background Color" at bounding box center [968, 395] width 22 height 22
type input "000000"
type input "77"
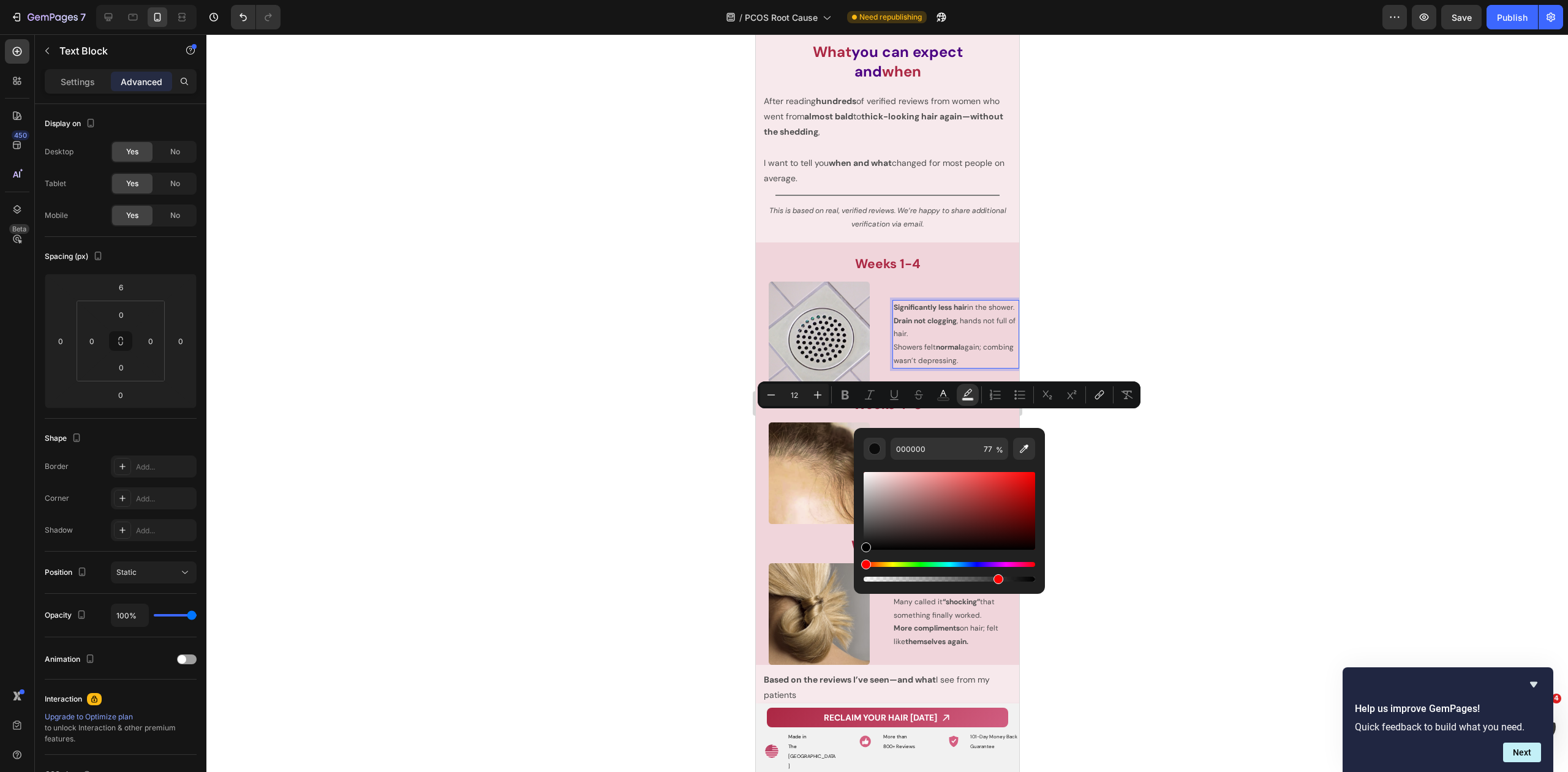
drag, startPoint x: 1114, startPoint y: 451, endPoint x: 1067, endPoint y: 445, distance: 47.4
click at [1114, 451] on div at bounding box center [886, 403] width 1361 height 738
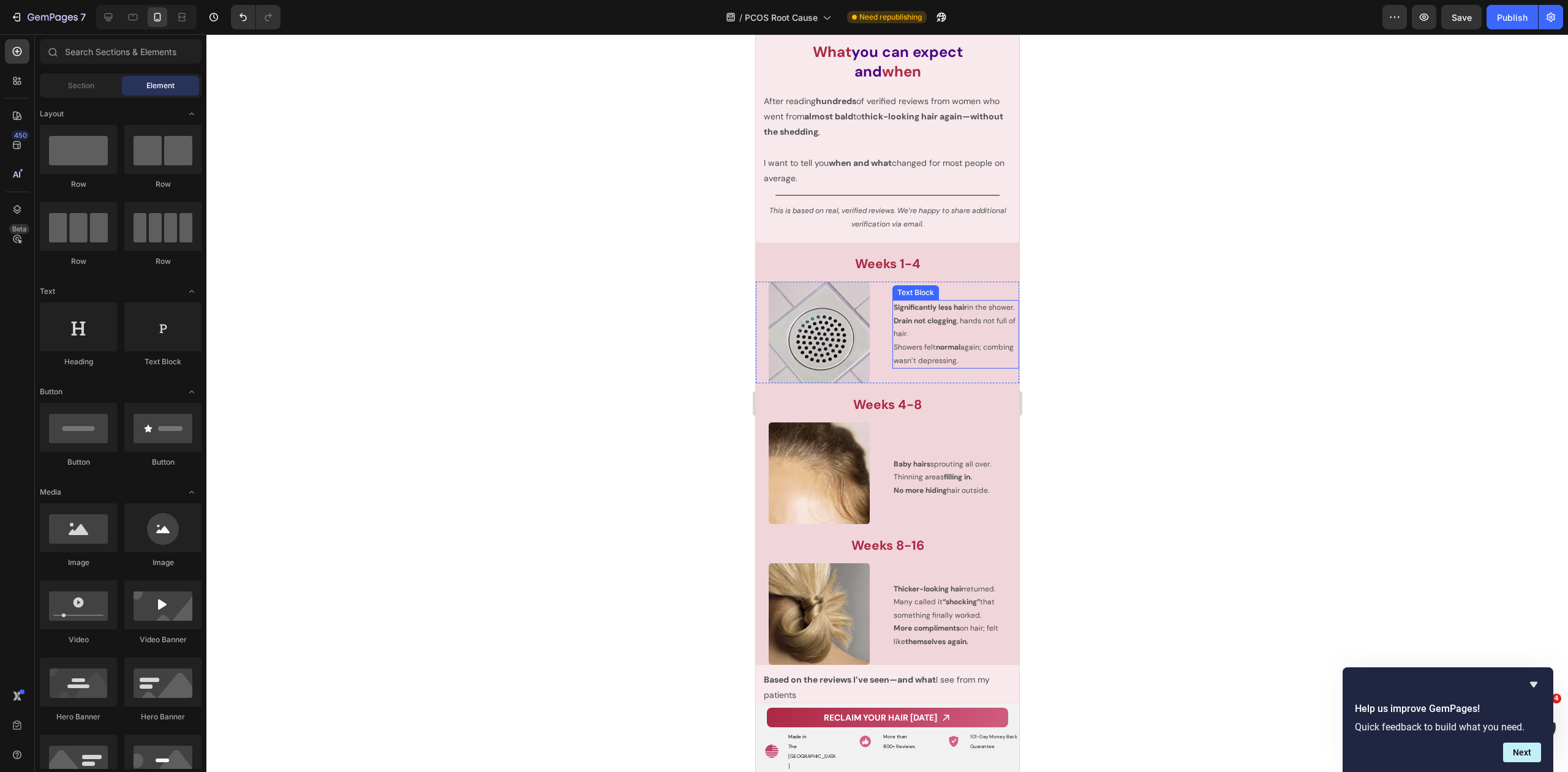
click at [945, 341] on p "Drain not clogging , hands not full of hair." at bounding box center [955, 327] width 125 height 26
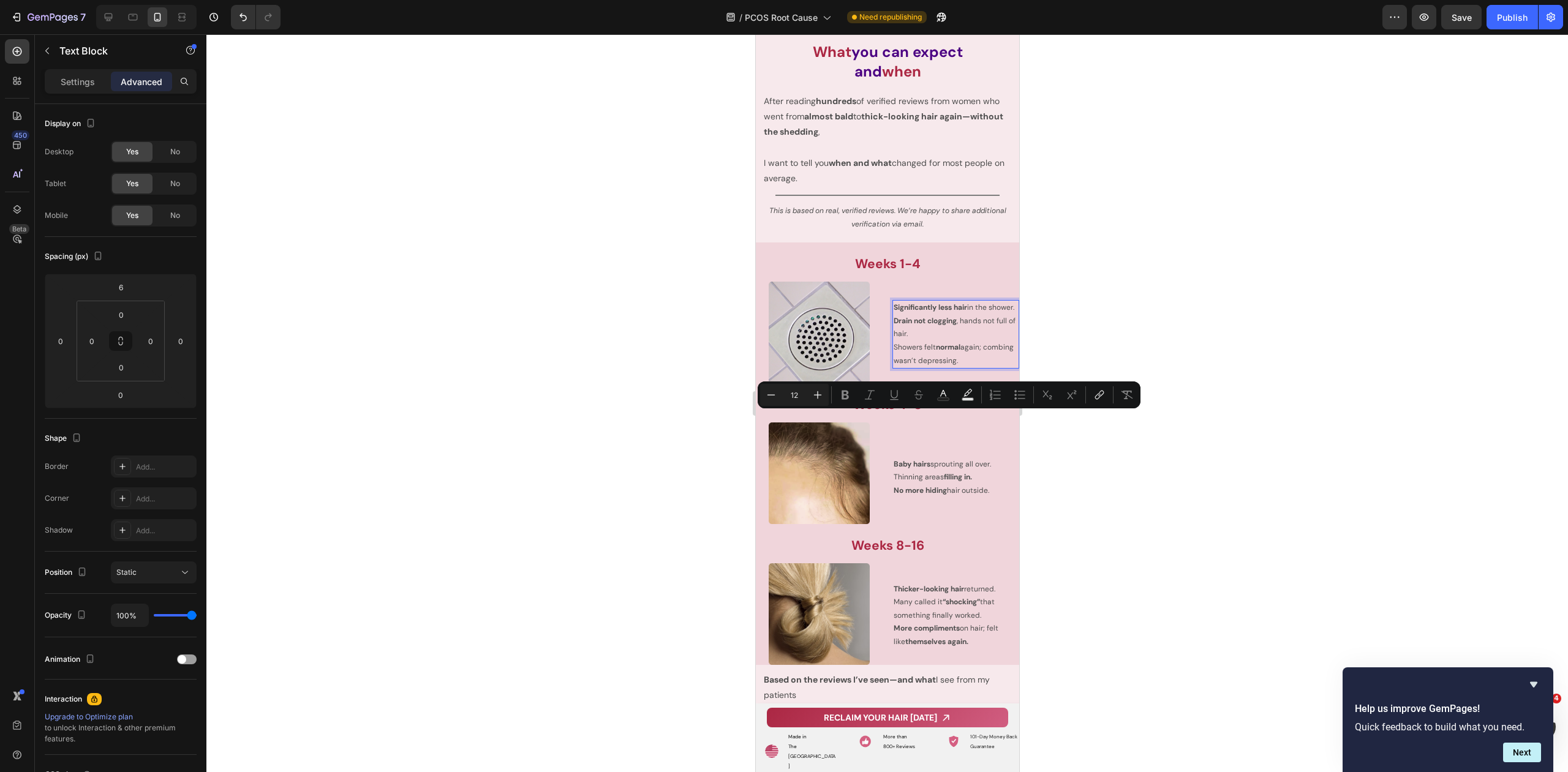
click at [919, 341] on p "Drain not clogging , hands not full of hair." at bounding box center [955, 327] width 125 height 26
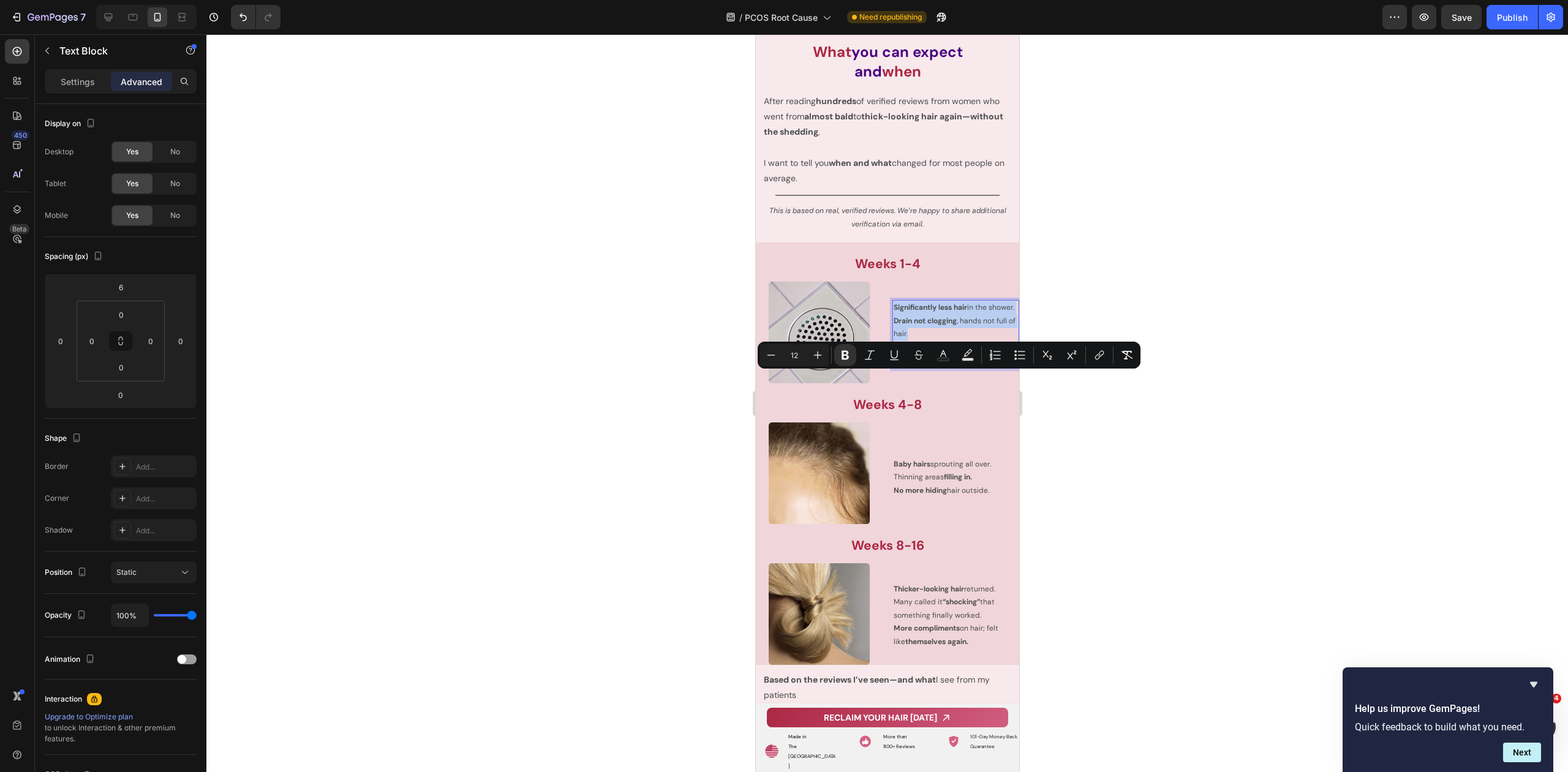
drag, startPoint x: 890, startPoint y: 380, endPoint x: 945, endPoint y: 419, distance: 67.4
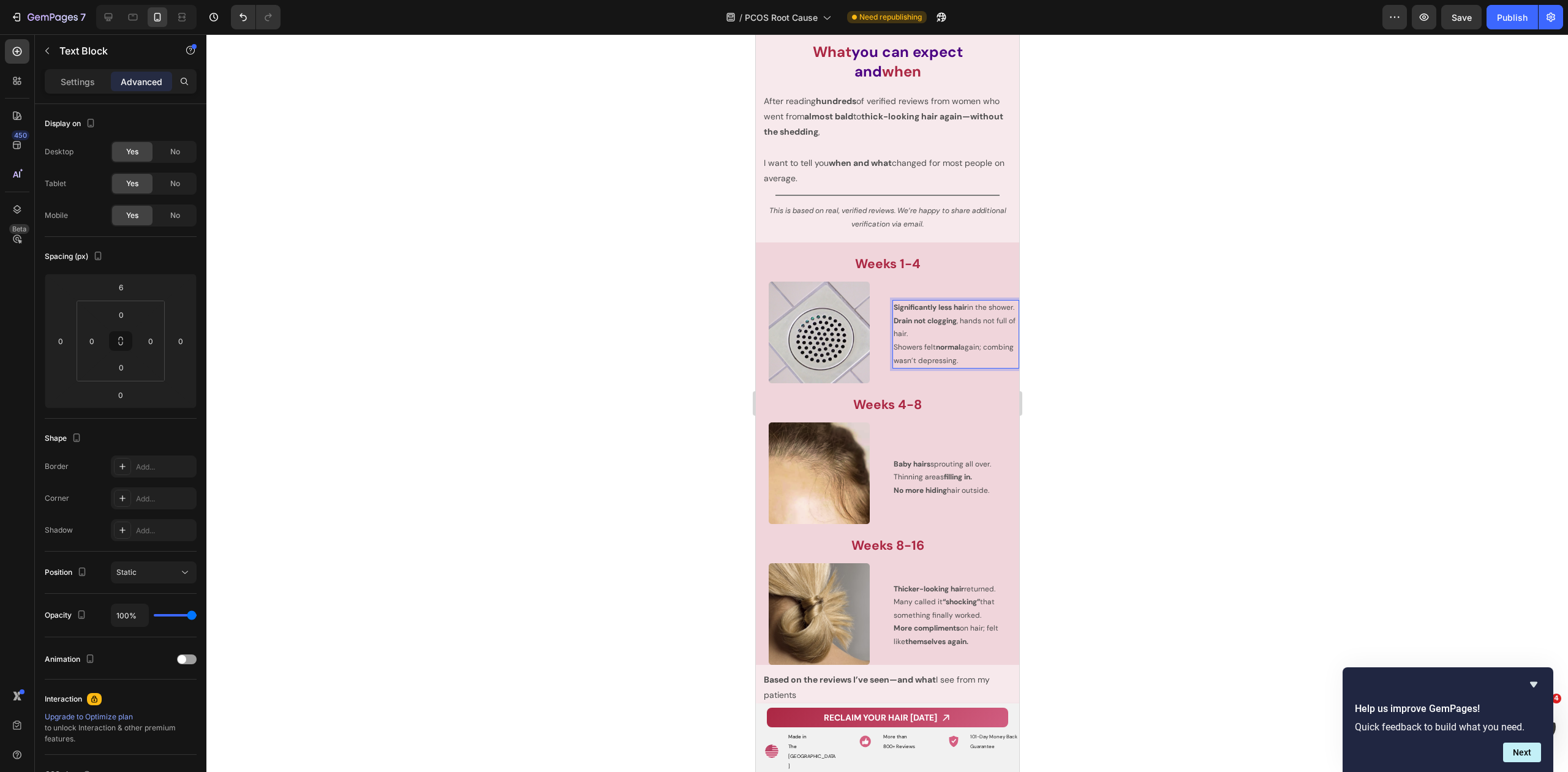
click at [932, 367] on p "Showers felt normal again; combing wasn’t depressing." at bounding box center [955, 354] width 125 height 26
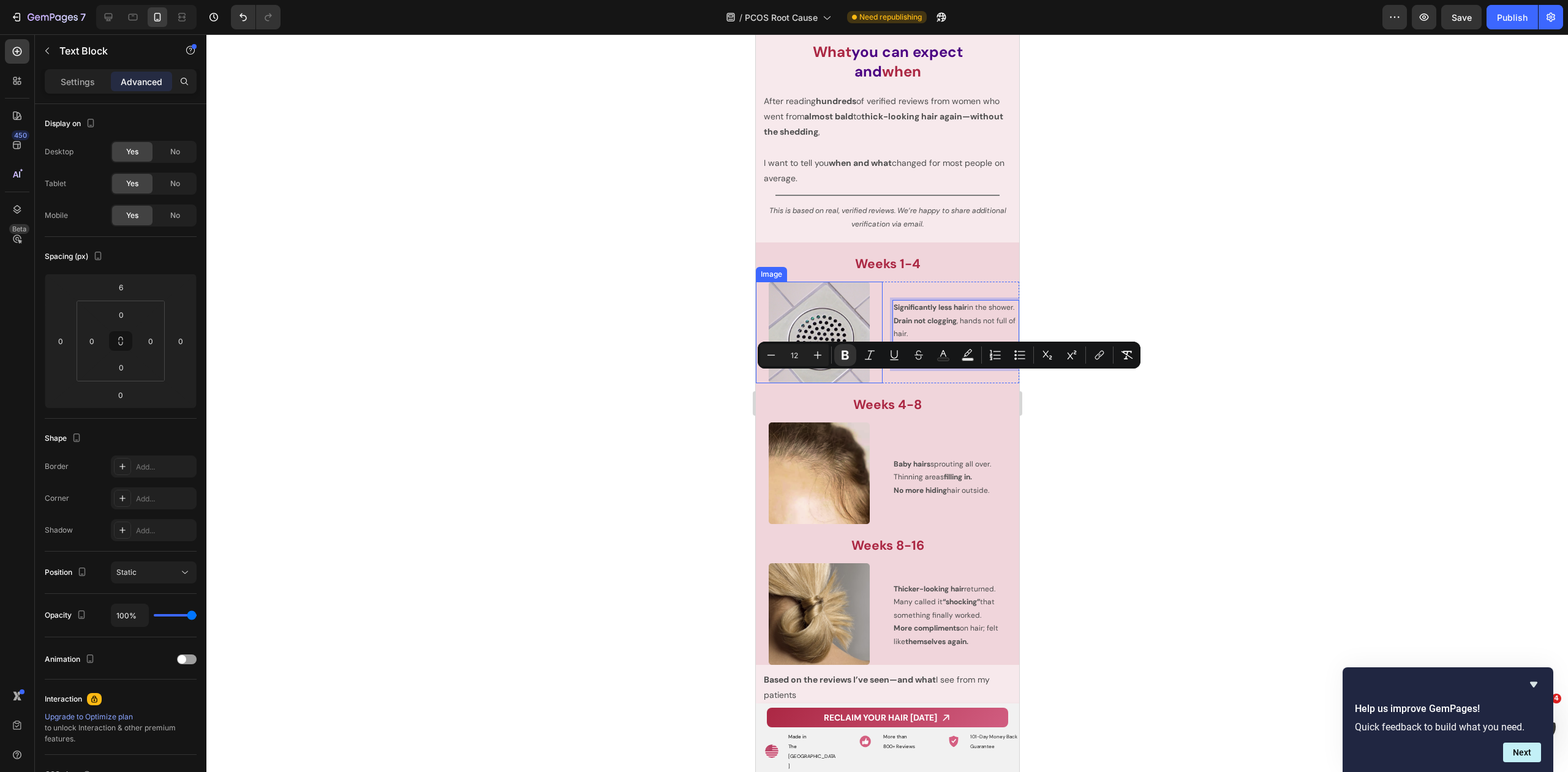
drag, startPoint x: 988, startPoint y: 444, endPoint x: 869, endPoint y: 374, distance: 138.1
click at [869, 374] on div "Image Significantly less hair in the shower. Drain not clogging , hands not ful…" at bounding box center [887, 332] width 263 height 101
copy div "Significantly less hair in the shower. Drain not clogging , hands not full of h…"
click at [921, 457] on div "Text Block" at bounding box center [915, 449] width 46 height 14
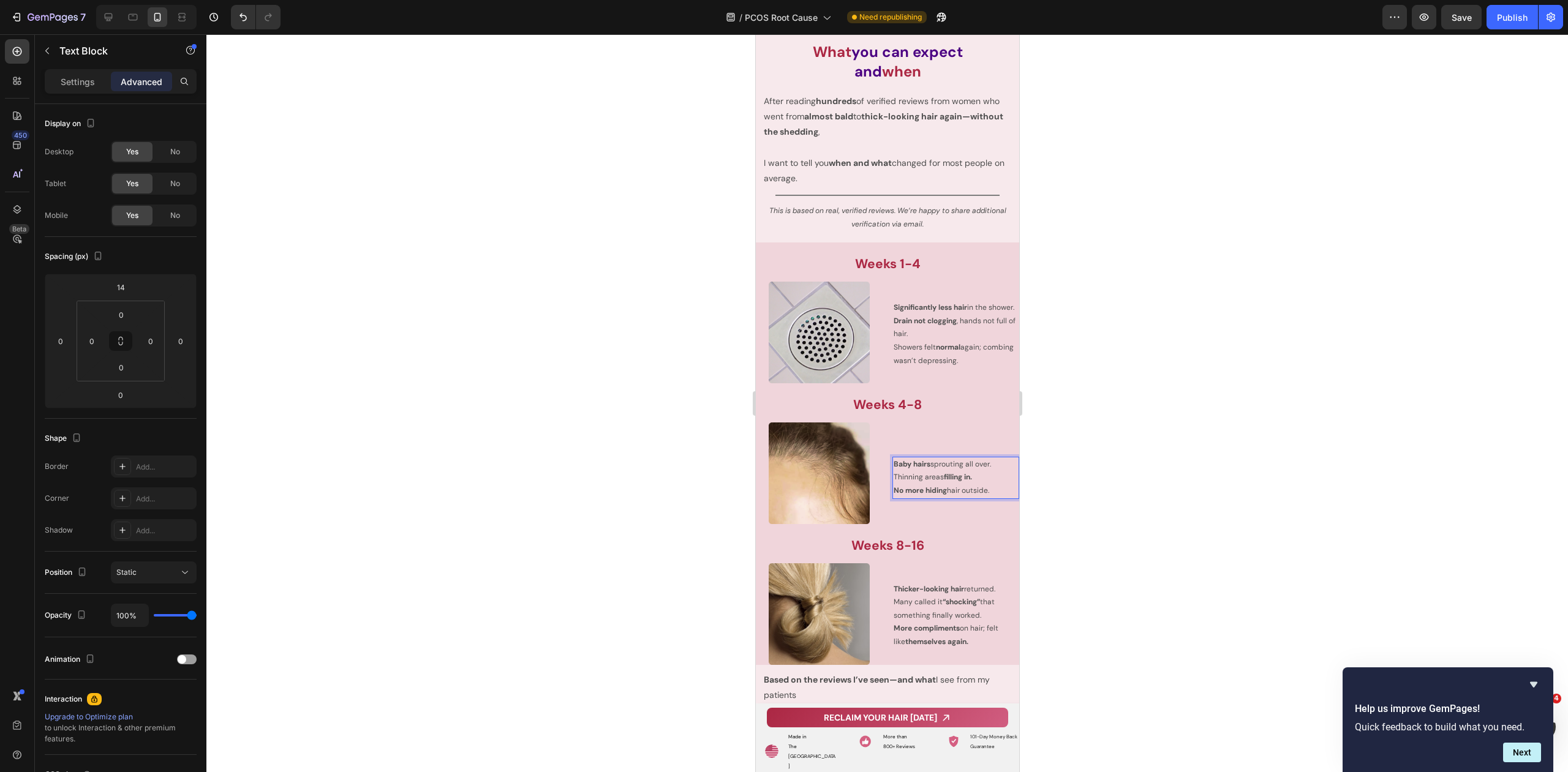
click at [933, 485] on p "Thinning areas filling in." at bounding box center [955, 477] width 125 height 14
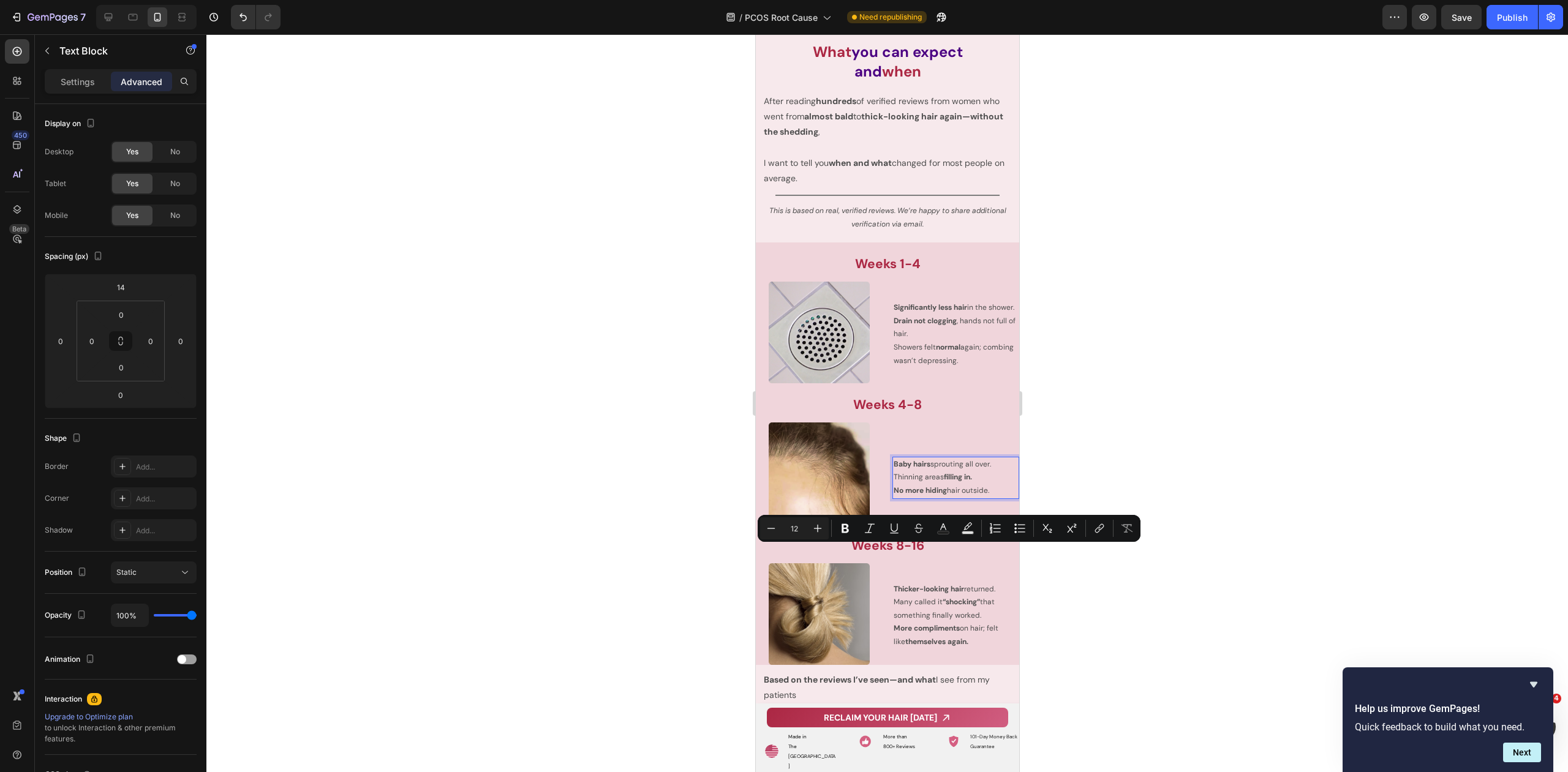
click at [984, 498] on p "No more hiding hair outside." at bounding box center [955, 491] width 125 height 14
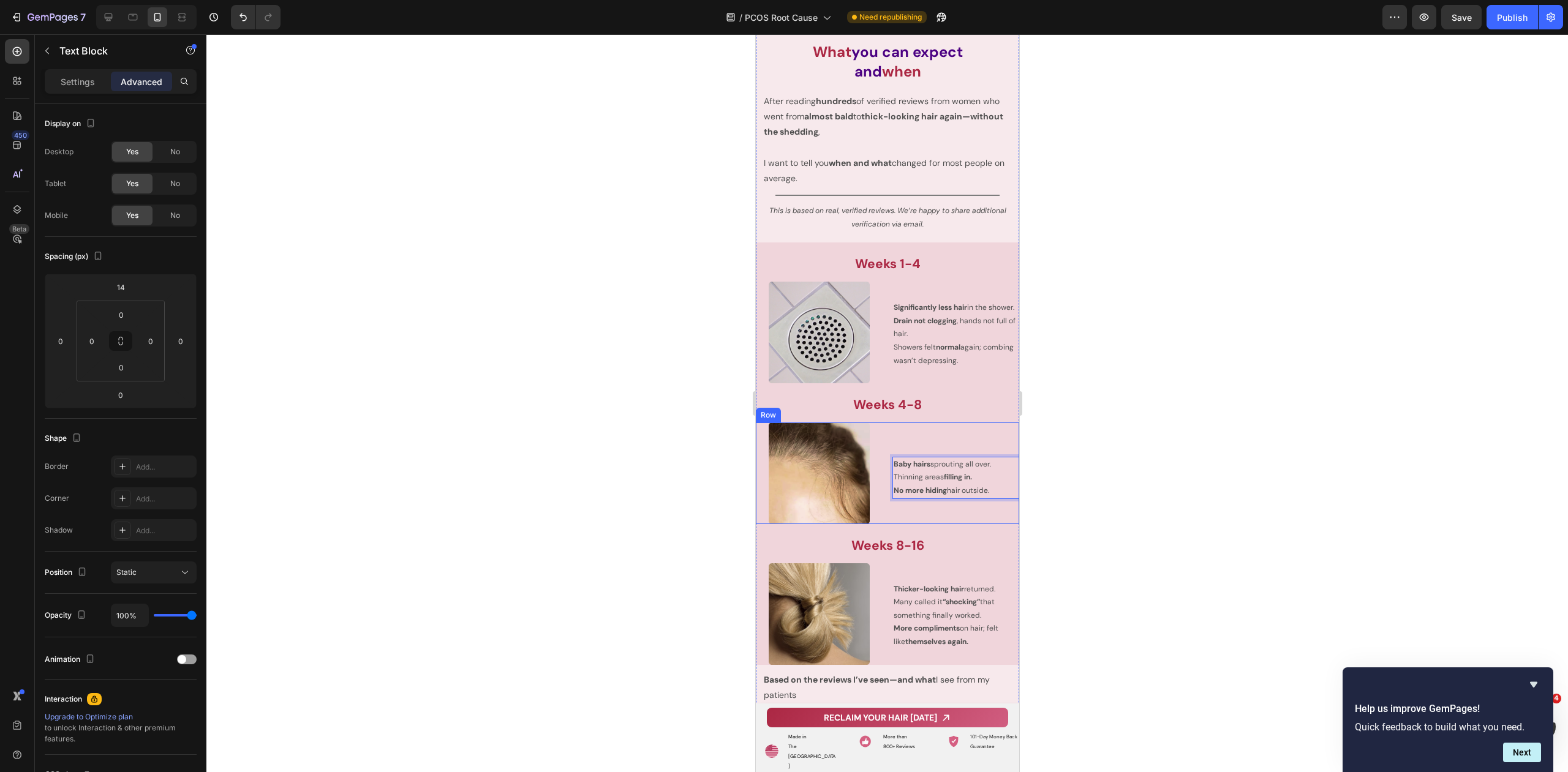
drag, startPoint x: 968, startPoint y: 561, endPoint x: 961, endPoint y: 390, distance: 171.1
click at [884, 525] on div "Image Baby hairs sprouting all over. Thinning areas filling in. No more hiding …" at bounding box center [887, 473] width 263 height 101
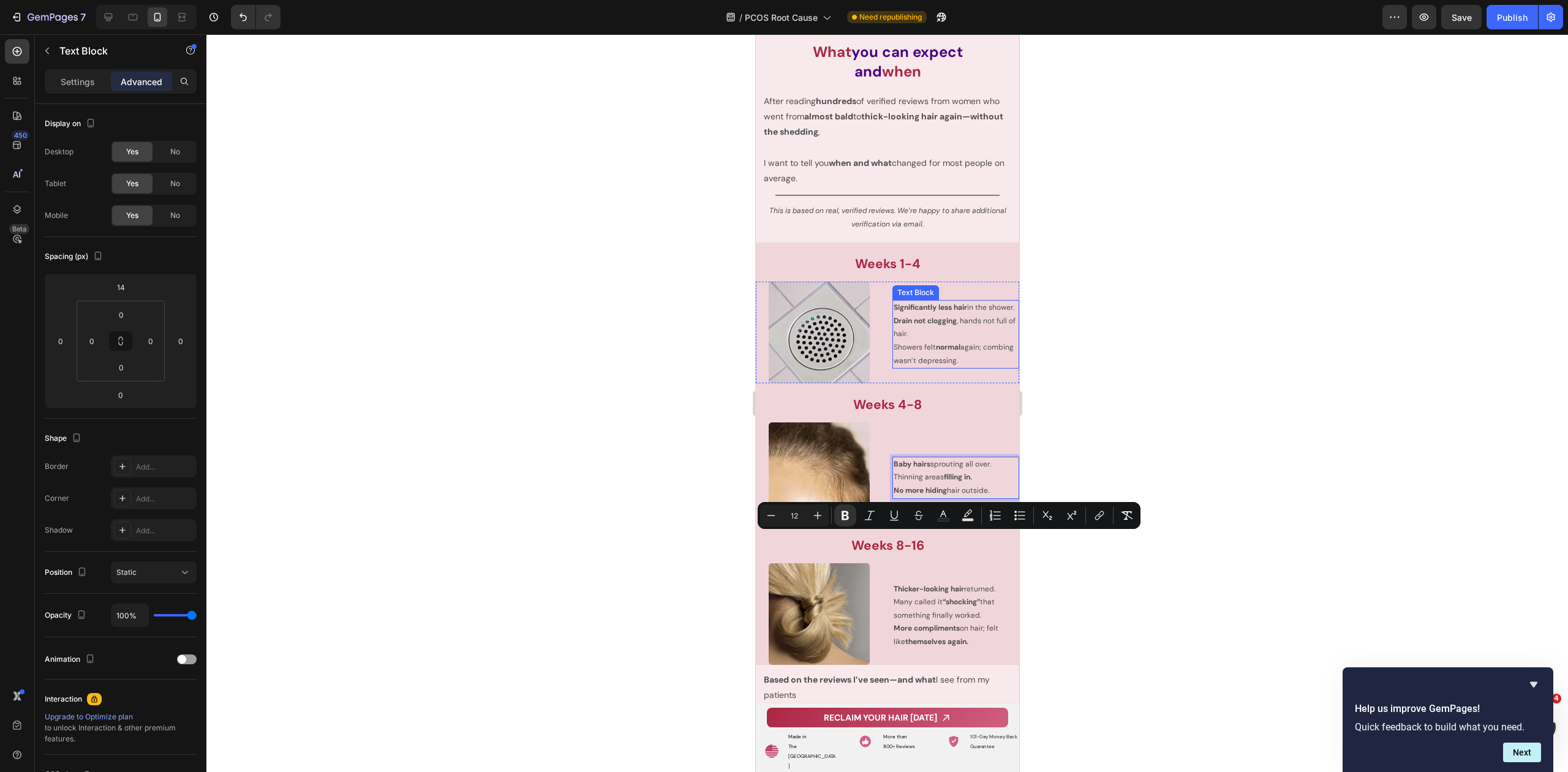
copy div "Baby hairs sprouting all over. Thinning areas filling in. No more hiding hair o…"
click at [853, 229] on icon "This is based on real, verified reviews. We’re happy to share additional verifi…" at bounding box center [887, 217] width 237 height 23
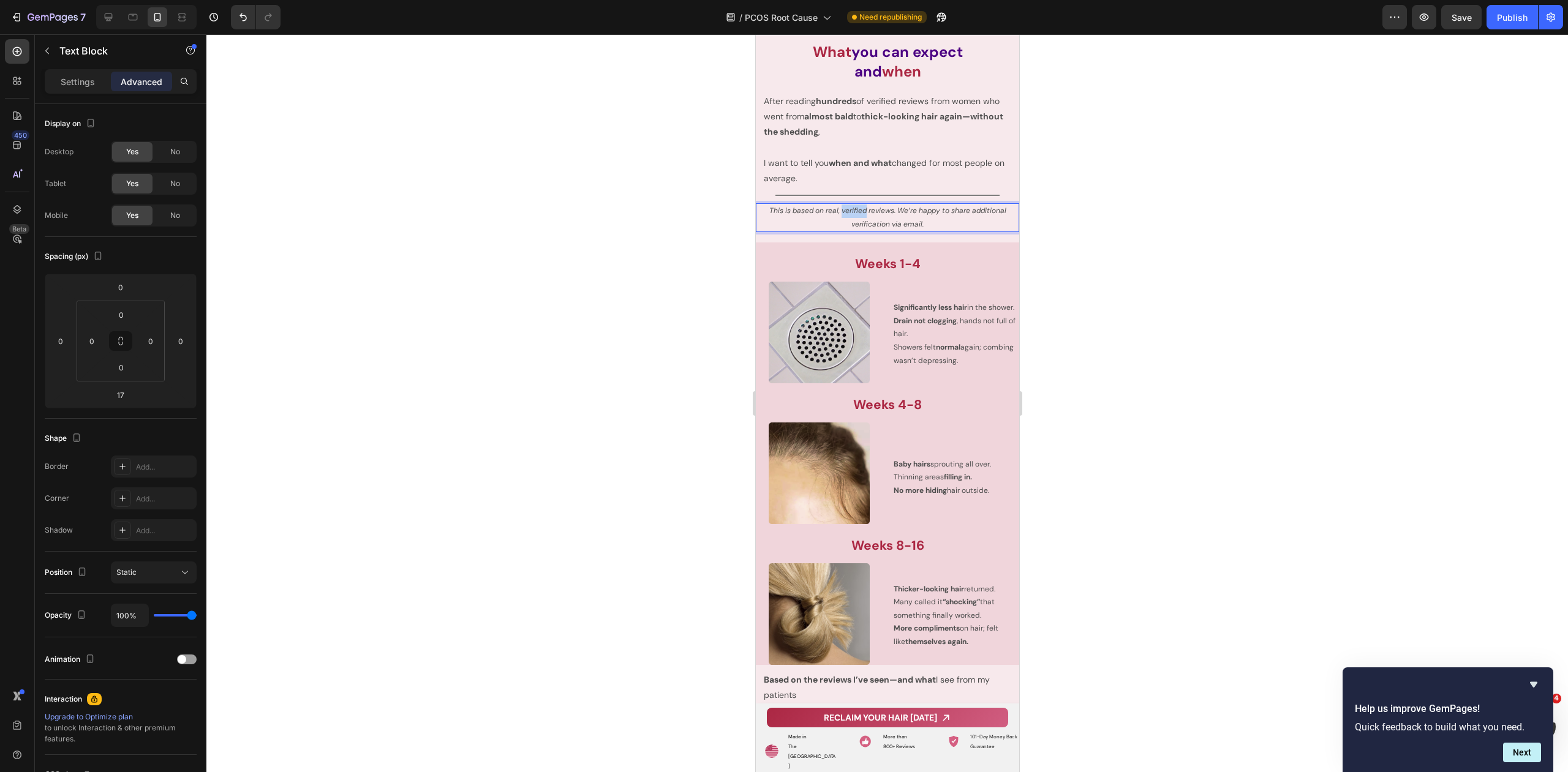
click at [853, 229] on icon "This is based on real, verified reviews. We’re happy to share additional verifi…" at bounding box center [887, 217] width 237 height 23
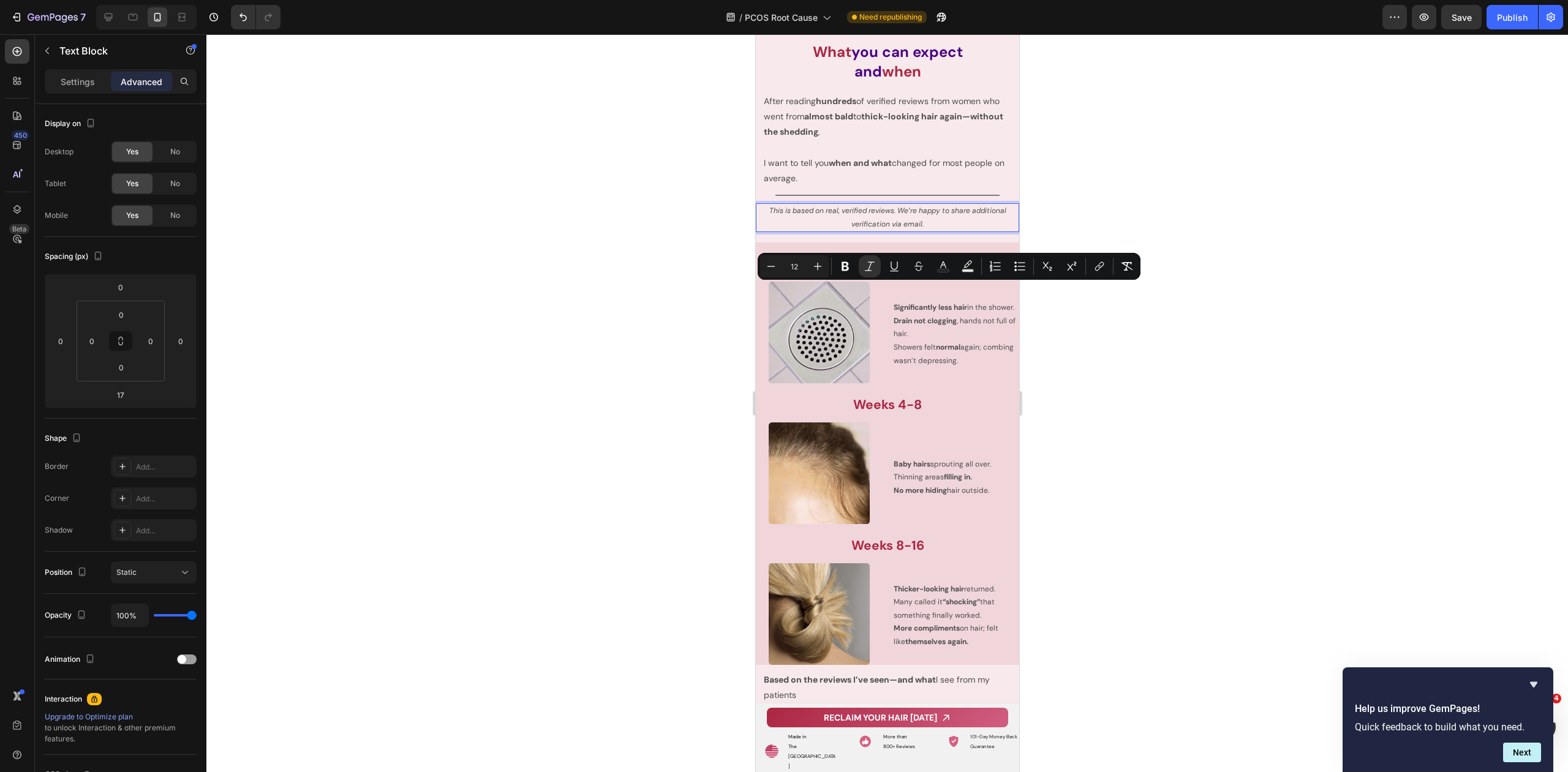
click at [946, 231] on p "This is based on real, verified reviews. We’re happy to share additional verifi…" at bounding box center [886, 217] width 261 height 26
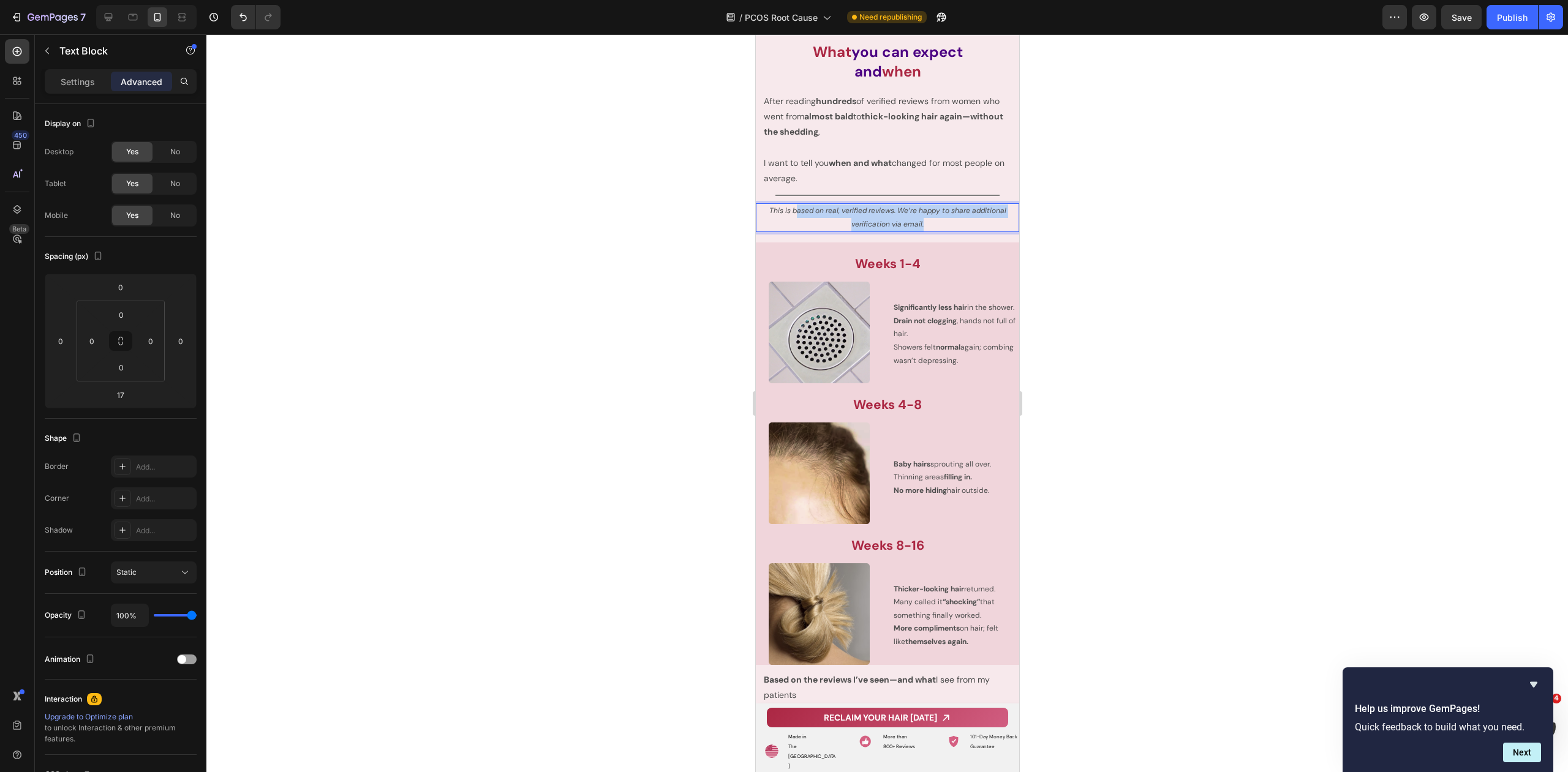
drag, startPoint x: 932, startPoint y: 301, endPoint x: 793, endPoint y: 290, distance: 139.4
click at [792, 231] on p "This is based on real, verified reviews. We’re happy to share additional verifi…" at bounding box center [886, 217] width 261 height 26
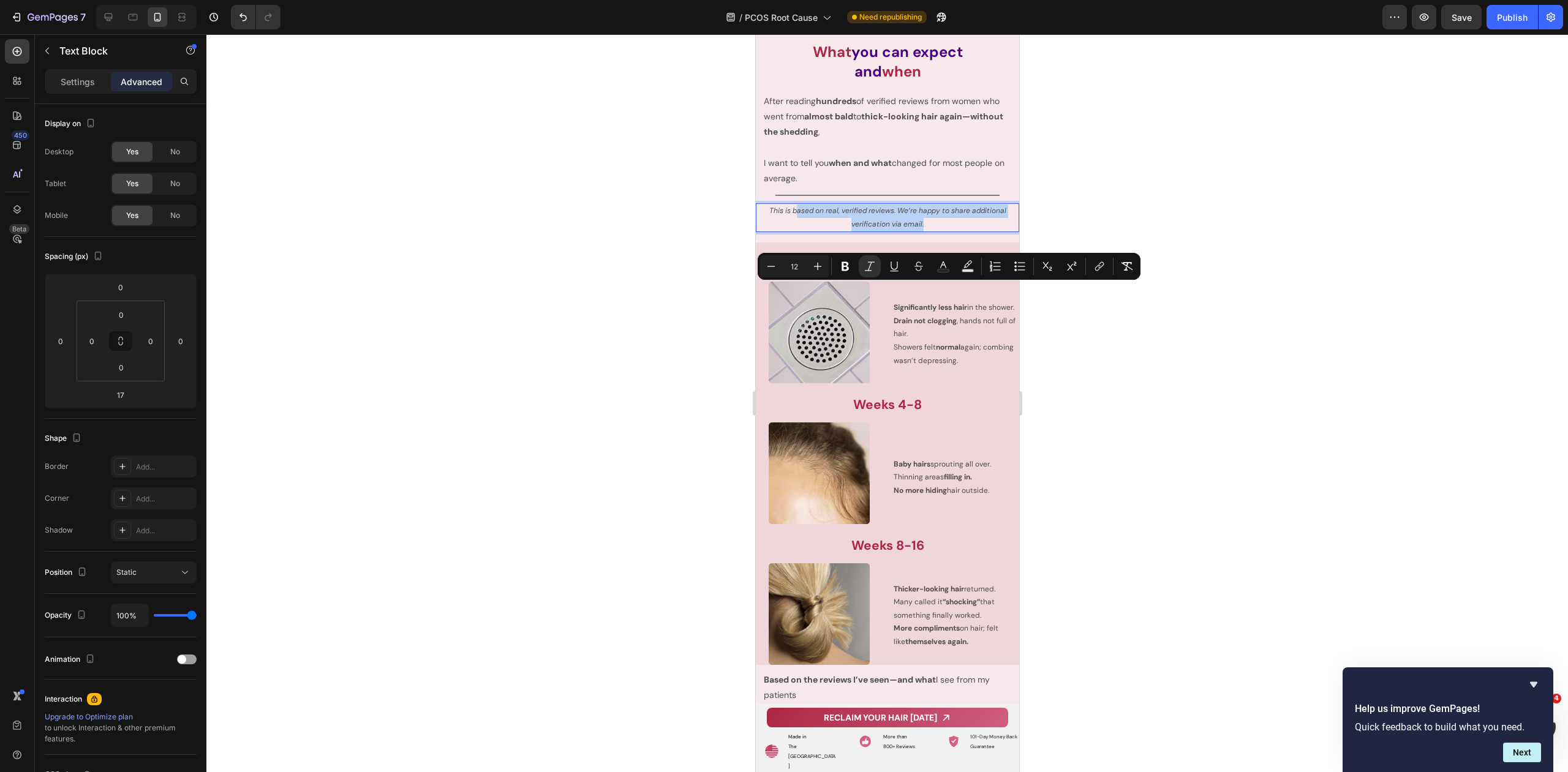
click at [793, 229] on icon "This is based on real, verified reviews. We’re happy to share additional verifi…" at bounding box center [887, 217] width 237 height 23
drag, startPoint x: 767, startPoint y: 289, endPoint x: 889, endPoint y: 291, distance: 122.0
click at [889, 229] on icon "This is based on real, verified reviews. We’re happy to share additional verifi…" at bounding box center [887, 217] width 237 height 23
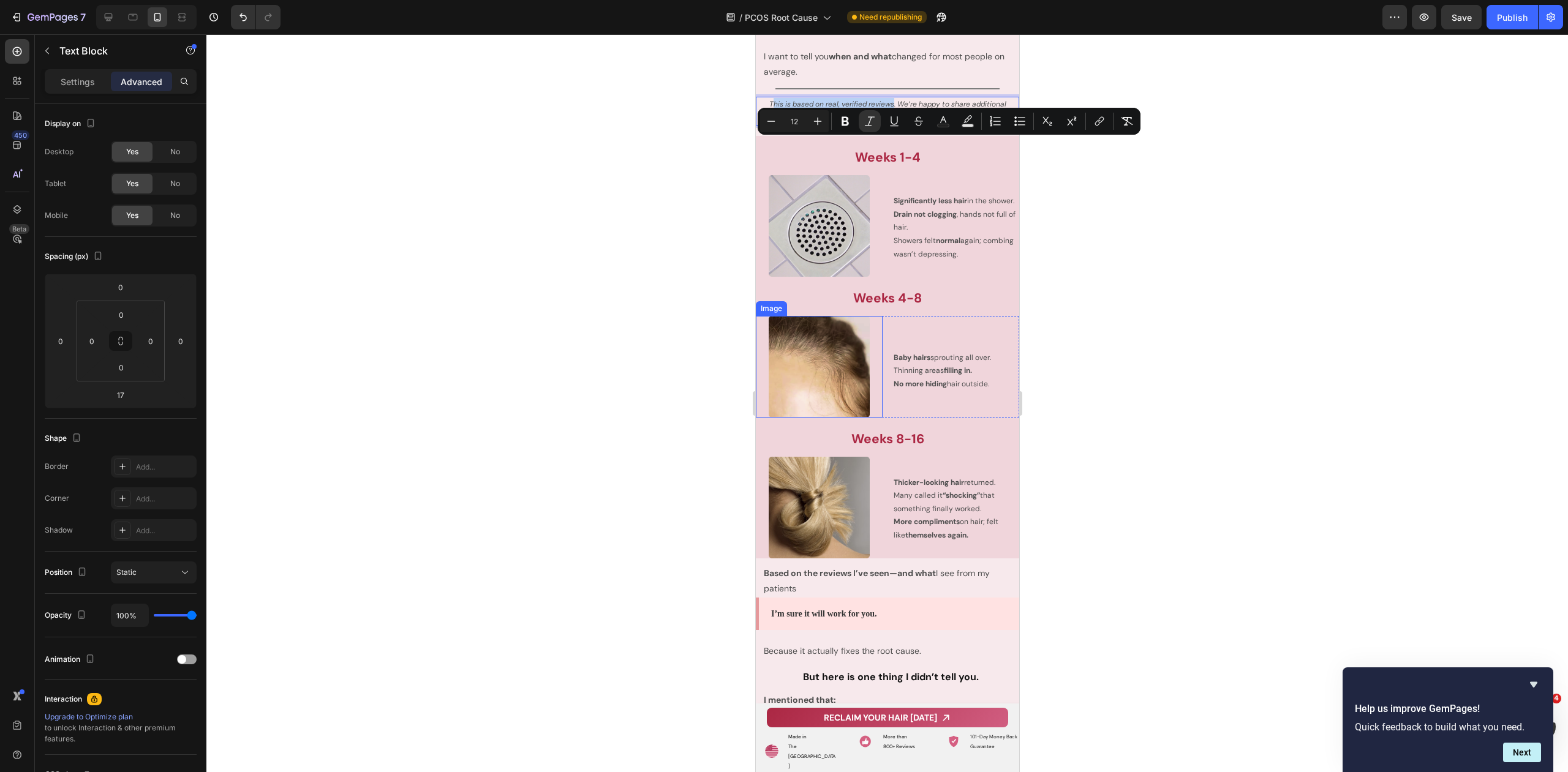
scroll to position [8176, 0]
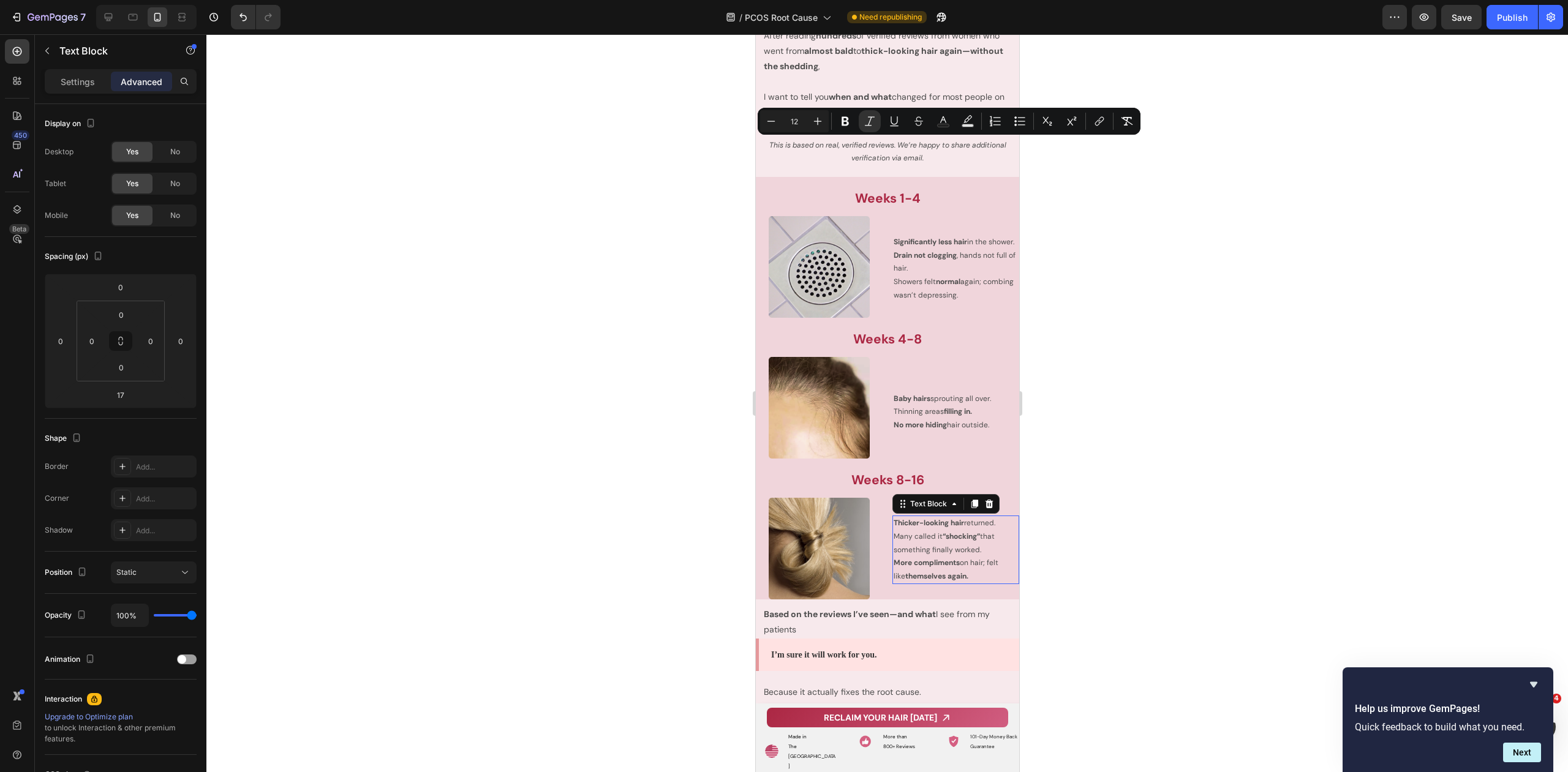
click at [913, 530] on p "Many called it “shocking” that something finally worked." at bounding box center [955, 543] width 125 height 26
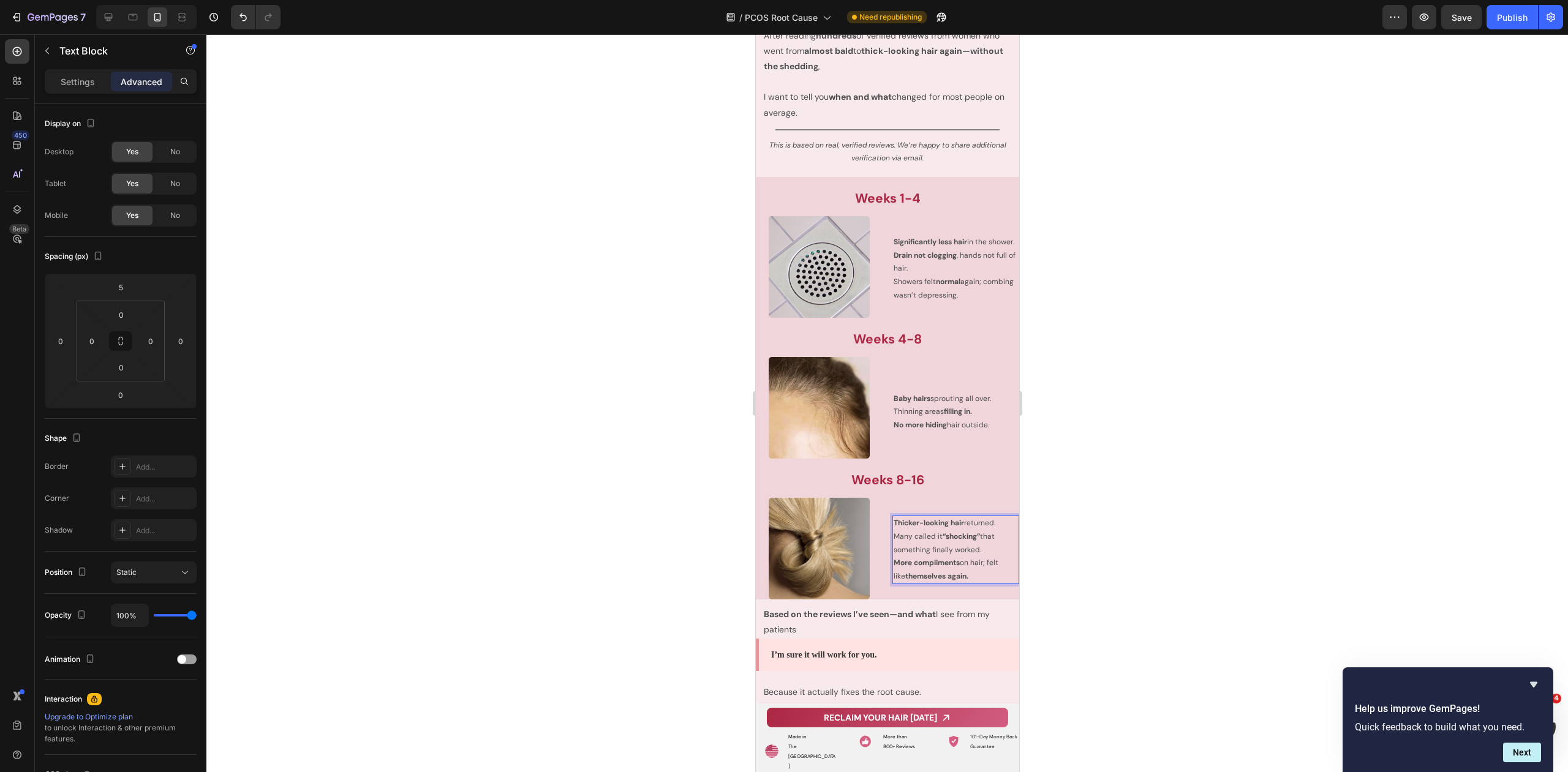
click at [942, 560] on strong "More compliments" at bounding box center [925, 563] width 66 height 10
drag, startPoint x: 959, startPoint y: 569, endPoint x: 882, endPoint y: 507, distance: 98.9
click at [877, 515] on div "Image Thicker-looking hair returned. Many called it “shocking” that something f…" at bounding box center [887, 548] width 263 height 101
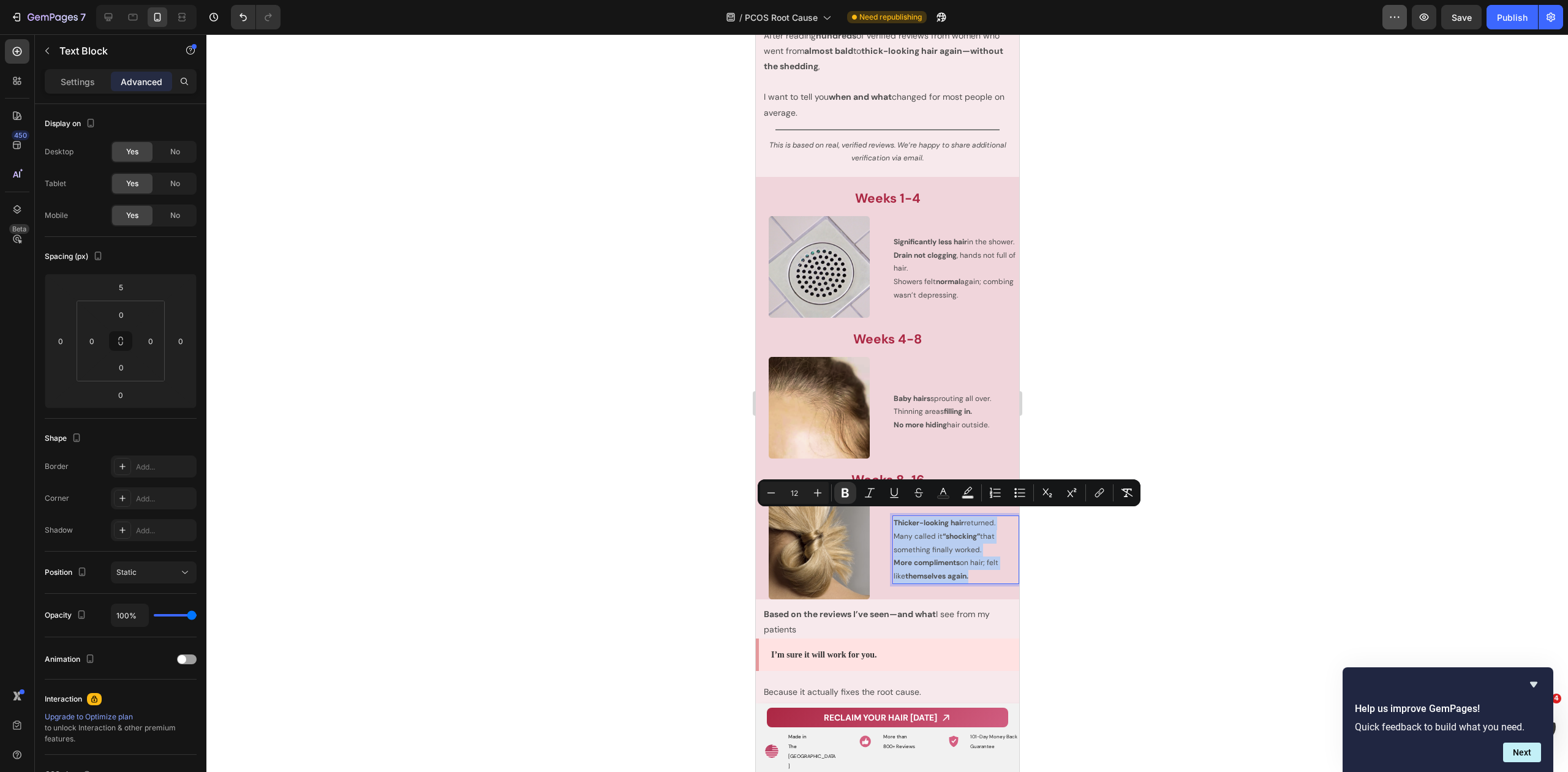
copy div "Thicker-looking hair returned. Many called it “shocking” that something finally…"
click at [877, 145] on icon "This is based on real, verified reviews. We’re happy to share additional verifi…" at bounding box center [887, 152] width 237 height 23
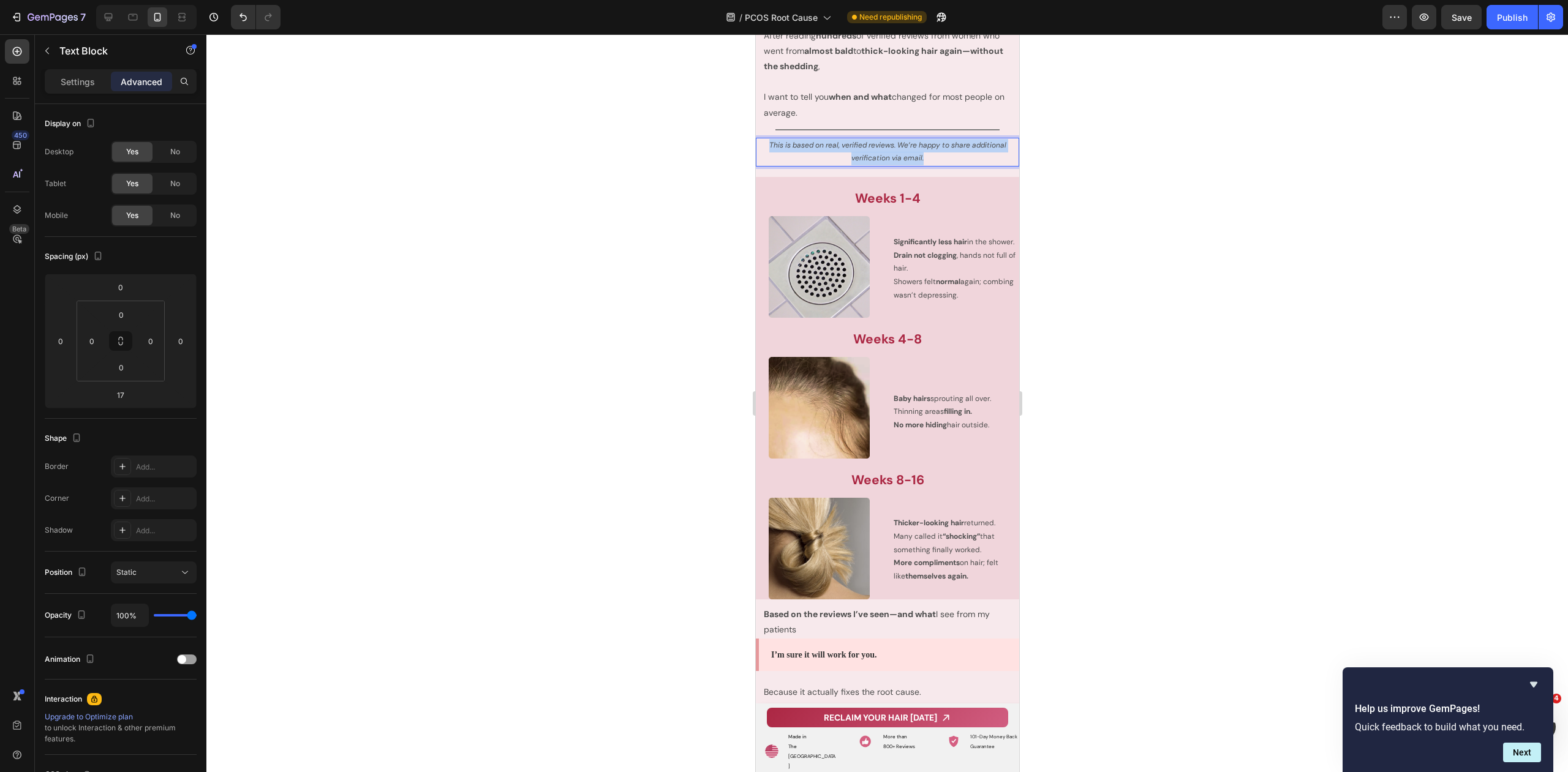
drag, startPoint x: 889, startPoint y: 156, endPoint x: 759, endPoint y: 141, distance: 130.9
click at [759, 141] on p "This is based on real, verified reviews. We’re happy to share additional verifi…" at bounding box center [886, 152] width 261 height 26
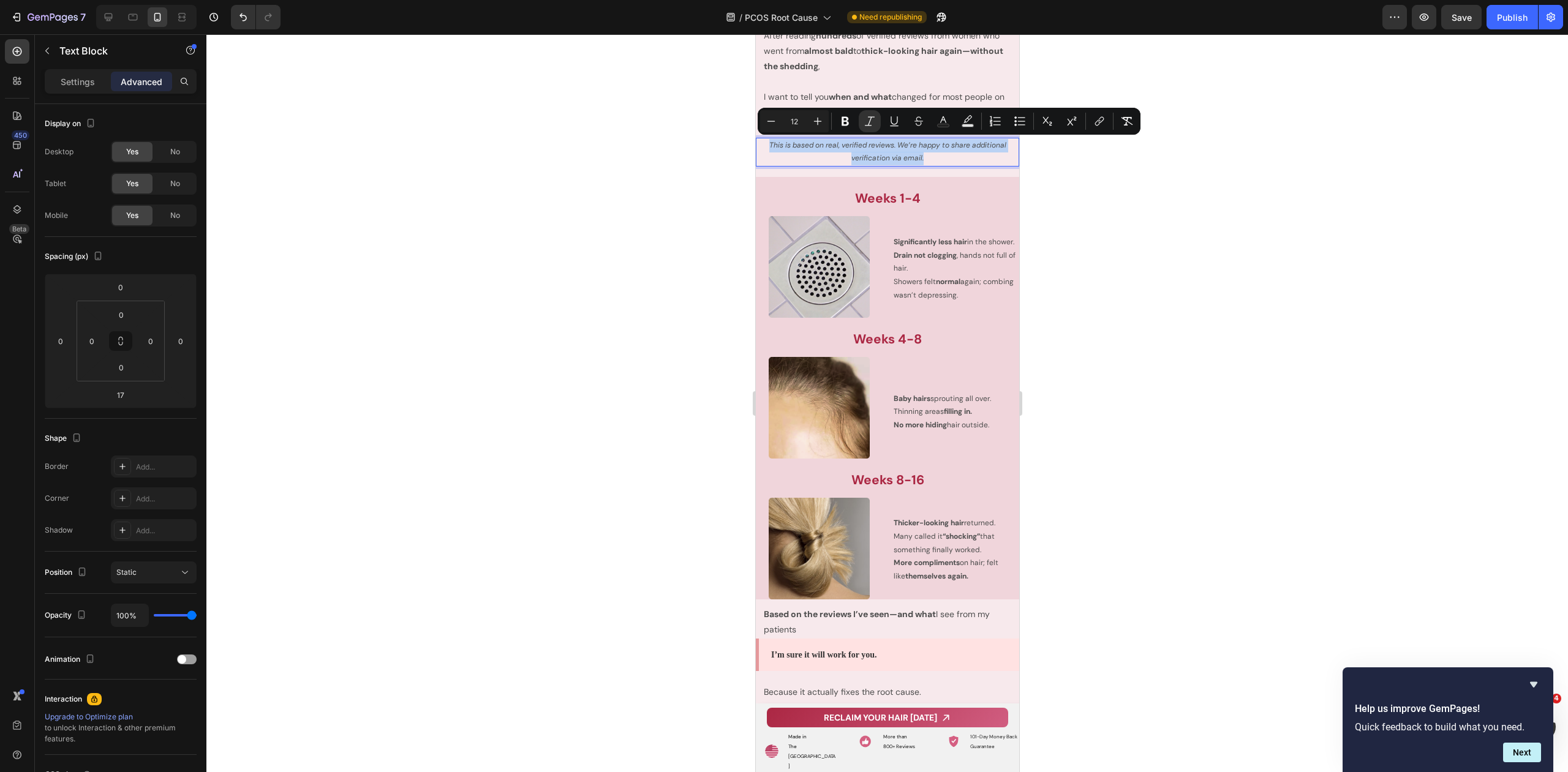
copy icon "This is based on real, verified reviews. We’re happy to share additional verifi…"
